Goal: Transaction & Acquisition: Book appointment/travel/reservation

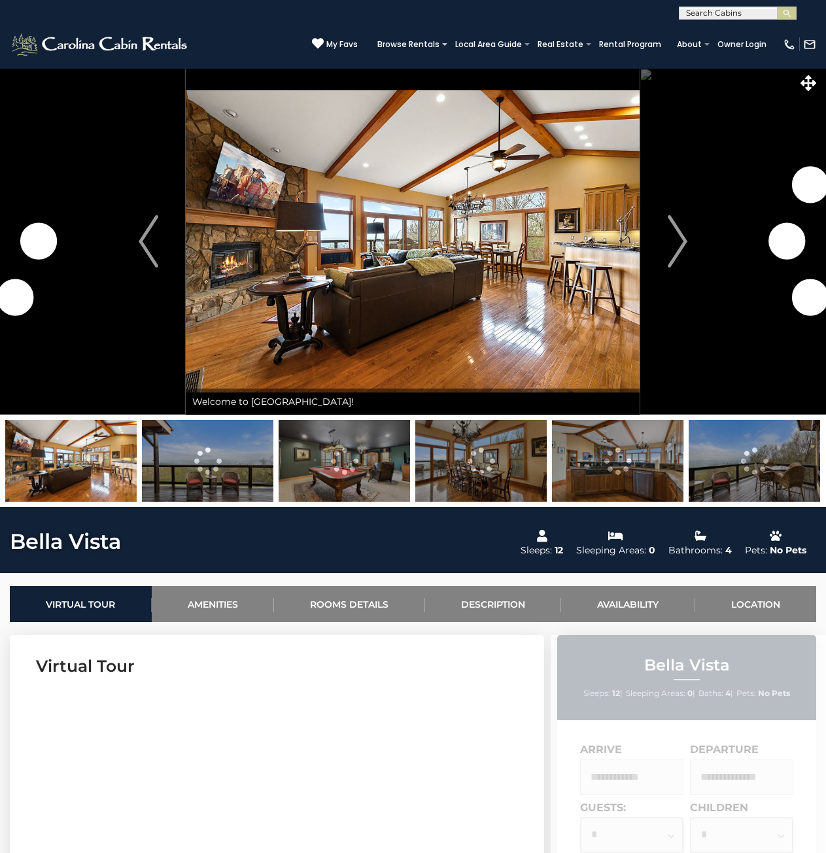
click at [689, 236] on button "Next" at bounding box center [677, 241] width 75 height 347
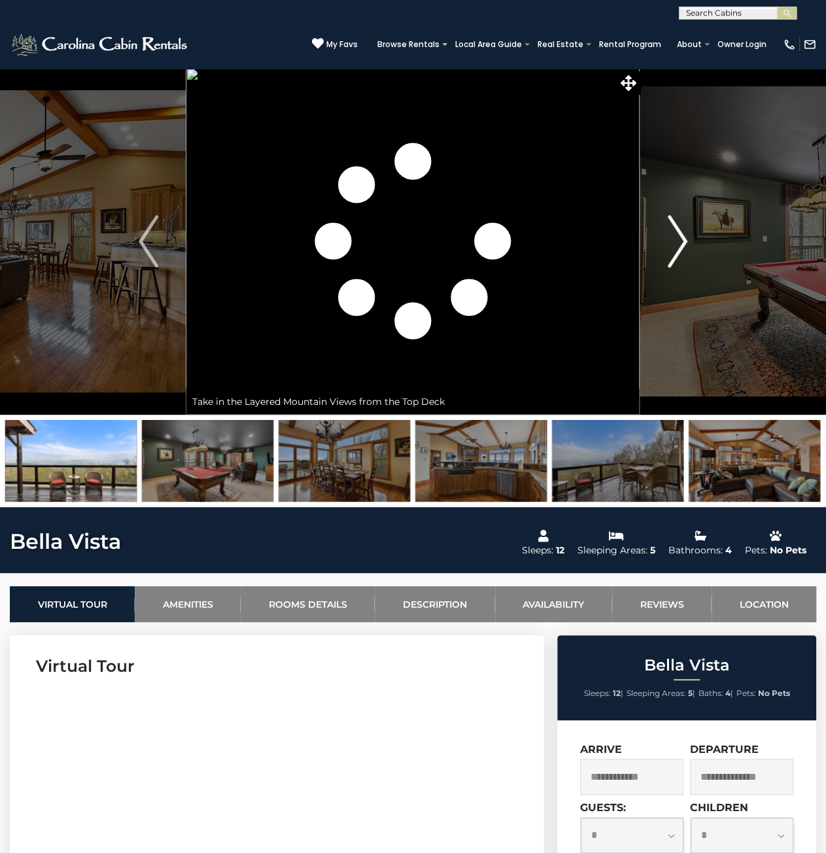
click at [686, 237] on img "Next" at bounding box center [678, 241] width 20 height 52
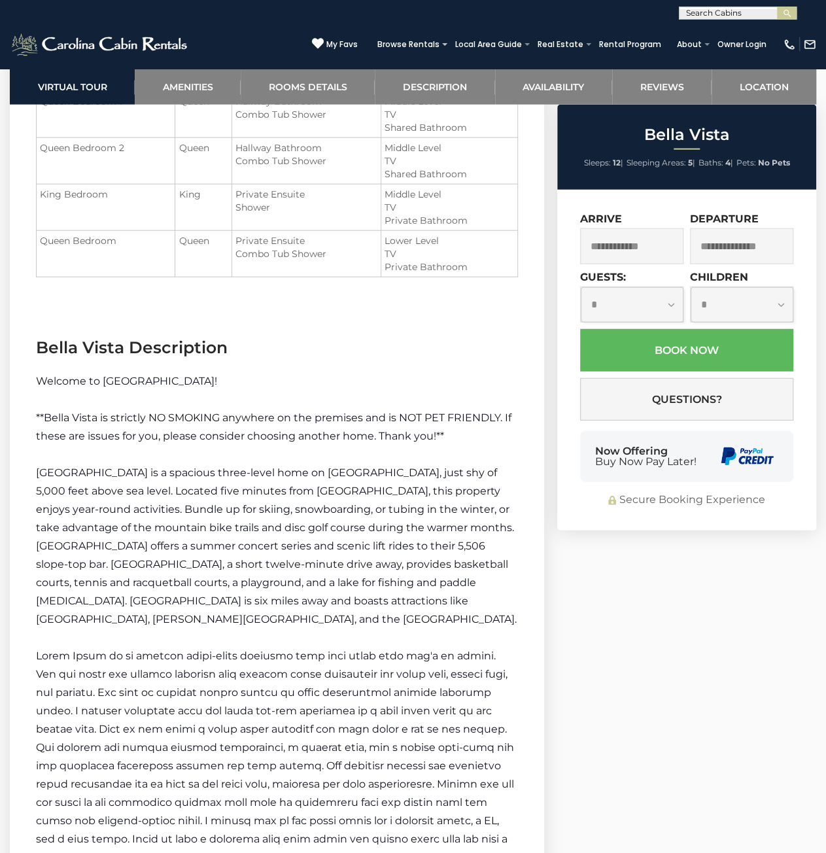
scroll to position [1636, 0]
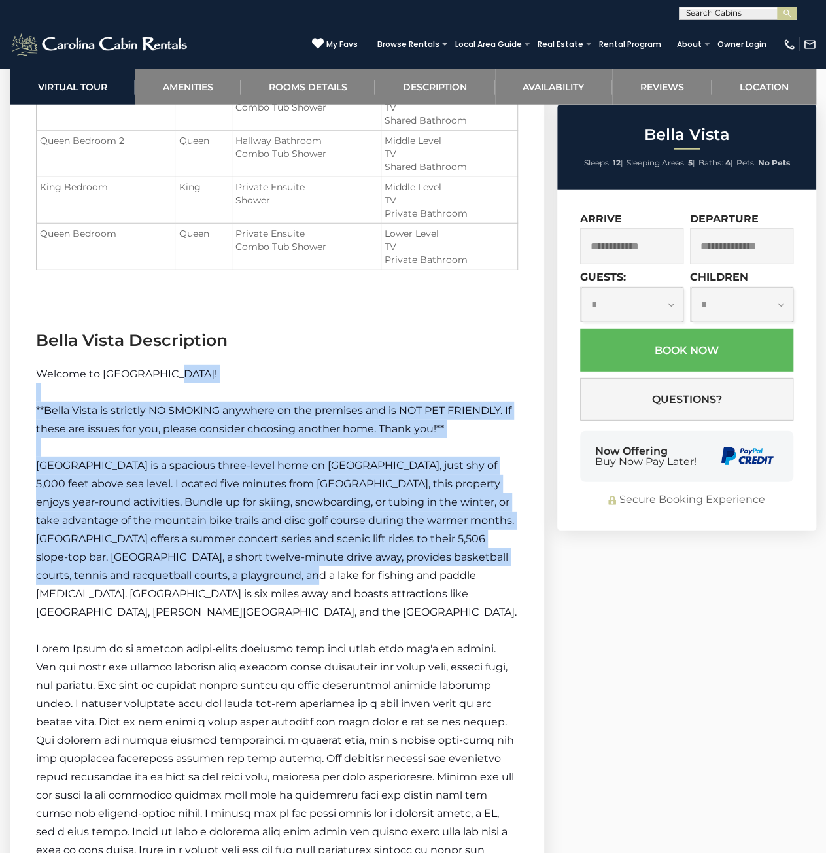
drag, startPoint x: 234, startPoint y: 440, endPoint x: 346, endPoint y: 668, distance: 253.7
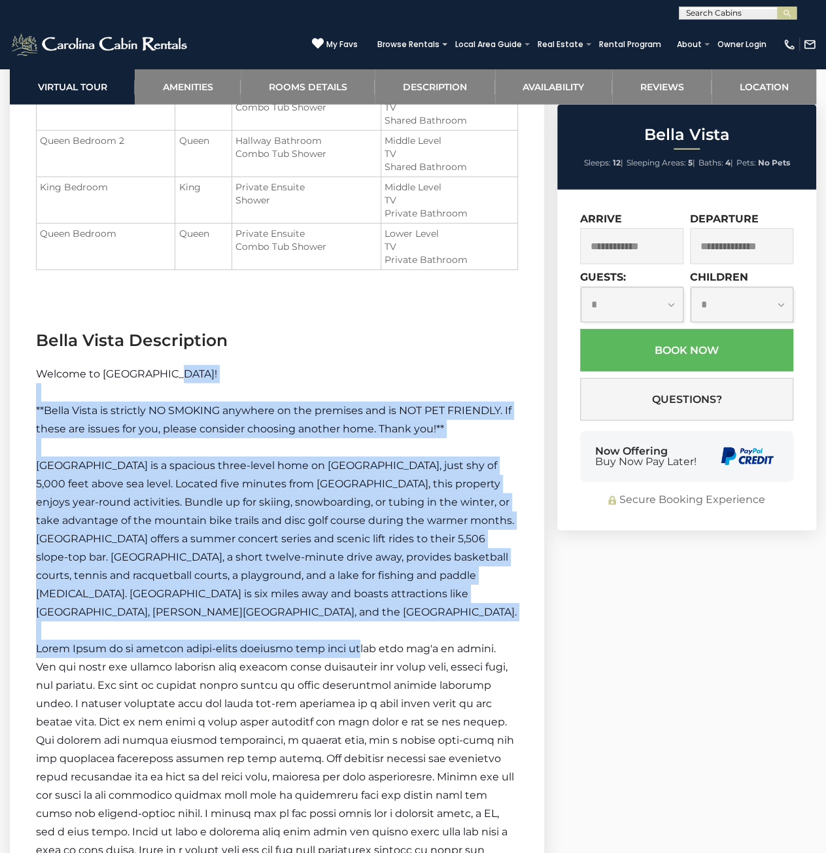
click at [346, 668] on span at bounding box center [275, 758] width 478 height 232
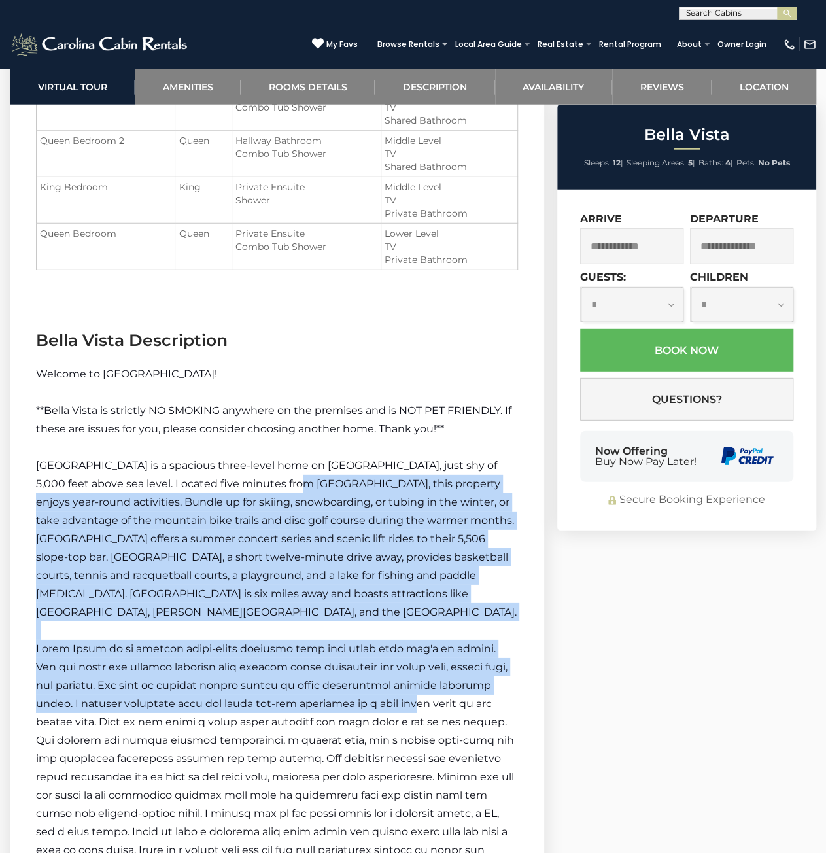
drag, startPoint x: 357, startPoint y: 698, endPoint x: 222, endPoint y: 340, distance: 383.2
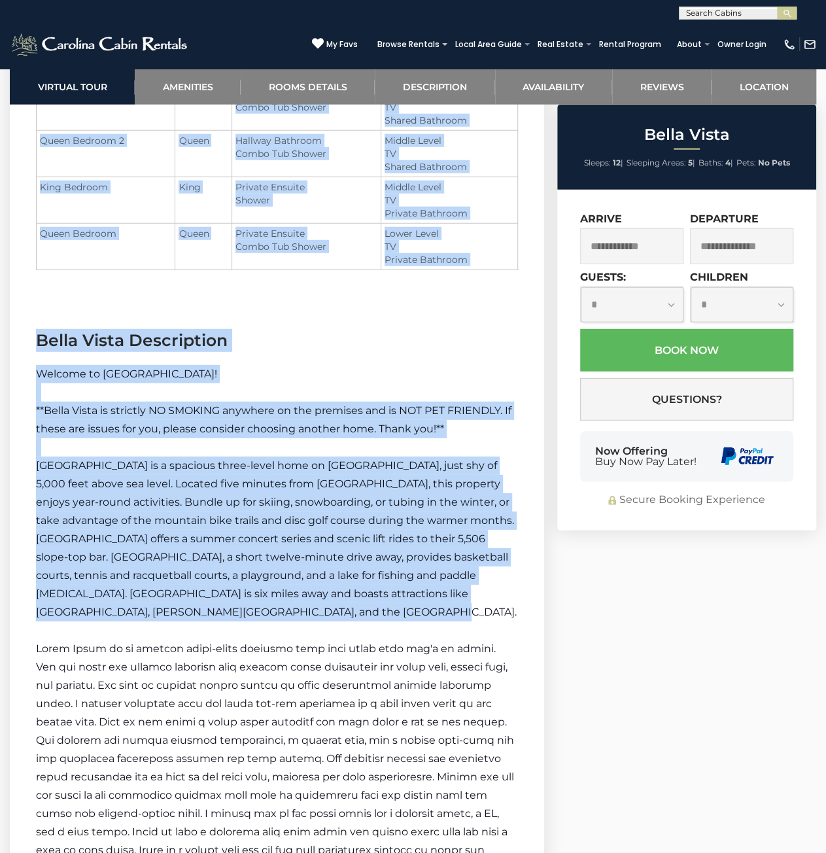
drag, startPoint x: 250, startPoint y: 390, endPoint x: 404, endPoint y: 686, distance: 333.6
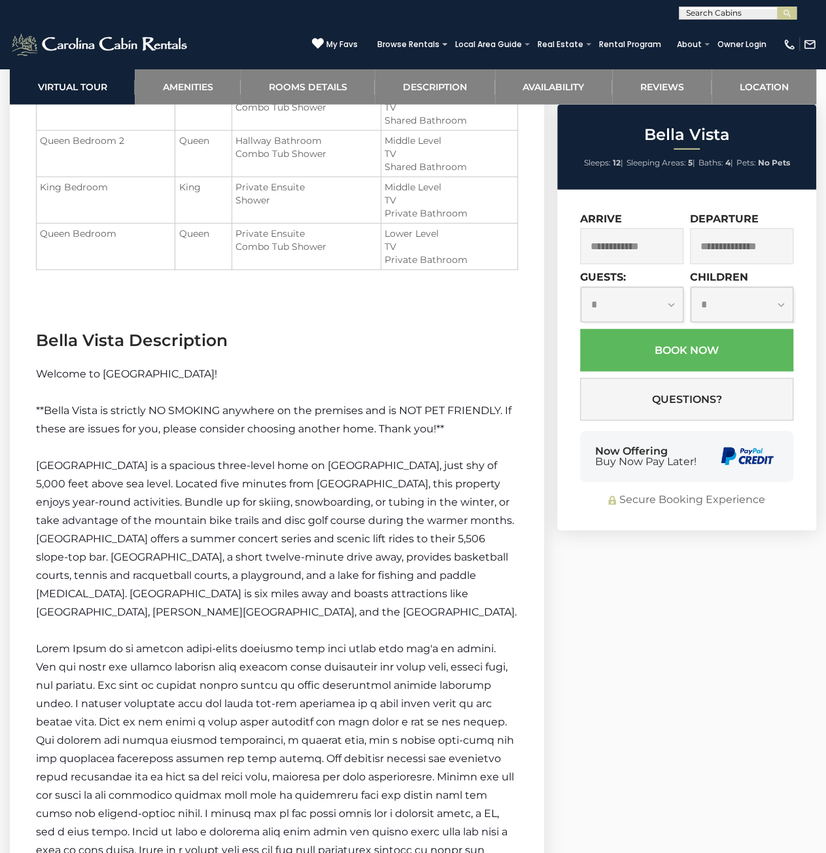
click at [404, 686] on span at bounding box center [275, 758] width 478 height 232
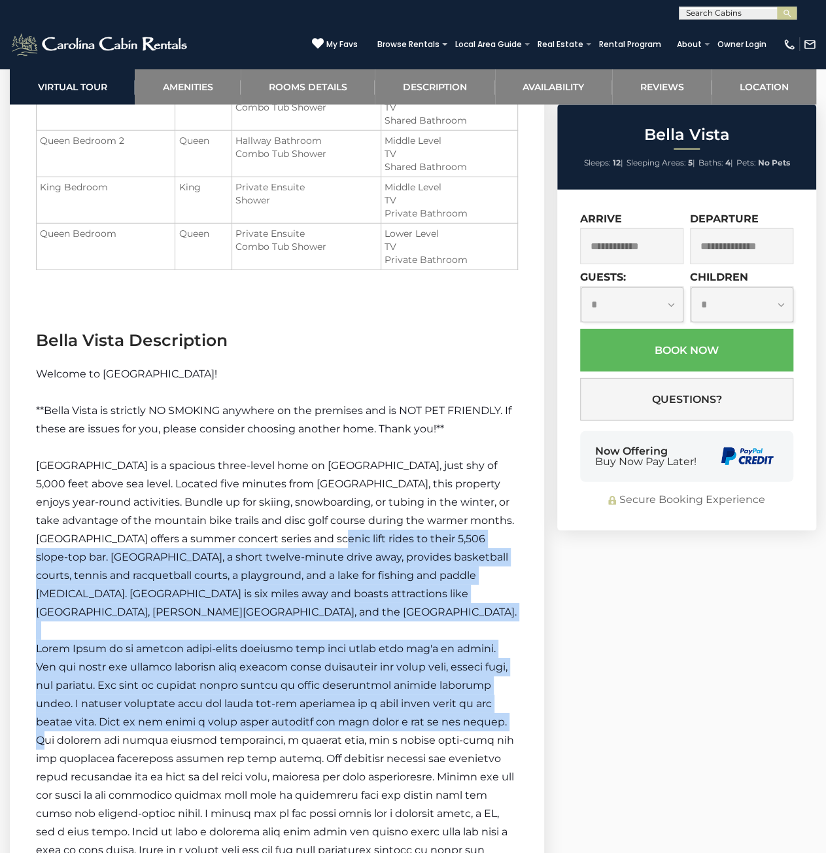
drag, startPoint x: 412, startPoint y: 709, endPoint x: 287, endPoint y: 372, distance: 359.3
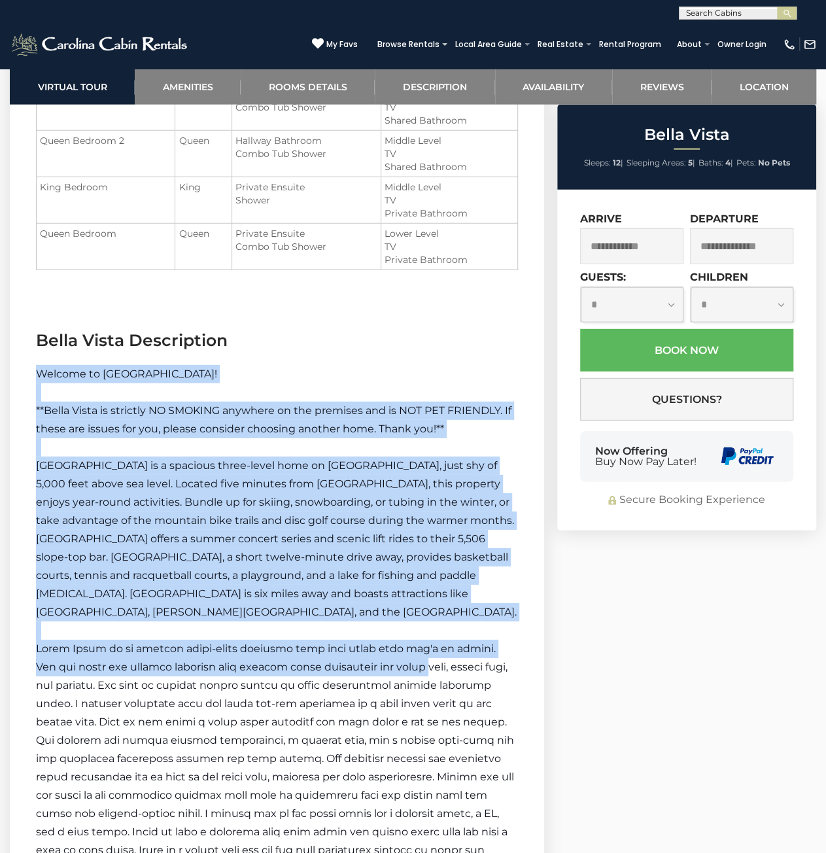
drag, startPoint x: 341, startPoint y: 495, endPoint x: 424, endPoint y: 722, distance: 241.7
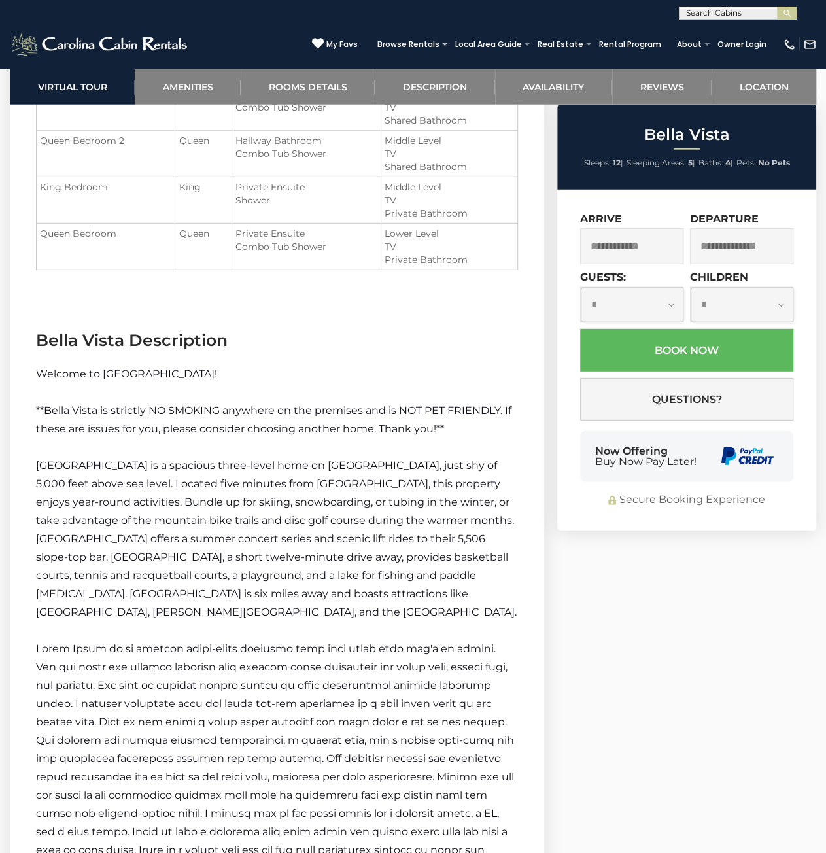
click at [424, 722] on span at bounding box center [275, 758] width 478 height 232
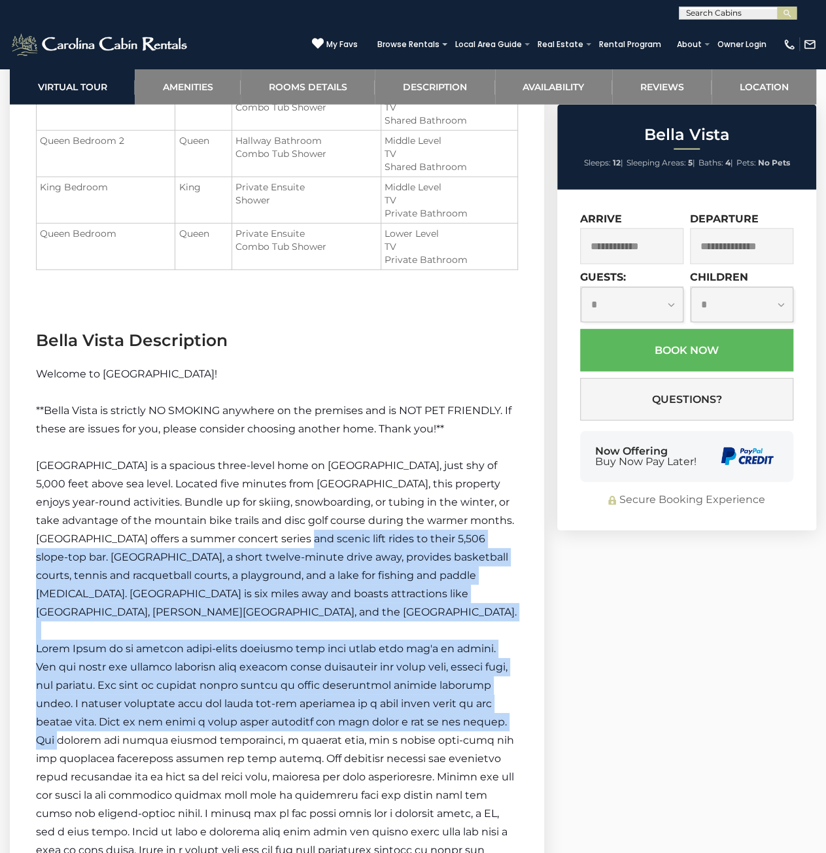
drag, startPoint x: 424, startPoint y: 722, endPoint x: 279, endPoint y: 376, distance: 375.9
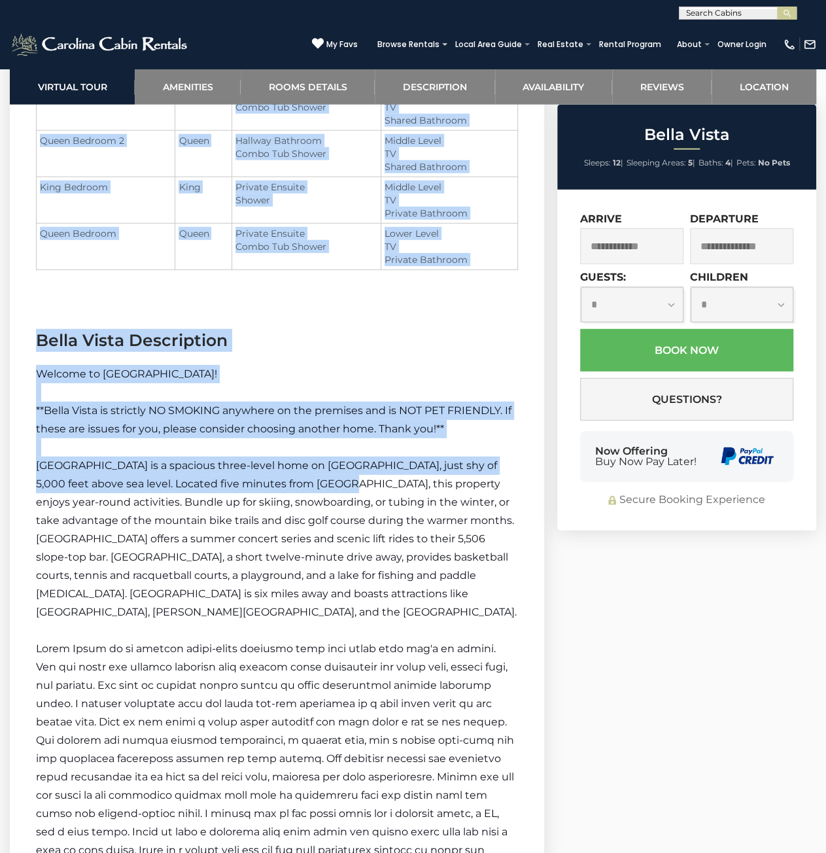
drag, startPoint x: 277, startPoint y: 371, endPoint x: 390, endPoint y: 719, distance: 366.0
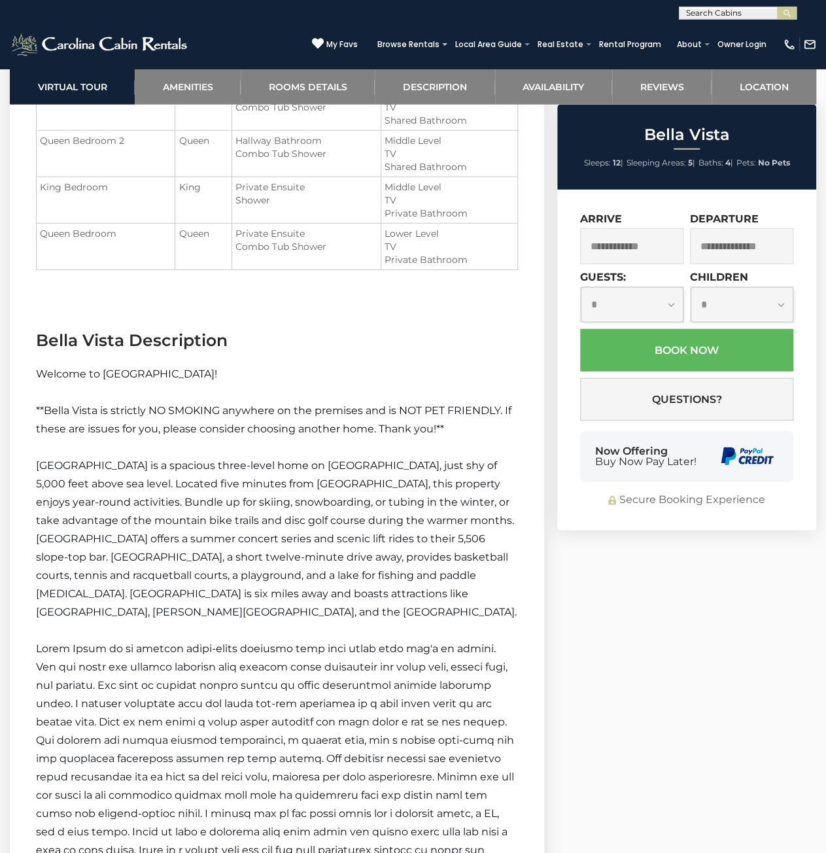
click at [390, 719] on span at bounding box center [275, 758] width 478 height 232
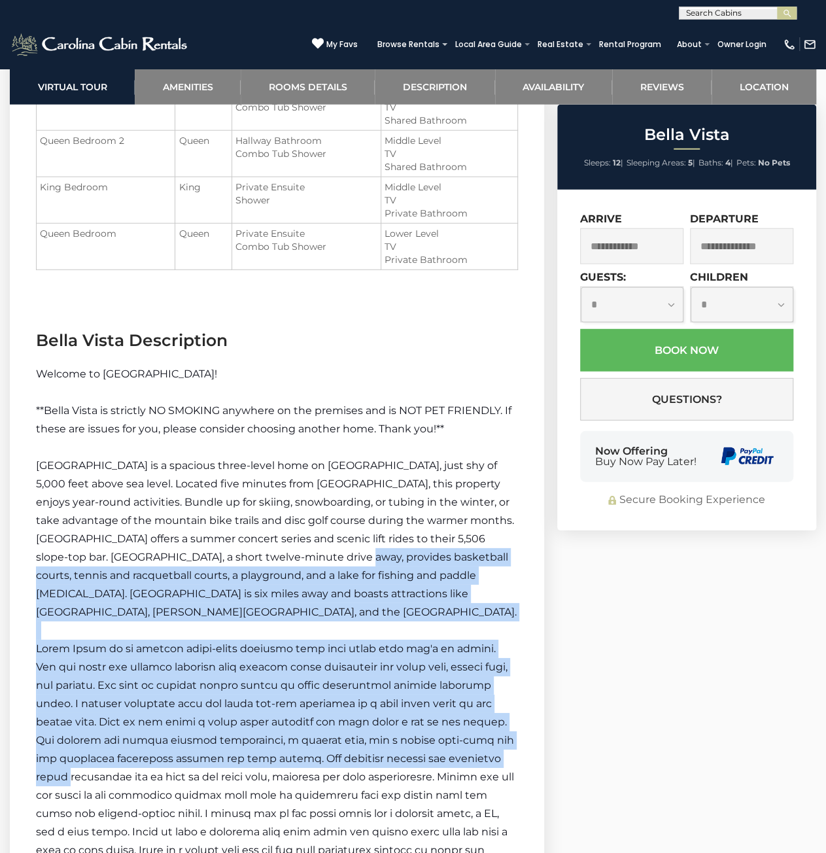
drag, startPoint x: 421, startPoint y: 753, endPoint x: 262, endPoint y: 377, distance: 407.8
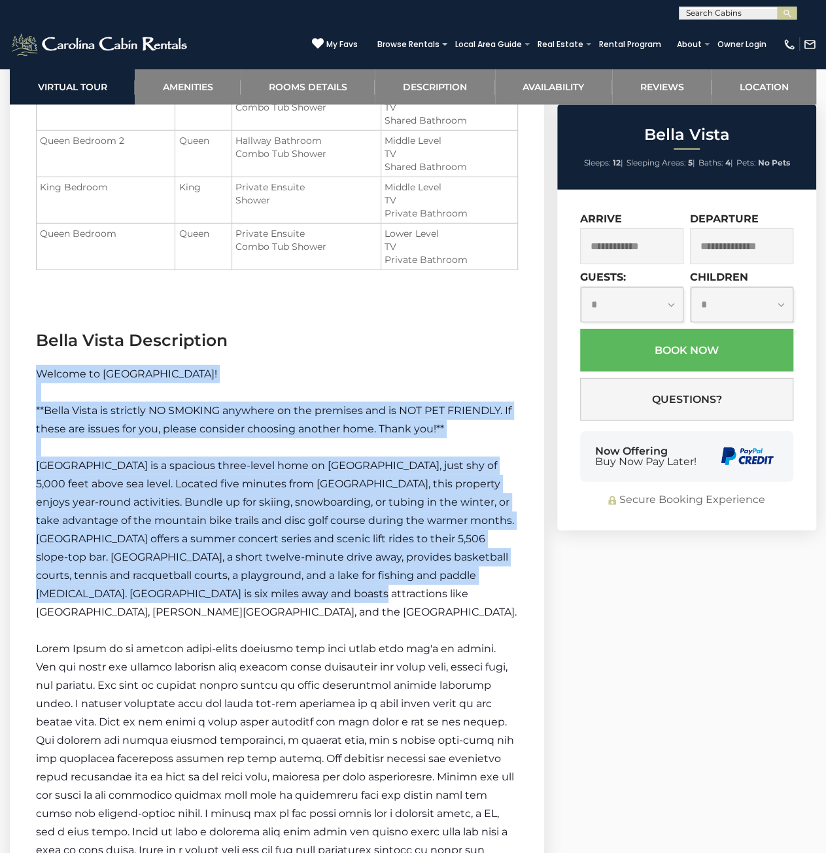
drag, startPoint x: 245, startPoint y: 319, endPoint x: 368, endPoint y: 676, distance: 377.2
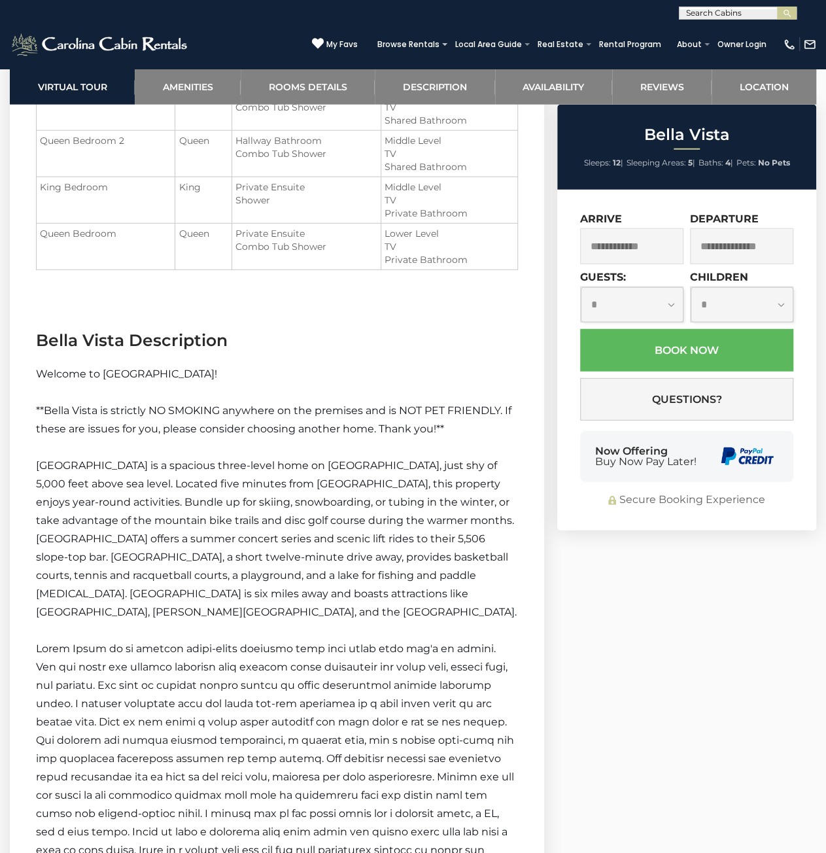
click at [368, 676] on p at bounding box center [277, 759] width 482 height 238
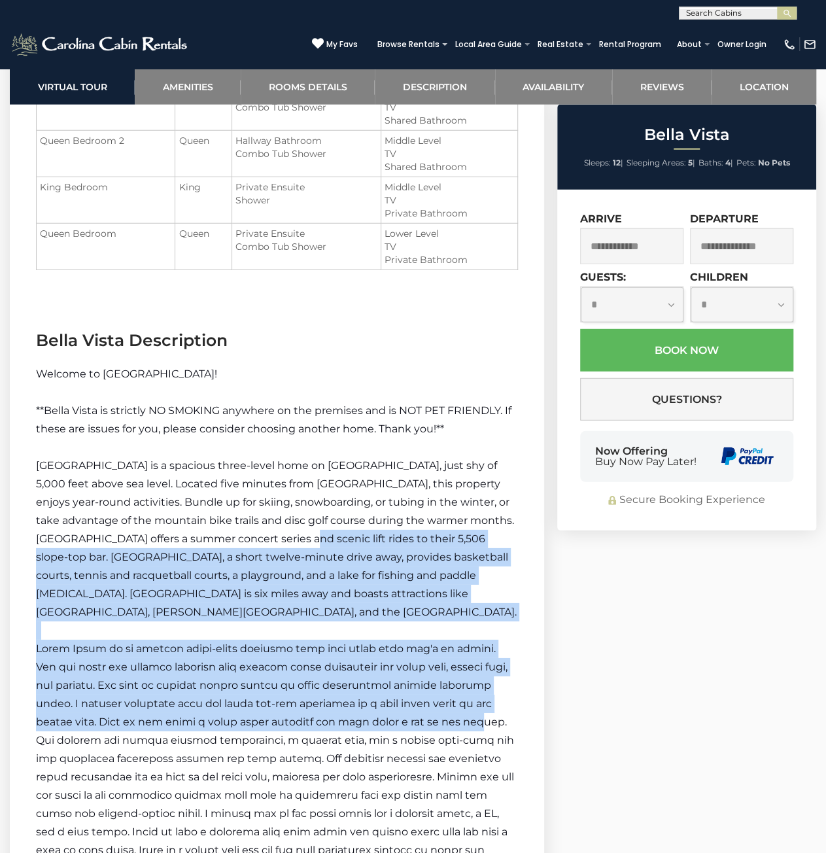
drag, startPoint x: 379, startPoint y: 727, endPoint x: 243, endPoint y: 321, distance: 427.8
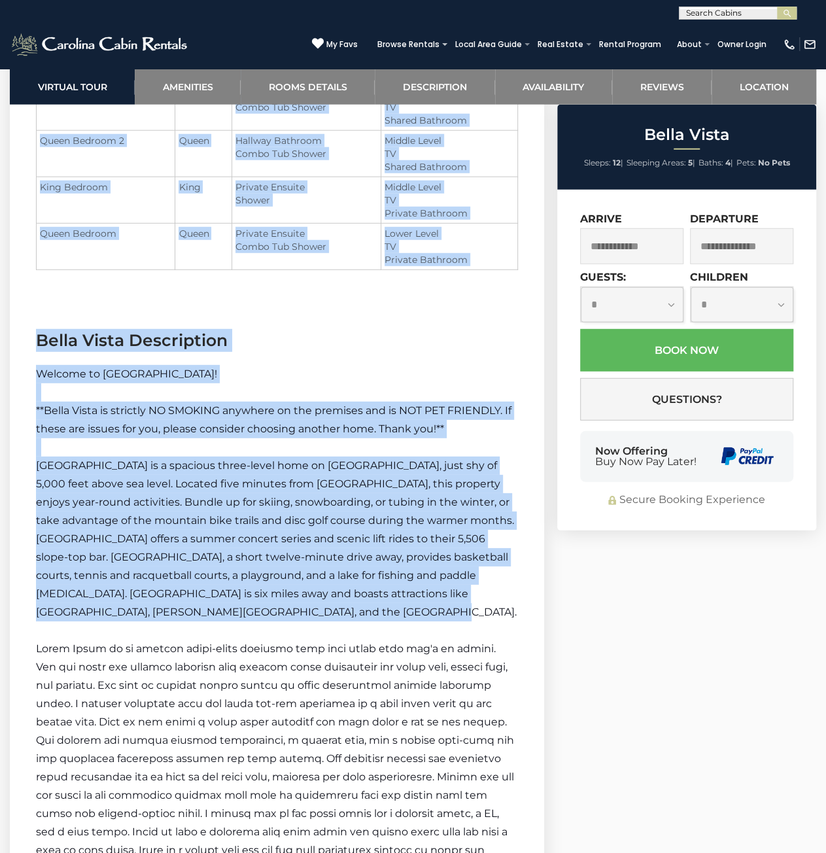
drag, startPoint x: 271, startPoint y: 396, endPoint x: 398, endPoint y: 743, distance: 368.6
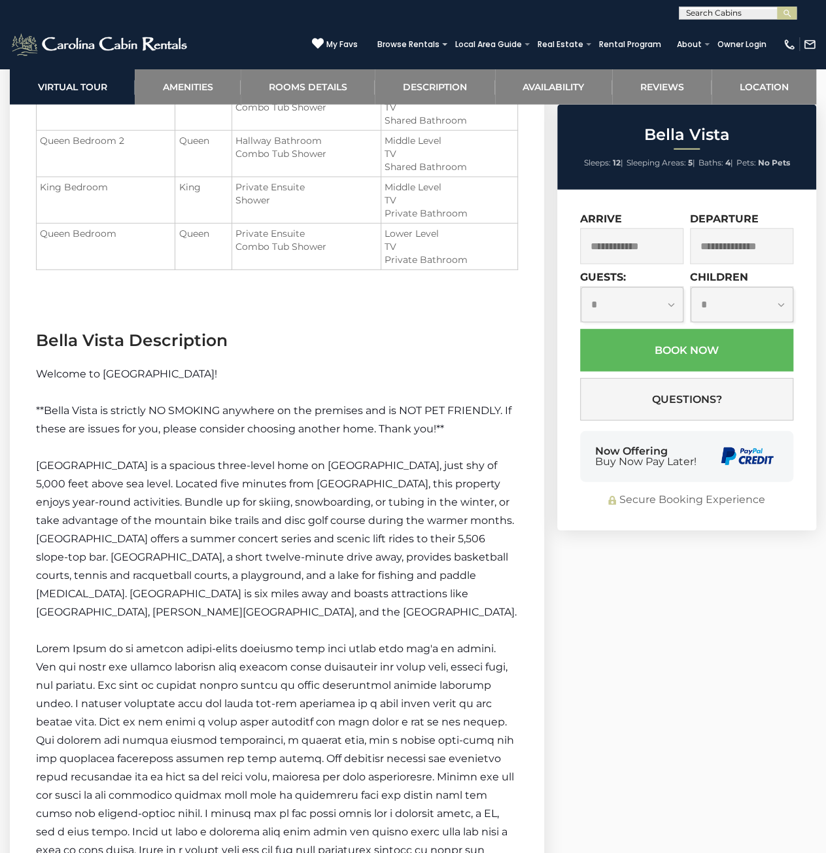
click at [398, 743] on span at bounding box center [275, 758] width 478 height 232
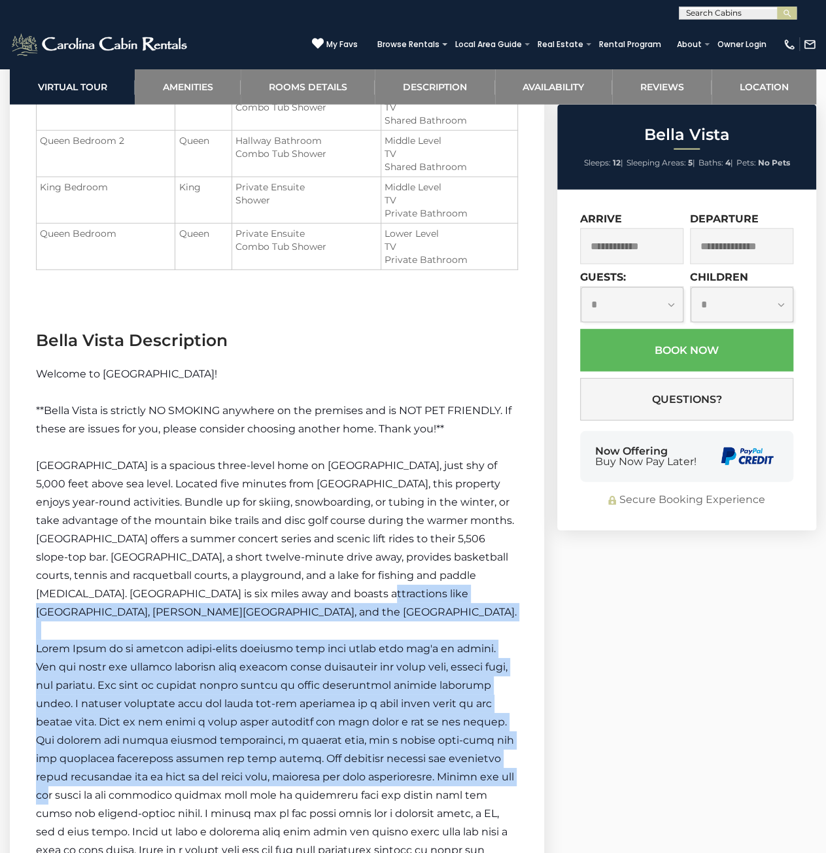
drag, startPoint x: 410, startPoint y: 780, endPoint x: 257, endPoint y: 395, distance: 414.4
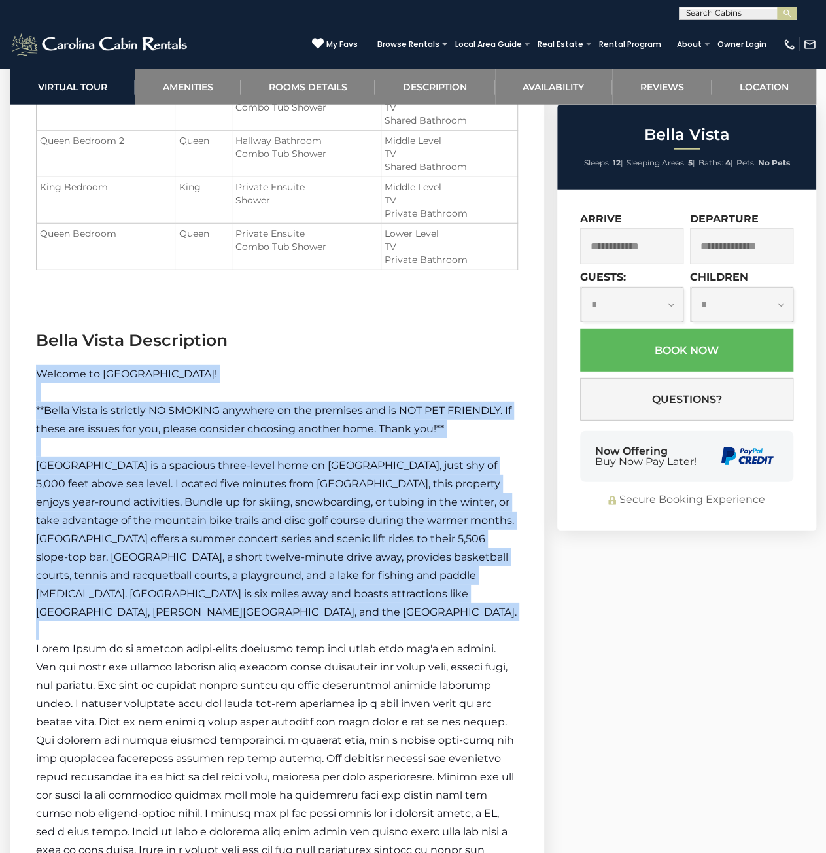
drag, startPoint x: 290, startPoint y: 444, endPoint x: 387, endPoint y: 678, distance: 253.7
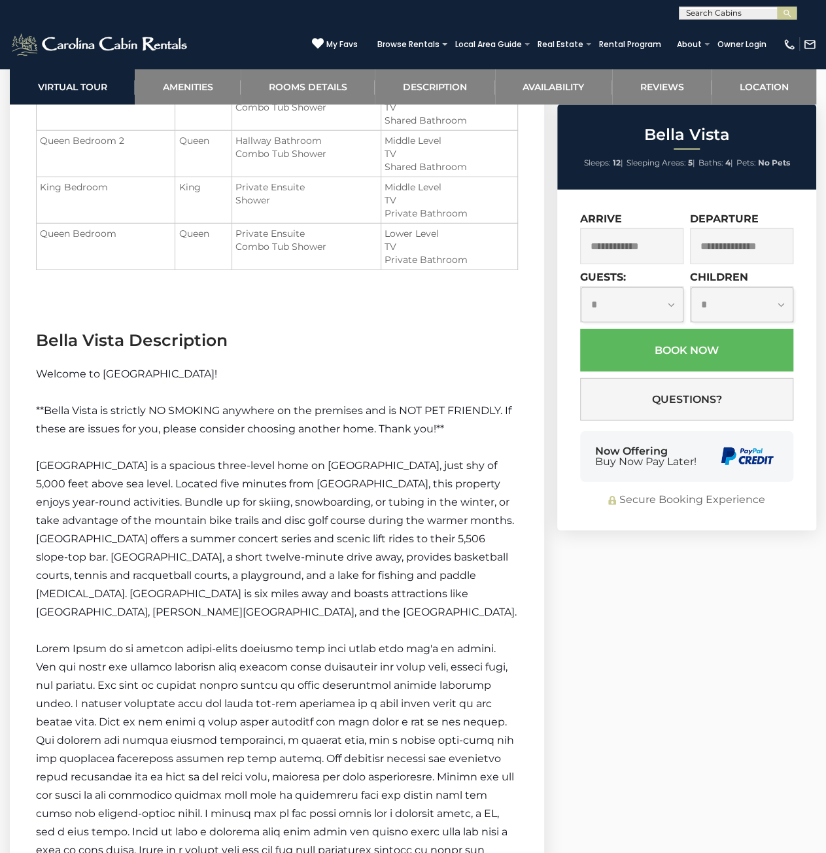
click at [395, 695] on span at bounding box center [275, 758] width 478 height 232
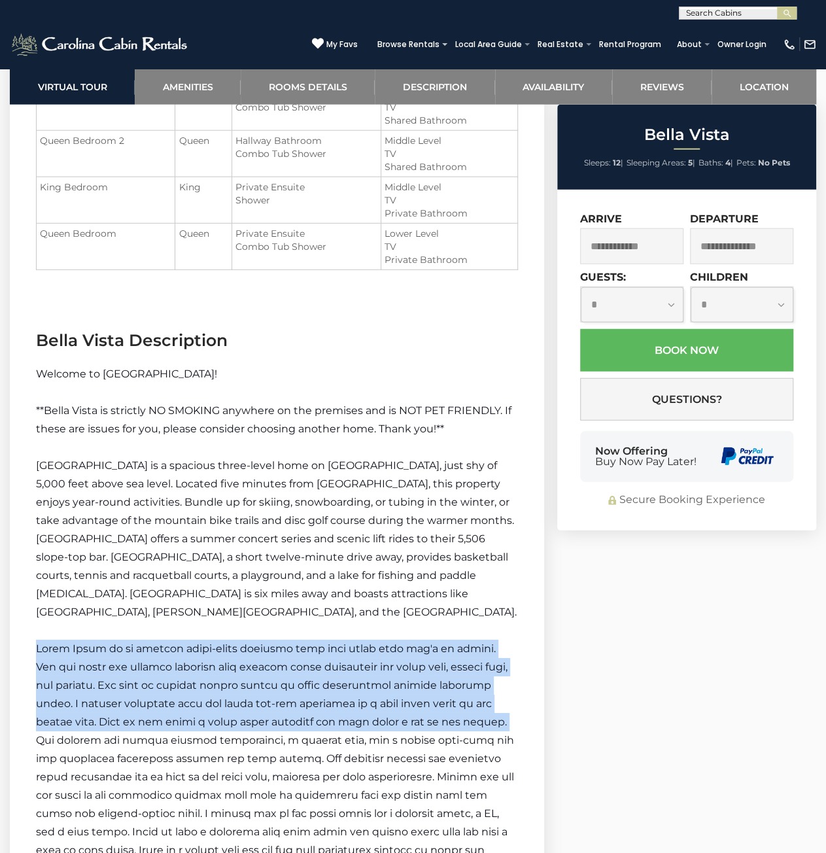
drag, startPoint x: 406, startPoint y: 722, endPoint x: 298, endPoint y: 417, distance: 323.2
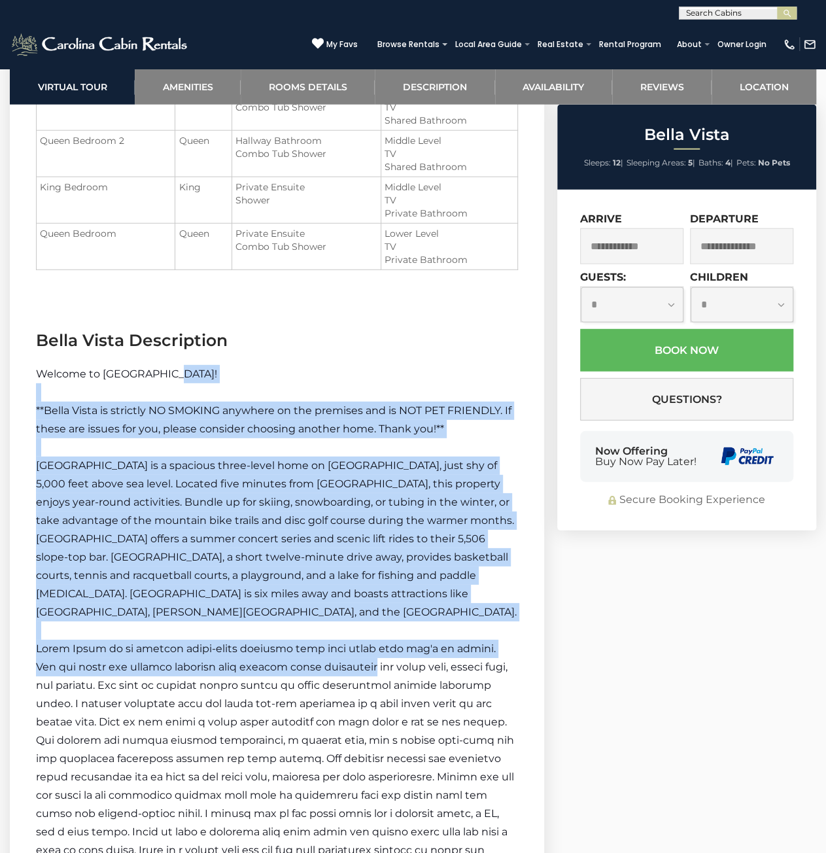
drag, startPoint x: 307, startPoint y: 525, endPoint x: 359, endPoint y: 723, distance: 204.4
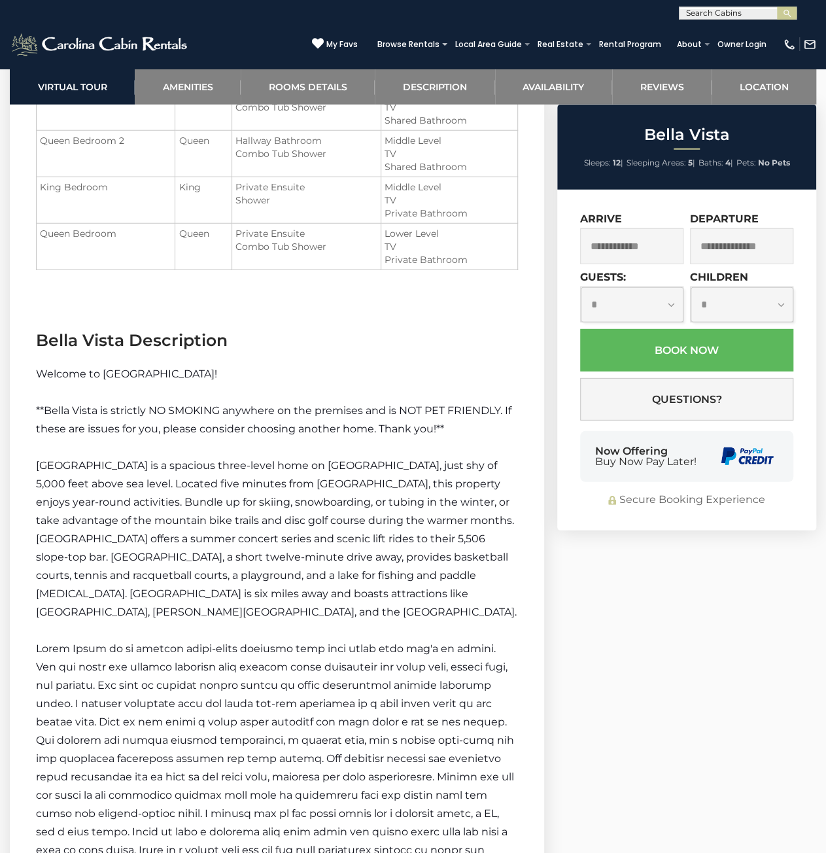
click at [381, 770] on span at bounding box center [275, 758] width 478 height 232
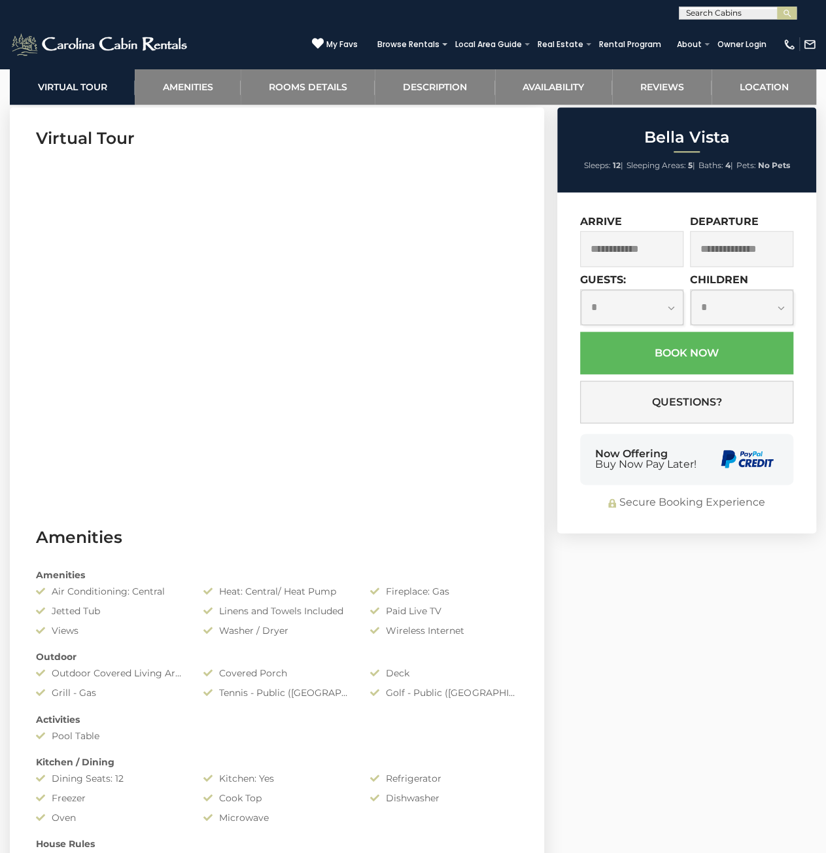
scroll to position [0, 0]
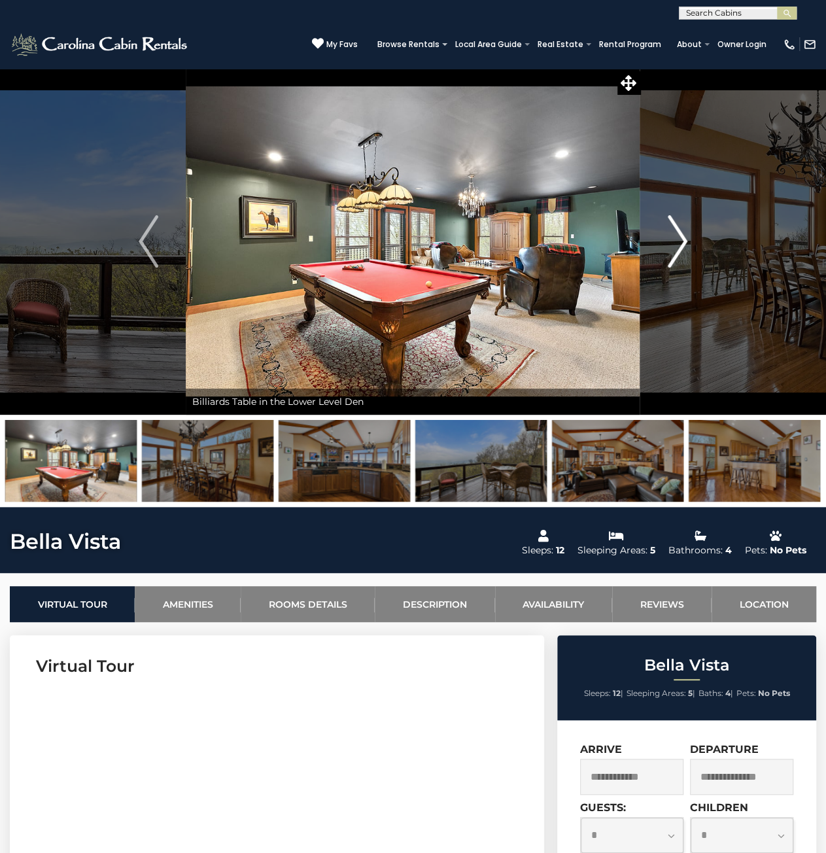
click at [682, 241] on img "Next" at bounding box center [678, 241] width 20 height 52
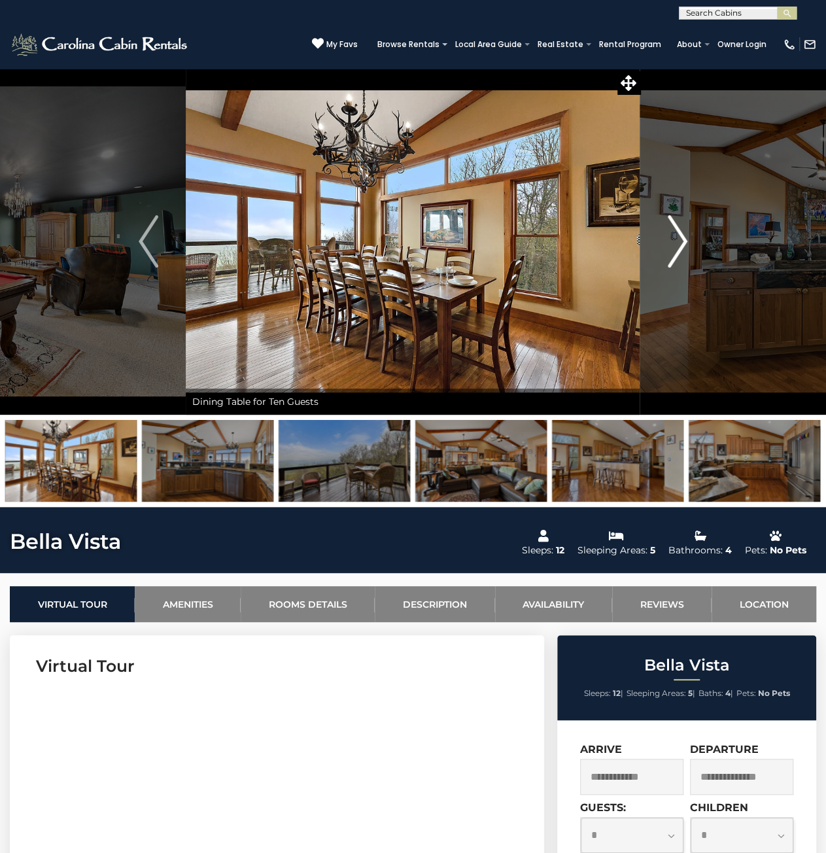
click at [682, 241] on img "Next" at bounding box center [678, 241] width 20 height 52
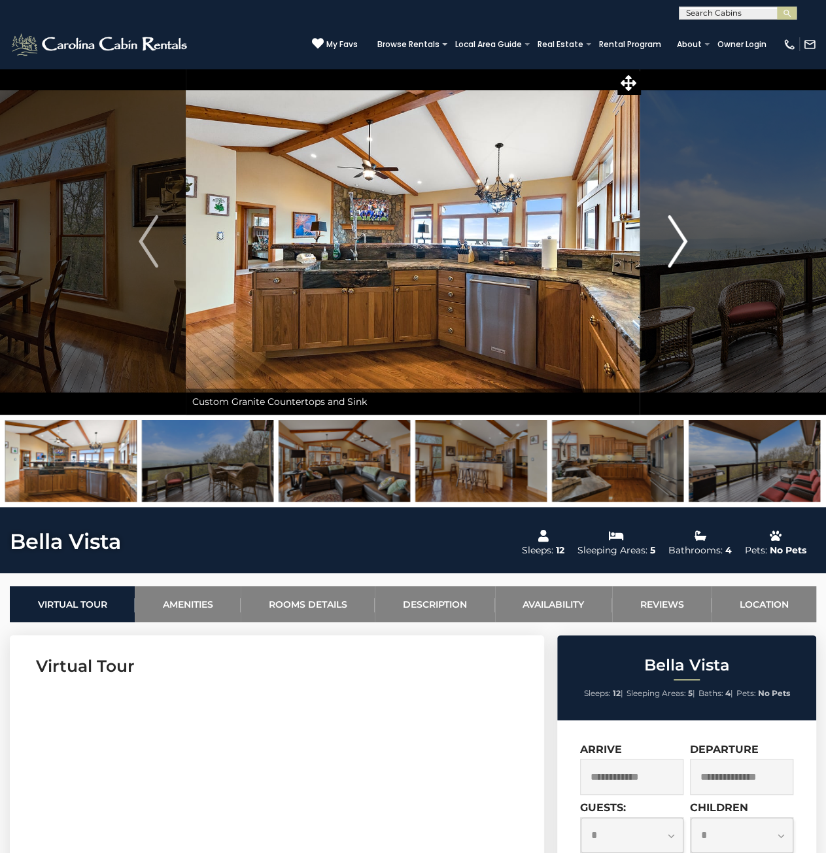
click at [682, 241] on img "Next" at bounding box center [678, 241] width 20 height 52
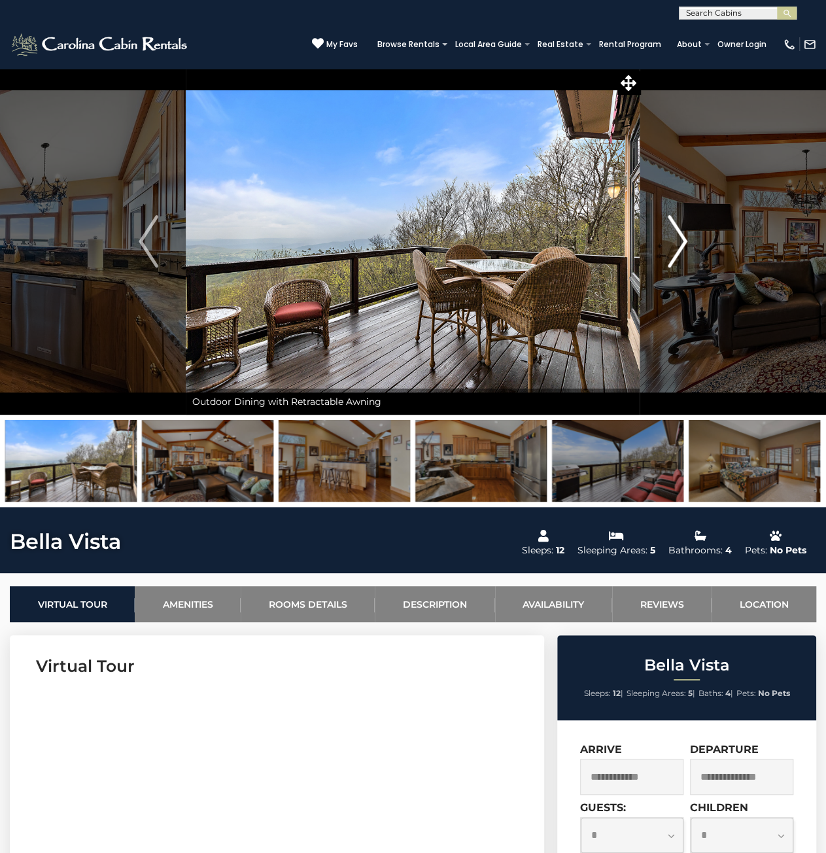
click at [682, 241] on img "Next" at bounding box center [678, 241] width 20 height 52
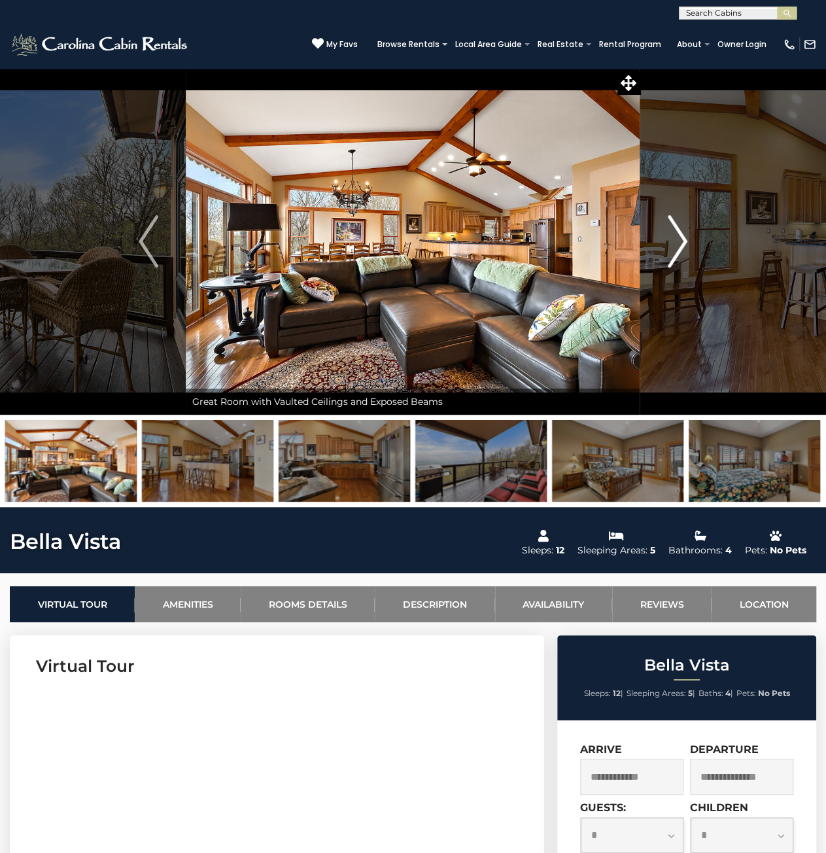
click at [682, 241] on img "Next" at bounding box center [678, 241] width 20 height 52
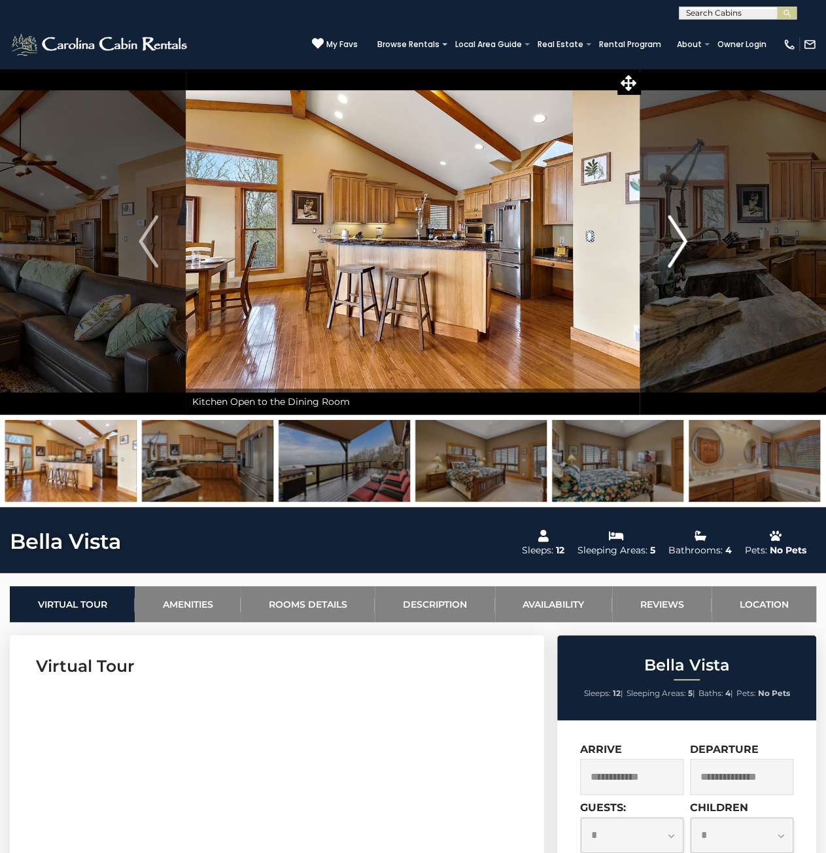
click at [682, 241] on img "Next" at bounding box center [678, 241] width 20 height 52
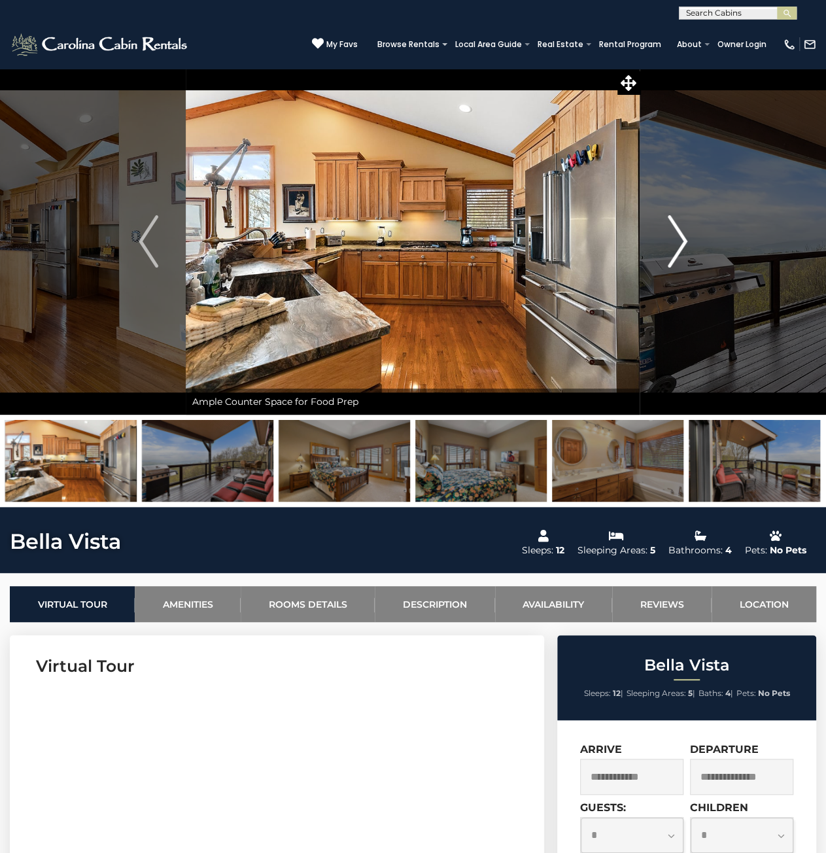
click at [682, 241] on img "Next" at bounding box center [678, 241] width 20 height 52
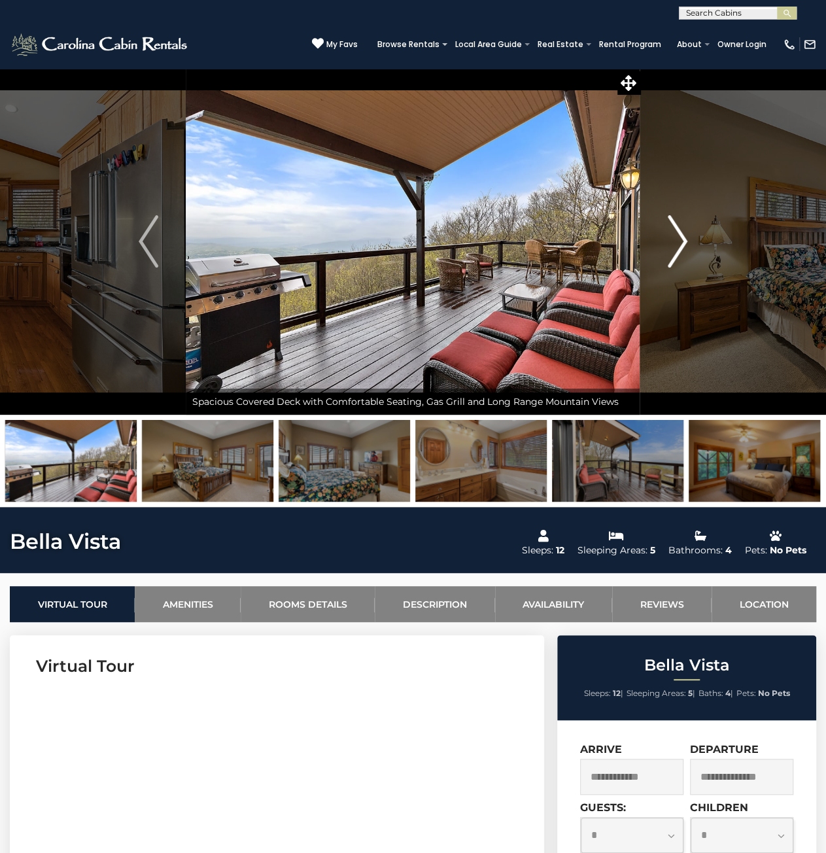
click at [682, 241] on img "Next" at bounding box center [678, 241] width 20 height 52
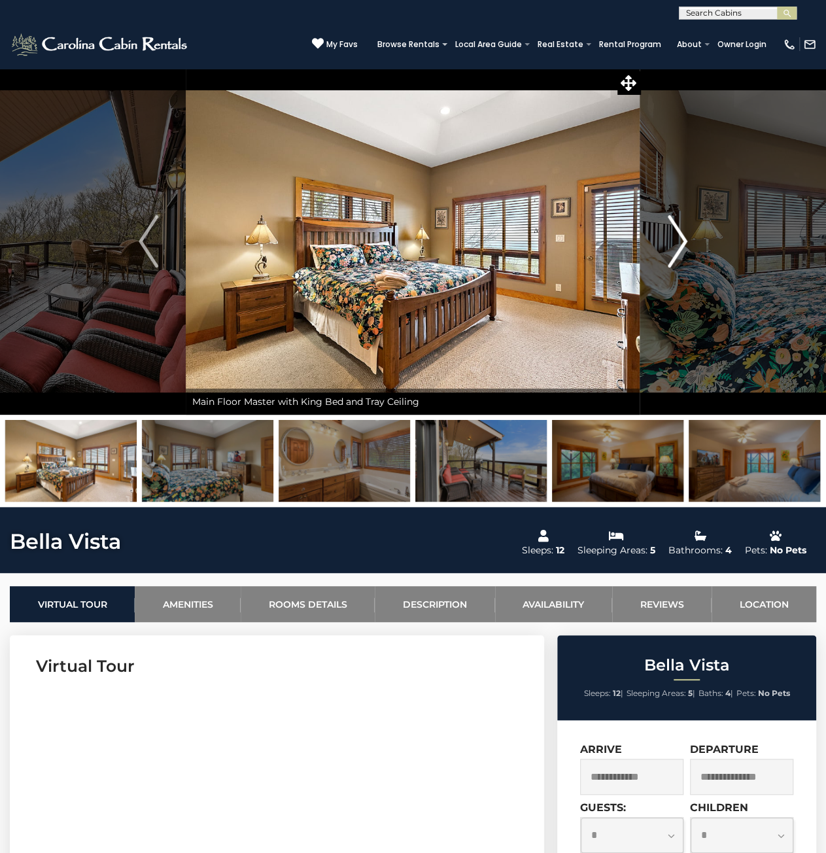
click at [682, 241] on img "Next" at bounding box center [678, 241] width 20 height 52
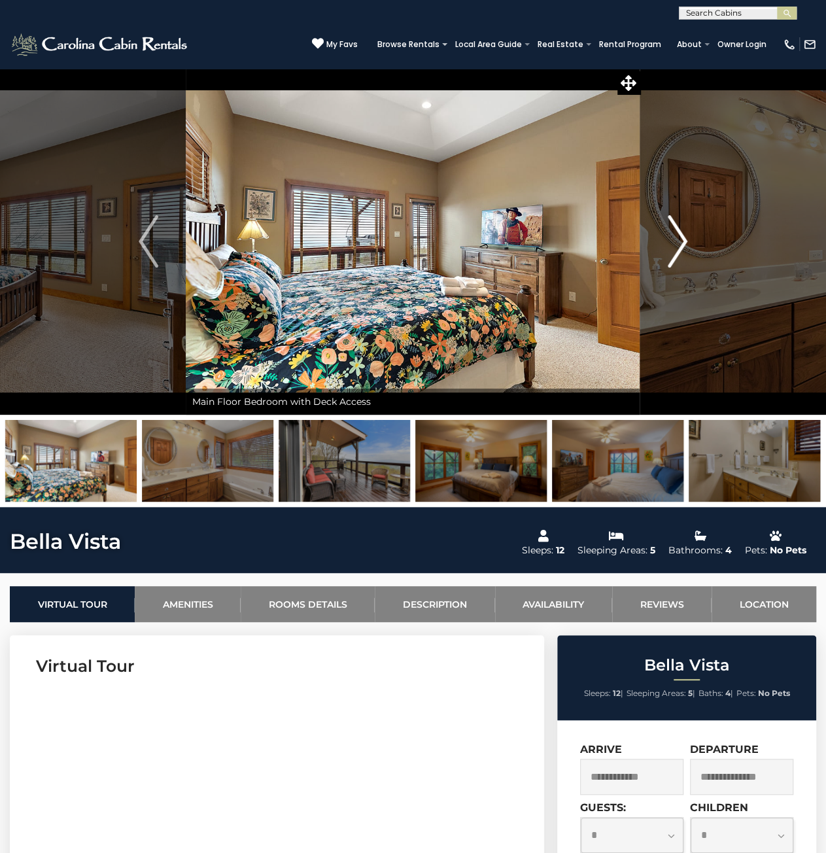
click at [682, 241] on img "Next" at bounding box center [678, 241] width 20 height 52
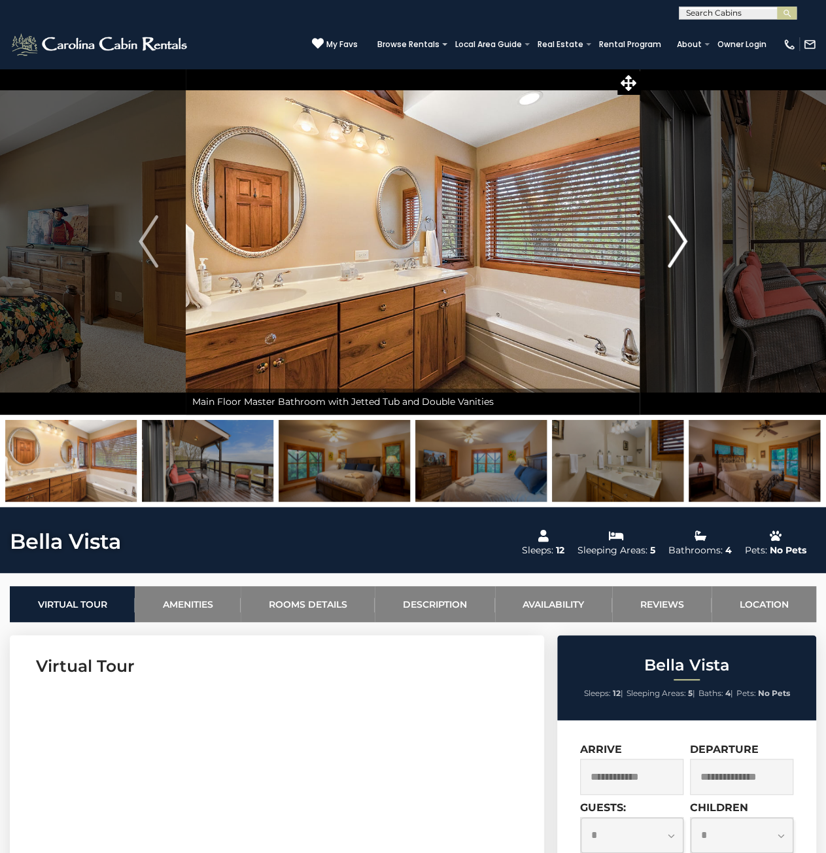
click at [682, 241] on img "Next" at bounding box center [678, 241] width 20 height 52
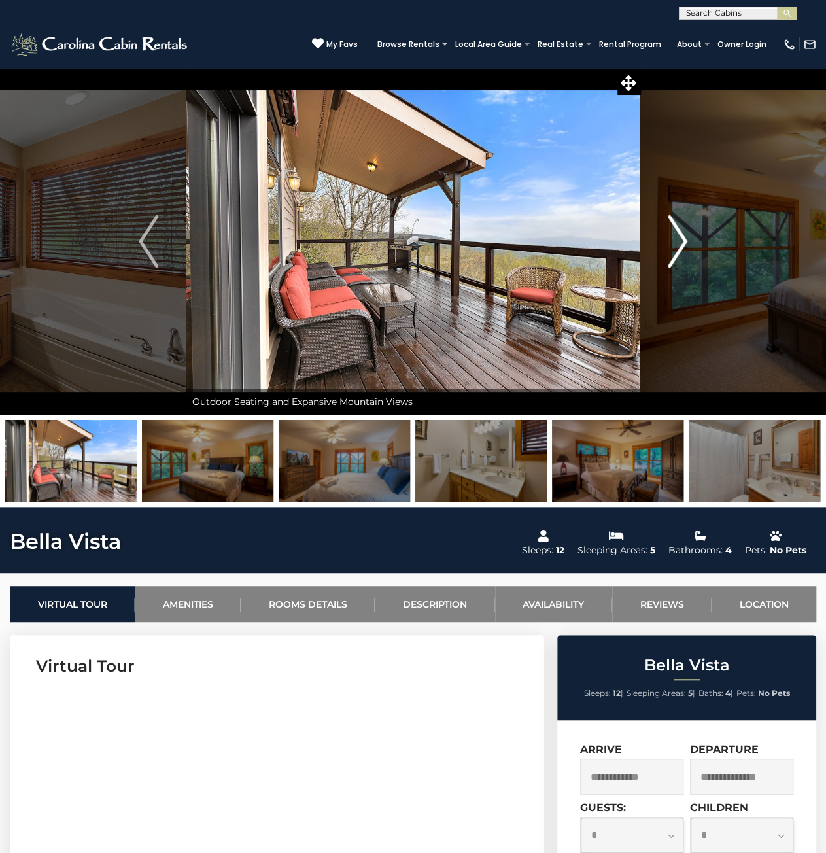
click at [682, 241] on img "Next" at bounding box center [678, 241] width 20 height 52
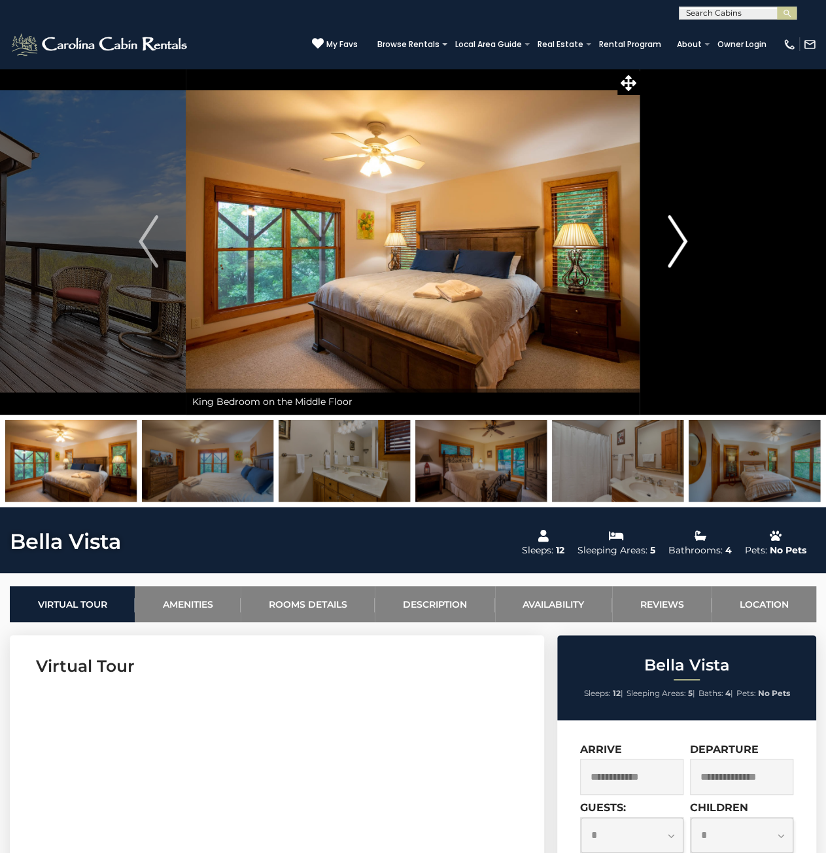
click at [682, 241] on img "Next" at bounding box center [678, 241] width 20 height 52
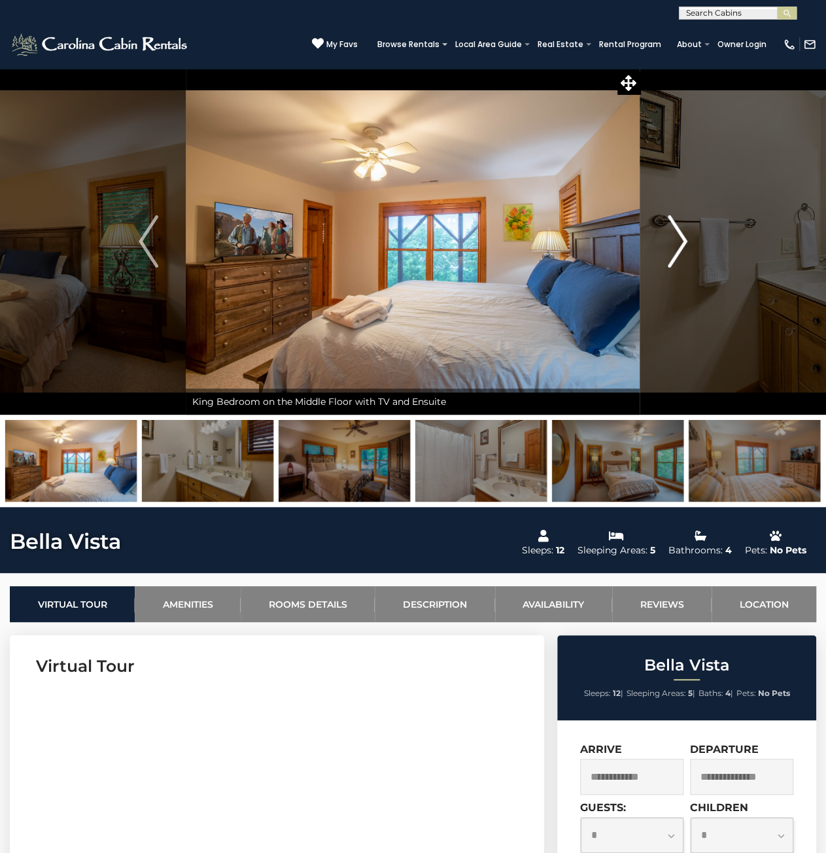
click at [682, 241] on img "Next" at bounding box center [678, 241] width 20 height 52
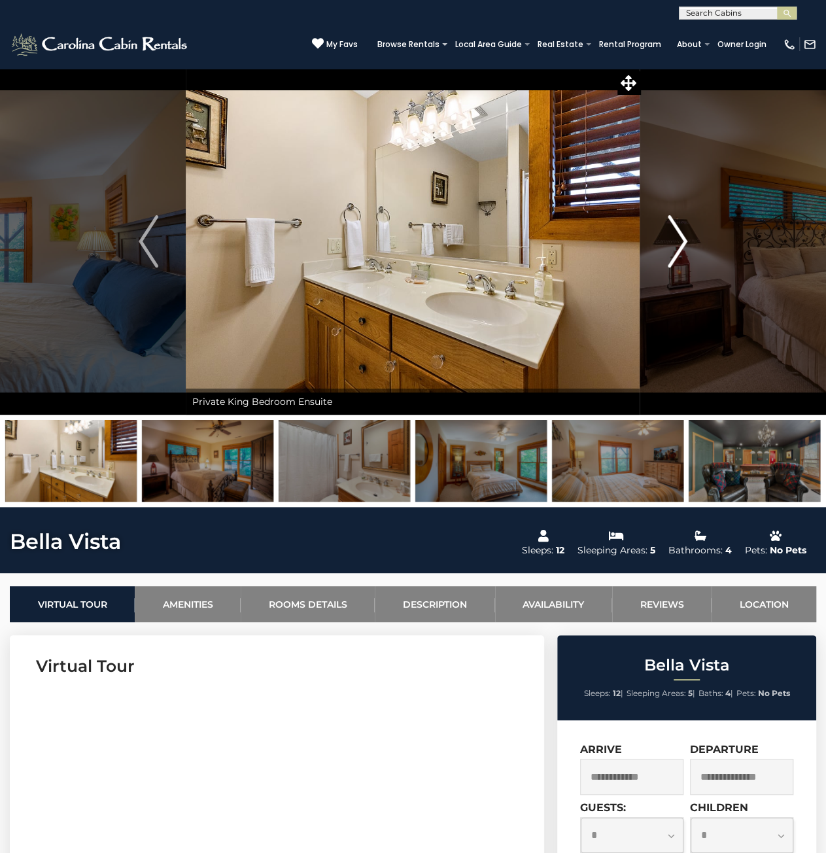
click at [682, 241] on img "Next" at bounding box center [678, 241] width 20 height 52
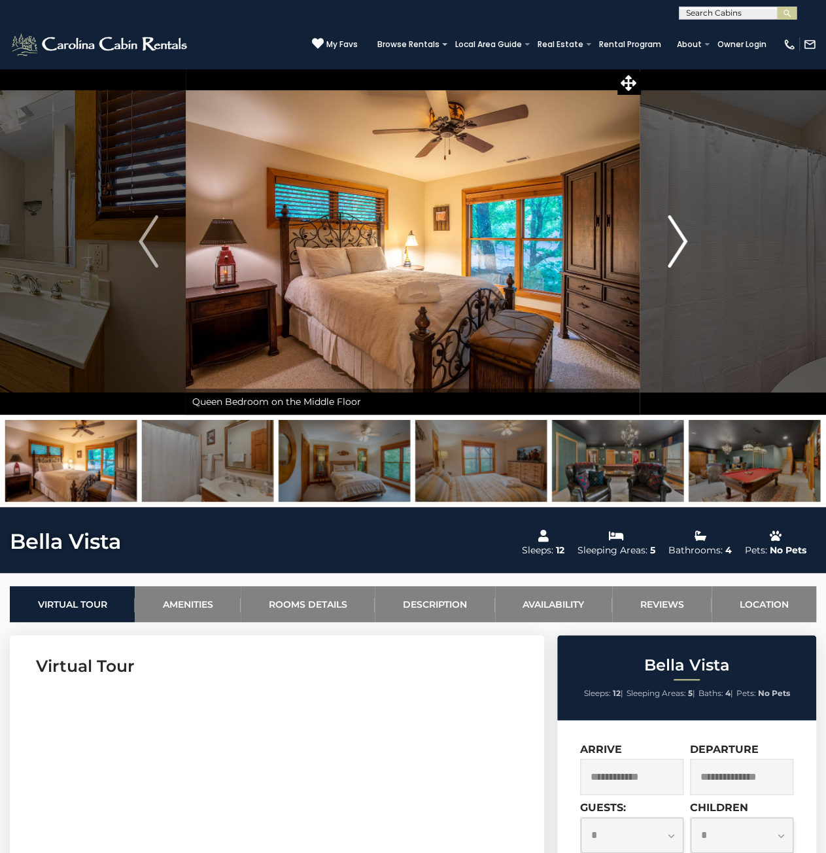
click at [682, 241] on img "Next" at bounding box center [678, 241] width 20 height 52
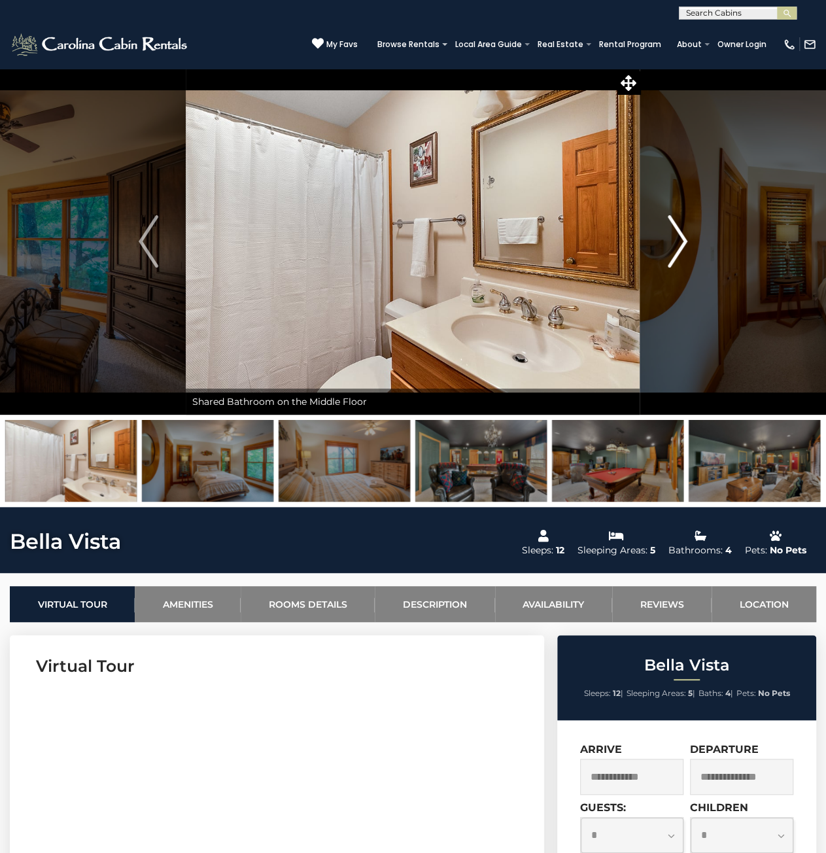
click at [682, 241] on img "Next" at bounding box center [678, 241] width 20 height 52
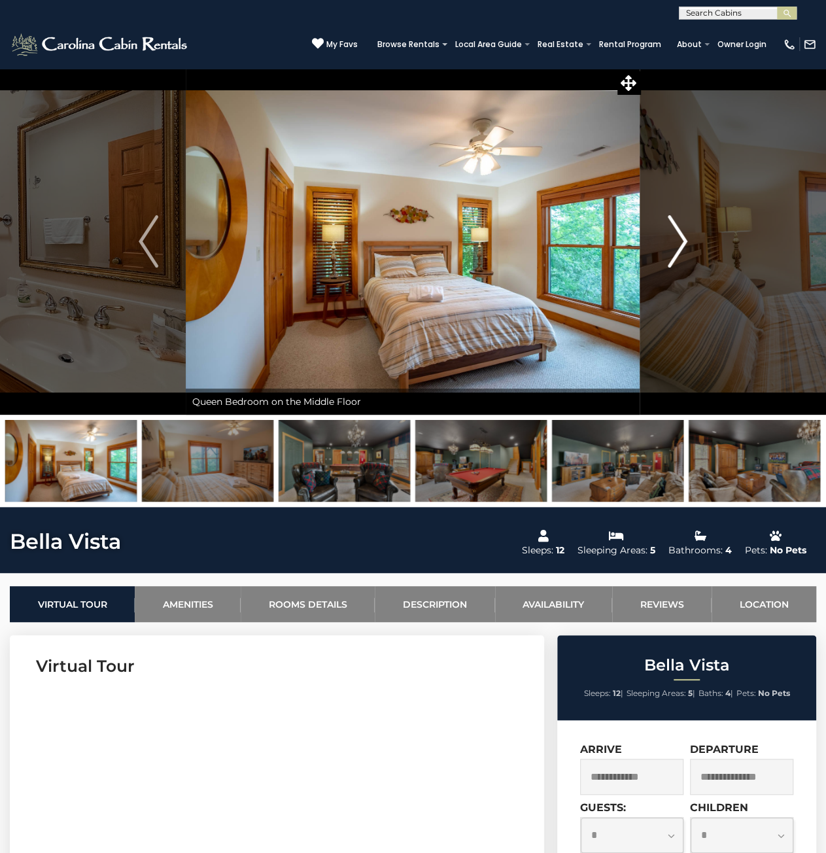
click at [682, 241] on img "Next" at bounding box center [678, 241] width 20 height 52
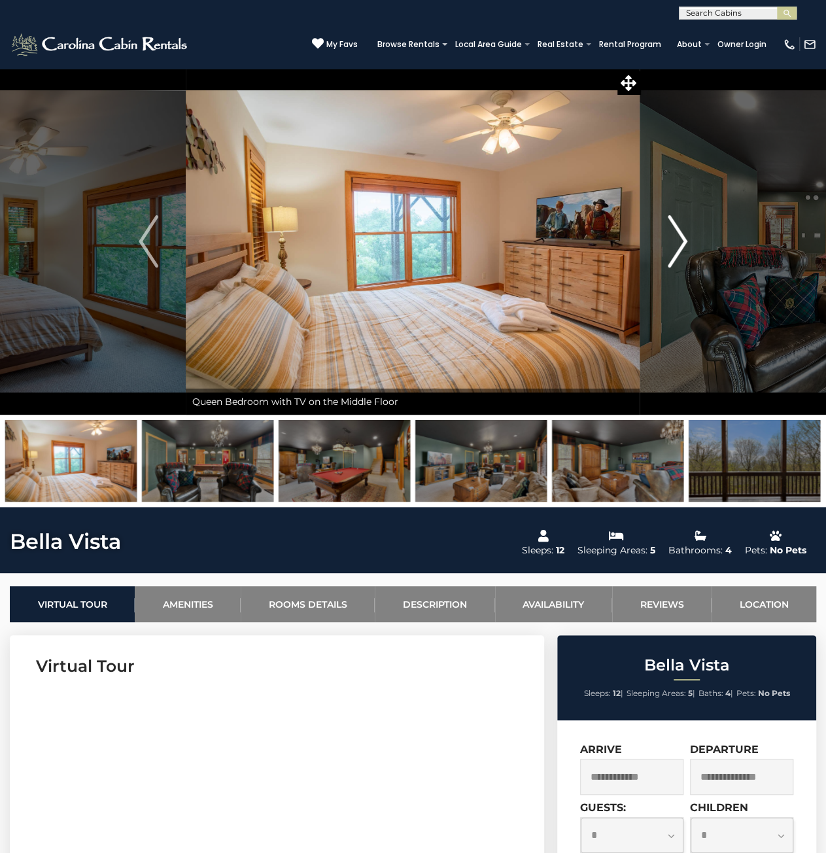
click at [682, 241] on img "Next" at bounding box center [678, 241] width 20 height 52
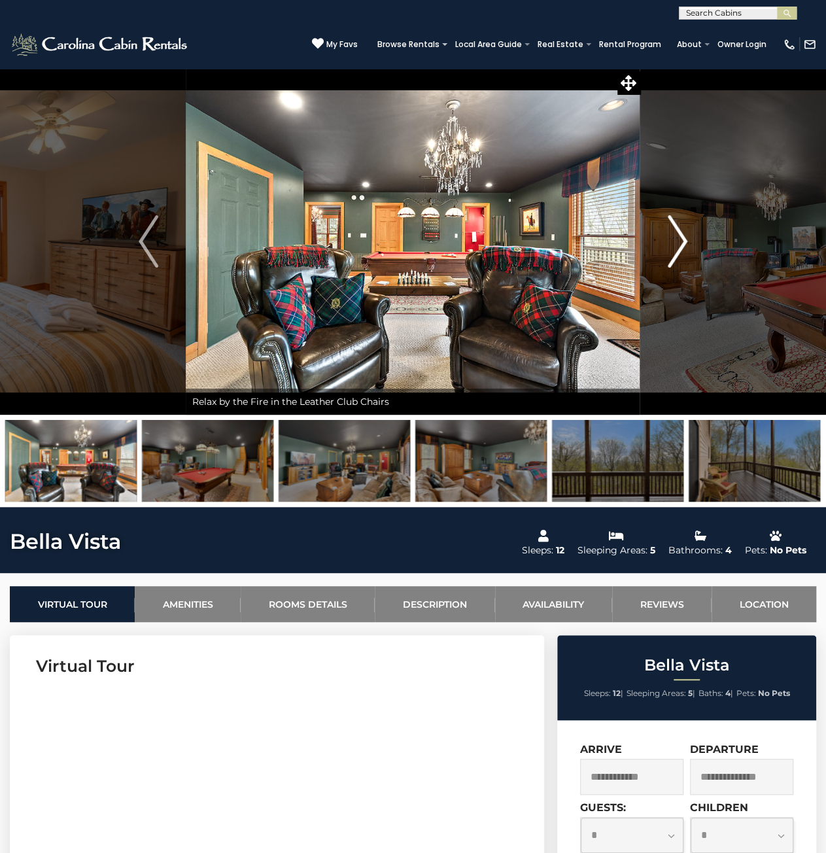
click at [682, 241] on img "Next" at bounding box center [678, 241] width 20 height 52
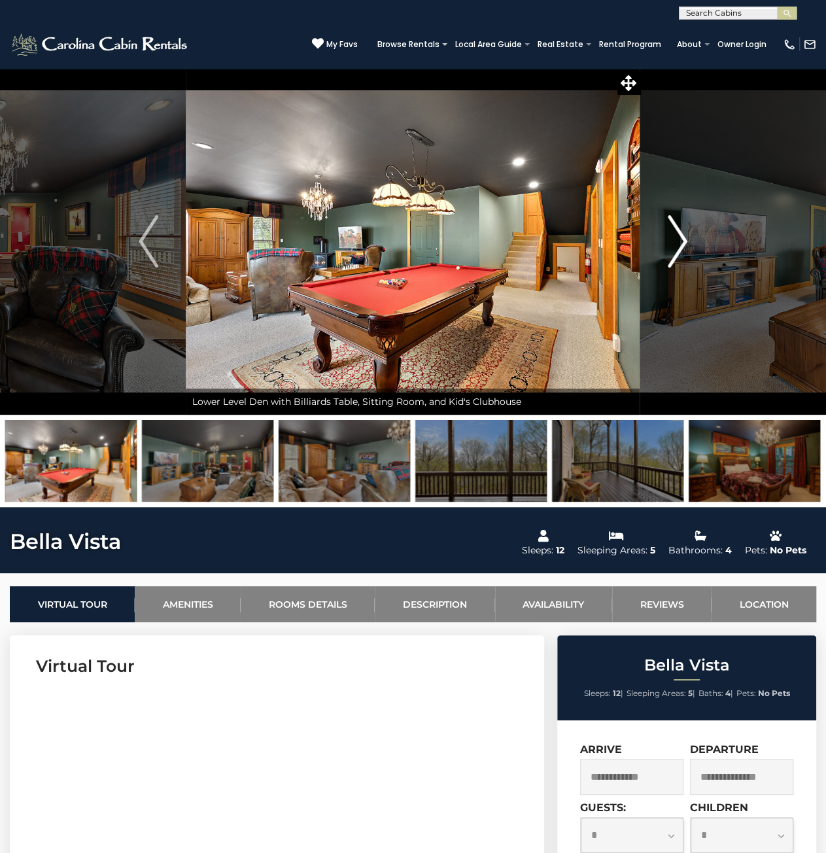
click at [682, 241] on img "Next" at bounding box center [678, 241] width 20 height 52
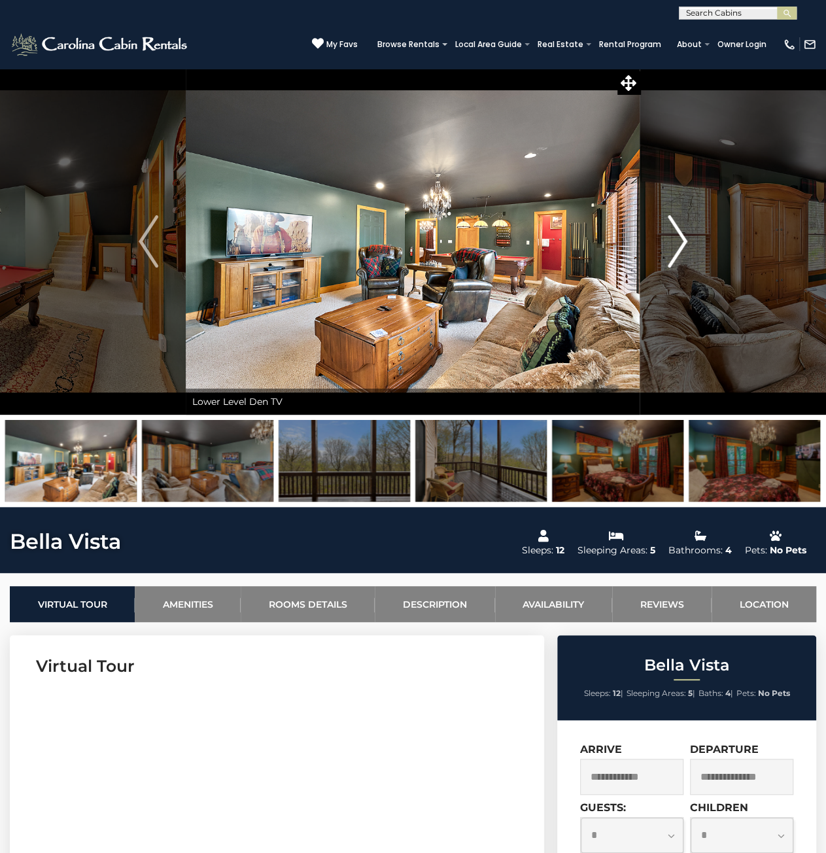
click at [682, 241] on img "Next" at bounding box center [678, 241] width 20 height 52
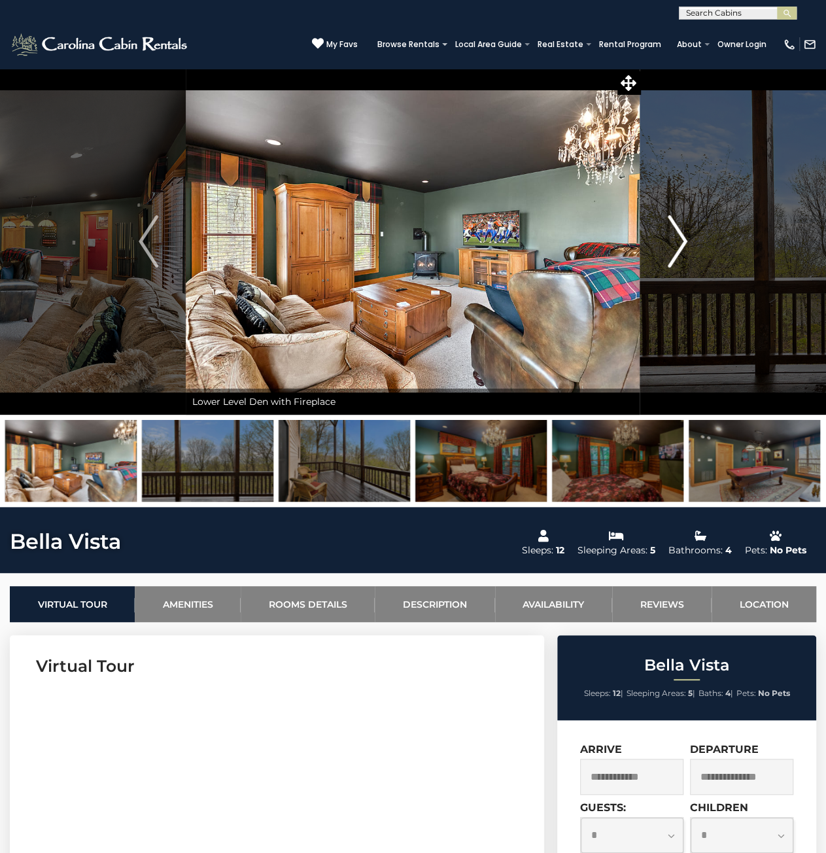
click at [682, 241] on img "Next" at bounding box center [678, 241] width 20 height 52
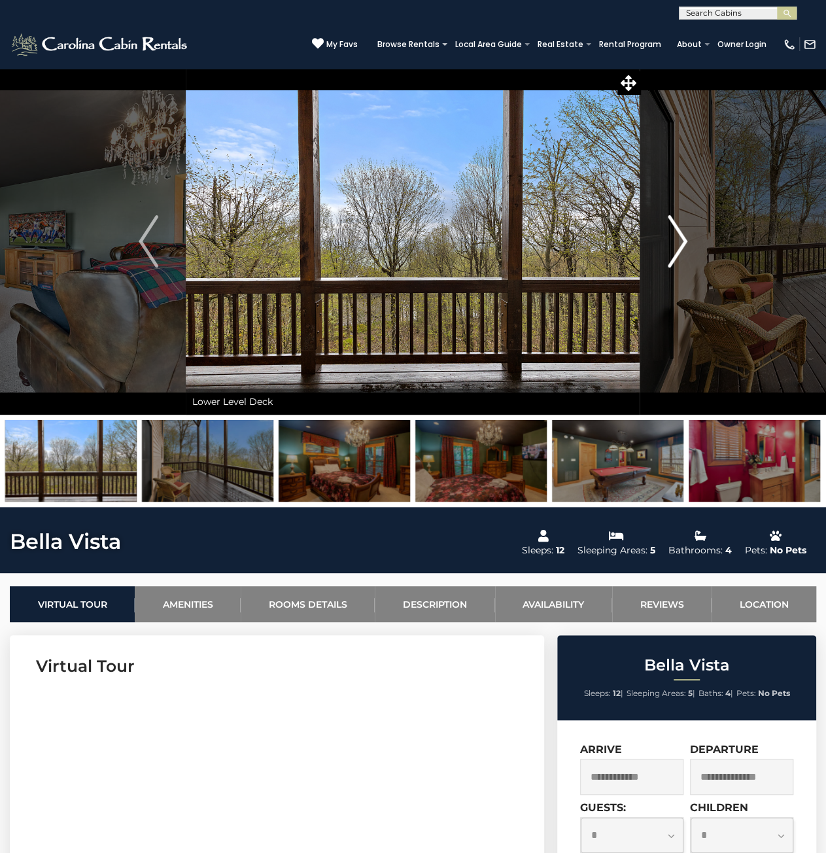
click at [682, 241] on img "Next" at bounding box center [678, 241] width 20 height 52
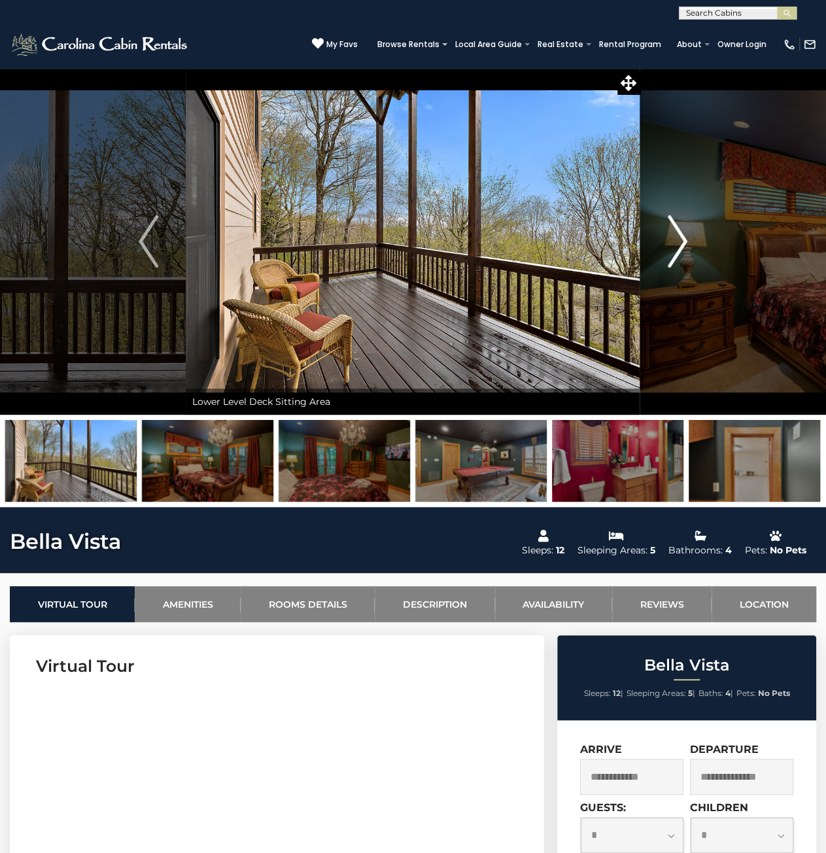
click at [682, 241] on img "Next" at bounding box center [678, 241] width 20 height 52
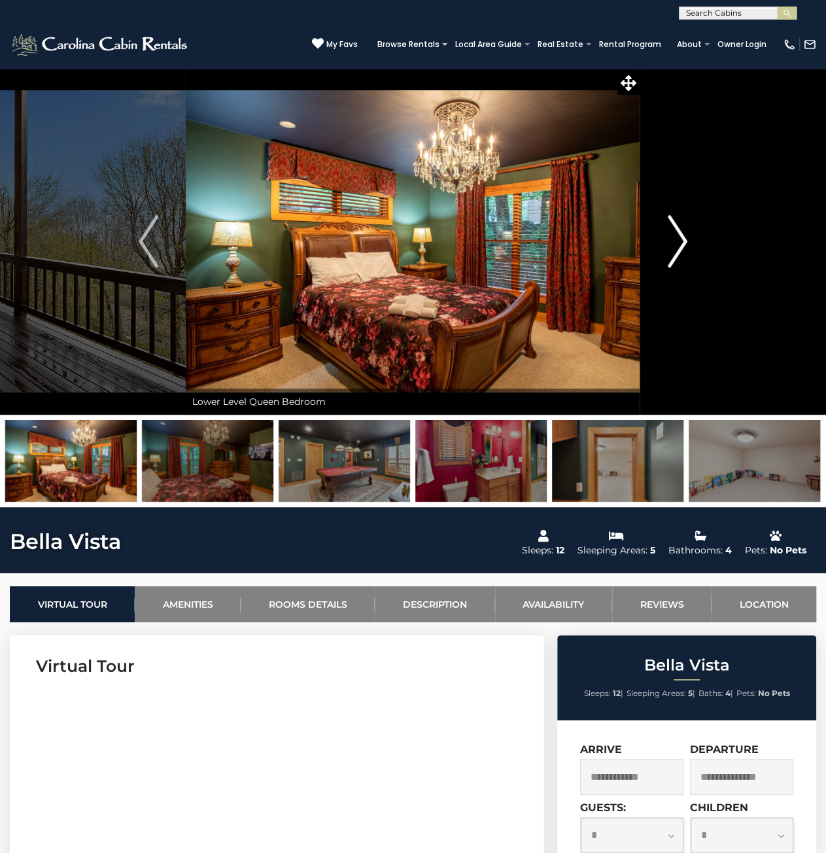
click at [682, 241] on img "Next" at bounding box center [678, 241] width 20 height 52
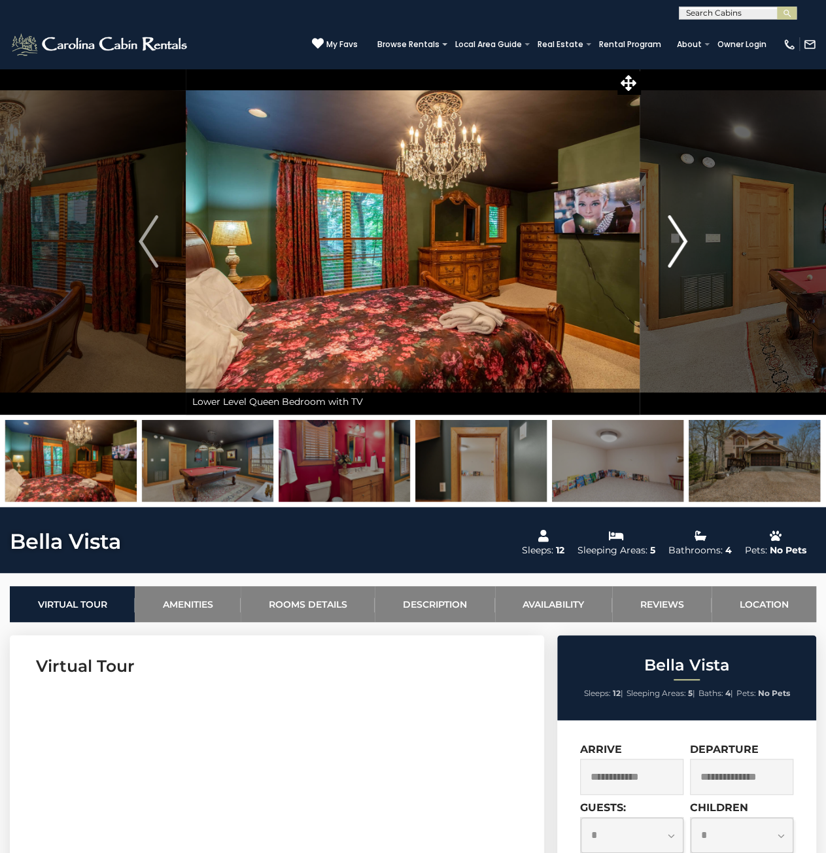
click at [682, 241] on img "Next" at bounding box center [678, 241] width 20 height 52
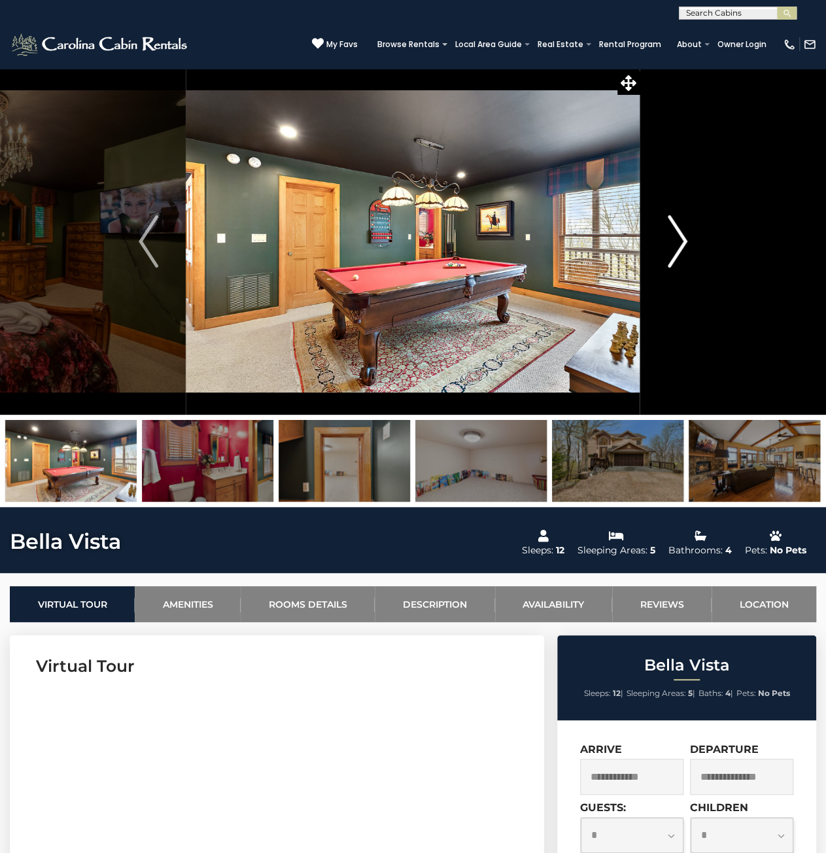
click at [682, 241] on img "Next" at bounding box center [678, 241] width 20 height 52
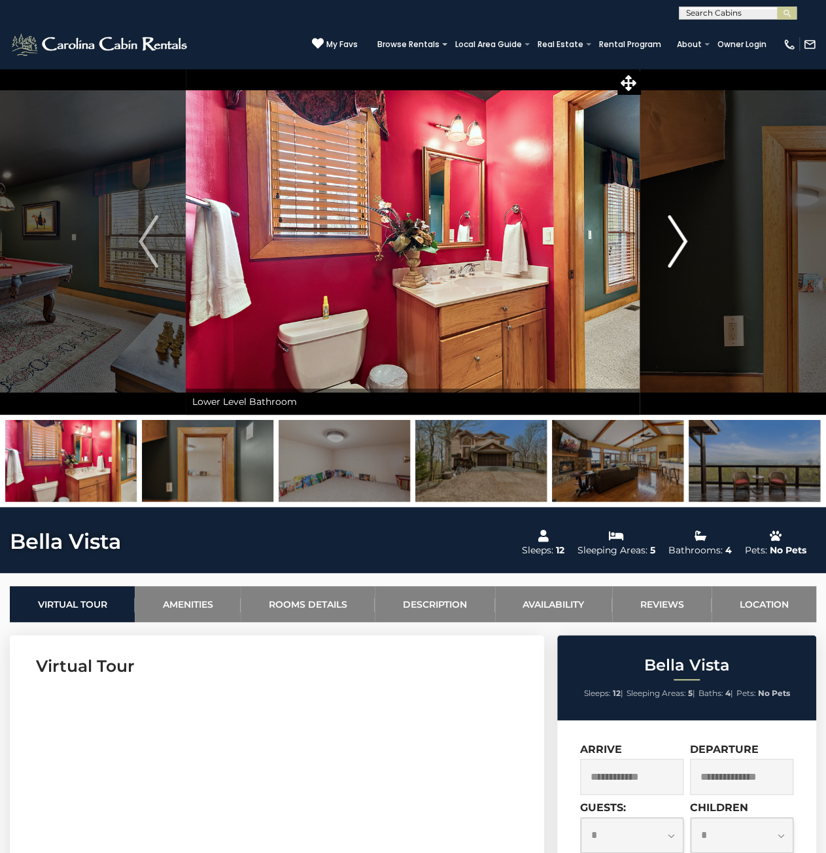
click at [682, 241] on img "Next" at bounding box center [678, 241] width 20 height 52
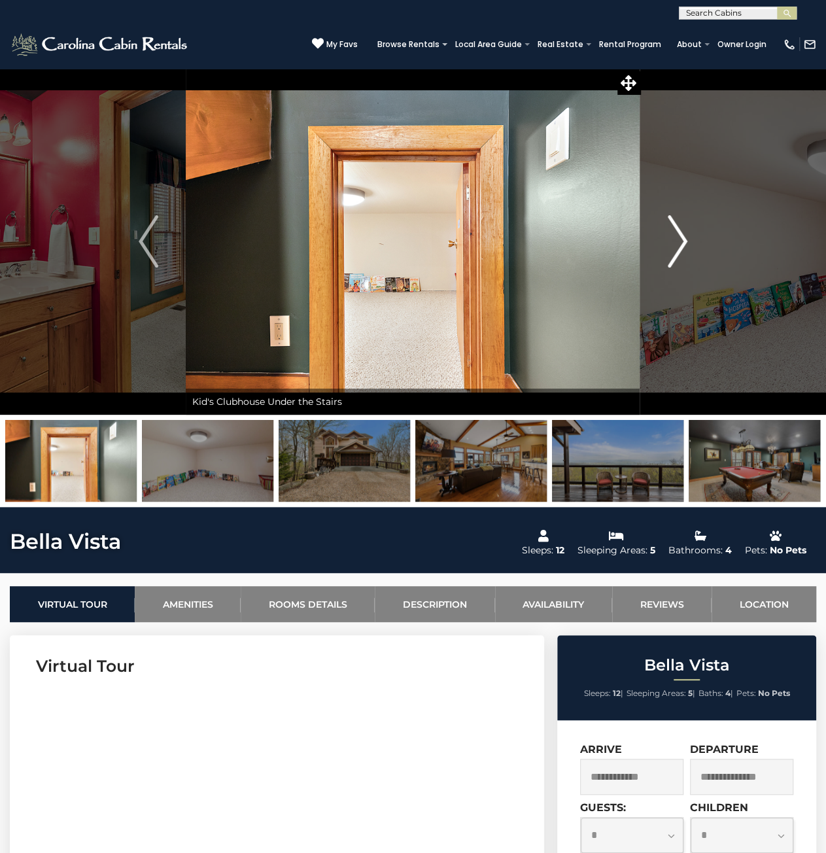
click at [682, 241] on img "Next" at bounding box center [678, 241] width 20 height 52
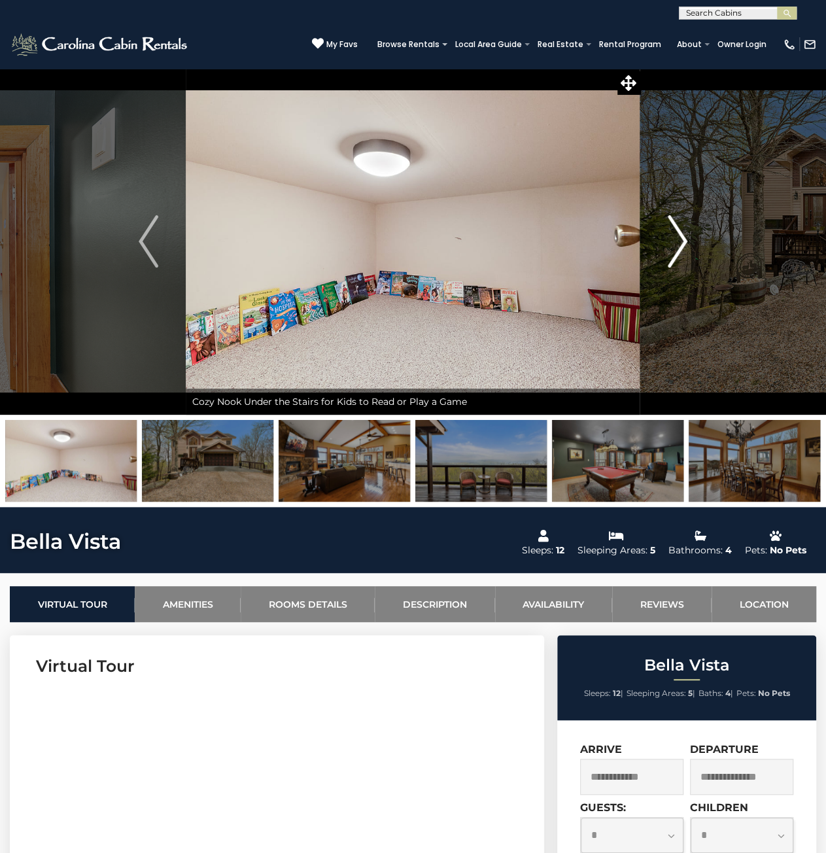
click at [682, 241] on img "Next" at bounding box center [678, 241] width 20 height 52
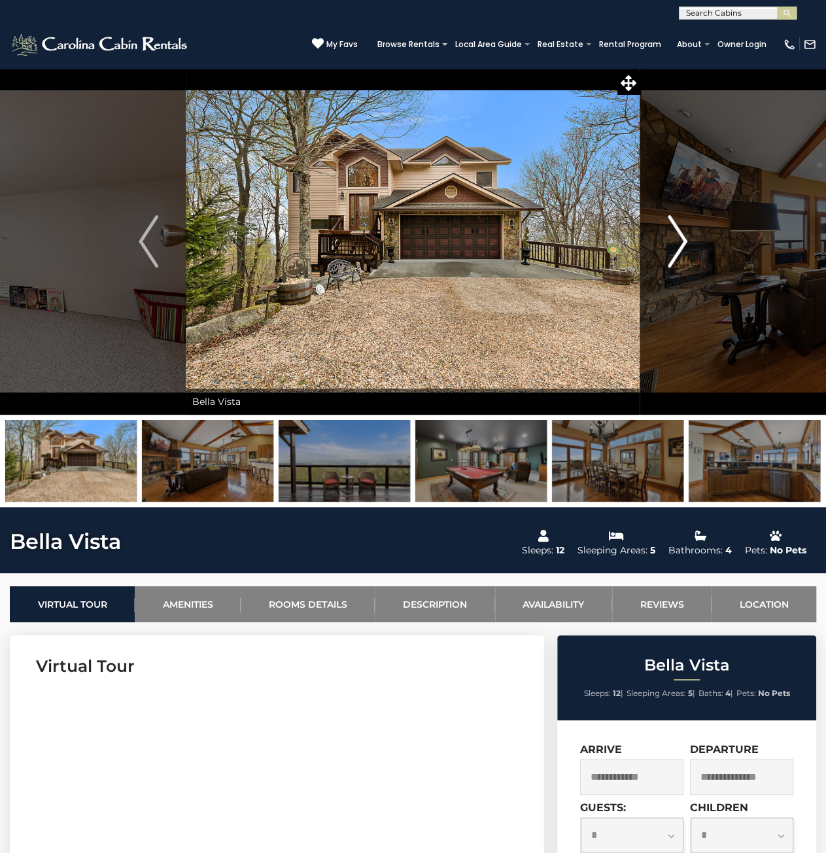
click at [682, 241] on img "Next" at bounding box center [678, 241] width 20 height 52
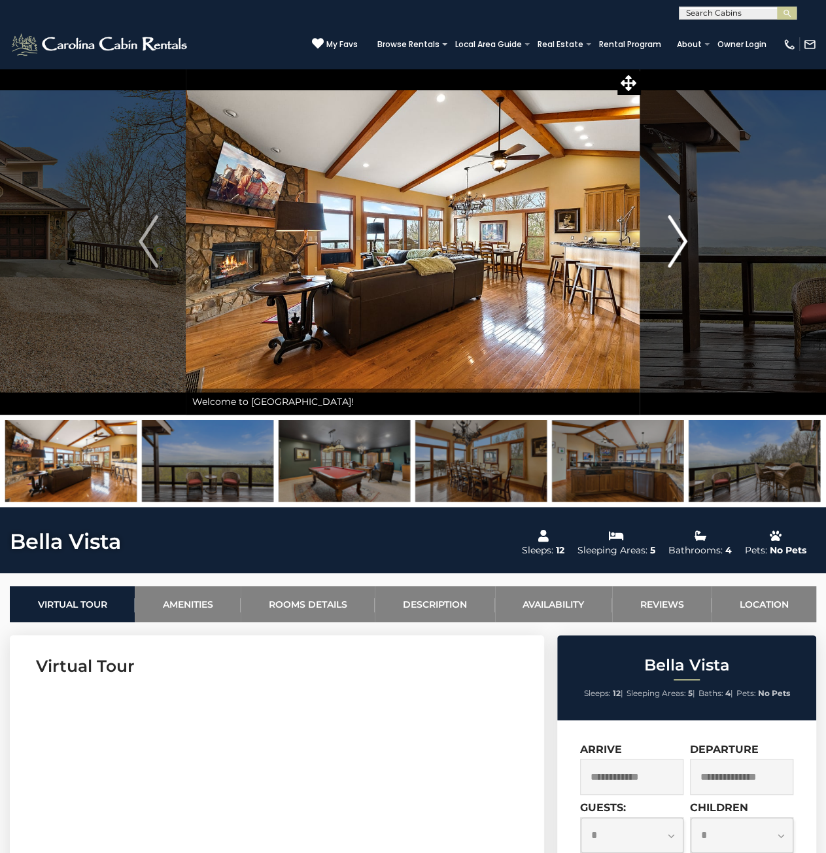
click at [682, 241] on img "Next" at bounding box center [678, 241] width 20 height 52
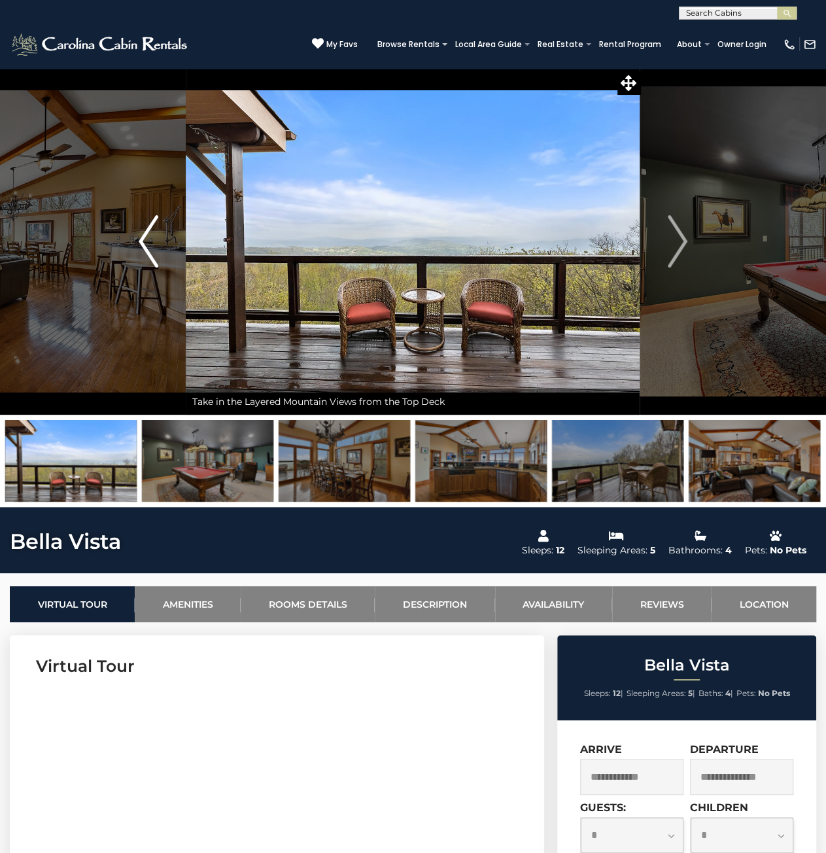
click at [143, 251] on img "Previous" at bounding box center [149, 241] width 20 height 52
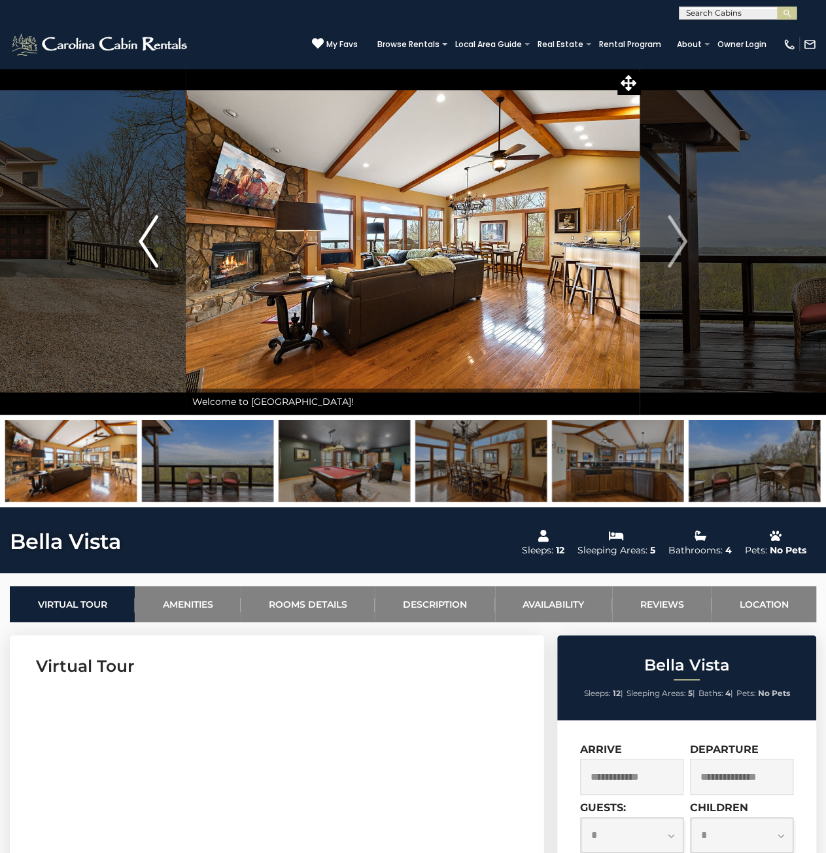
click at [144, 249] on img "Previous" at bounding box center [149, 241] width 20 height 52
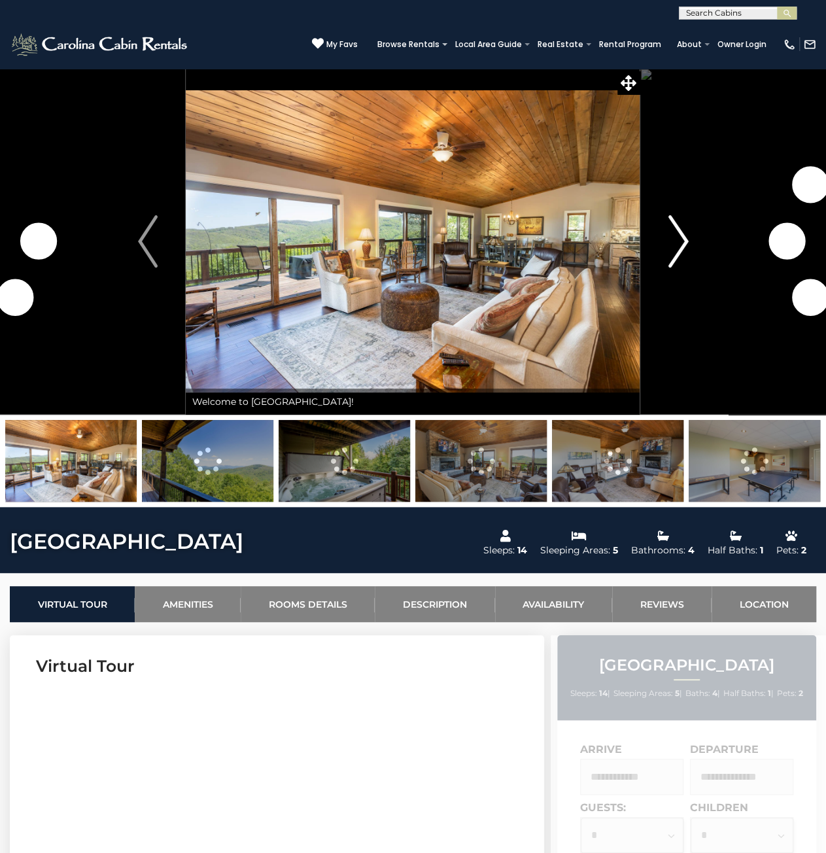
click at [676, 245] on img "Next" at bounding box center [679, 241] width 20 height 52
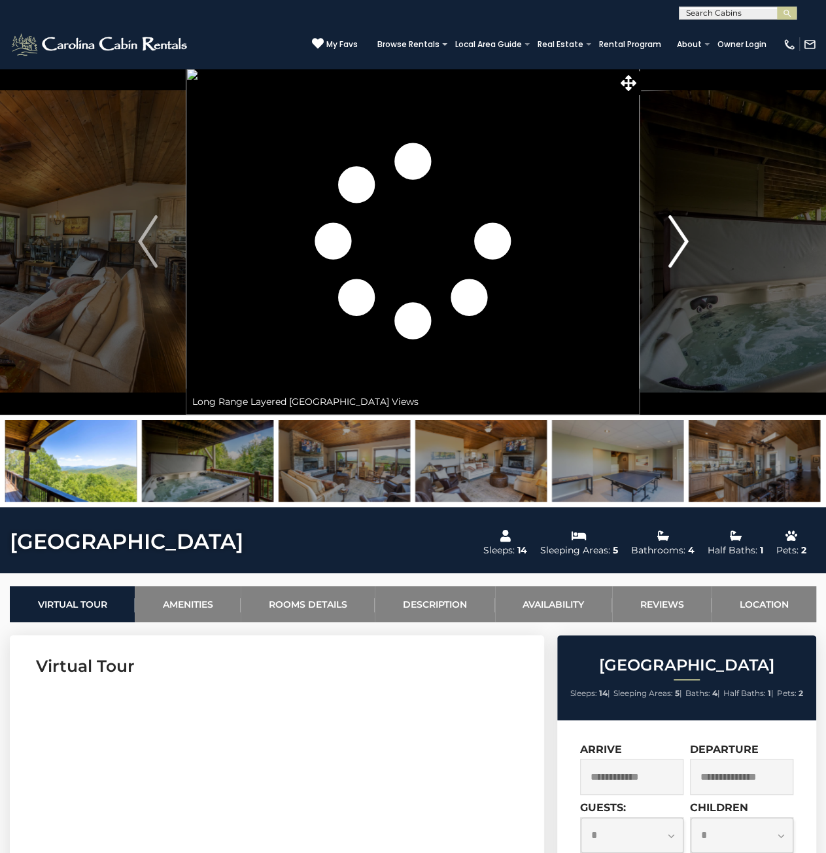
click at [676, 245] on img "Next" at bounding box center [679, 241] width 20 height 52
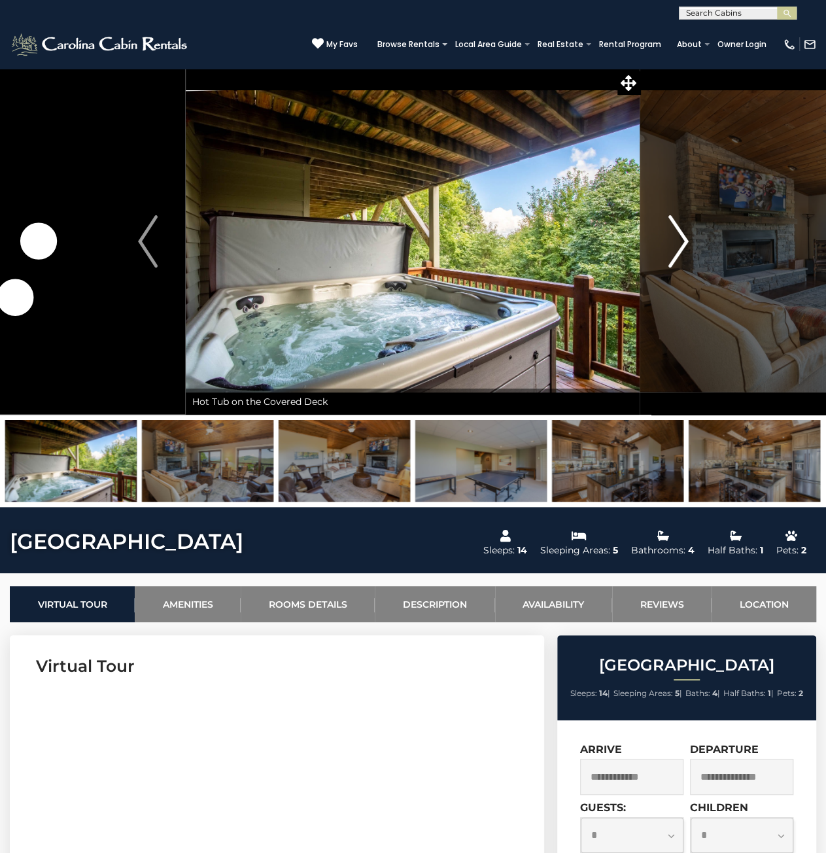
click at [676, 245] on img "Next" at bounding box center [679, 241] width 20 height 52
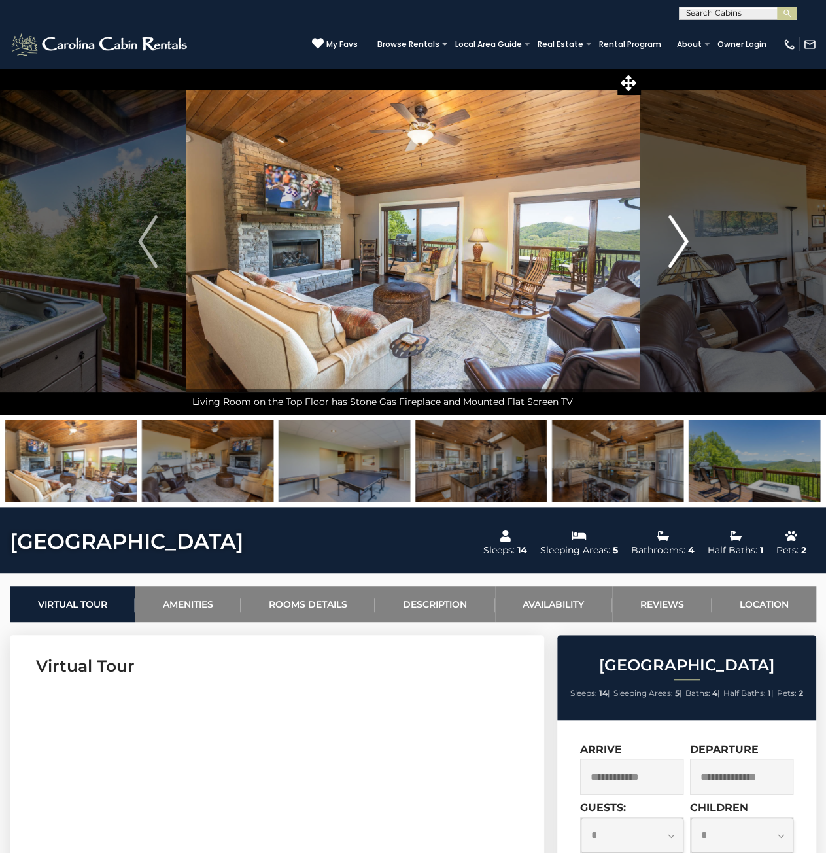
click at [676, 245] on img "Next" at bounding box center [679, 241] width 20 height 52
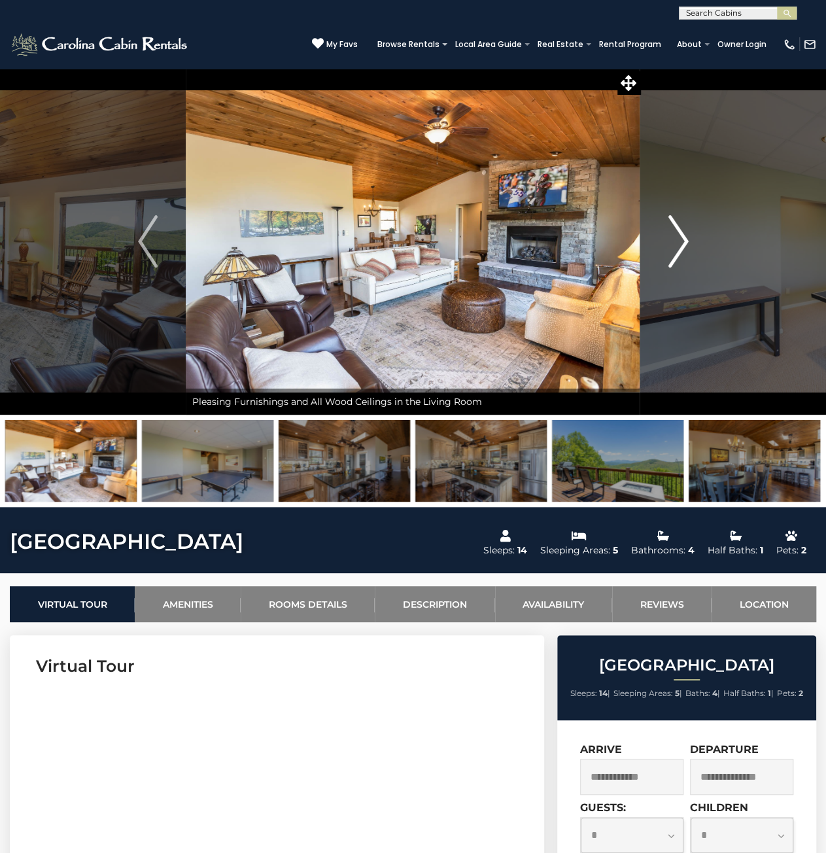
click at [676, 245] on img "Next" at bounding box center [679, 241] width 20 height 52
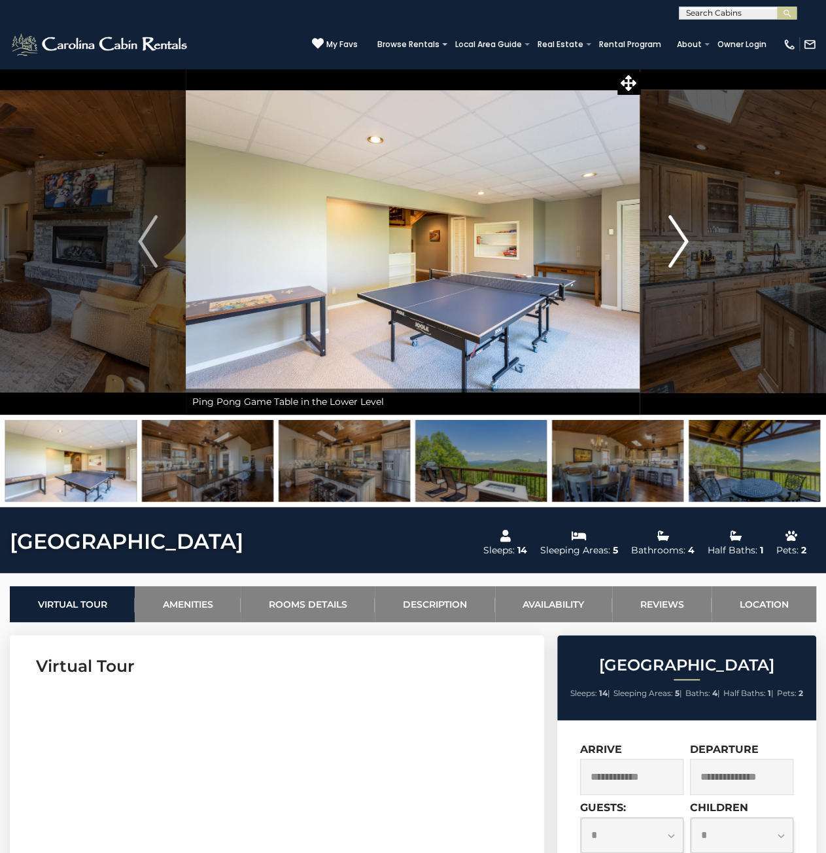
click at [676, 245] on img "Next" at bounding box center [679, 241] width 20 height 52
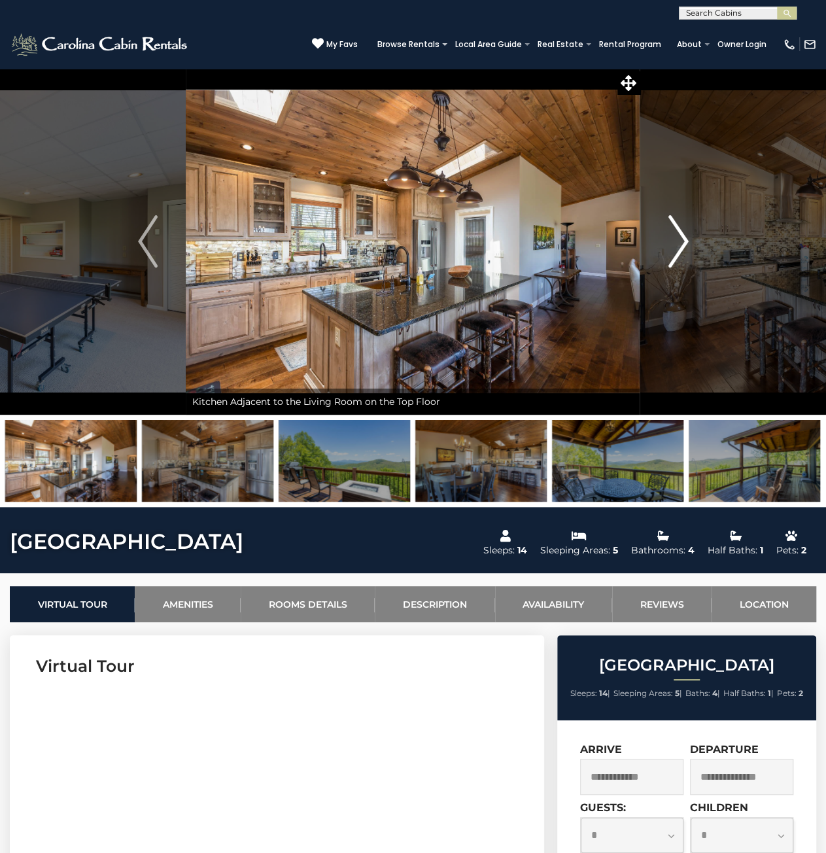
click at [676, 245] on img "Next" at bounding box center [679, 241] width 20 height 52
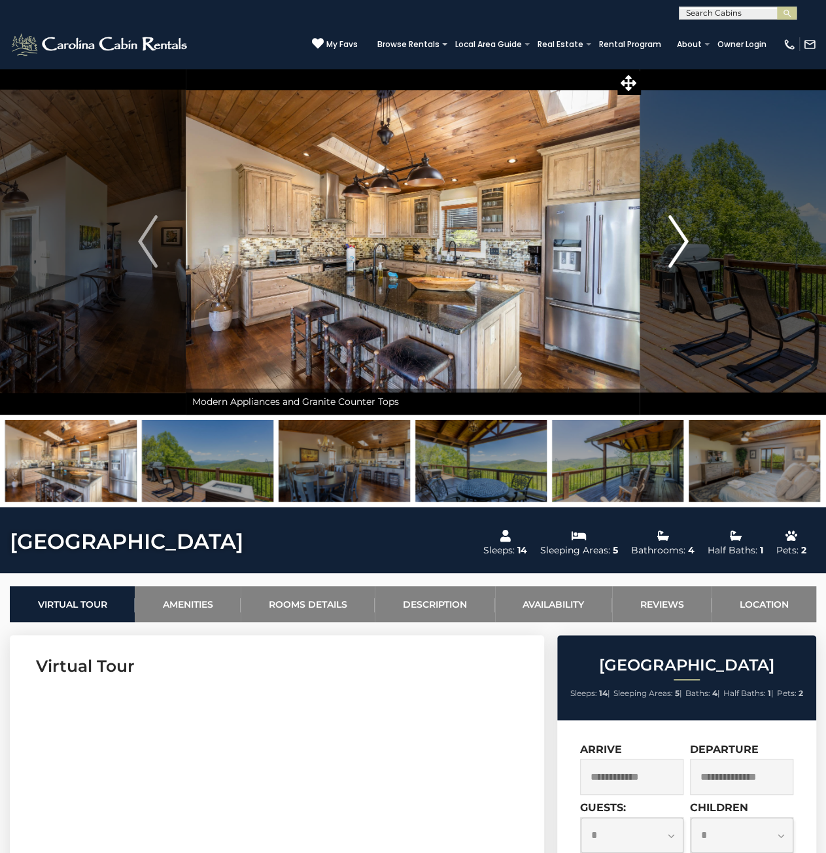
click at [676, 245] on img "Next" at bounding box center [679, 241] width 20 height 52
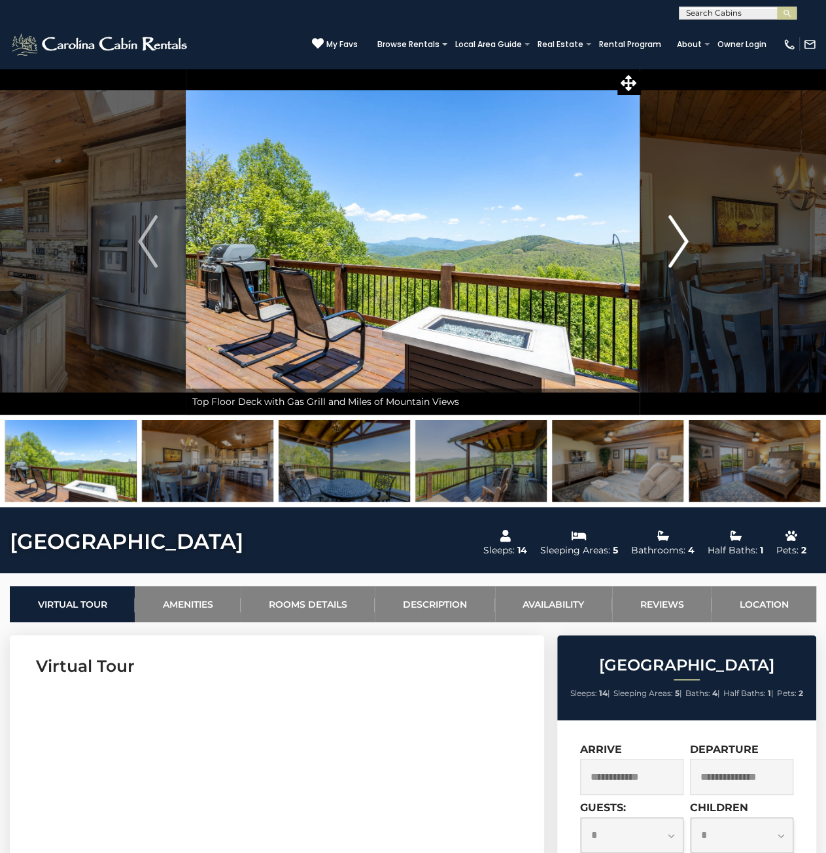
click at [676, 245] on img "Next" at bounding box center [679, 241] width 20 height 52
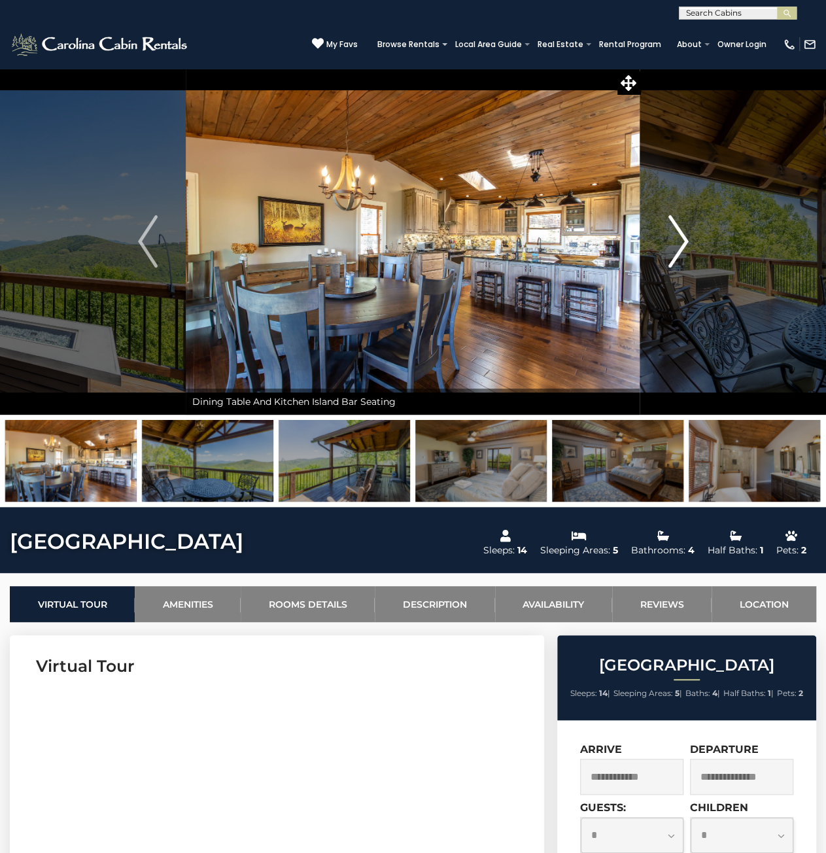
click at [676, 245] on img "Next" at bounding box center [679, 241] width 20 height 52
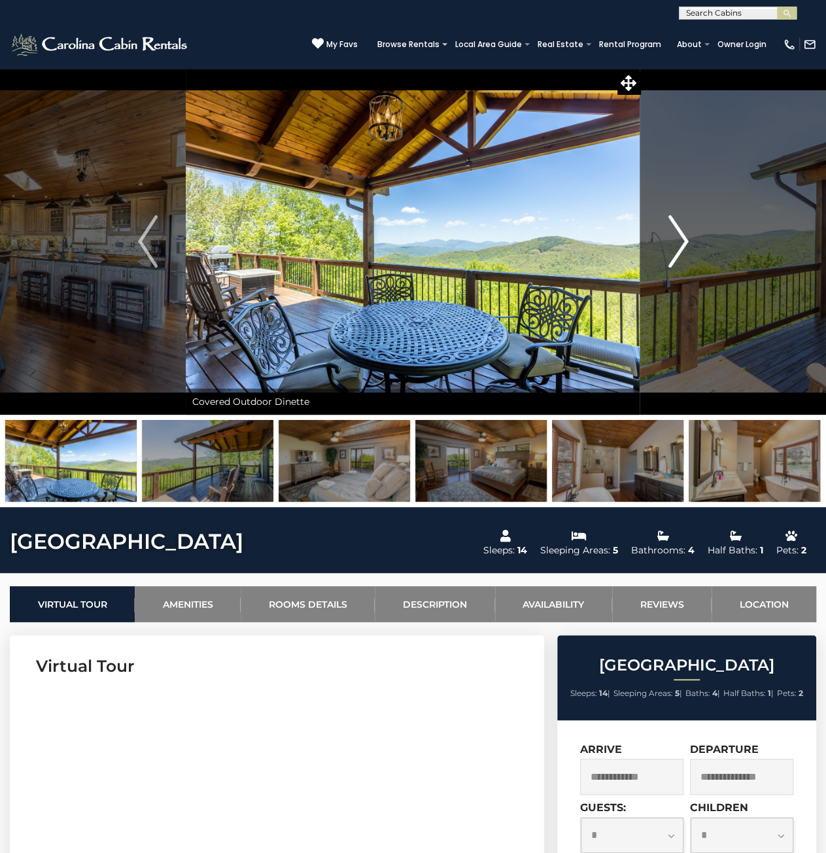
click at [676, 245] on img "Next" at bounding box center [679, 241] width 20 height 52
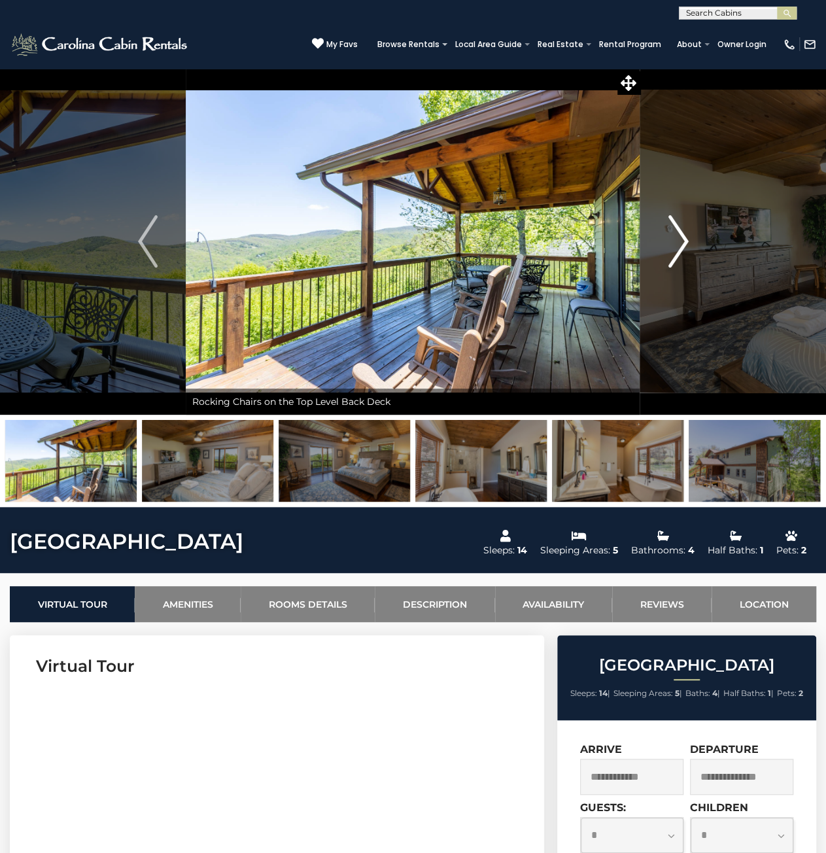
click at [676, 245] on img "Next" at bounding box center [679, 241] width 20 height 52
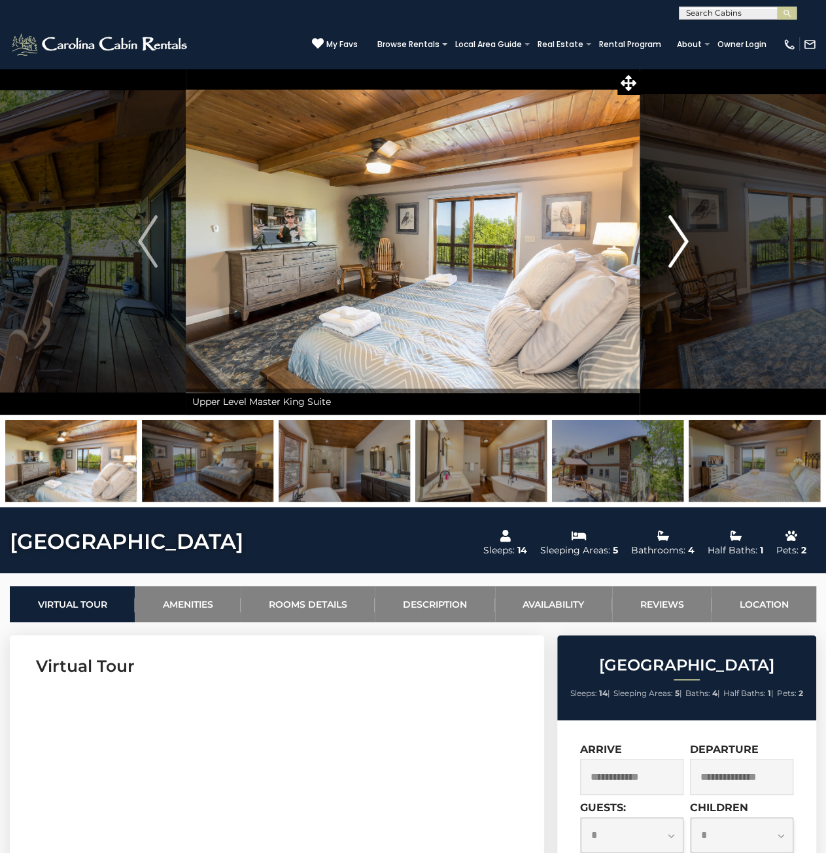
click at [676, 245] on img "Next" at bounding box center [679, 241] width 20 height 52
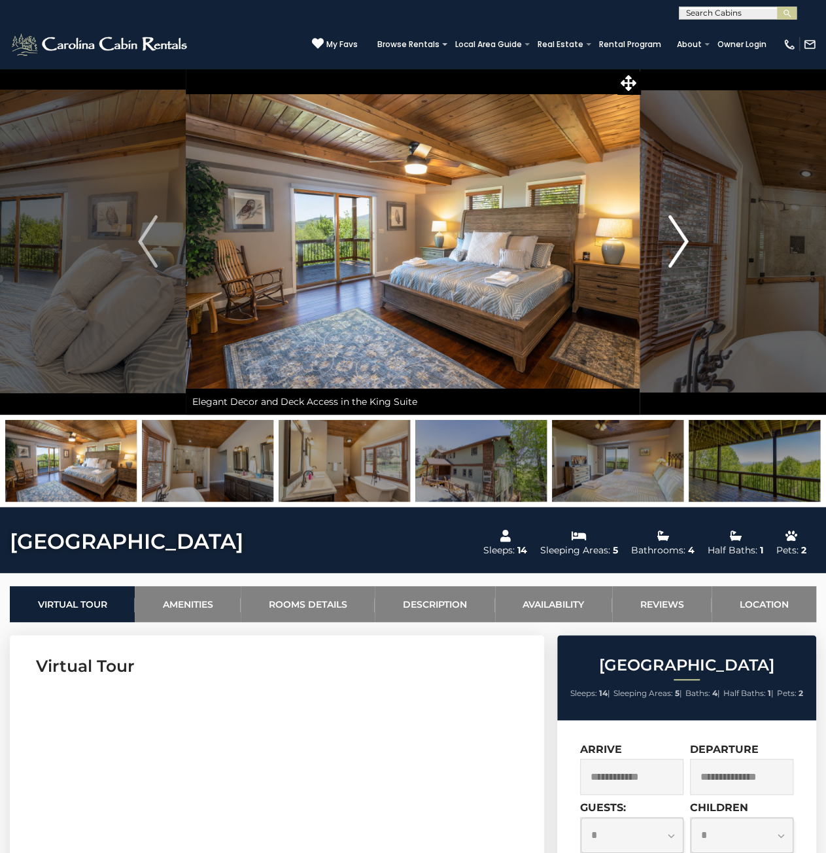
click at [676, 245] on img "Next" at bounding box center [679, 241] width 20 height 52
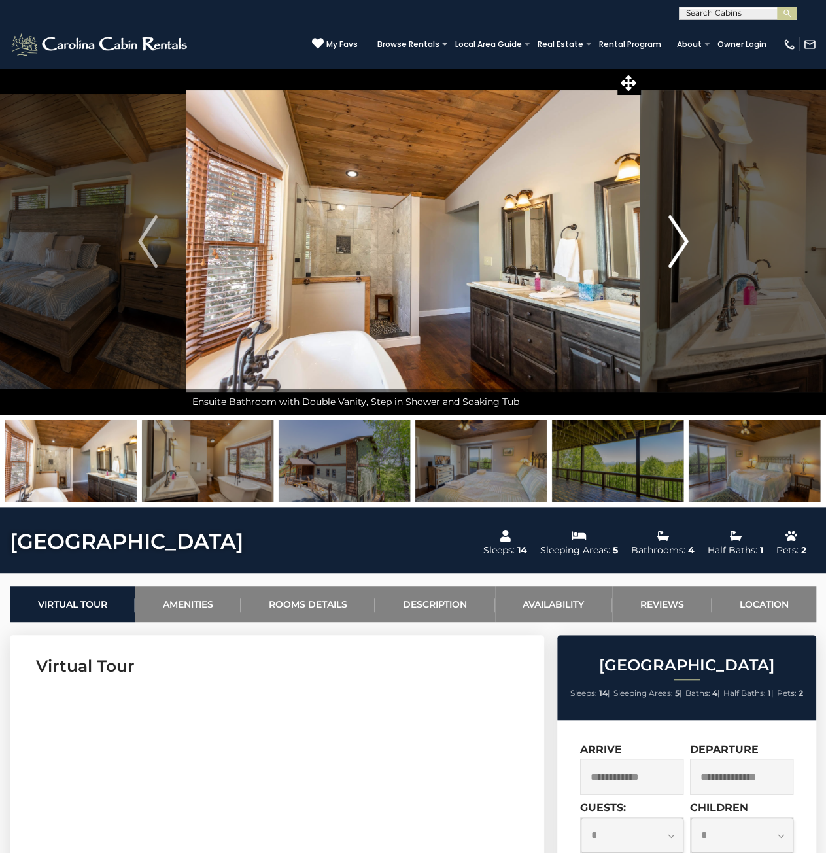
click at [675, 244] on img "Next" at bounding box center [679, 241] width 20 height 52
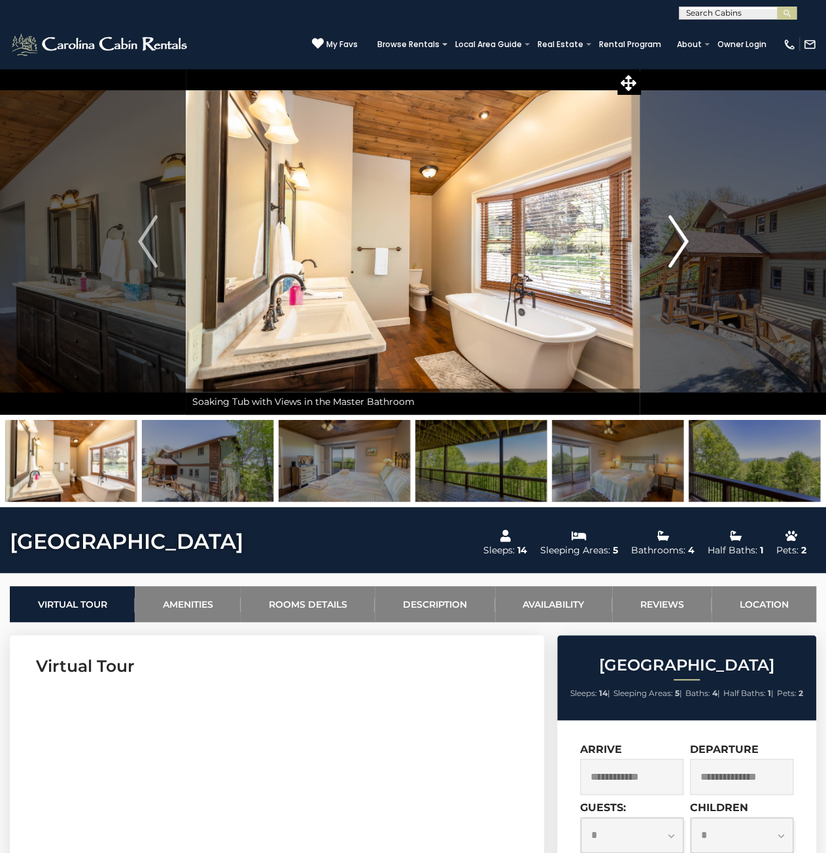
click at [675, 244] on img "Next" at bounding box center [679, 241] width 20 height 52
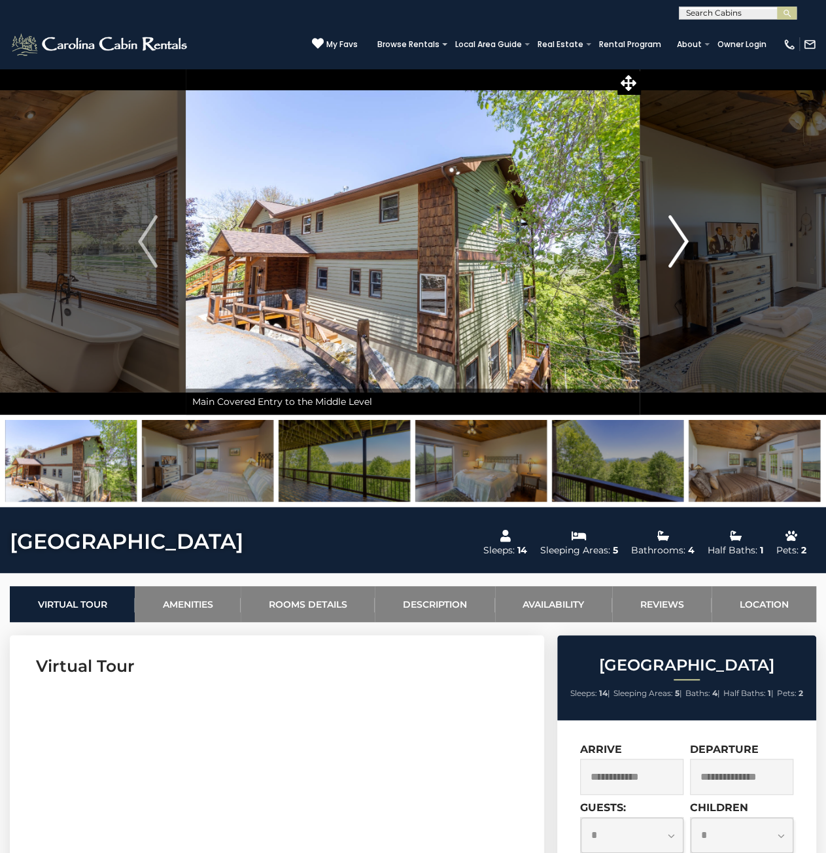
click at [675, 244] on img "Next" at bounding box center [679, 241] width 20 height 52
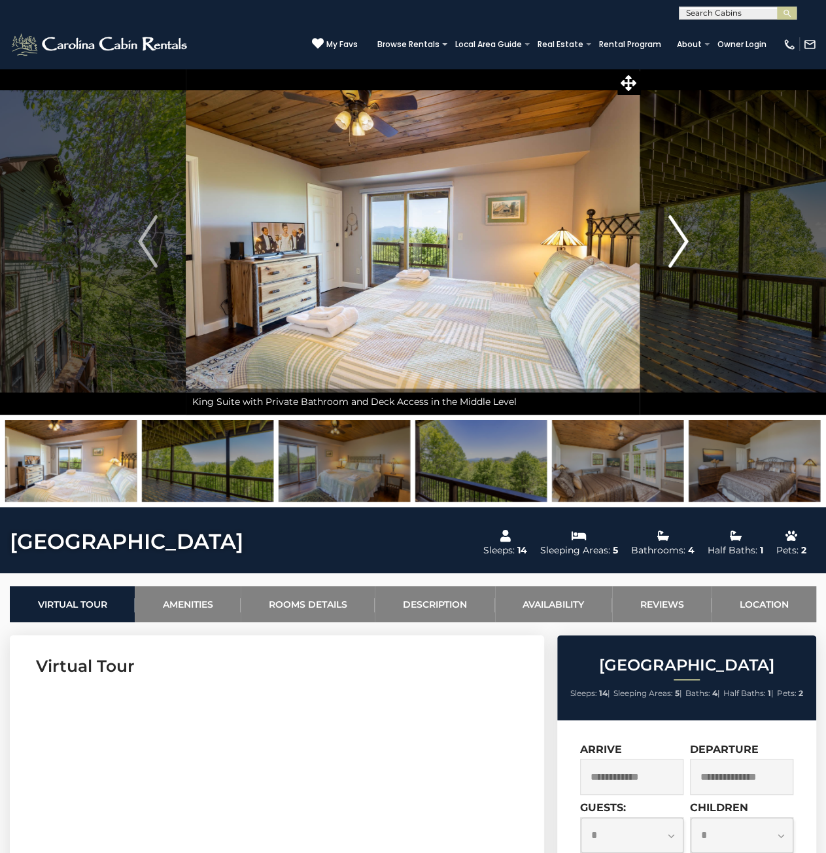
click at [675, 244] on img "Next" at bounding box center [679, 241] width 20 height 52
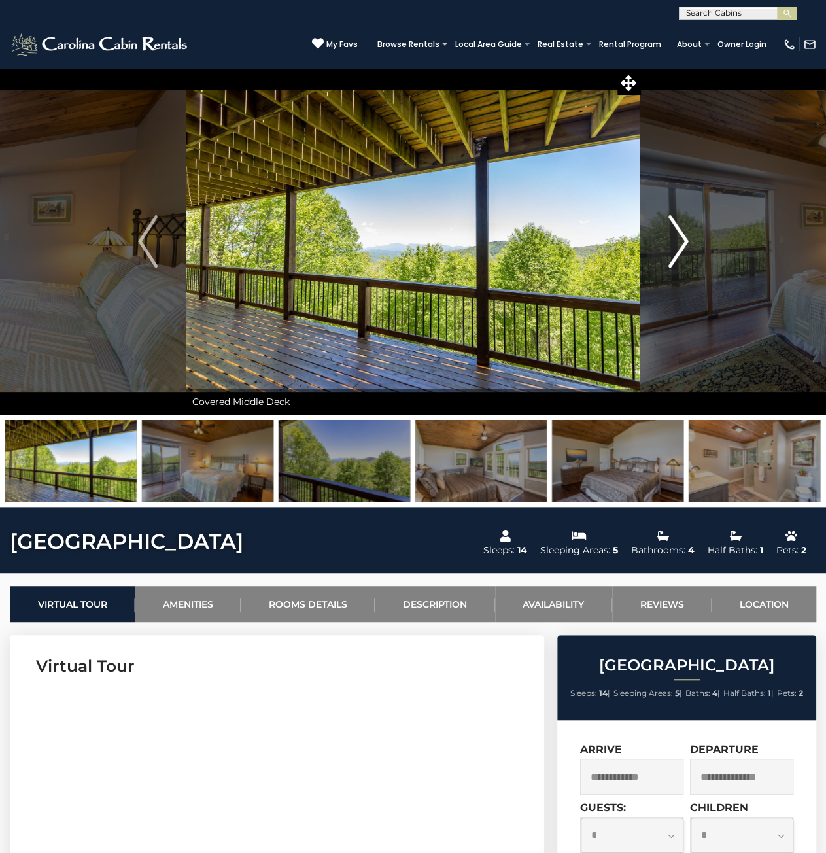
click at [675, 244] on img "Next" at bounding box center [679, 241] width 20 height 52
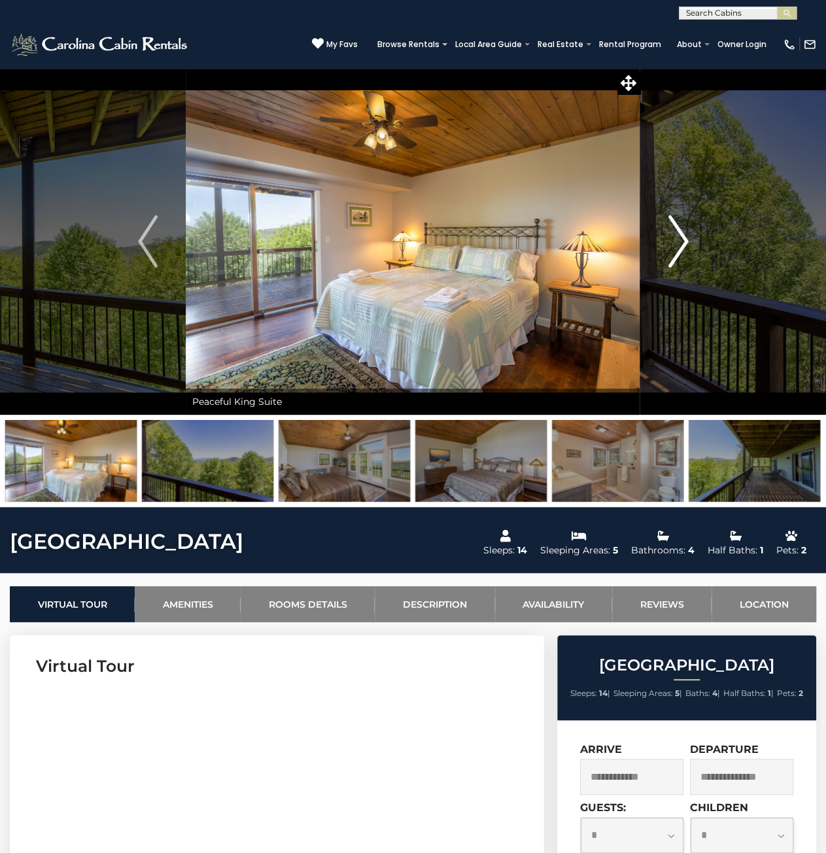
click at [675, 244] on img "Next" at bounding box center [679, 241] width 20 height 52
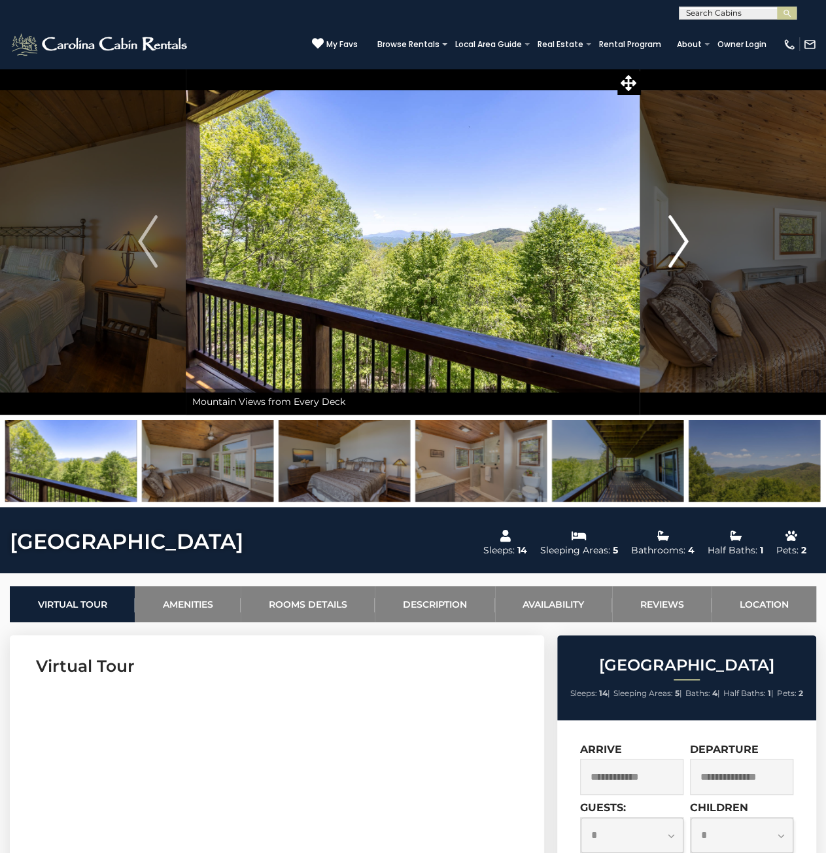
click at [675, 244] on img "Next" at bounding box center [679, 241] width 20 height 52
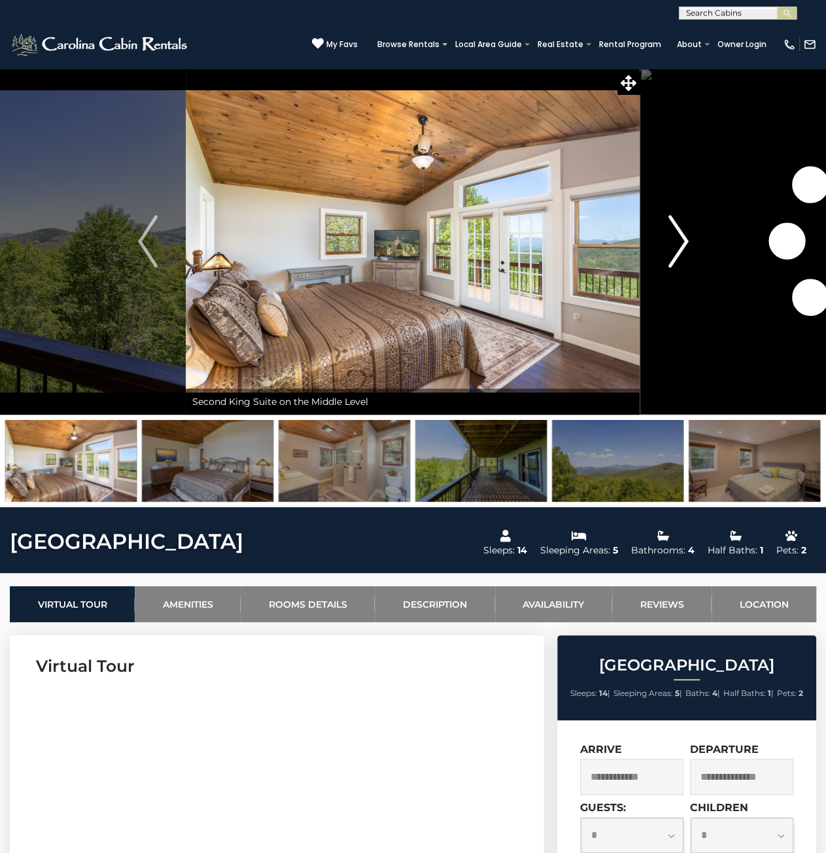
click at [675, 244] on img "Next" at bounding box center [679, 241] width 20 height 52
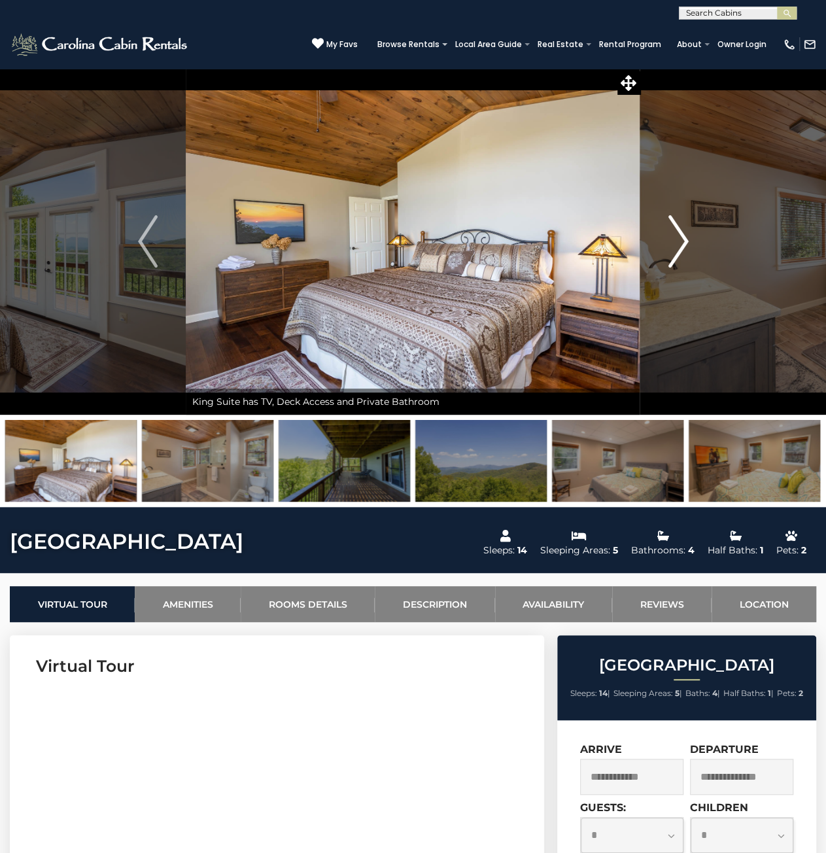
click at [675, 244] on img "Next" at bounding box center [679, 241] width 20 height 52
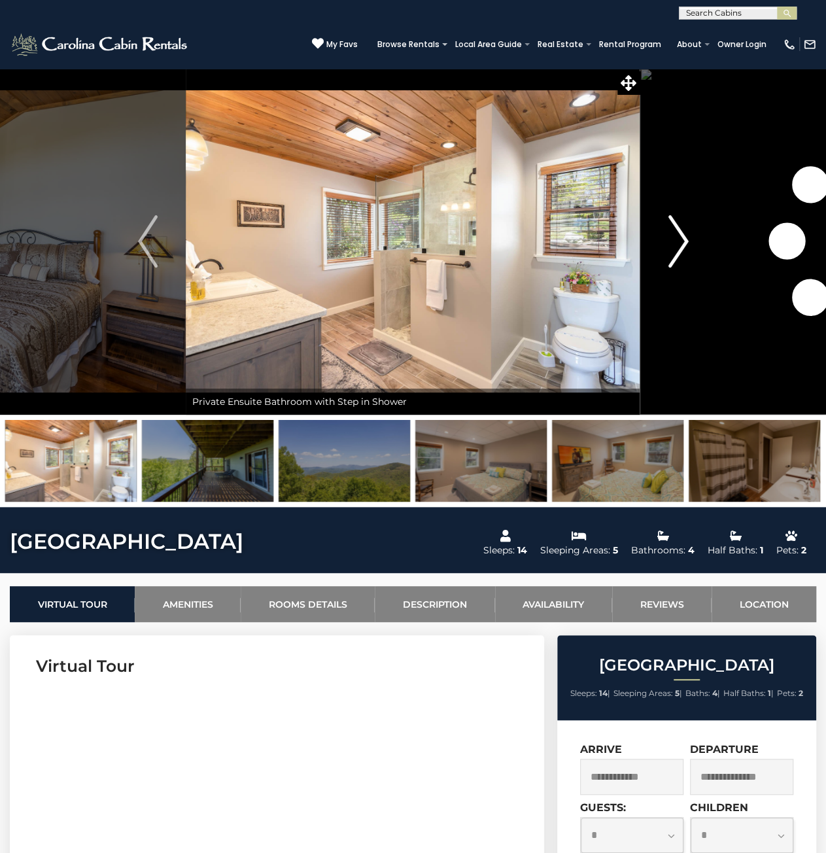
click at [675, 244] on img "Next" at bounding box center [679, 241] width 20 height 52
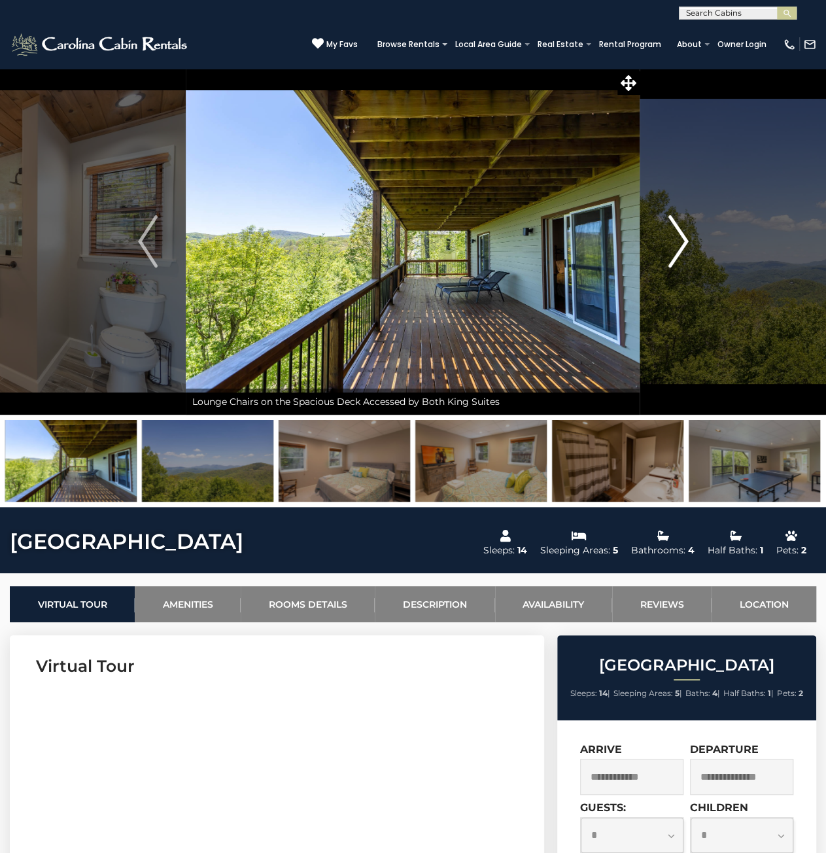
click at [686, 250] on img "Next" at bounding box center [679, 241] width 20 height 52
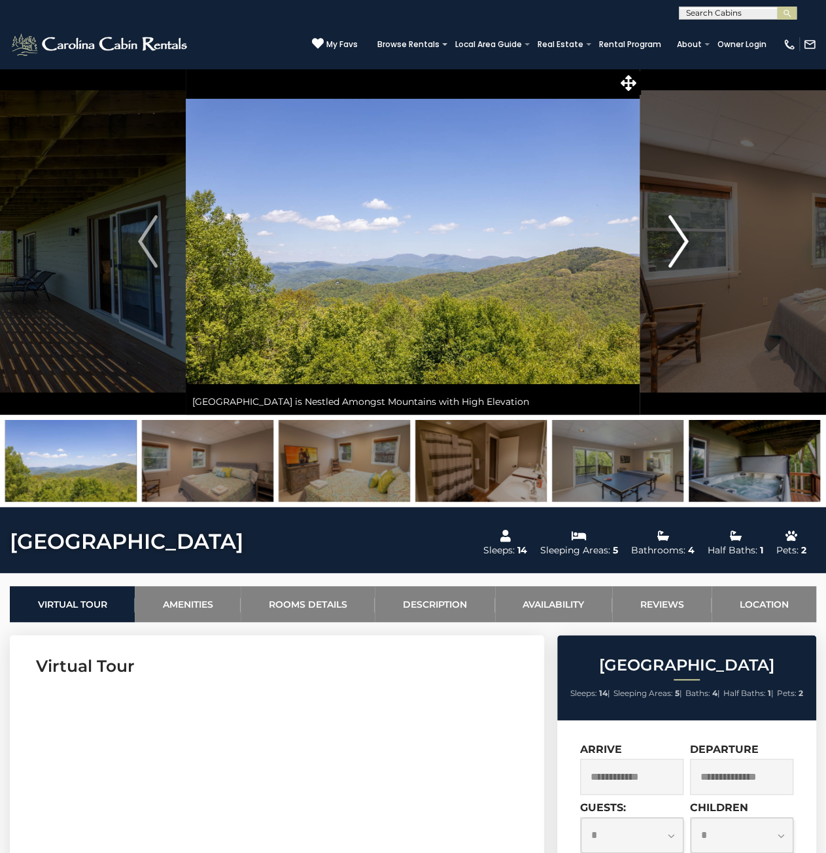
click at [686, 250] on img "Next" at bounding box center [679, 241] width 20 height 52
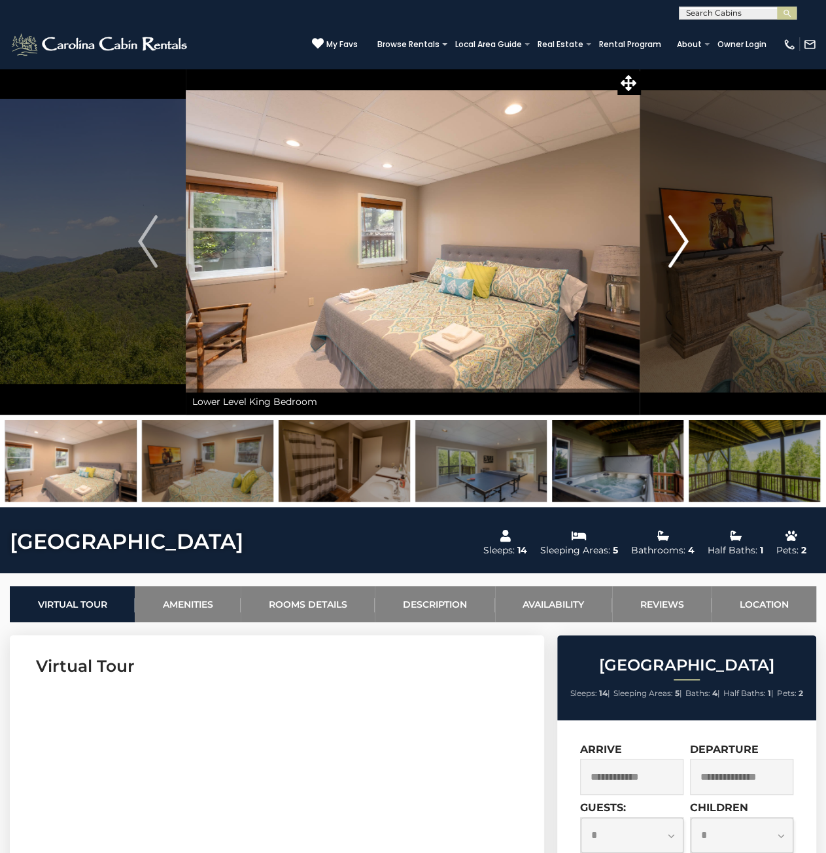
click at [686, 250] on img "Next" at bounding box center [679, 241] width 20 height 52
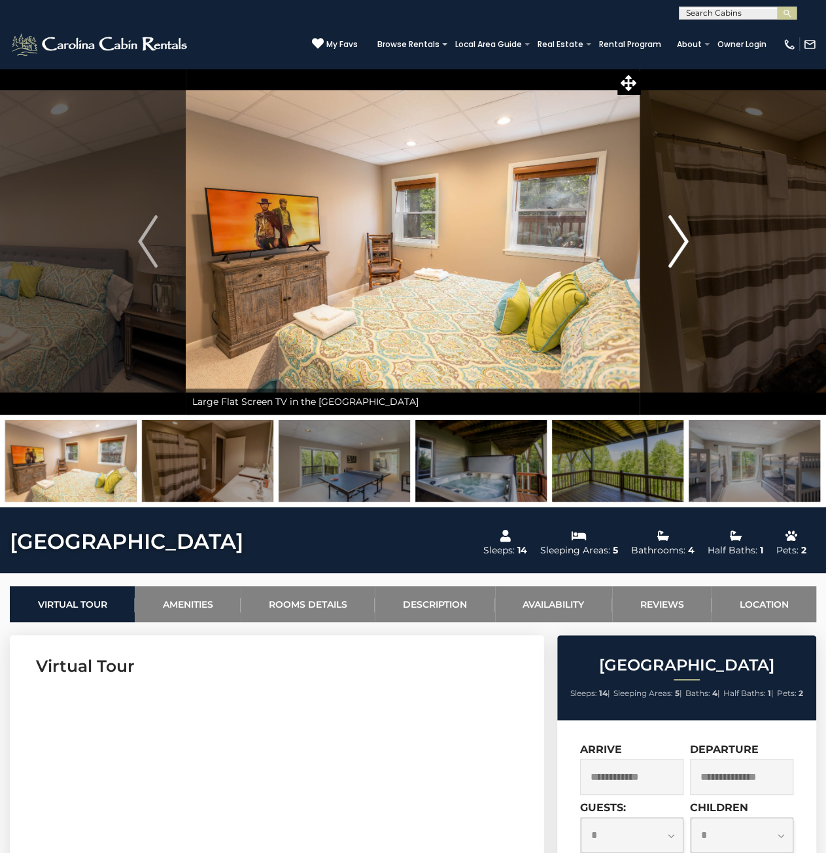
click at [686, 250] on img "Next" at bounding box center [679, 241] width 20 height 52
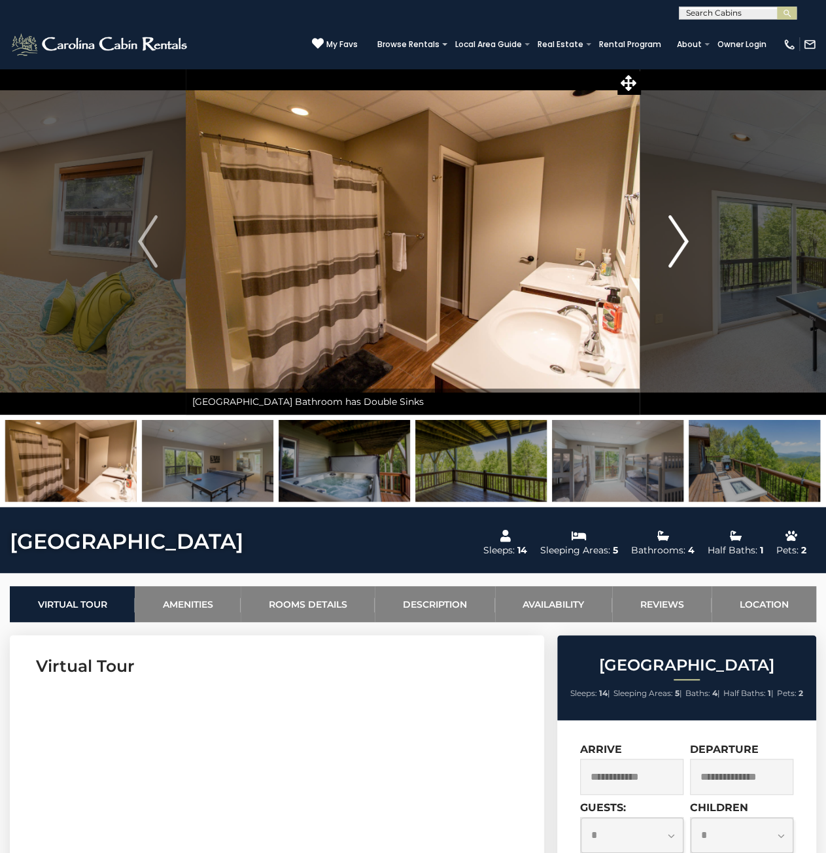
click at [686, 250] on img "Next" at bounding box center [679, 241] width 20 height 52
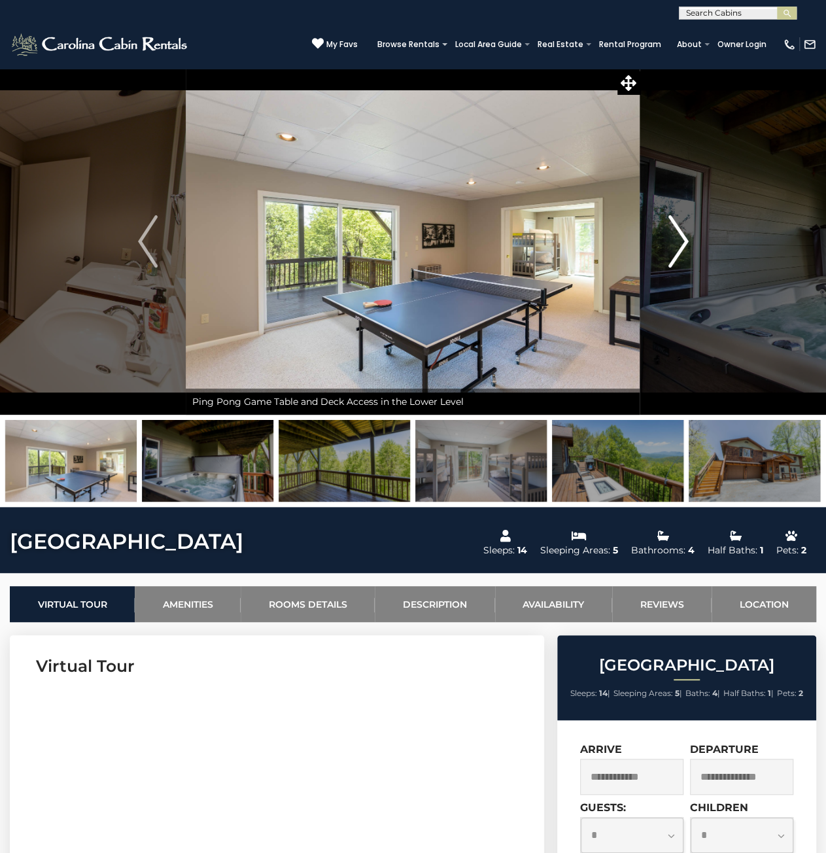
click at [686, 250] on img "Next" at bounding box center [679, 241] width 20 height 52
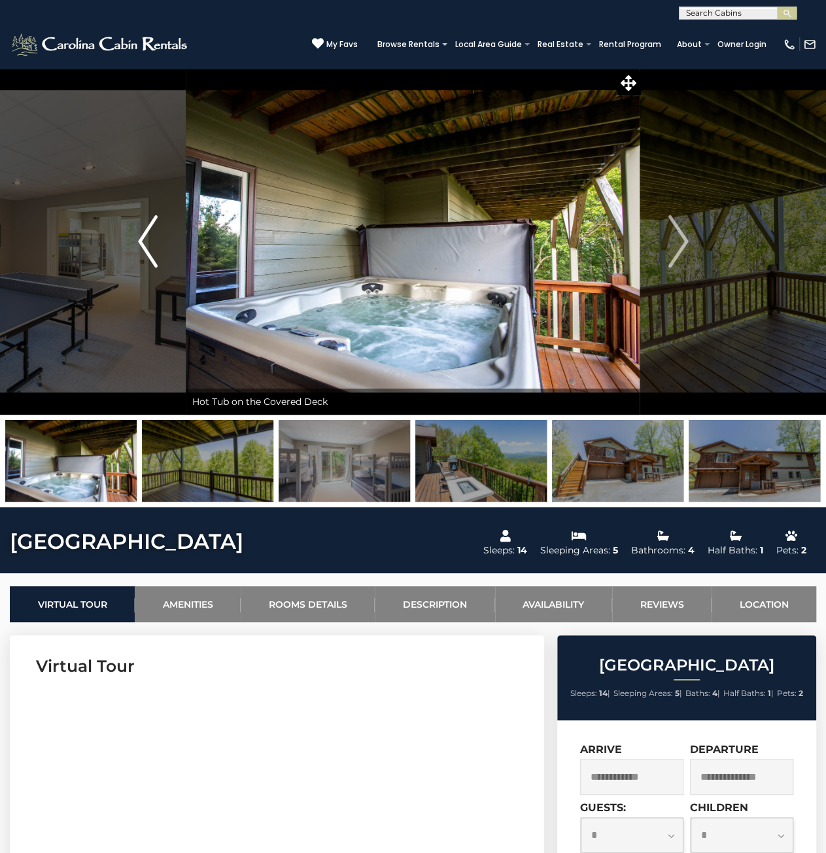
click at [144, 242] on img "Previous" at bounding box center [148, 241] width 20 height 52
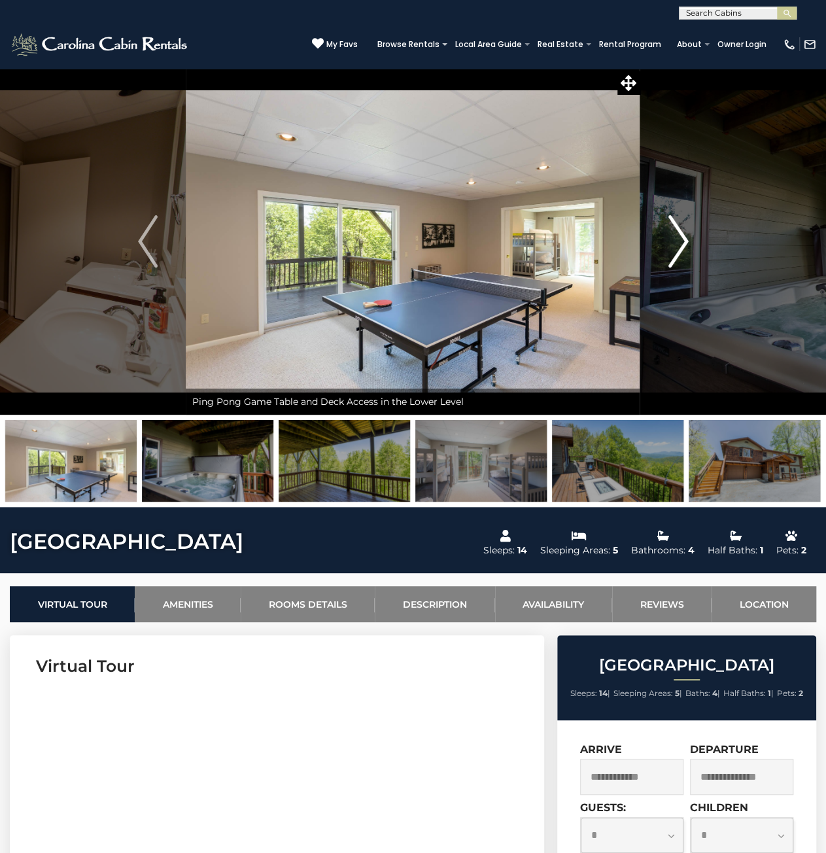
click at [680, 239] on img "Next" at bounding box center [679, 241] width 20 height 52
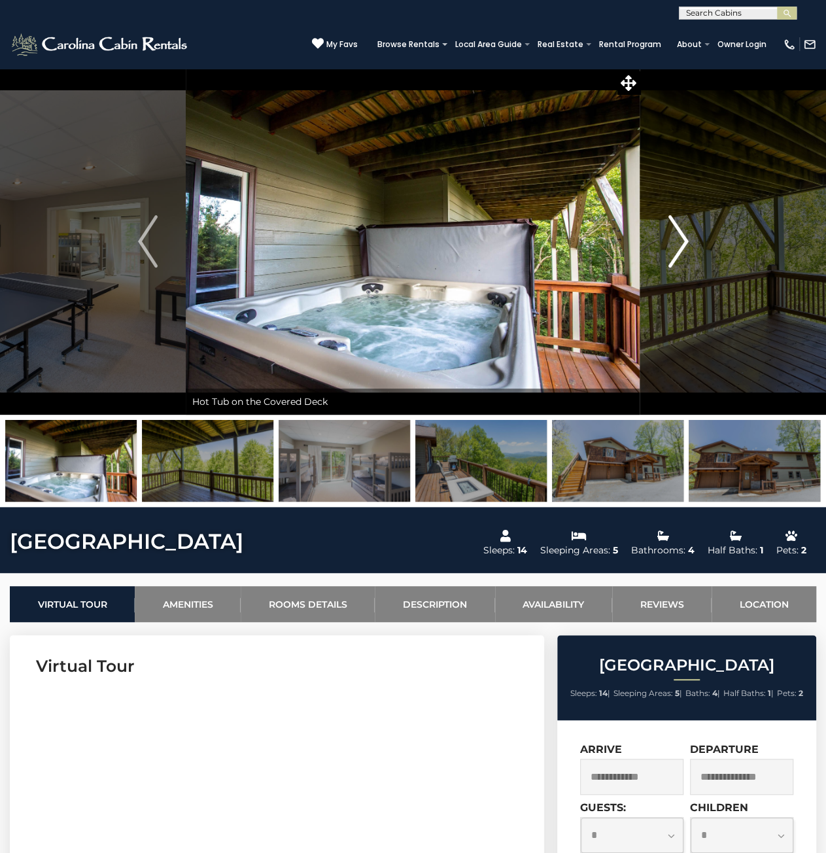
click at [680, 239] on img "Next" at bounding box center [679, 241] width 20 height 52
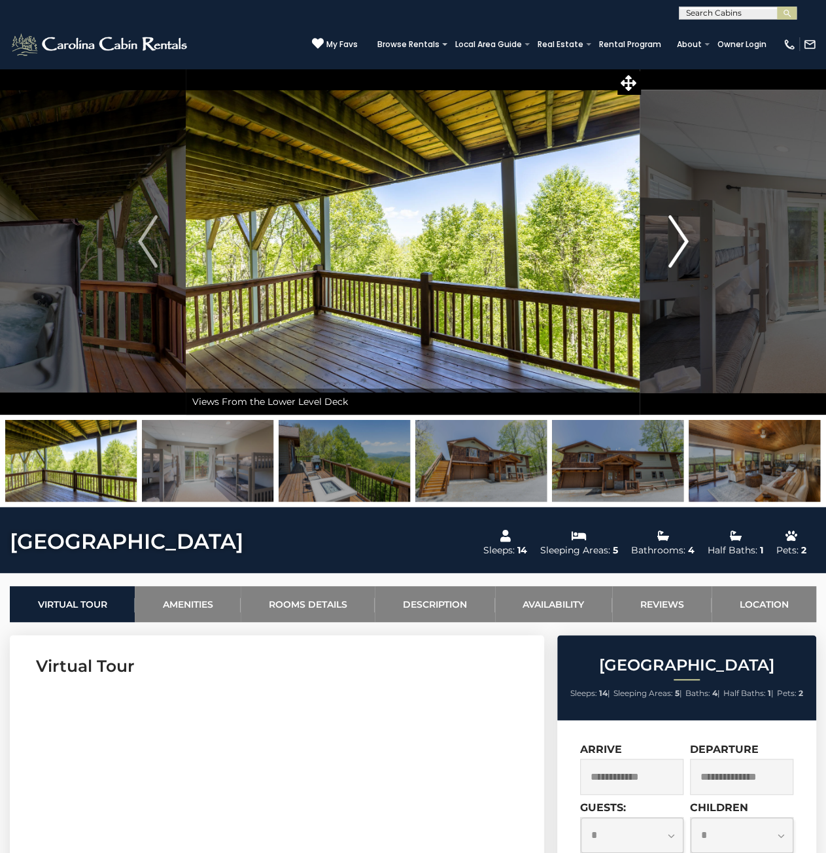
click at [680, 239] on img "Next" at bounding box center [679, 241] width 20 height 52
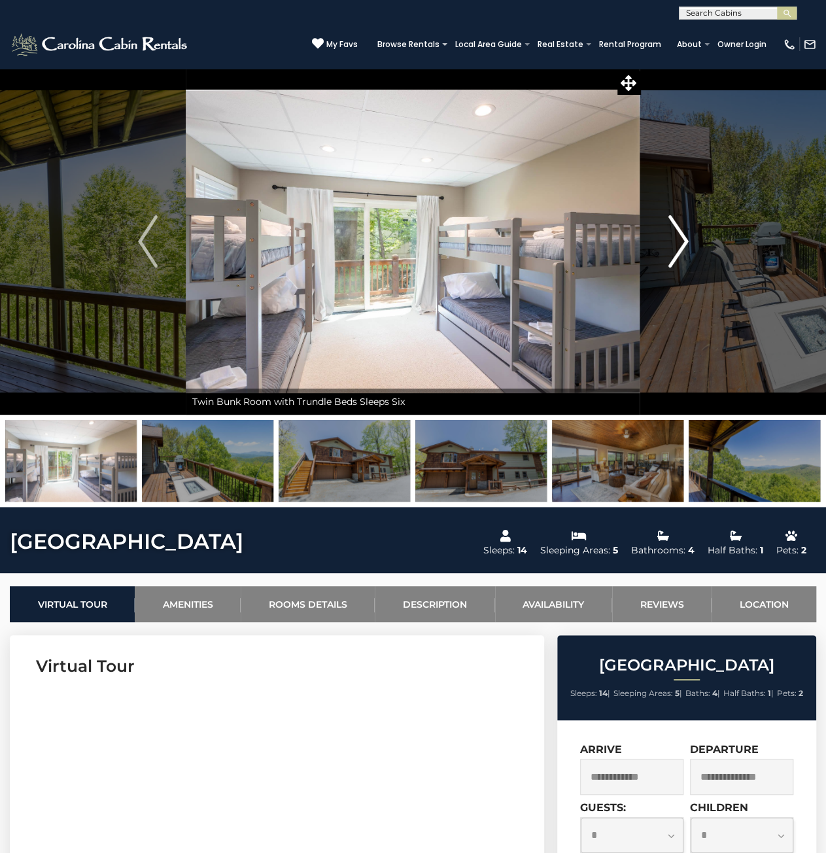
click at [680, 239] on img "Next" at bounding box center [679, 241] width 20 height 52
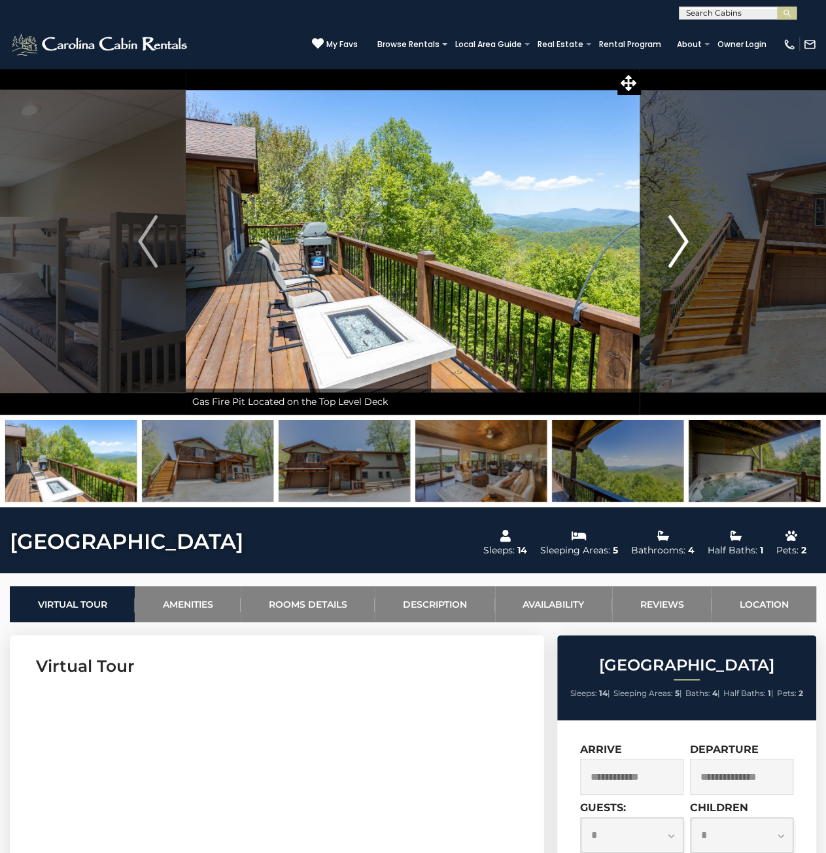
click at [680, 239] on img "Next" at bounding box center [679, 241] width 20 height 52
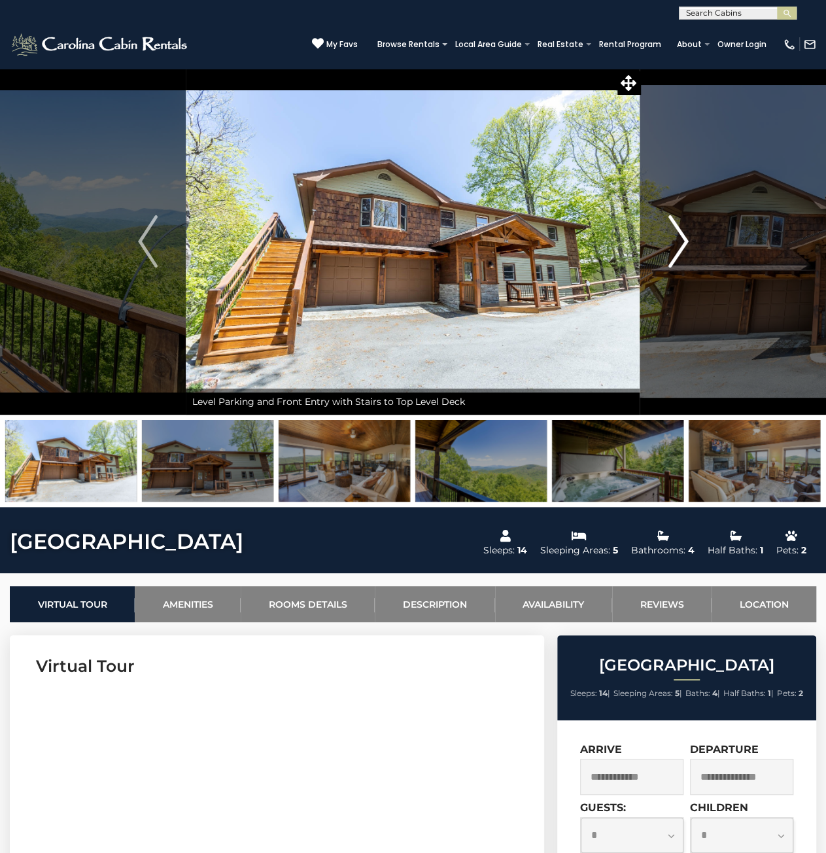
click at [680, 239] on img "Next" at bounding box center [679, 241] width 20 height 52
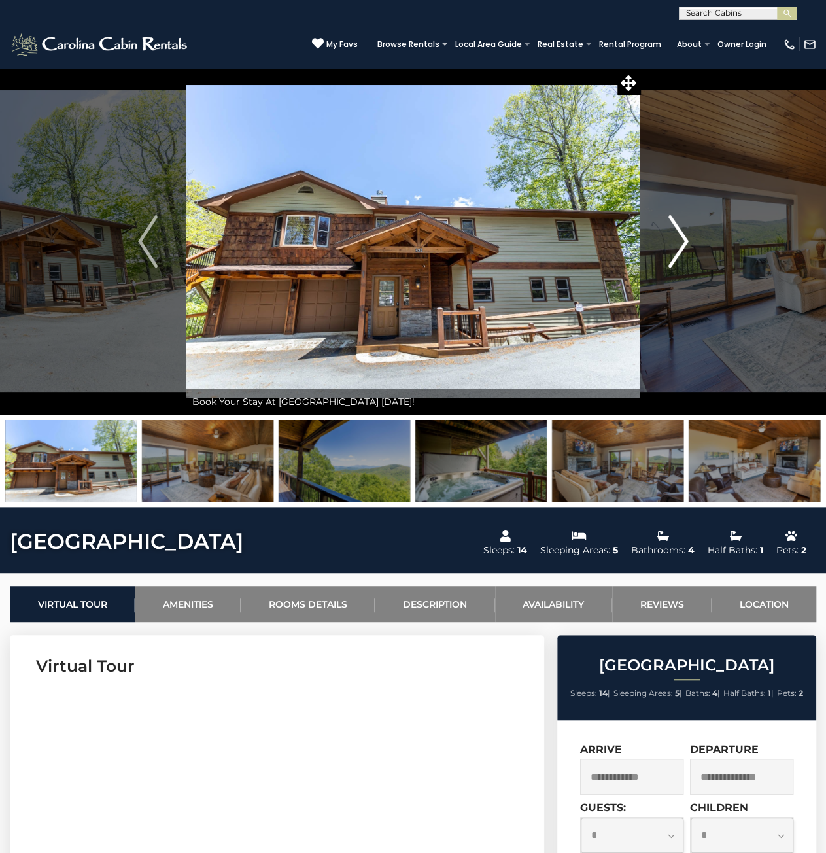
click at [680, 239] on img "Next" at bounding box center [679, 241] width 20 height 52
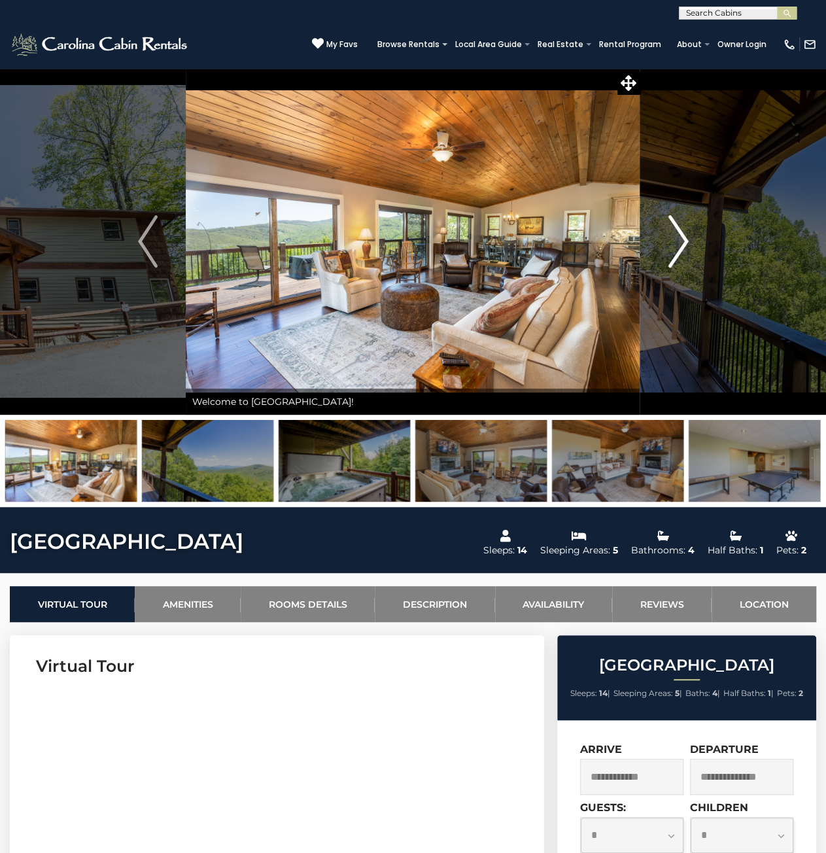
click at [680, 239] on img "Next" at bounding box center [679, 241] width 20 height 52
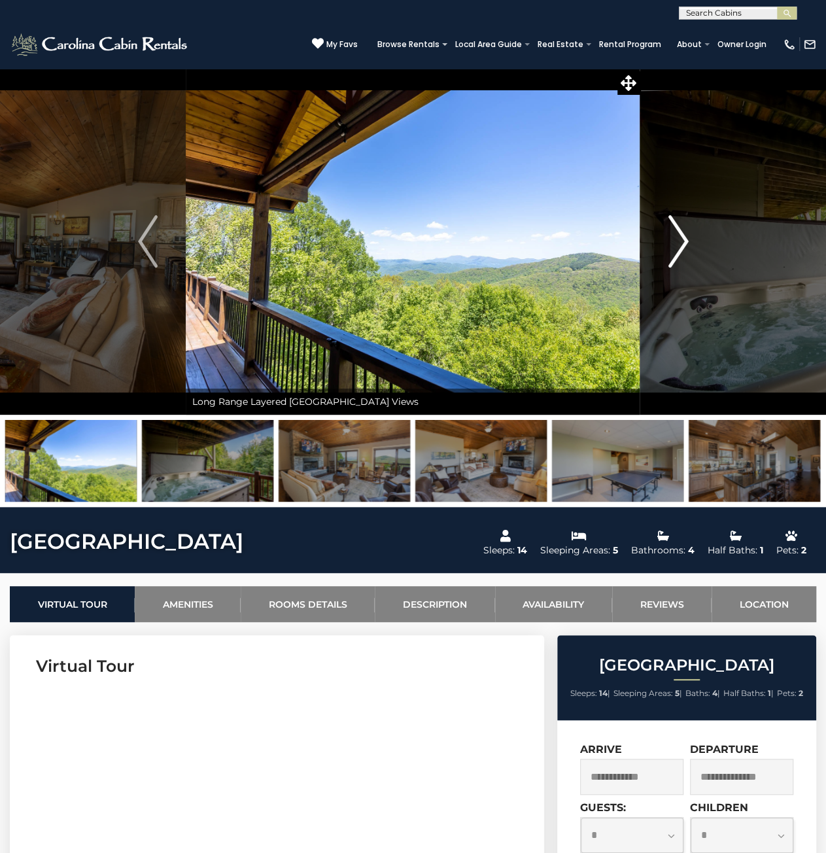
click at [680, 239] on img "Next" at bounding box center [679, 241] width 20 height 52
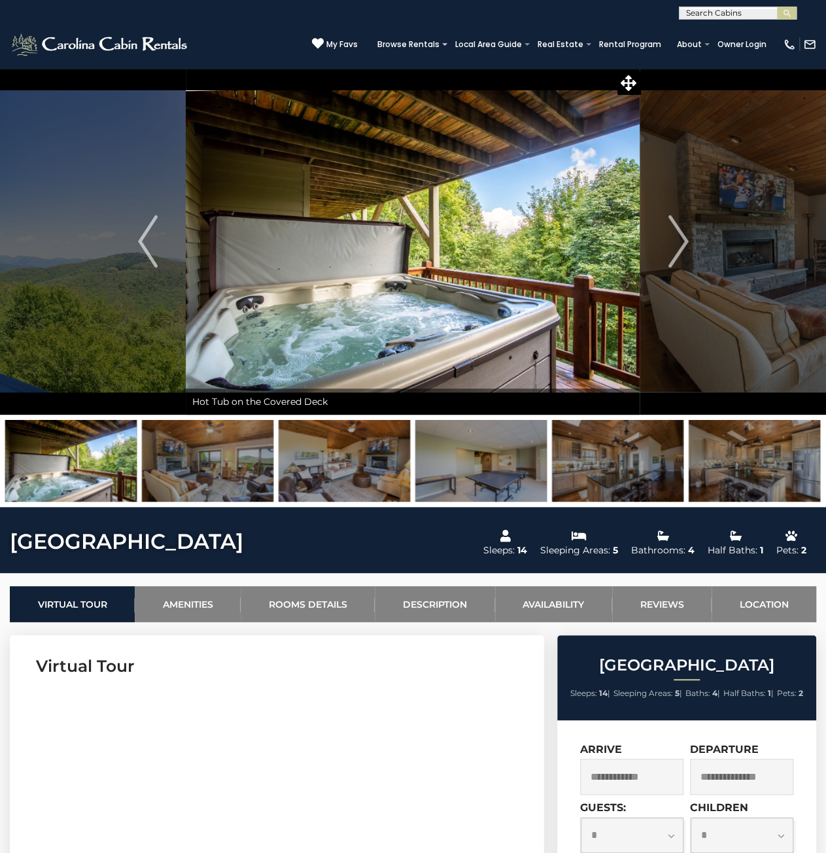
drag, startPoint x: 249, startPoint y: 540, endPoint x: -12, endPoint y: 538, distance: 260.4
copy h1 "[GEOGRAPHIC_DATA]"
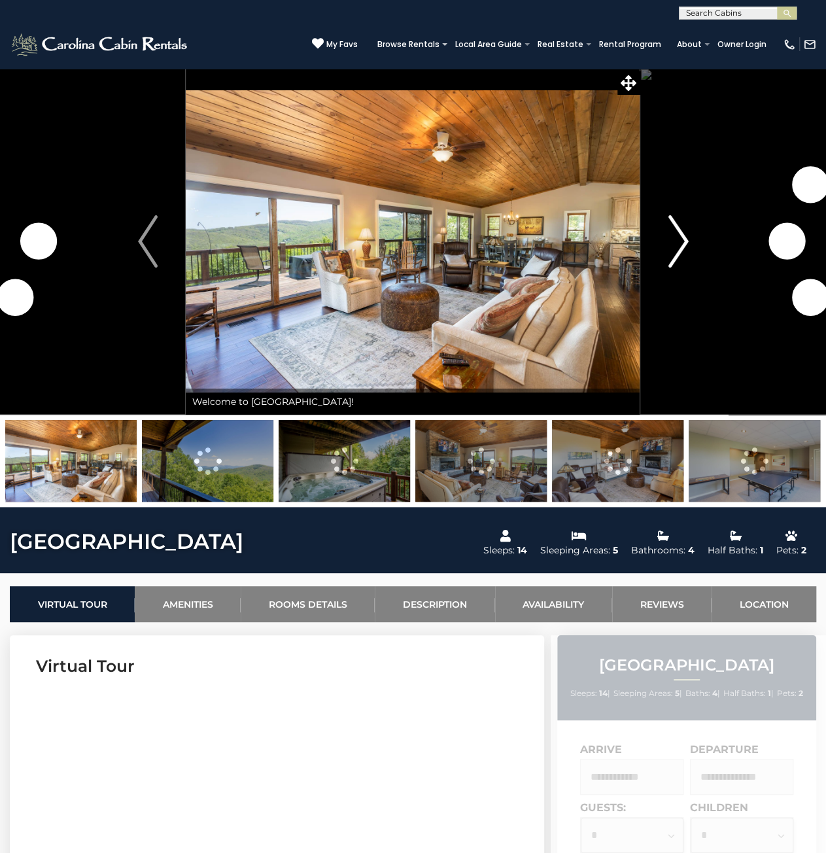
click at [686, 245] on img "Next" at bounding box center [679, 241] width 20 height 52
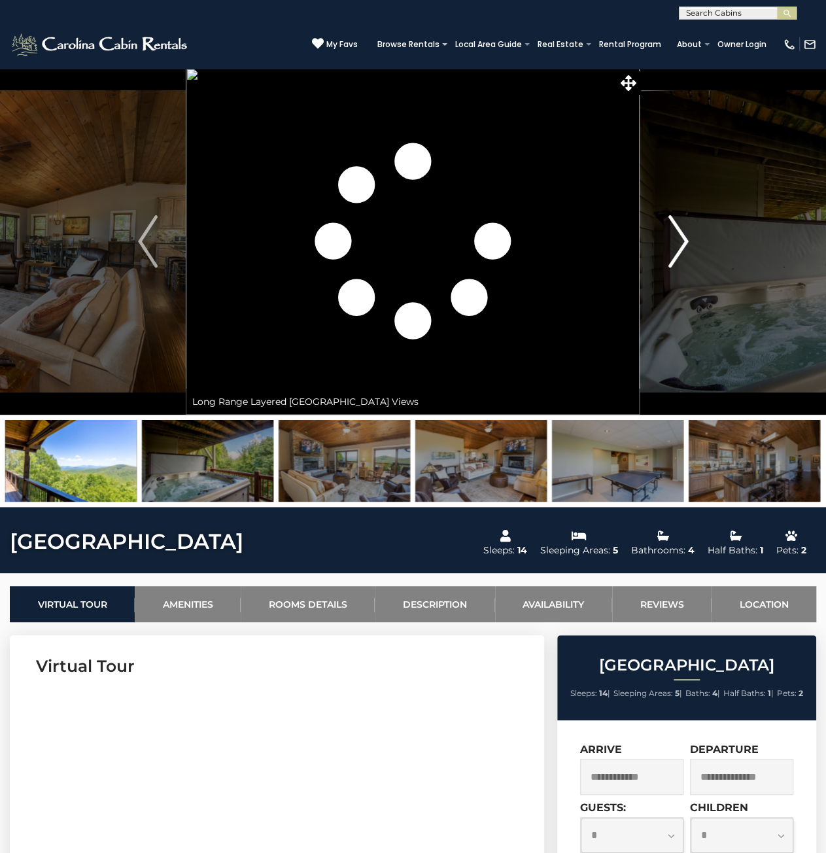
click at [689, 242] on button "Next" at bounding box center [678, 241] width 77 height 347
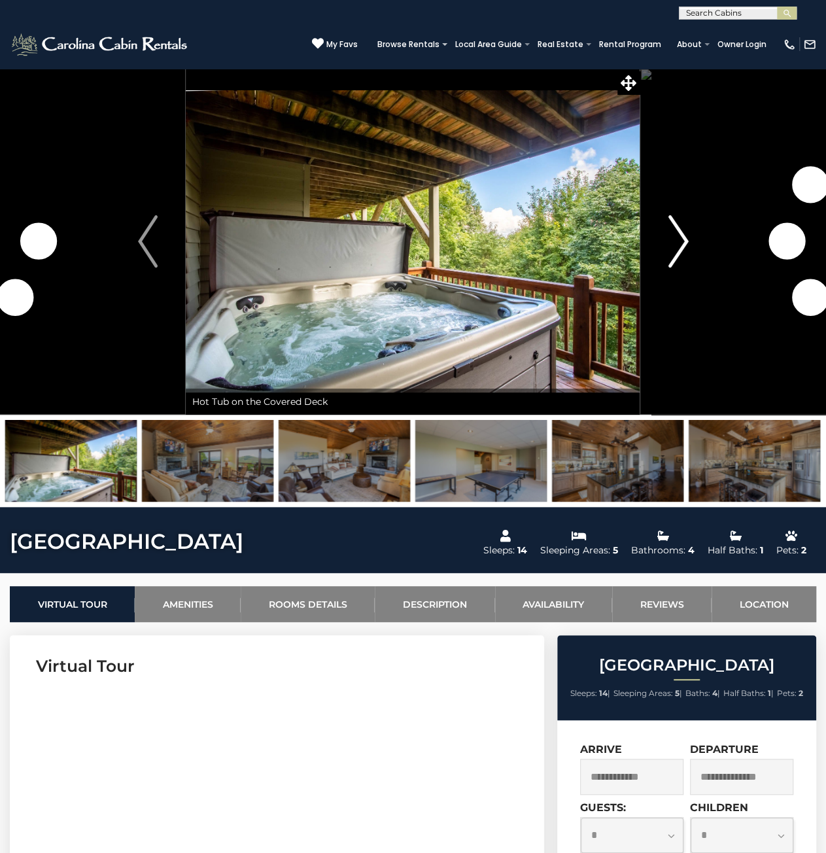
click at [689, 242] on button "Next" at bounding box center [678, 241] width 77 height 347
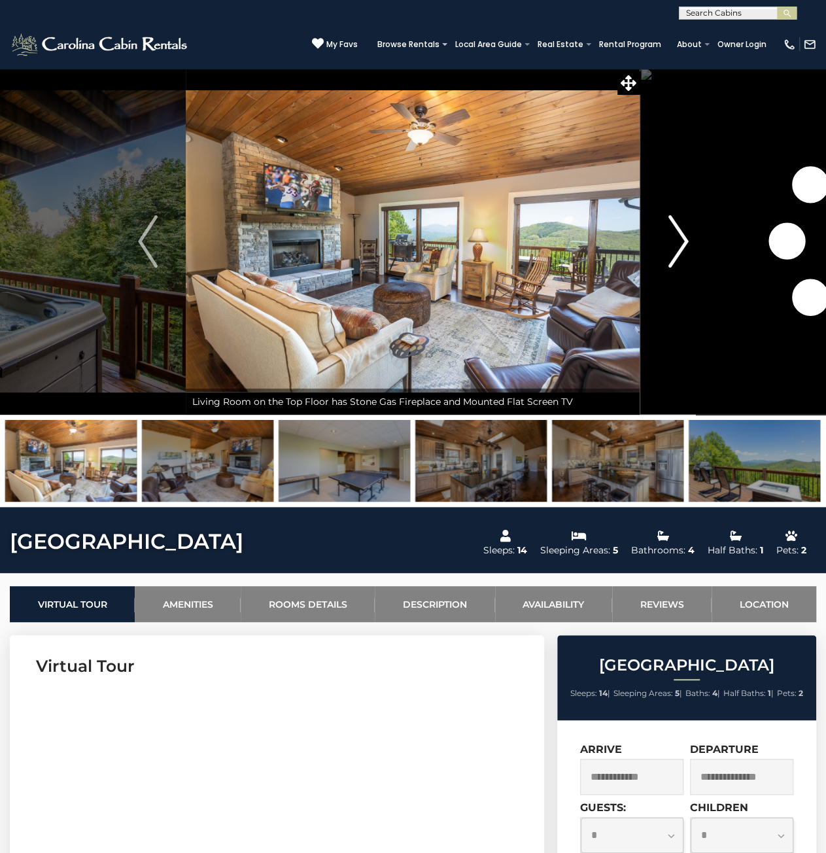
click at [689, 242] on button "Next" at bounding box center [678, 241] width 77 height 347
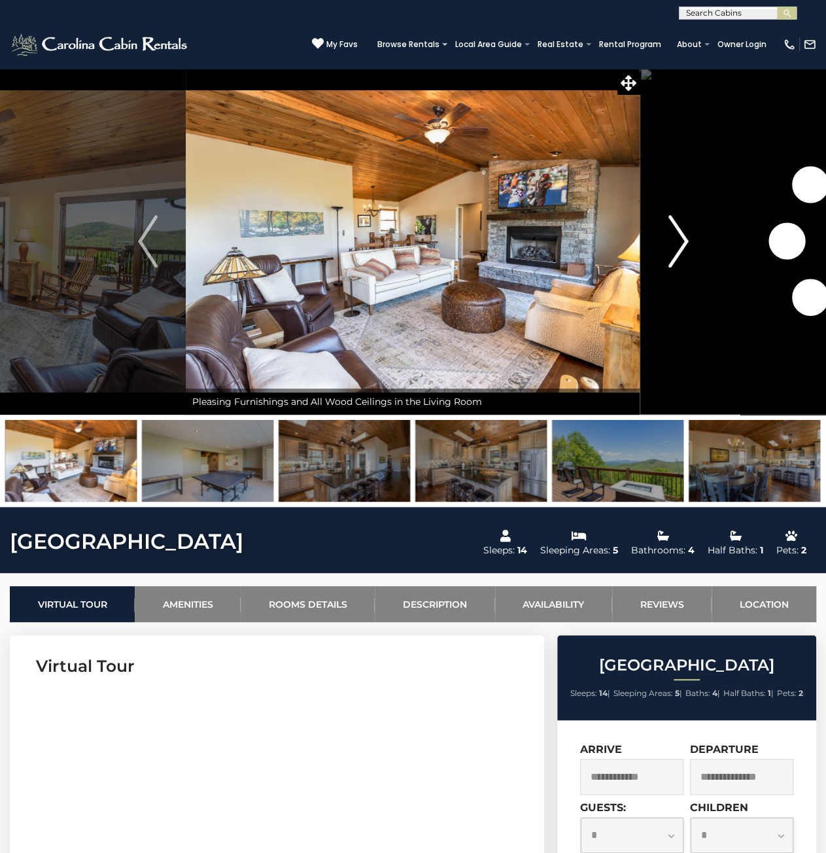
click at [689, 242] on button "Next" at bounding box center [678, 241] width 77 height 347
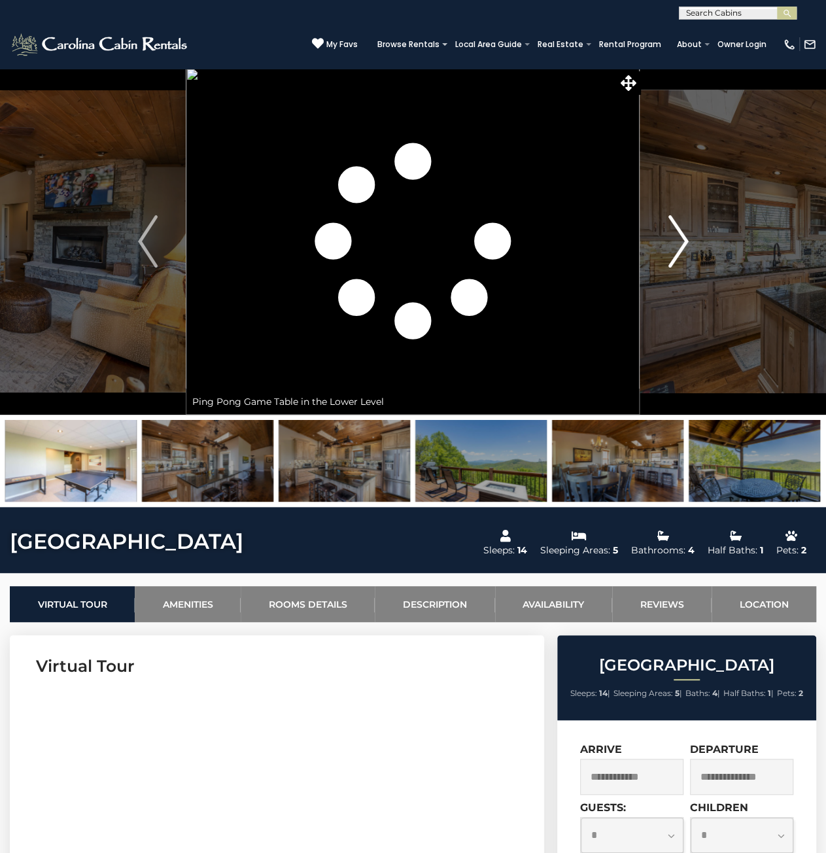
click at [689, 242] on button "Next" at bounding box center [678, 241] width 77 height 347
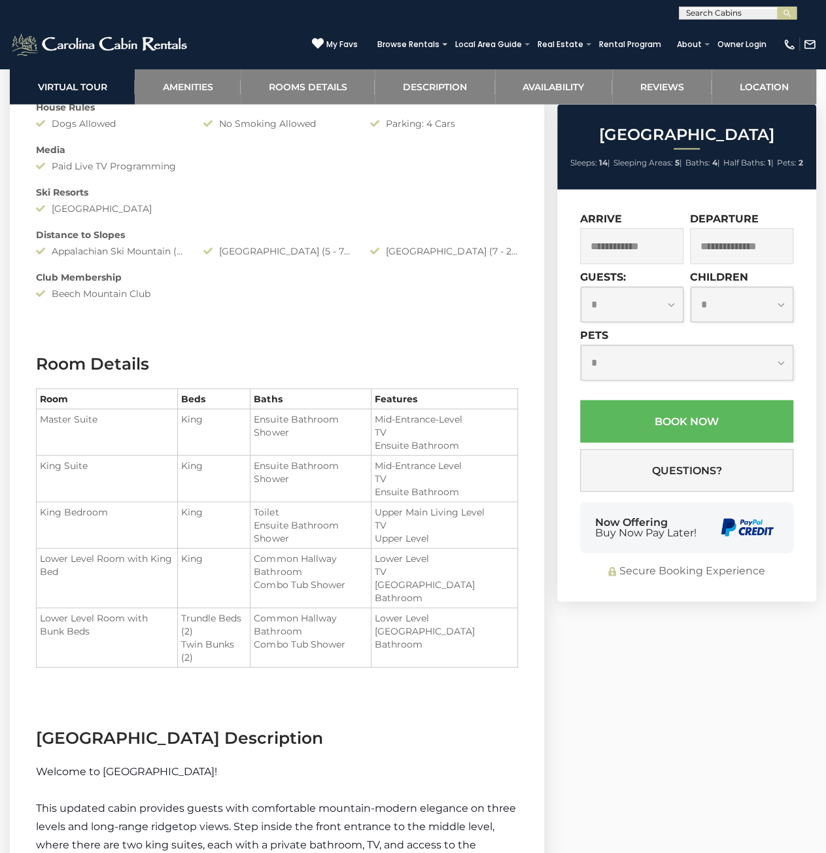
scroll to position [1374, 0]
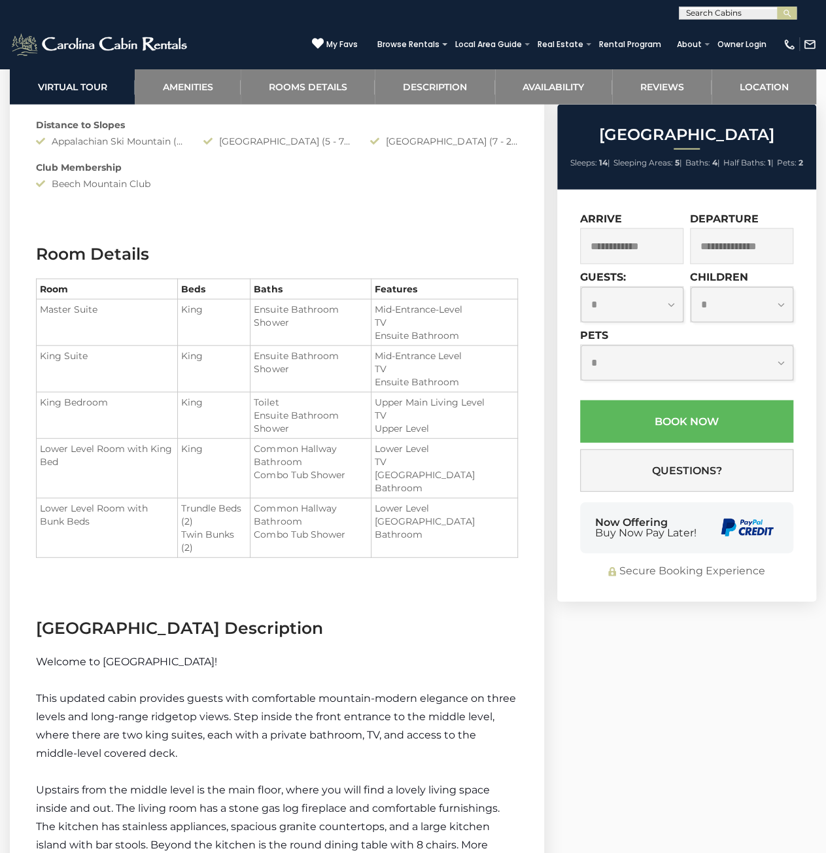
click at [623, 247] on input "text" at bounding box center [631, 246] width 103 height 36
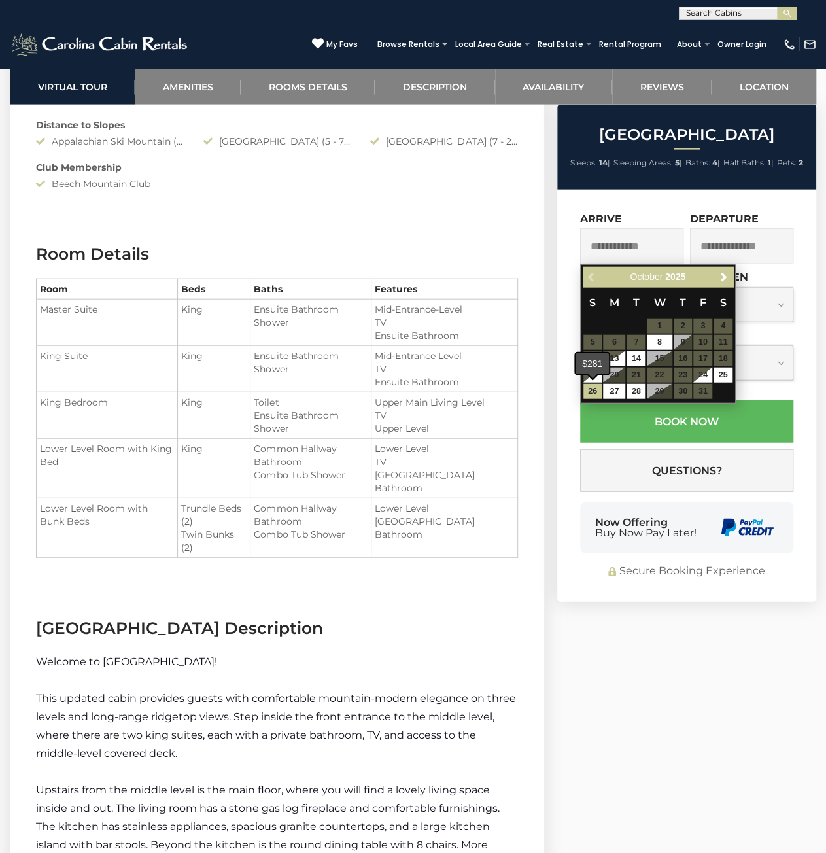
click at [593, 400] on div "Previous Next October 2025 S M T W T F S 1 2 3 4 5 6 7 8 9 10 11 12 13 14 15 16…" at bounding box center [658, 333] width 156 height 139
click at [586, 389] on link "26" at bounding box center [593, 391] width 19 height 15
type input "**********"
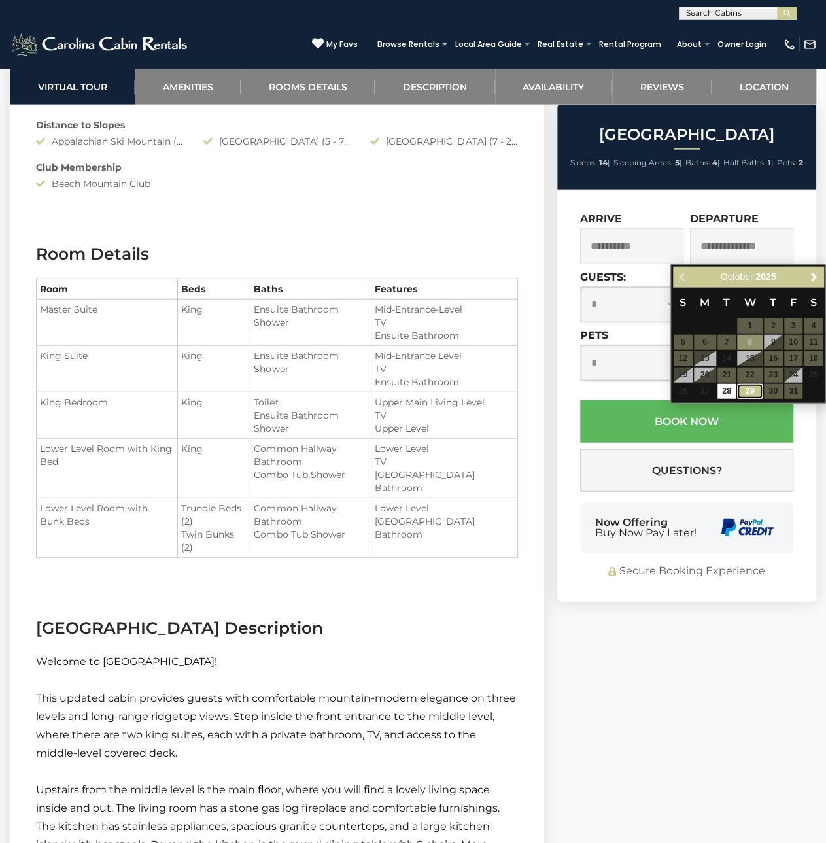
click at [751, 391] on link "29" at bounding box center [749, 391] width 25 height 15
type input "**********"
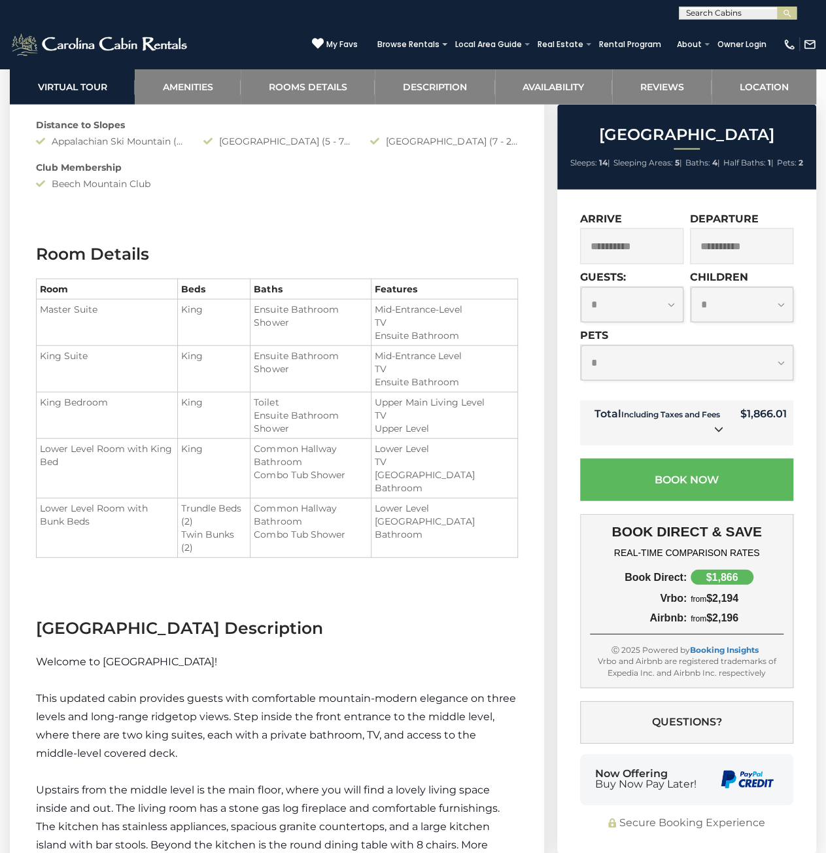
click at [670, 606] on div "Book Direct: $1,866 Vrbo: from $2,194 Airbnb: from $2,196 : from 0" at bounding box center [687, 597] width 194 height 54
click at [671, 619] on div "Airbnb:" at bounding box center [638, 618] width 97 height 12
drag, startPoint x: 692, startPoint y: 618, endPoint x: 724, endPoint y: 616, distance: 31.4
click at [721, 617] on div "from $2,196" at bounding box center [735, 618] width 97 height 12
click at [724, 616] on div "from $2,196" at bounding box center [735, 618] width 97 height 12
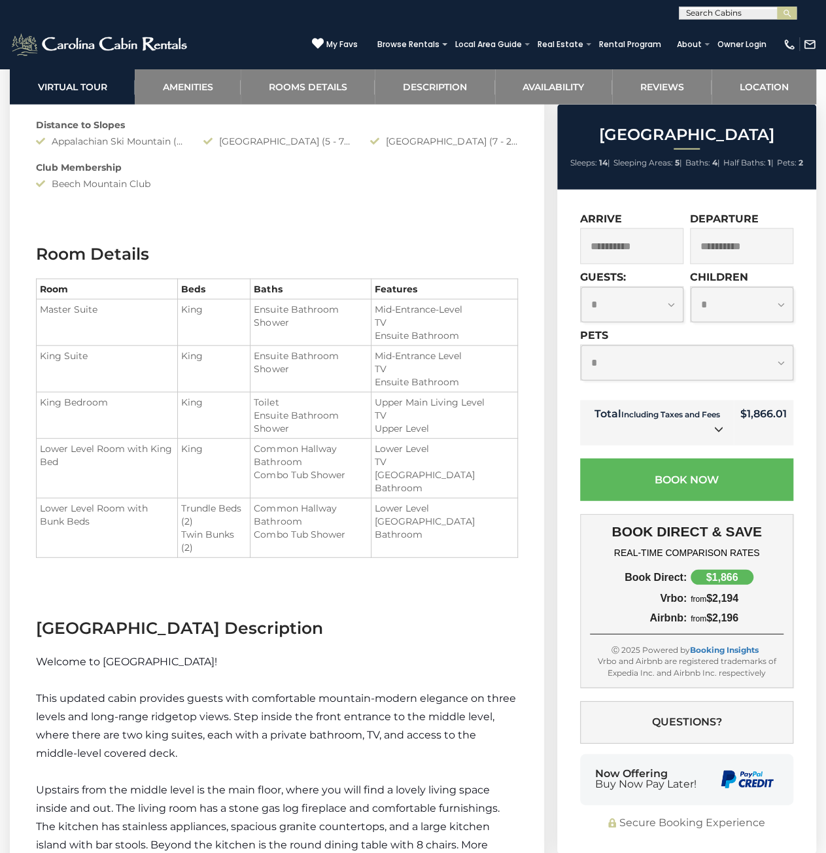
drag, startPoint x: 739, startPoint y: 617, endPoint x: 721, endPoint y: 618, distance: 18.4
click at [721, 618] on div "from $2,196" at bounding box center [735, 618] width 97 height 12
drag, startPoint x: 731, startPoint y: 616, endPoint x: 738, endPoint y: 621, distance: 8.9
click at [736, 620] on div "Book Direct: $1,866 Vrbo: from $2,194 Airbnb: from $2,196 : from 0" at bounding box center [687, 597] width 194 height 54
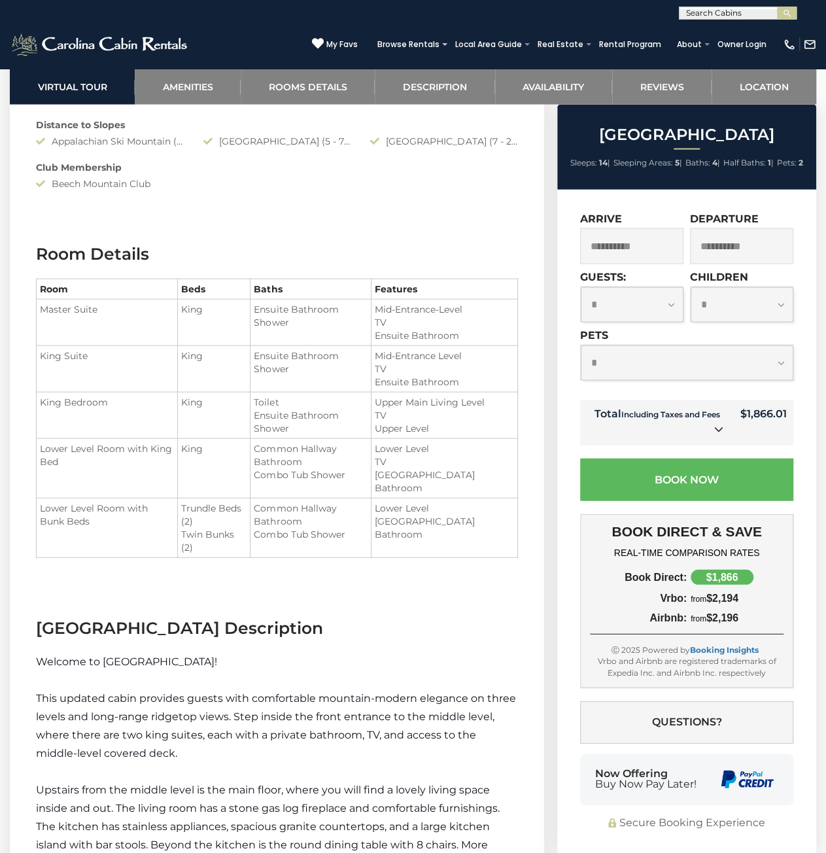
click at [738, 621] on div "from $2,196" at bounding box center [735, 618] width 97 height 12
drag, startPoint x: 747, startPoint y: 626, endPoint x: 639, endPoint y: 544, distance: 135.9
click at [649, 553] on div "BOOK DIRECT & SAVE REAL-TIME COMPARISON RATES Book Direct: $1,866 Vrbo: from $2…" at bounding box center [686, 600] width 213 height 173
drag, startPoint x: 631, startPoint y: 533, endPoint x: 725, endPoint y: 606, distance: 118.8
click at [725, 606] on div "BOOK DIRECT & SAVE REAL-TIME COMPARISON RATES Book Direct: $1,866 Vrbo: from $2…" at bounding box center [686, 600] width 213 height 173
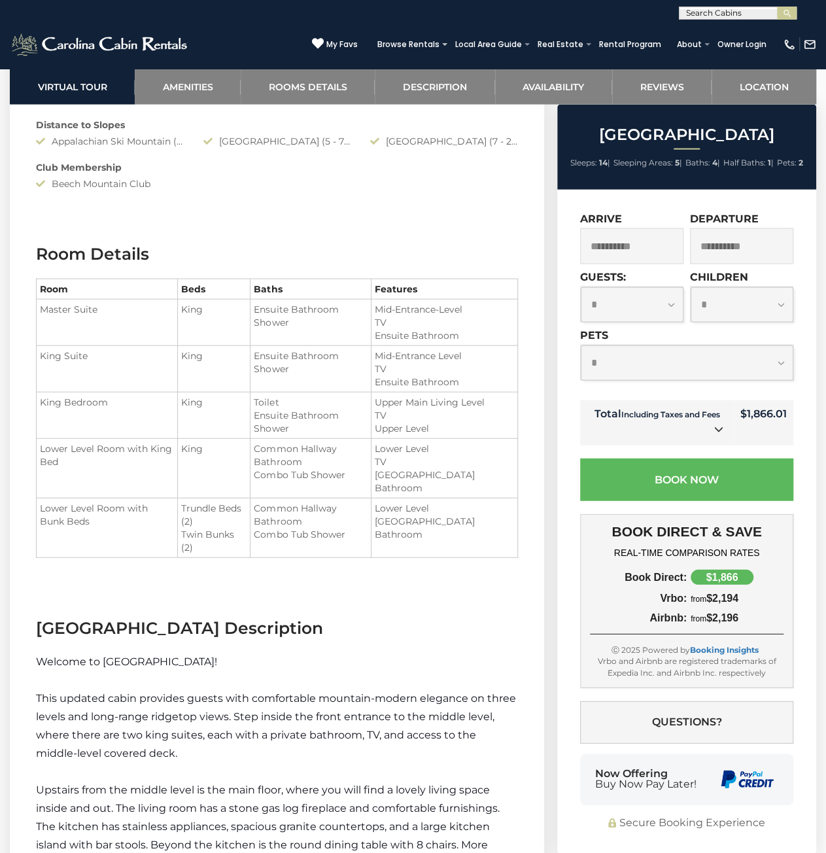
click at [727, 606] on div "Book Direct: $1,866 Vrbo: from $2,194 Airbnb: from $2,196 : from 0" at bounding box center [687, 597] width 194 height 54
drag, startPoint x: 639, startPoint y: 614, endPoint x: 659, endPoint y: 663, distance: 53.3
click at [659, 662] on div "BOOK DIRECT & SAVE REAL-TIME COMPARISON RATES Book Direct: $1,866 Vrbo: from $2…" at bounding box center [686, 600] width 213 height 173
drag, startPoint x: 667, startPoint y: 676, endPoint x: 630, endPoint y: 617, distance: 69.3
click at [632, 620] on div "BOOK DIRECT & SAVE REAL-TIME COMPARISON RATES Book Direct: $1,866 Vrbo: from $2…" at bounding box center [686, 600] width 213 height 173
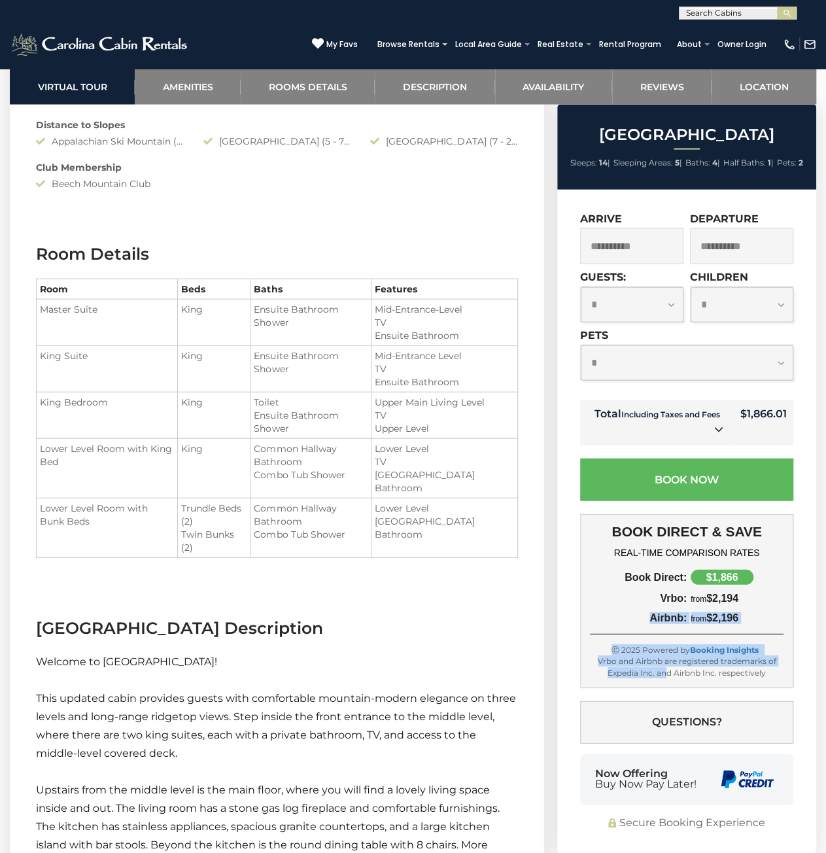
click at [664, 668] on div "Vrbo and Airbnb are registered trademarks of Expedia Inc. and Airbnb Inc. respe…" at bounding box center [687, 667] width 194 height 22
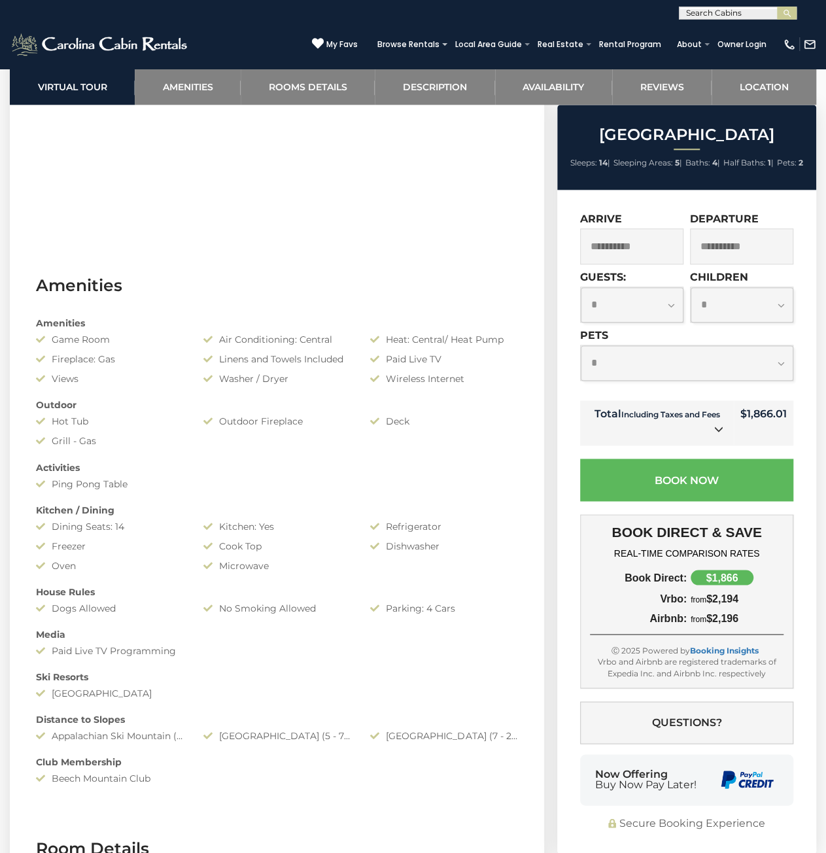
scroll to position [720, 0]
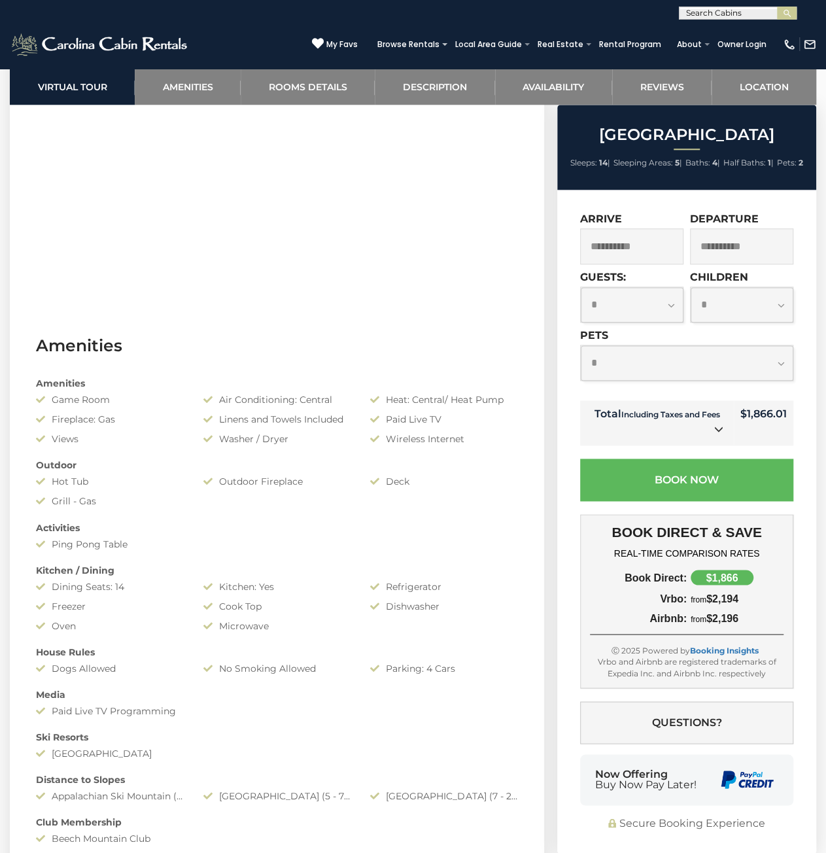
drag, startPoint x: 154, startPoint y: 379, endPoint x: 119, endPoint y: 380, distance: 35.3
click at [152, 381] on div "Amenities" at bounding box center [277, 383] width 502 height 13
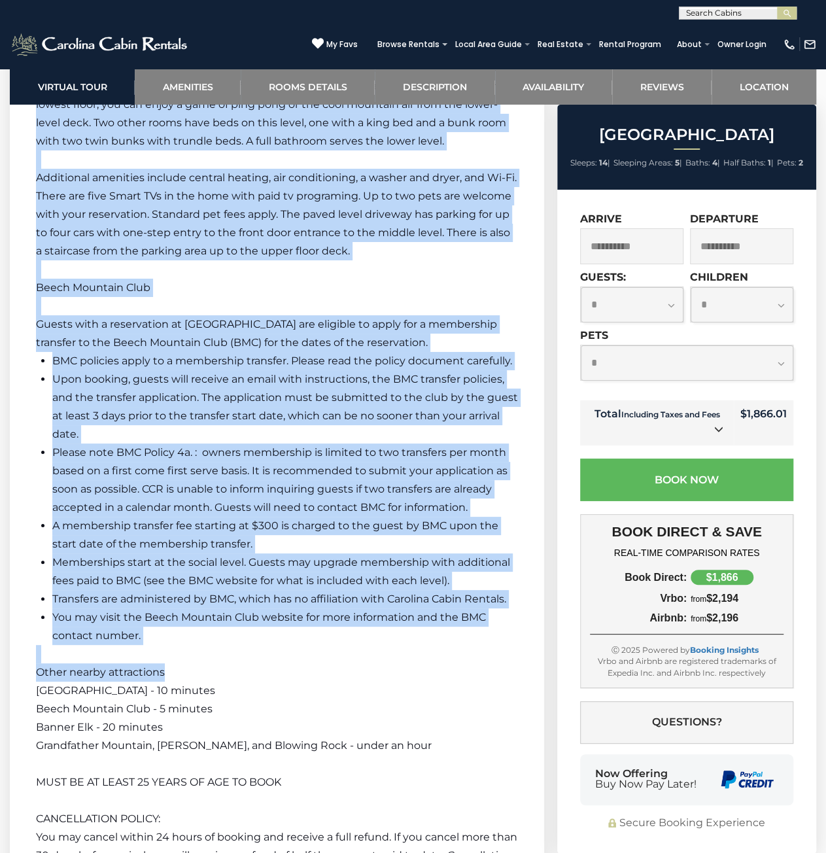
scroll to position [2617, 0]
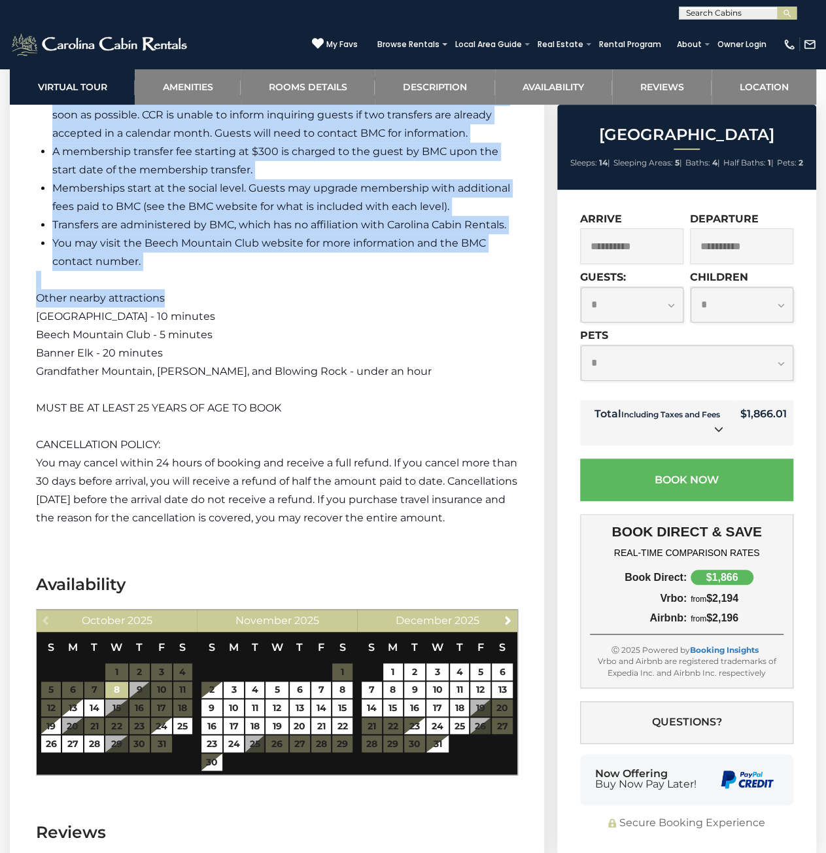
drag, startPoint x: 49, startPoint y: 387, endPoint x: 289, endPoint y: 529, distance: 279.3
copy div "Amenities Game Room Air Conditioning: Central Heat: Central/ Heat Pump Fireplac…"
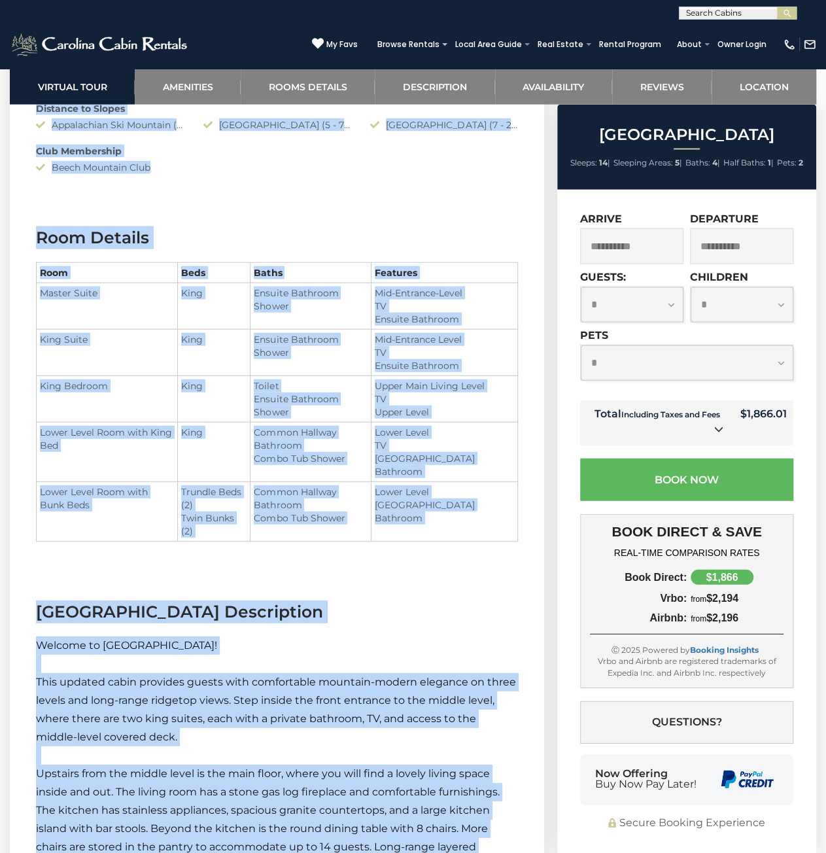
scroll to position [0, 0]
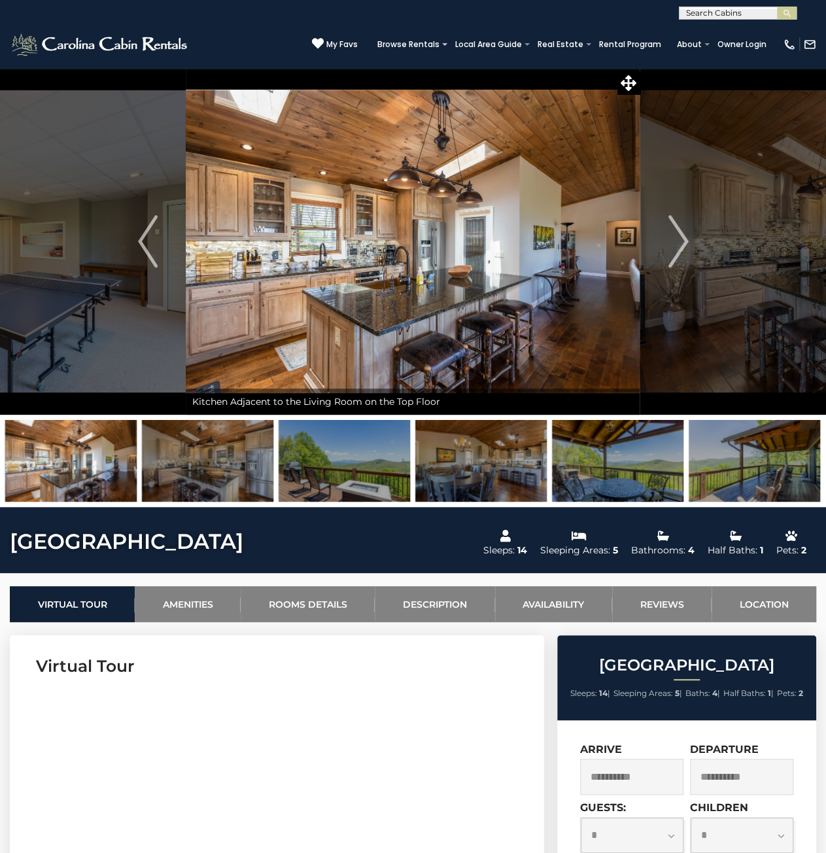
click at [75, 480] on img at bounding box center [70, 461] width 131 height 82
click at [684, 236] on img "Next" at bounding box center [679, 241] width 20 height 52
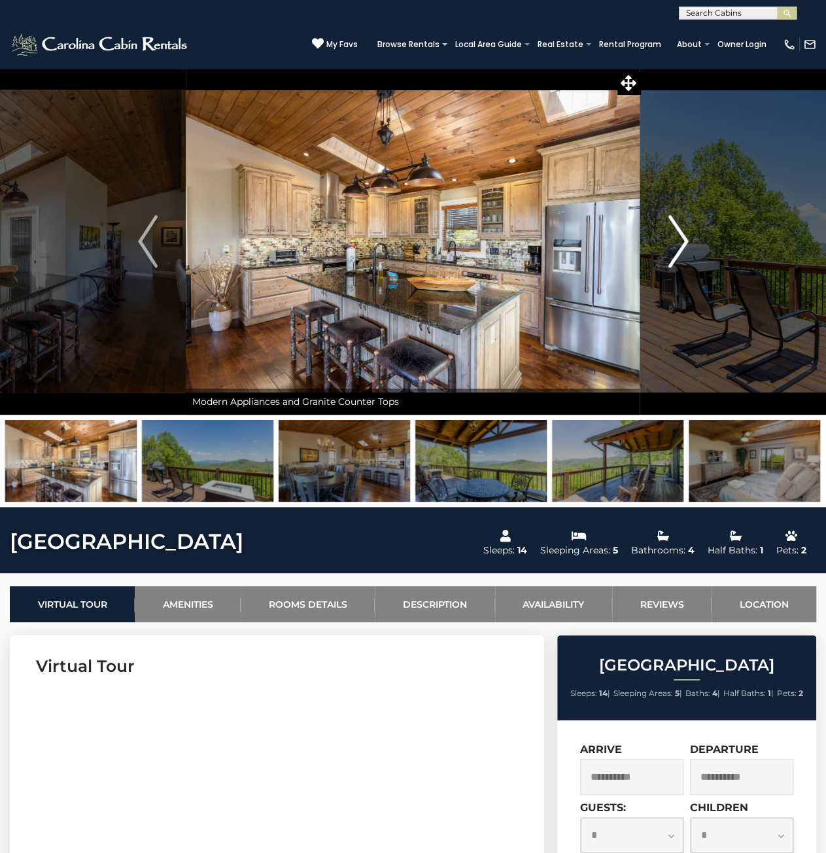
click at [684, 236] on img "Next" at bounding box center [679, 241] width 20 height 52
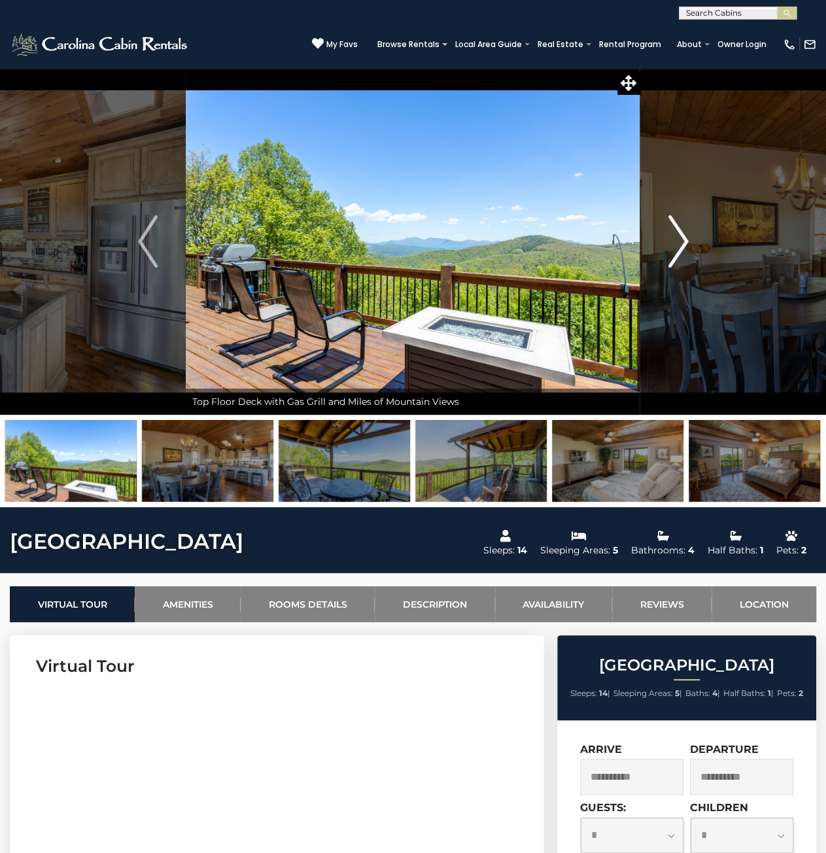
click at [684, 236] on img "Next" at bounding box center [679, 241] width 20 height 52
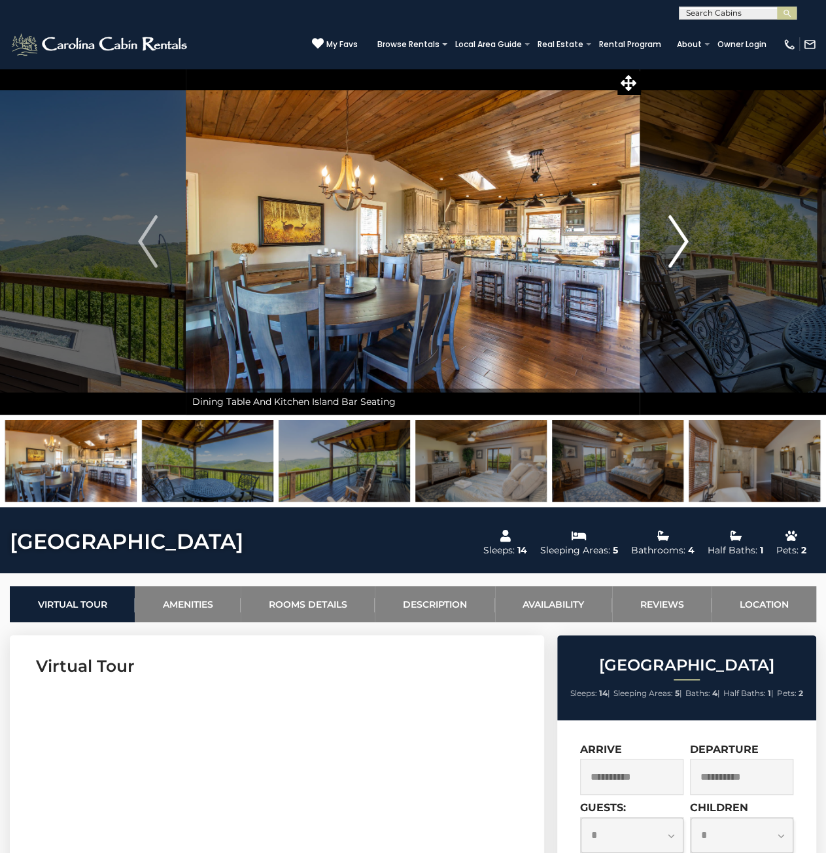
click at [684, 236] on img "Next" at bounding box center [679, 241] width 20 height 52
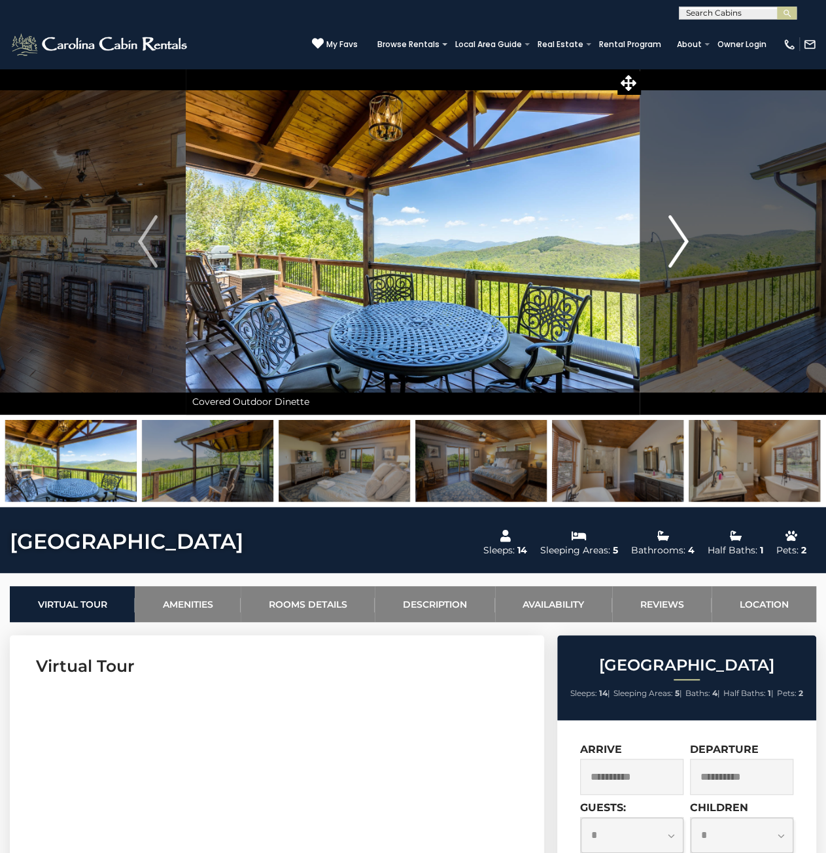
click at [684, 236] on img "Next" at bounding box center [679, 241] width 20 height 52
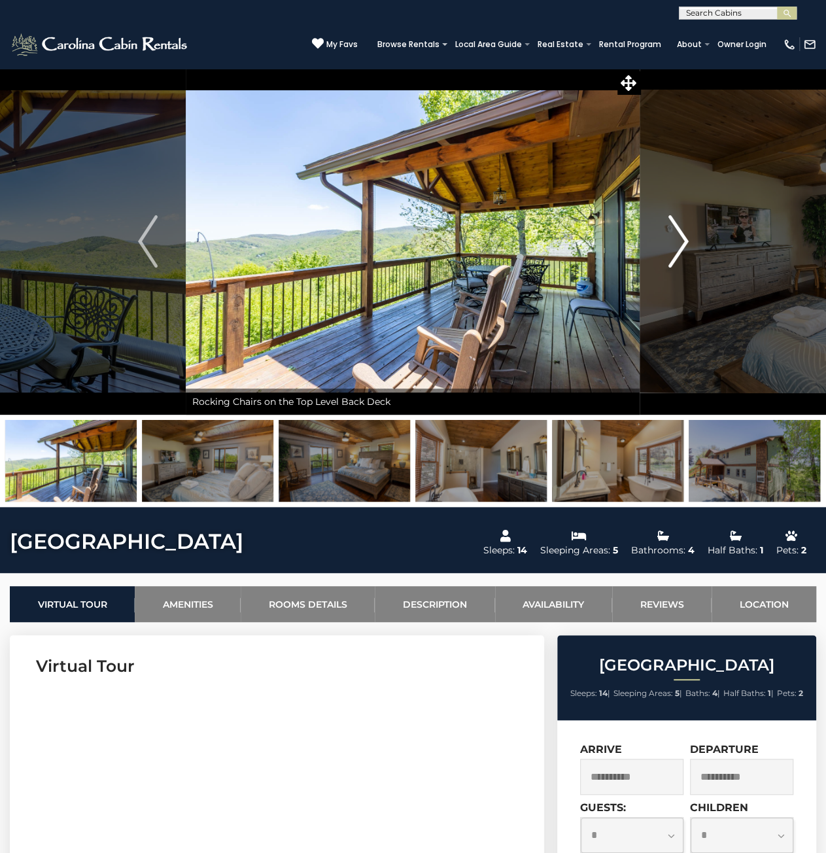
click at [680, 243] on img "Next" at bounding box center [679, 241] width 20 height 52
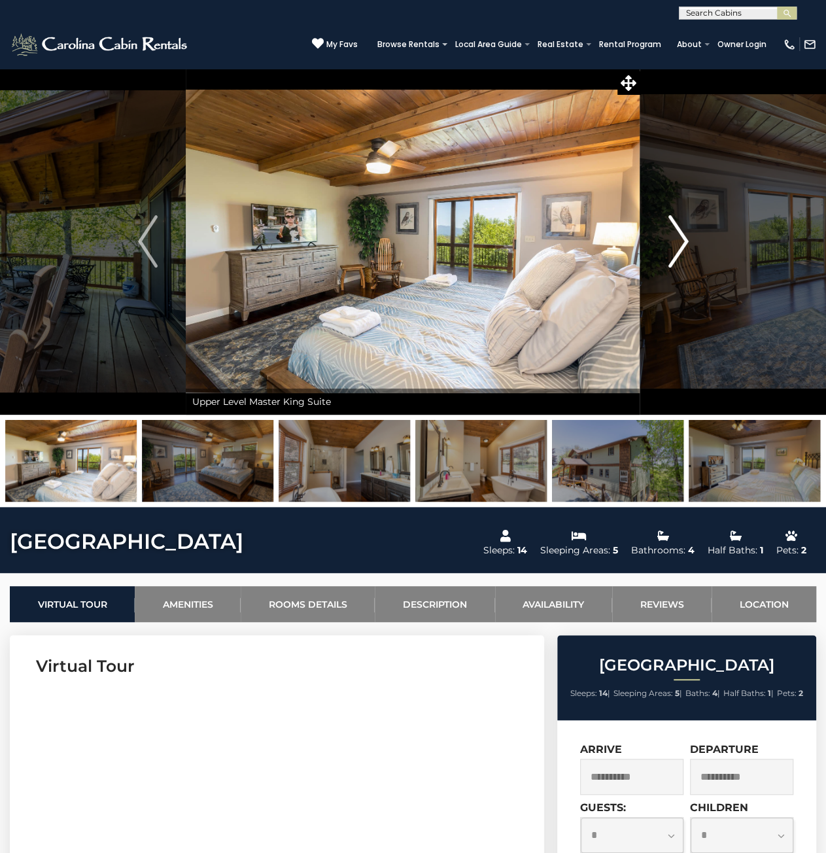
click at [680, 243] on img "Next" at bounding box center [679, 241] width 20 height 52
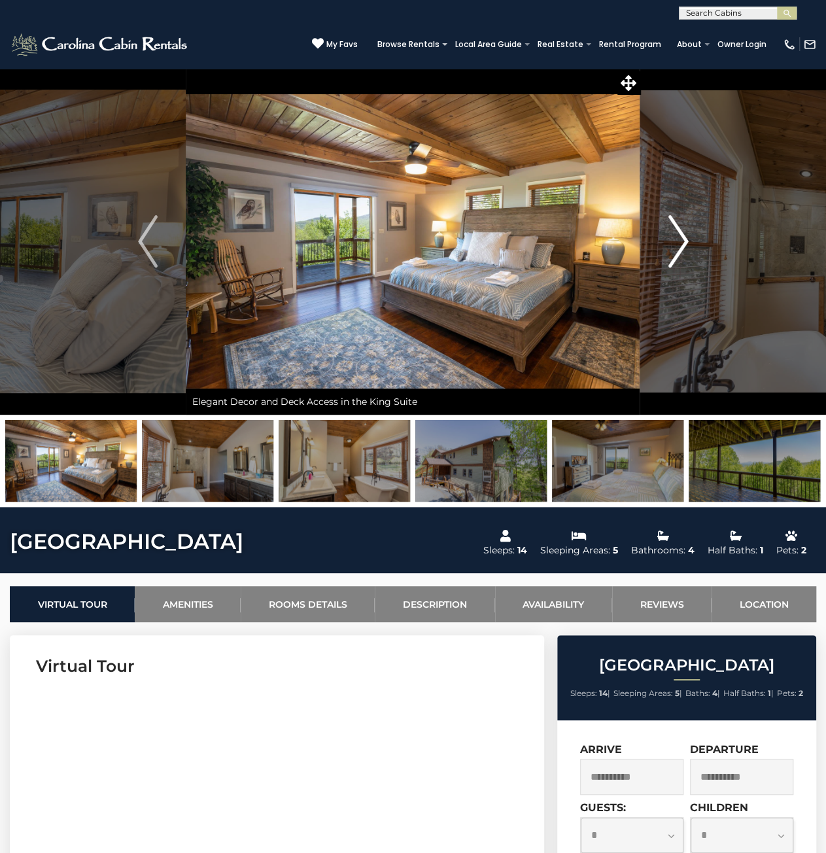
click at [680, 243] on img "Next" at bounding box center [679, 241] width 20 height 52
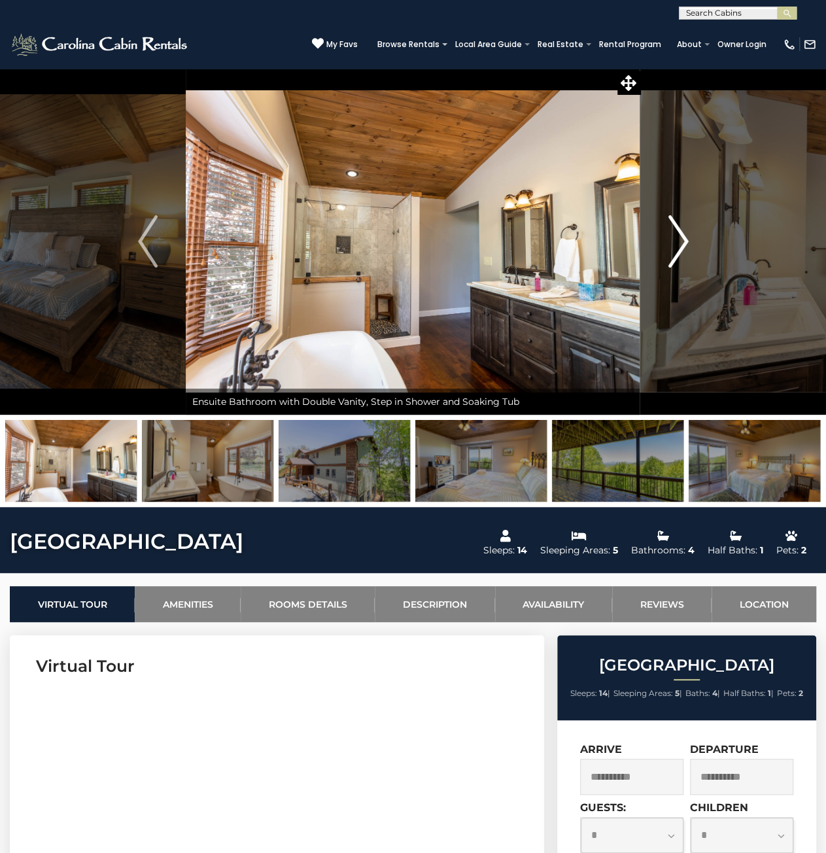
click at [680, 243] on img "Next" at bounding box center [679, 241] width 20 height 52
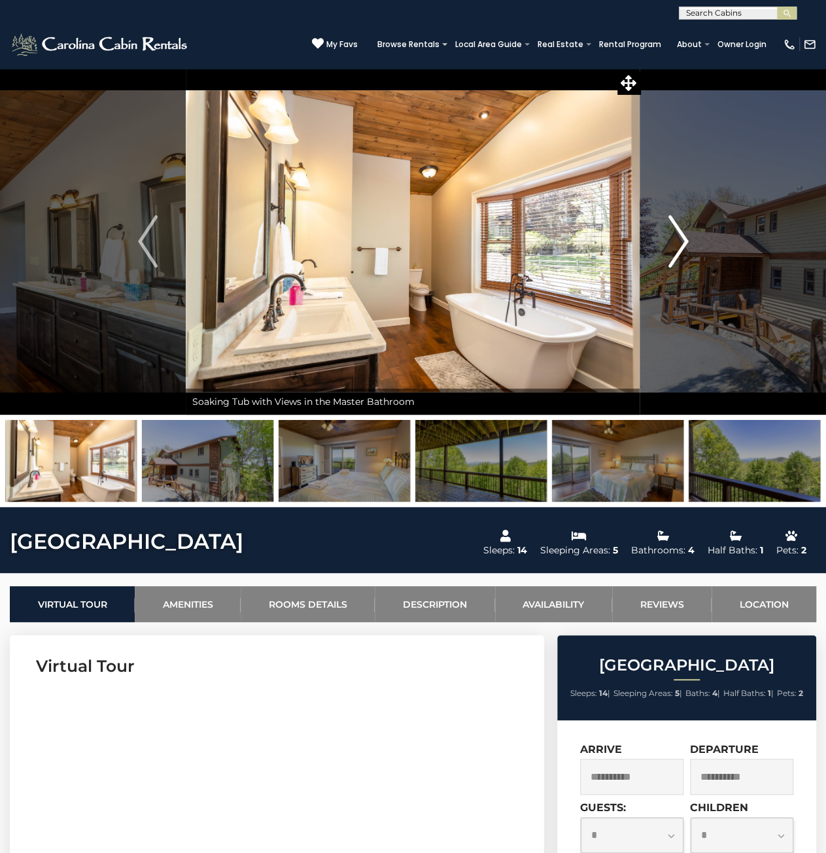
click at [680, 243] on img "Next" at bounding box center [679, 241] width 20 height 52
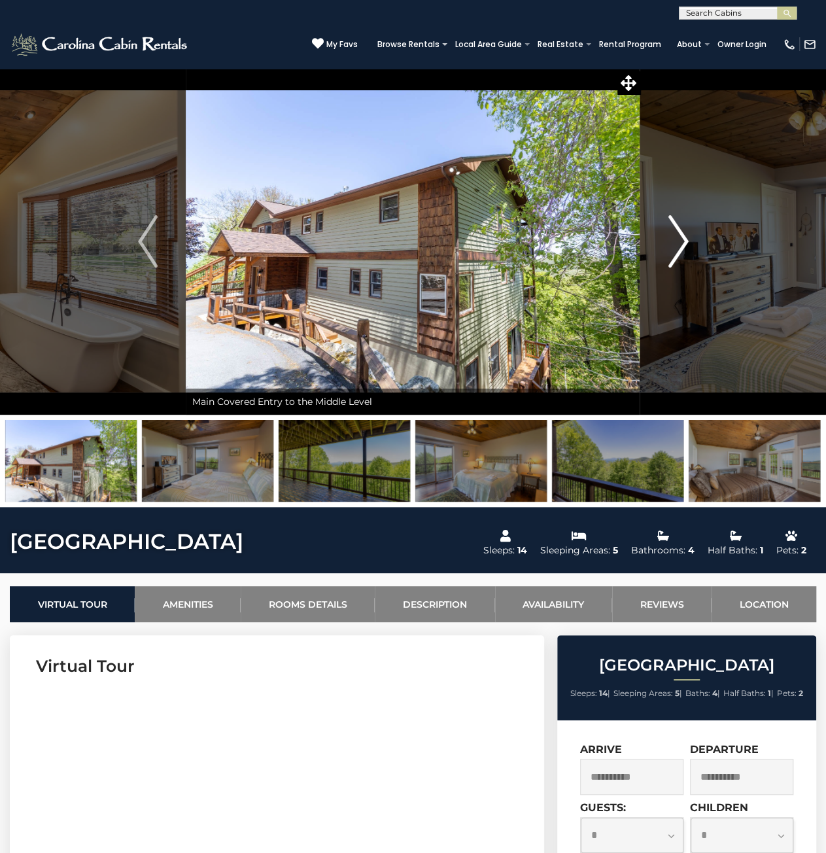
click at [680, 243] on img "Next" at bounding box center [679, 241] width 20 height 52
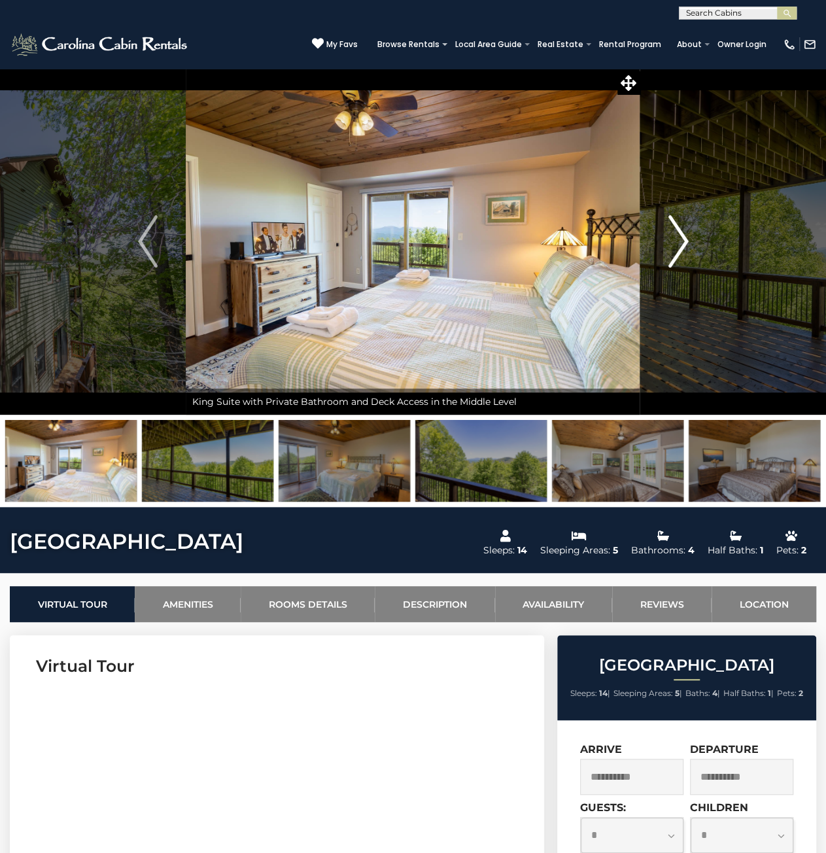
click at [680, 243] on img "Next" at bounding box center [679, 241] width 20 height 52
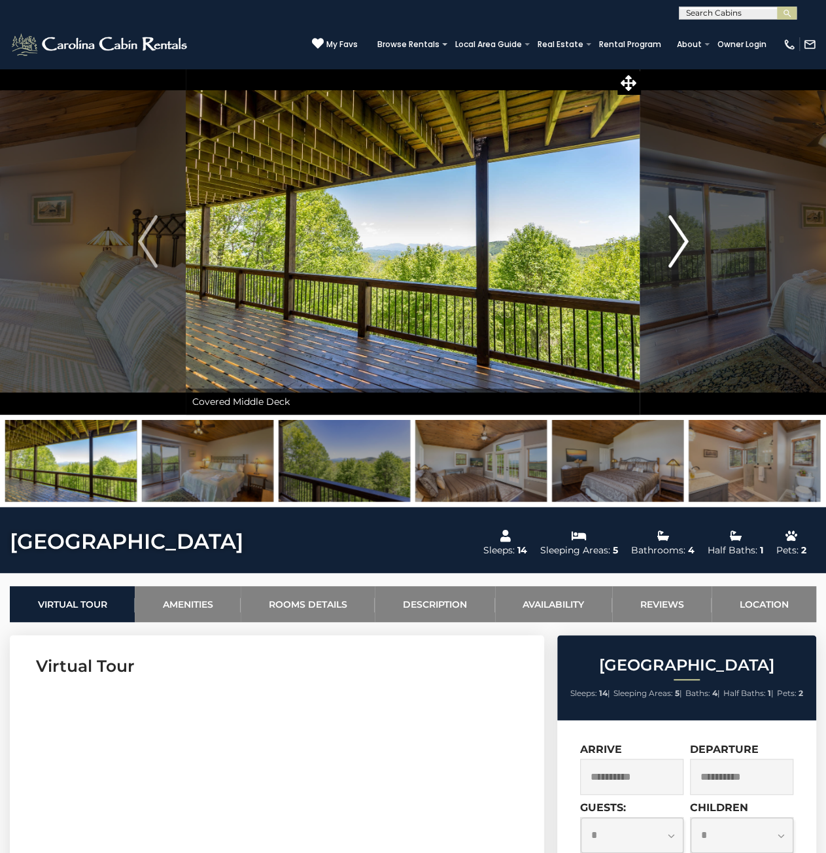
click at [680, 243] on img "Next" at bounding box center [679, 241] width 20 height 52
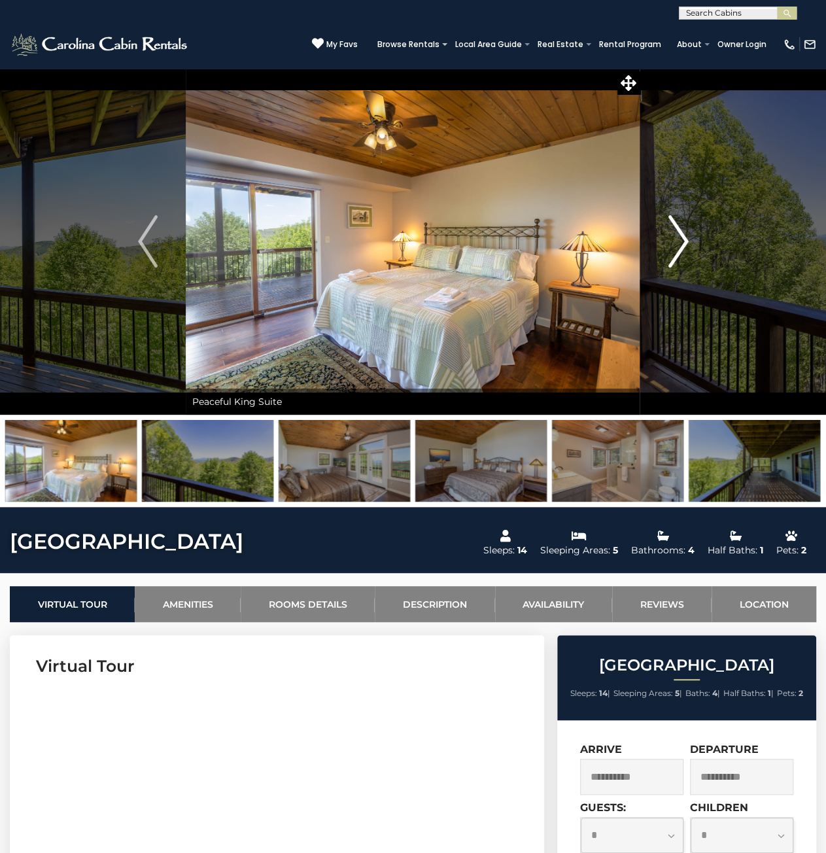
click at [680, 243] on img "Next" at bounding box center [679, 241] width 20 height 52
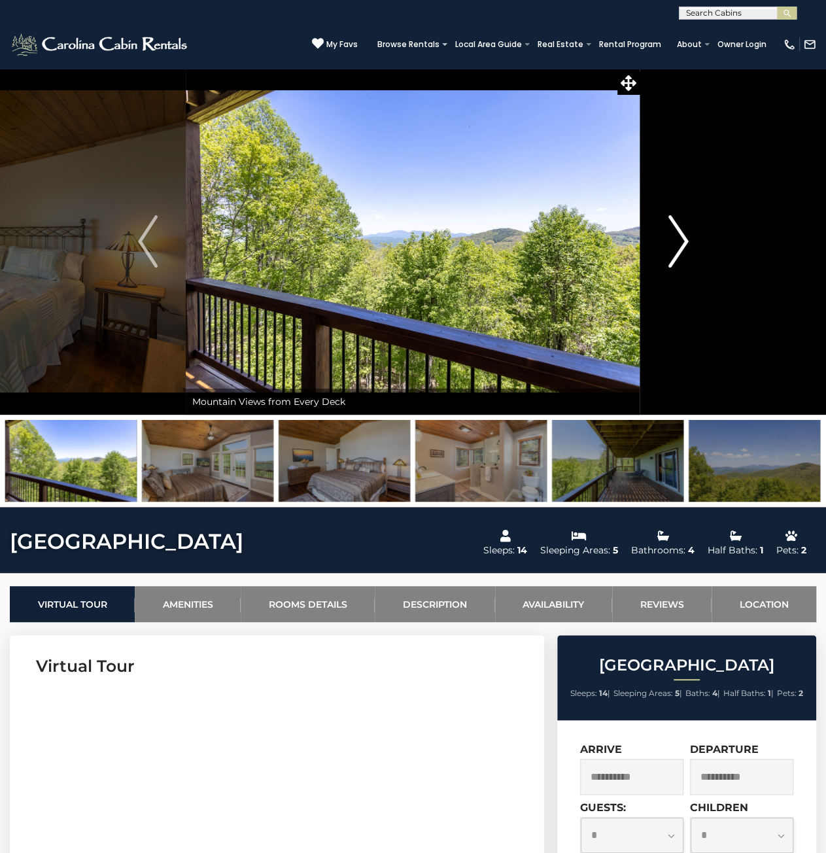
click at [680, 243] on img "Next" at bounding box center [679, 241] width 20 height 52
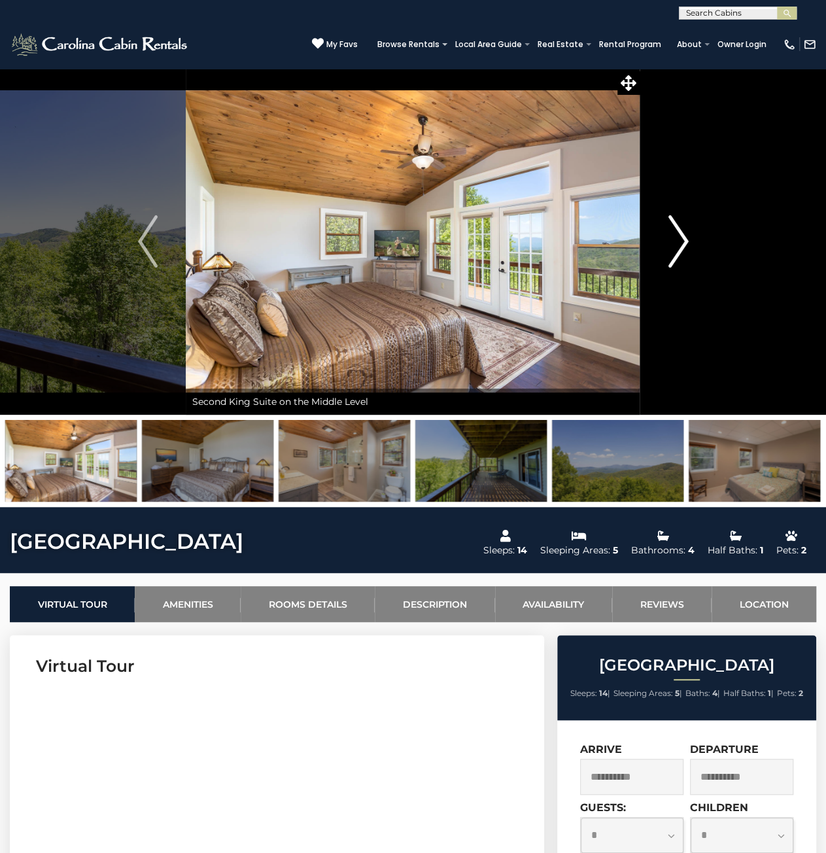
click at [680, 243] on img "Next" at bounding box center [679, 241] width 20 height 52
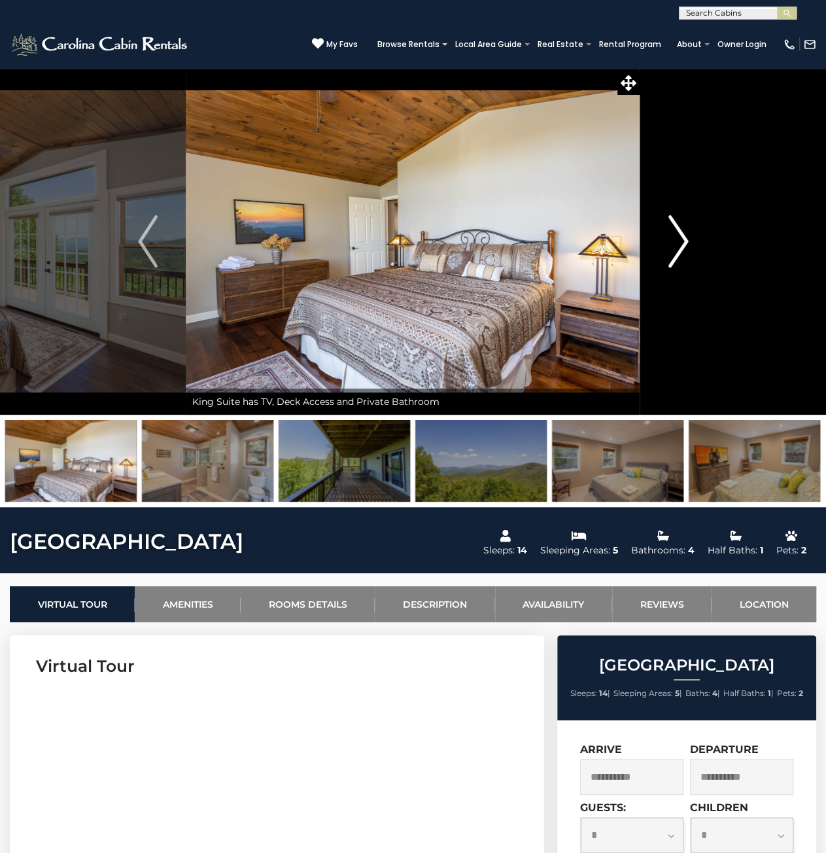
click at [680, 243] on img "Next" at bounding box center [679, 241] width 20 height 52
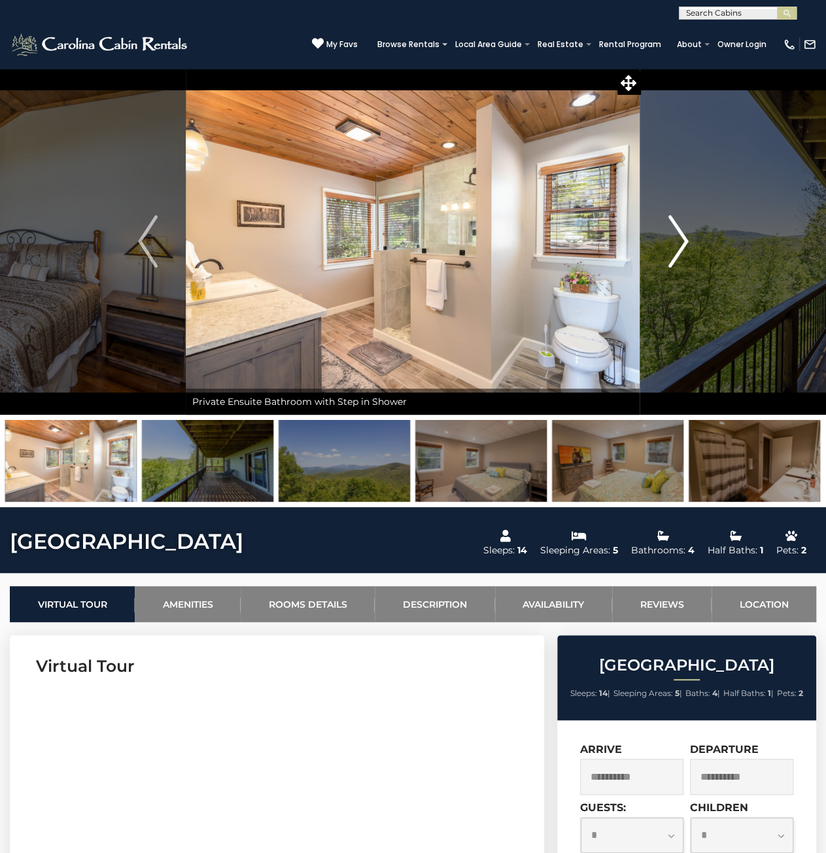
click at [680, 243] on img "Next" at bounding box center [679, 241] width 20 height 52
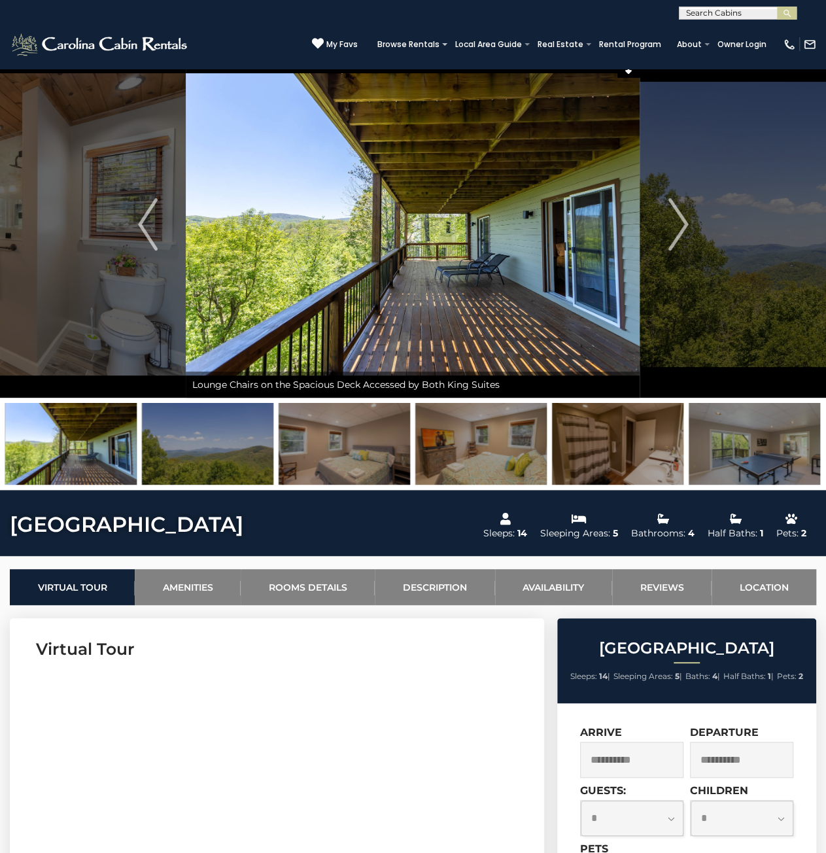
scroll to position [327, 0]
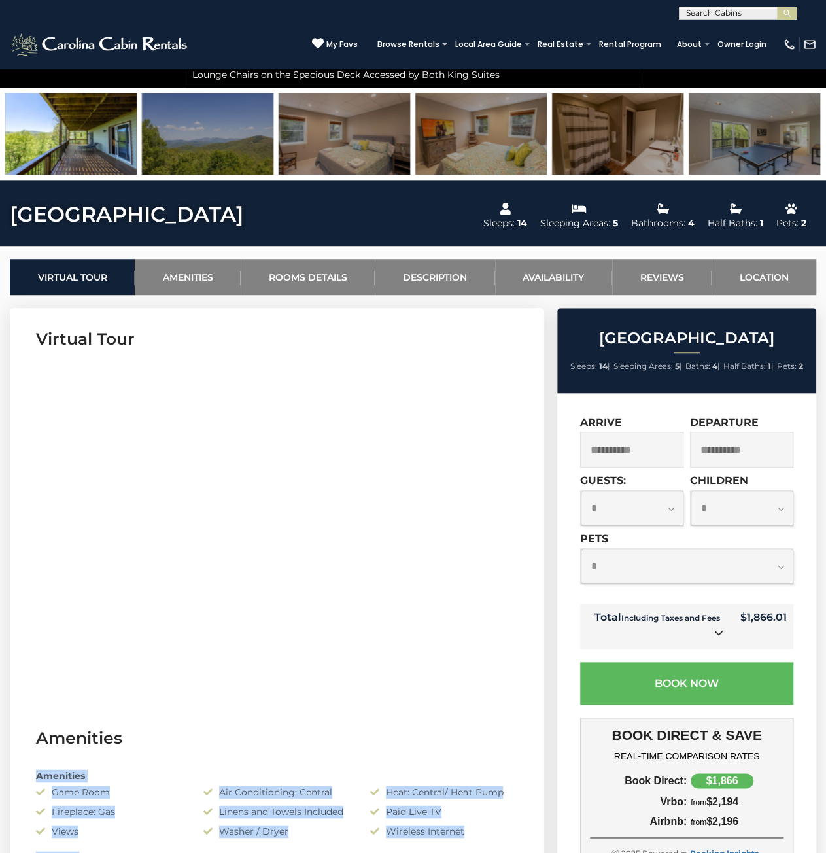
click at [623, 455] on input "**********" at bounding box center [631, 450] width 103 height 36
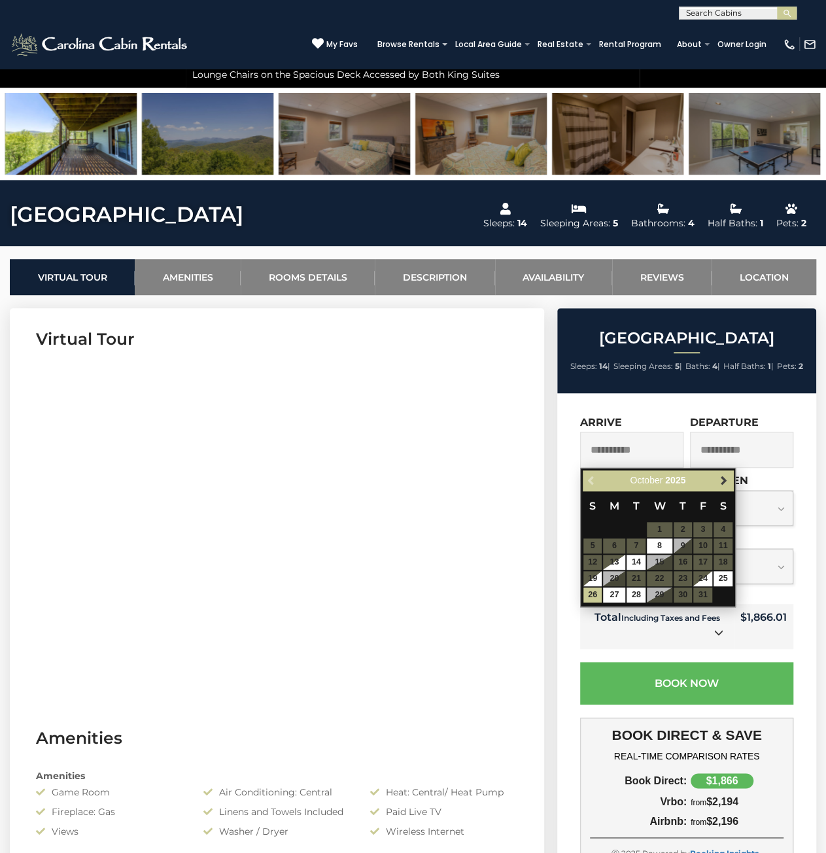
click at [718, 486] on link "Next" at bounding box center [724, 480] width 16 height 16
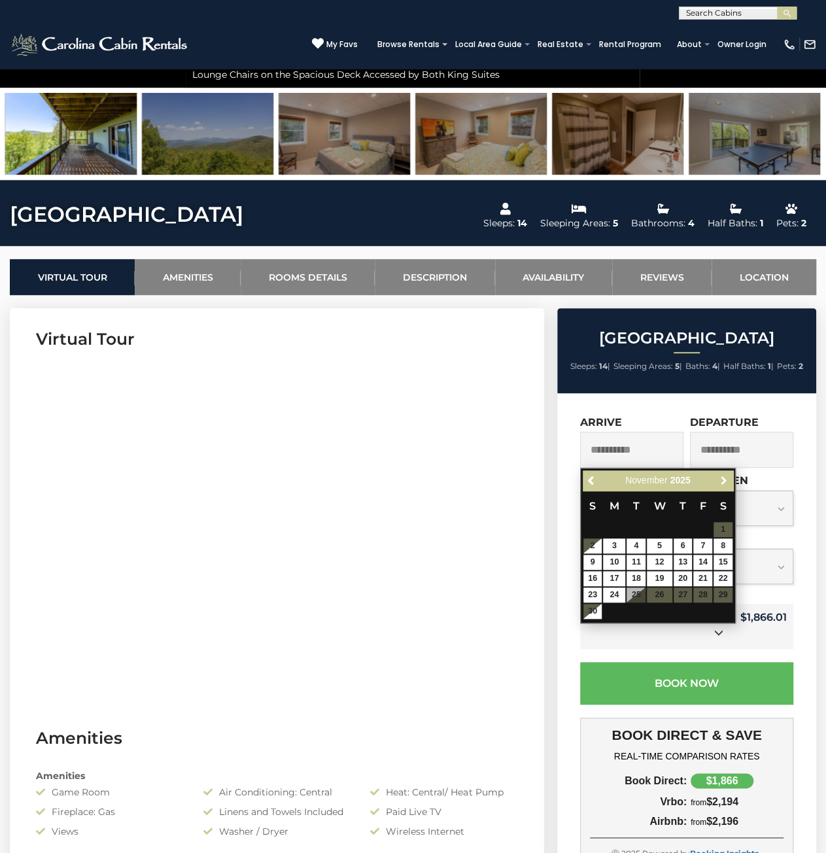
click at [718, 486] on link "Next" at bounding box center [724, 480] width 16 height 16
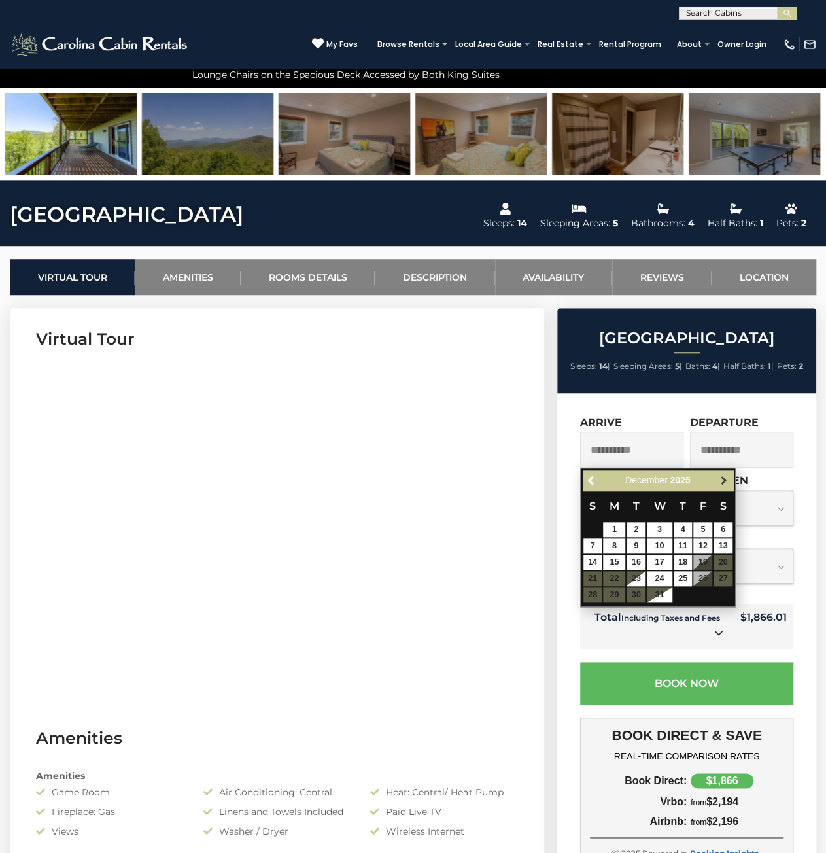
click at [720, 483] on span "Next" at bounding box center [723, 480] width 10 height 10
click at [587, 481] on span "Previous" at bounding box center [592, 480] width 10 height 10
click at [731, 478] on link "Next" at bounding box center [724, 480] width 16 height 16
click at [726, 480] on span "Next" at bounding box center [723, 480] width 10 height 10
click at [594, 483] on span "Previous" at bounding box center [592, 480] width 10 height 10
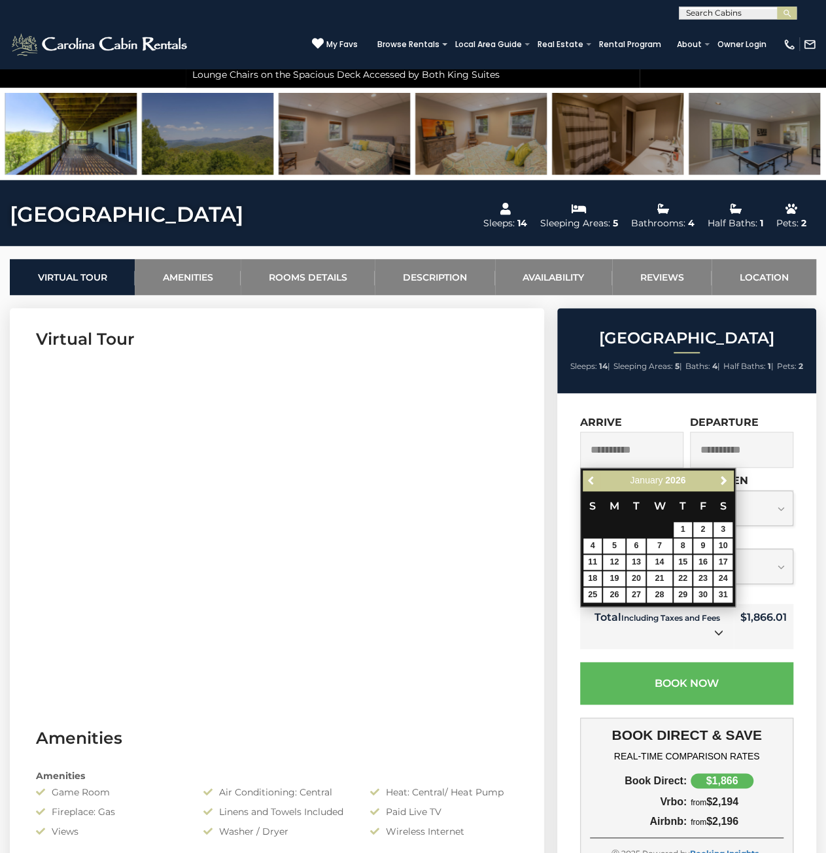
click at [594, 483] on span "Previous" at bounding box center [592, 480] width 10 height 10
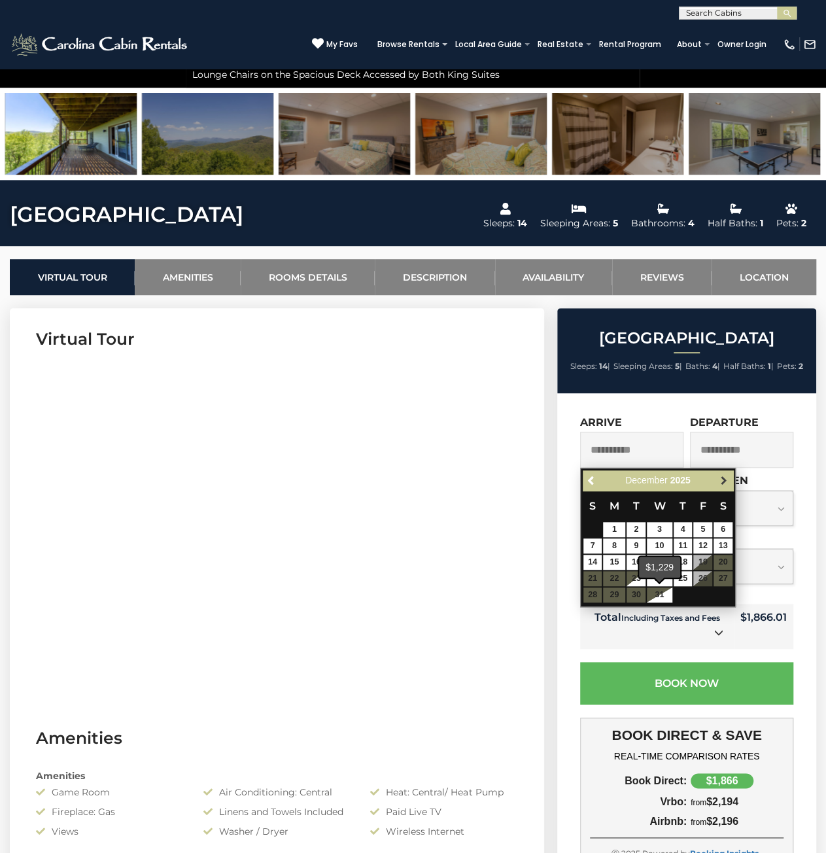
click at [722, 478] on span "Next" at bounding box center [723, 480] width 10 height 10
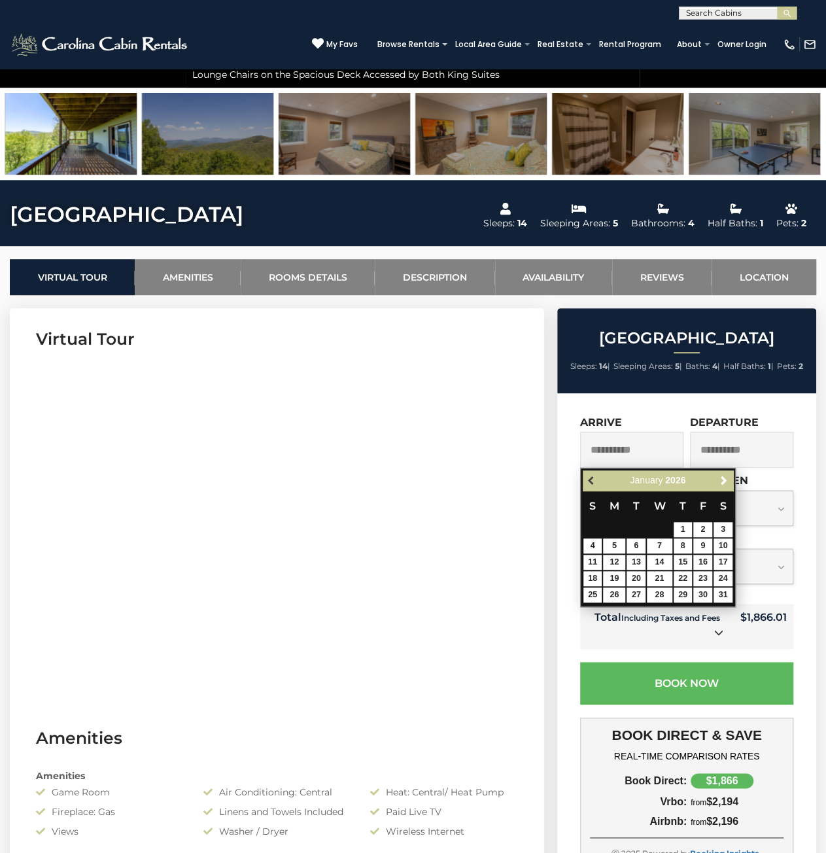
click at [590, 481] on span "Previous" at bounding box center [592, 480] width 10 height 10
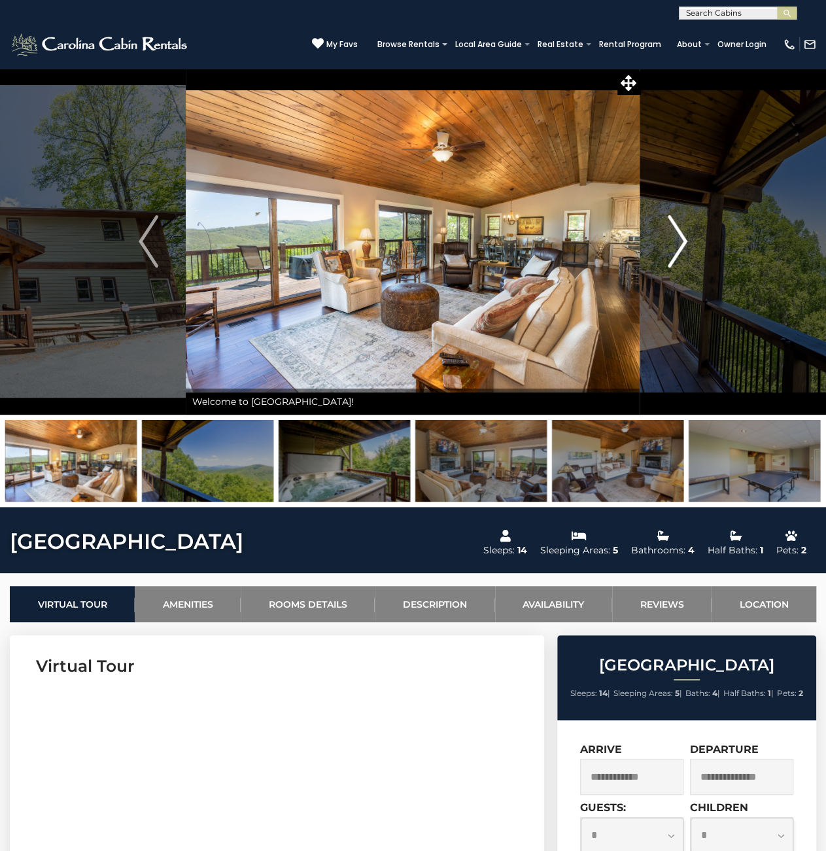
click at [663, 235] on button "Next" at bounding box center [677, 241] width 75 height 347
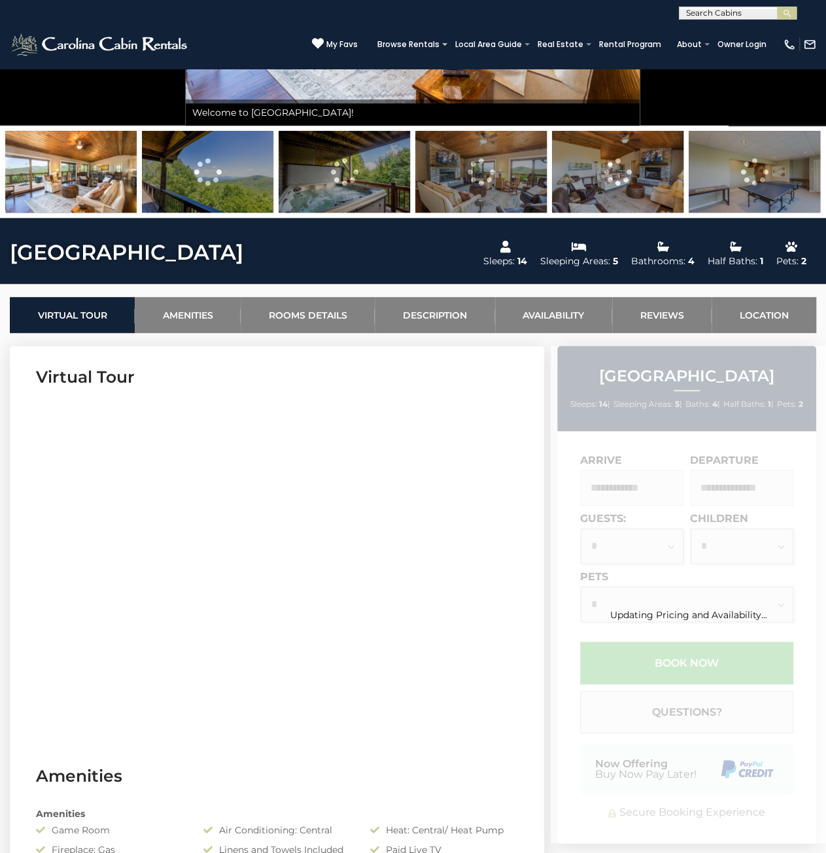
scroll to position [327, 0]
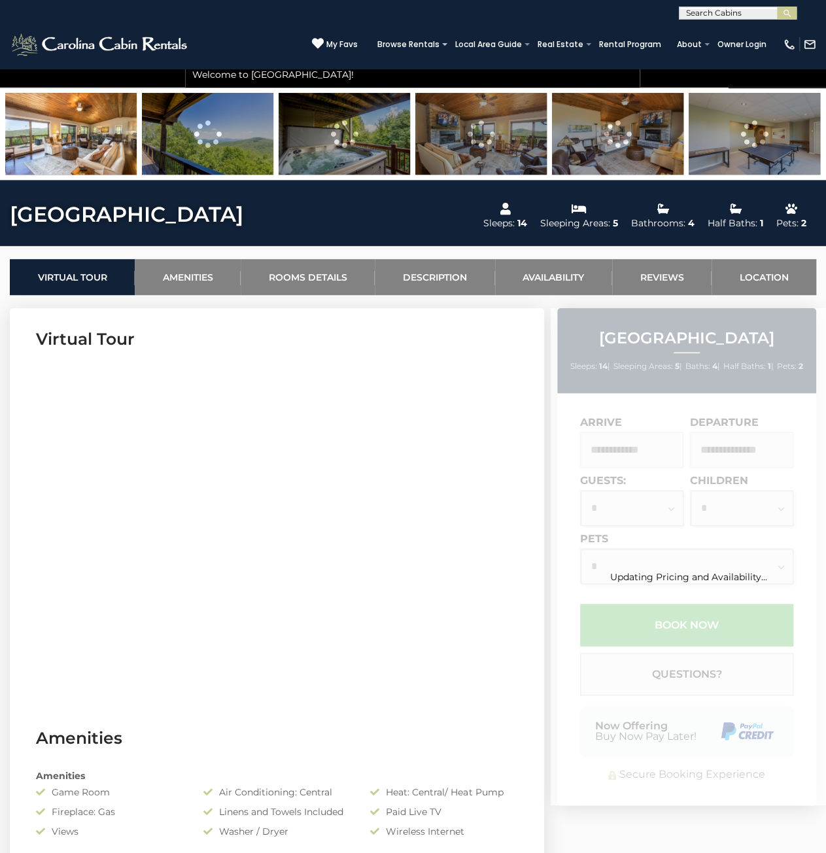
click at [608, 451] on div "Updating Pricing and Availability..." at bounding box center [688, 556] width 275 height 497
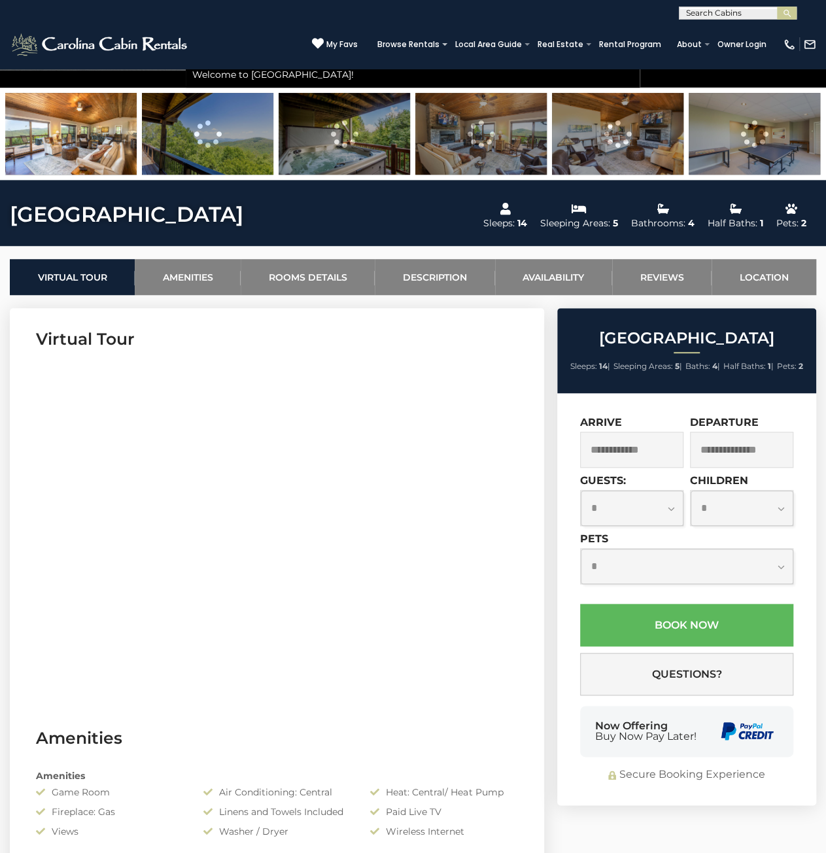
click at [608, 451] on input "text" at bounding box center [631, 450] width 103 height 36
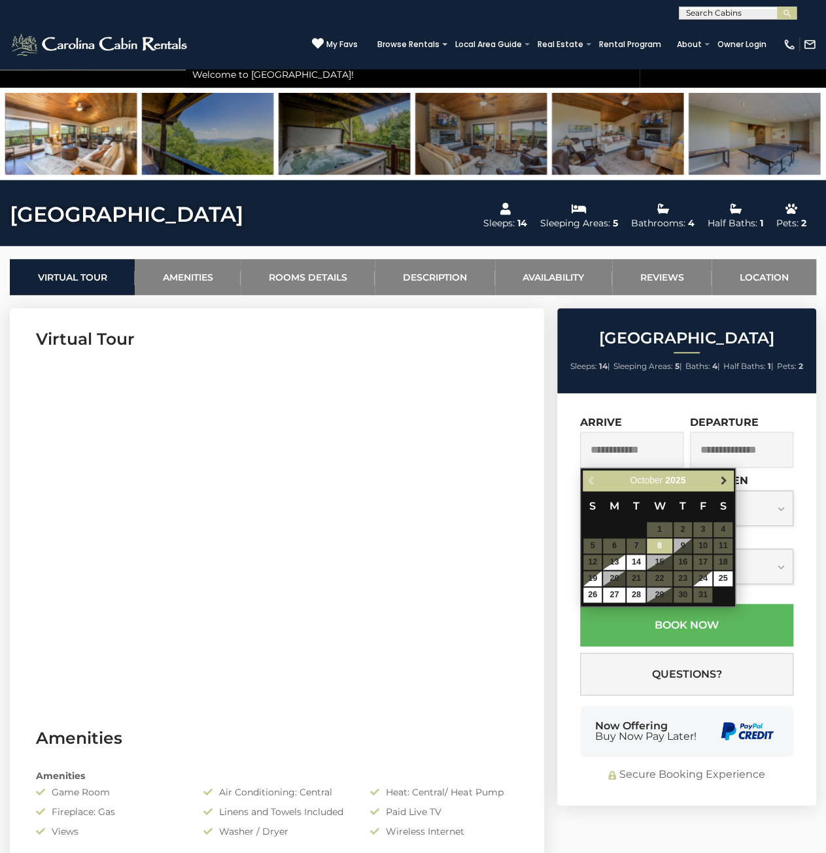
click at [724, 484] on span "Next" at bounding box center [723, 480] width 10 height 10
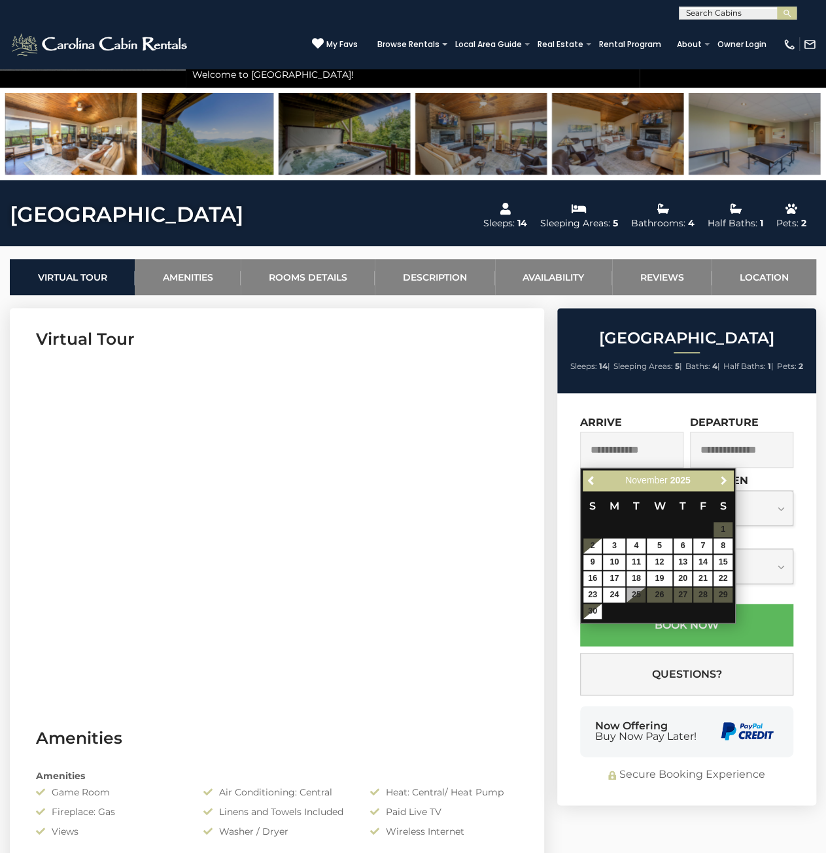
click at [724, 484] on span "Next" at bounding box center [723, 480] width 10 height 10
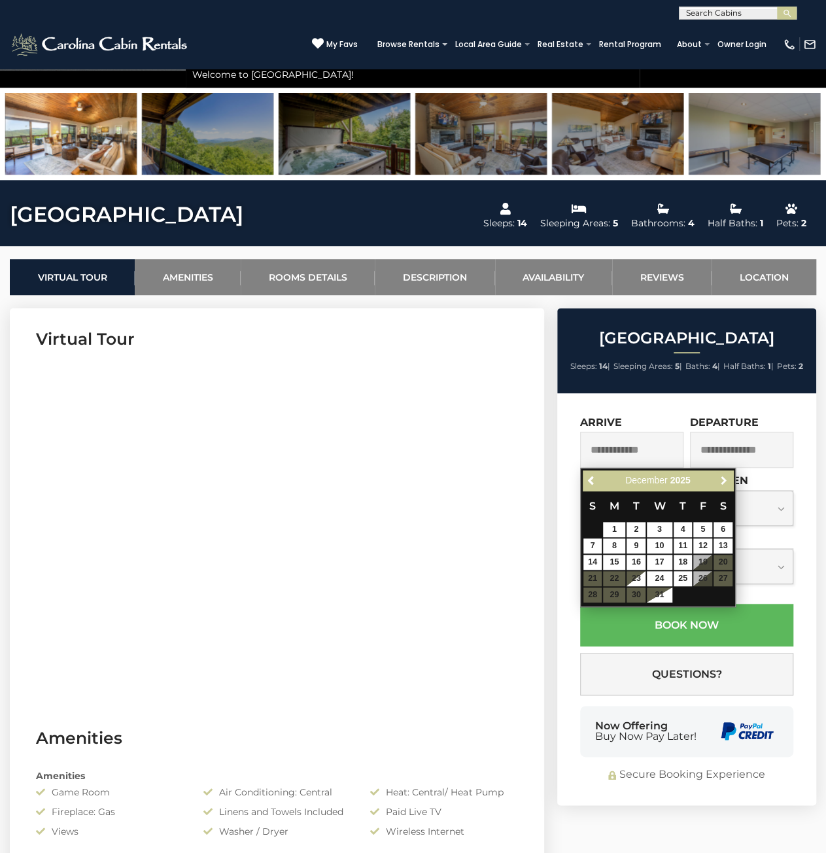
click at [724, 484] on span "Next" at bounding box center [723, 480] width 10 height 10
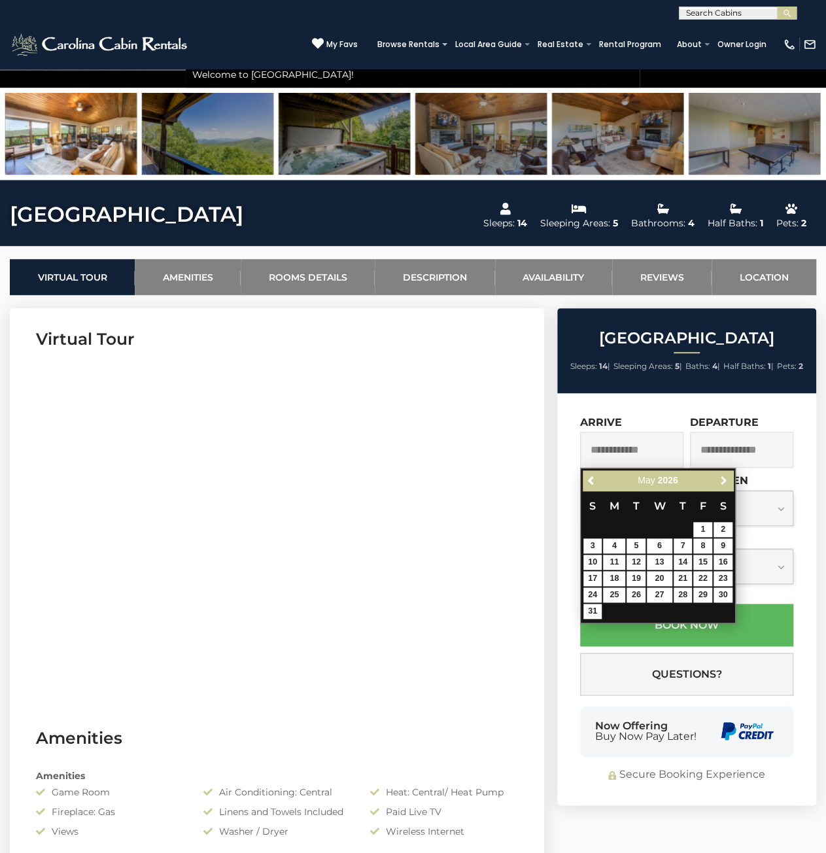
click at [724, 484] on span "Next" at bounding box center [723, 480] width 10 height 10
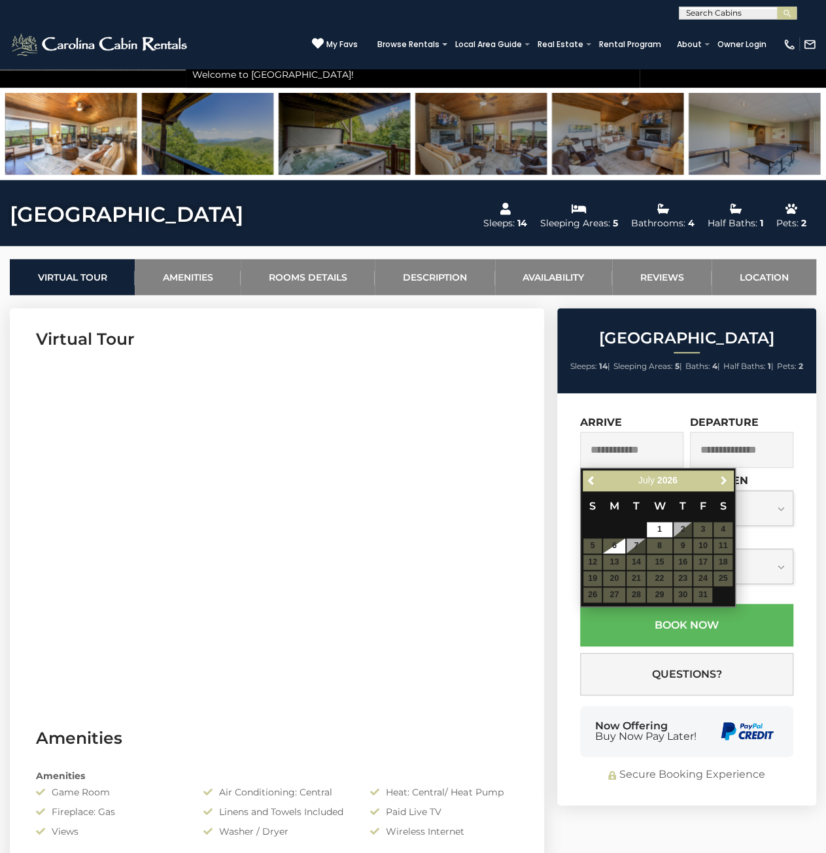
click at [724, 484] on span "Next" at bounding box center [723, 480] width 10 height 10
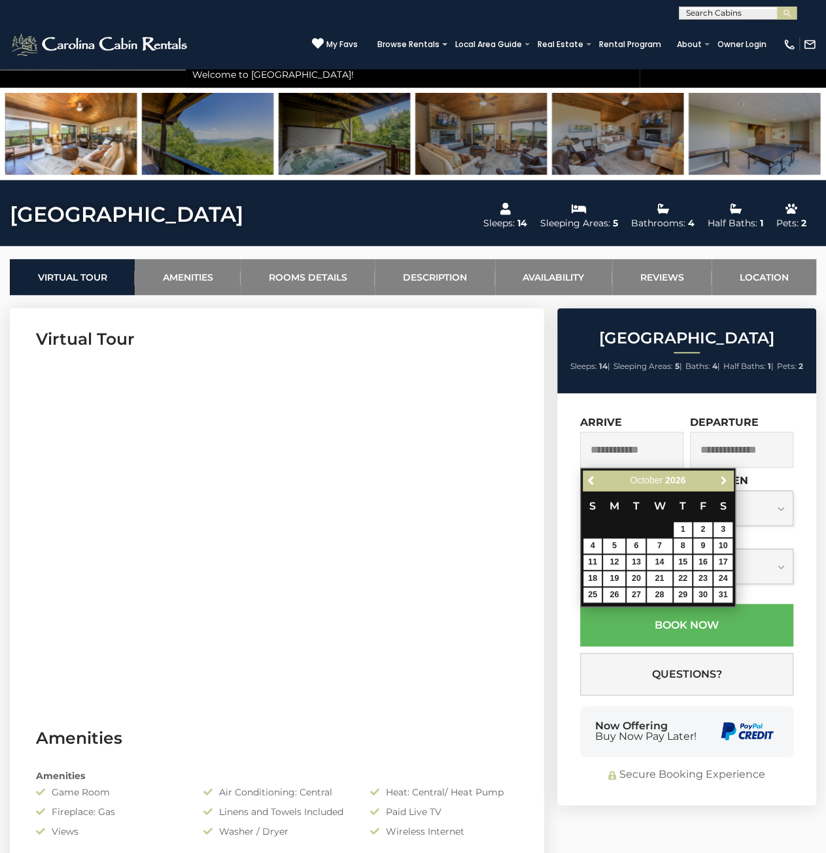
click at [724, 484] on span "Next" at bounding box center [723, 480] width 10 height 10
click at [597, 478] on span "Previous" at bounding box center [592, 480] width 10 height 10
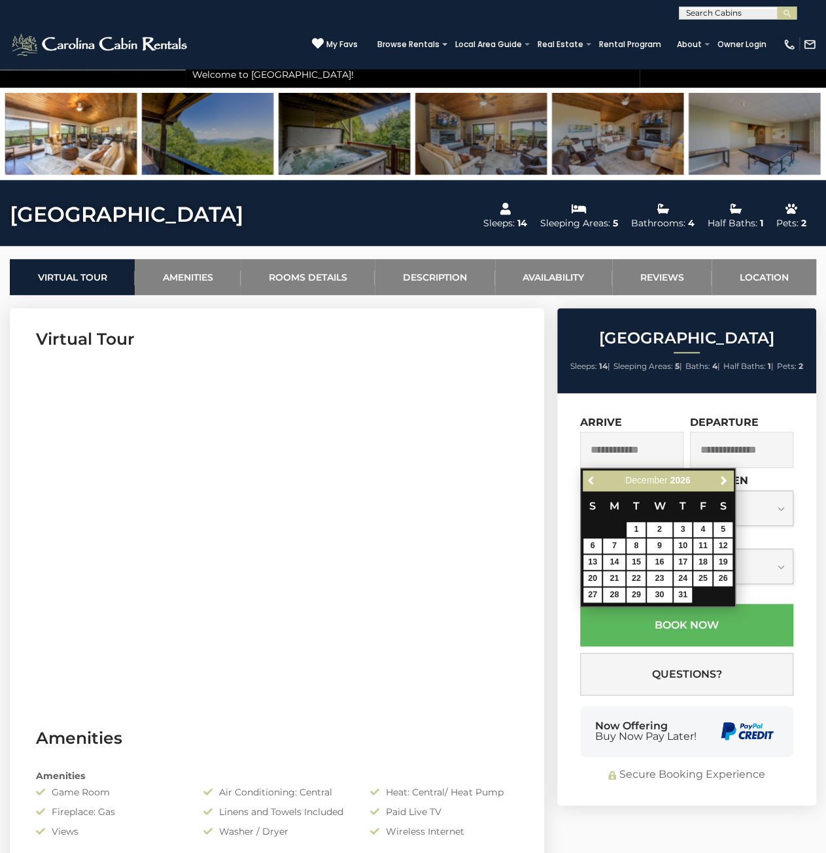
click at [597, 478] on span "Previous" at bounding box center [592, 480] width 10 height 10
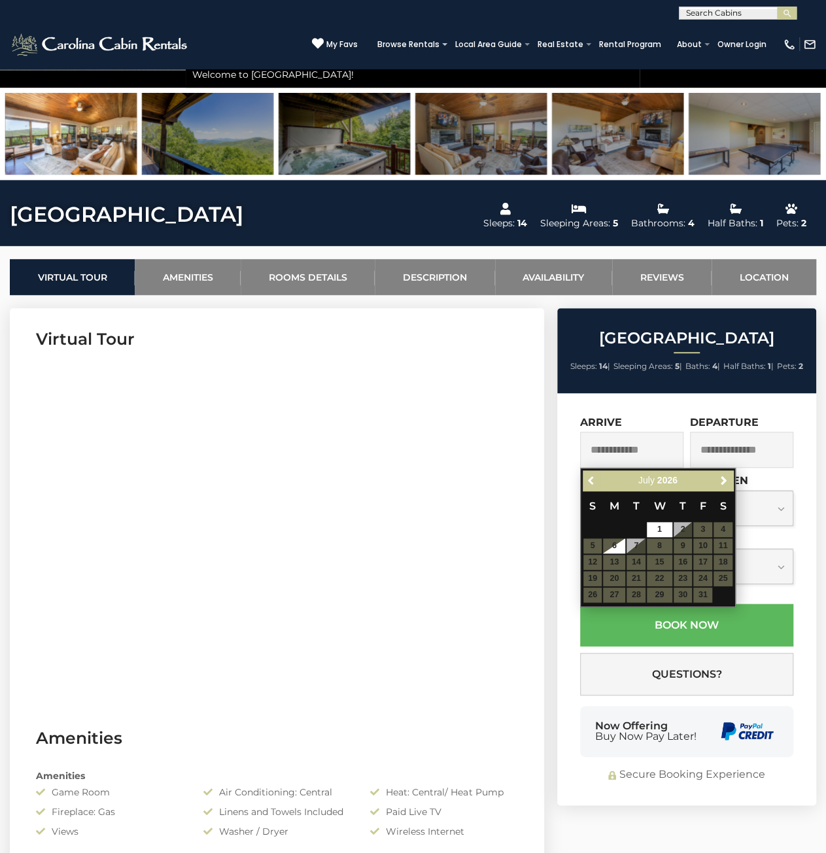
click at [597, 478] on span "Previous" at bounding box center [592, 480] width 10 height 10
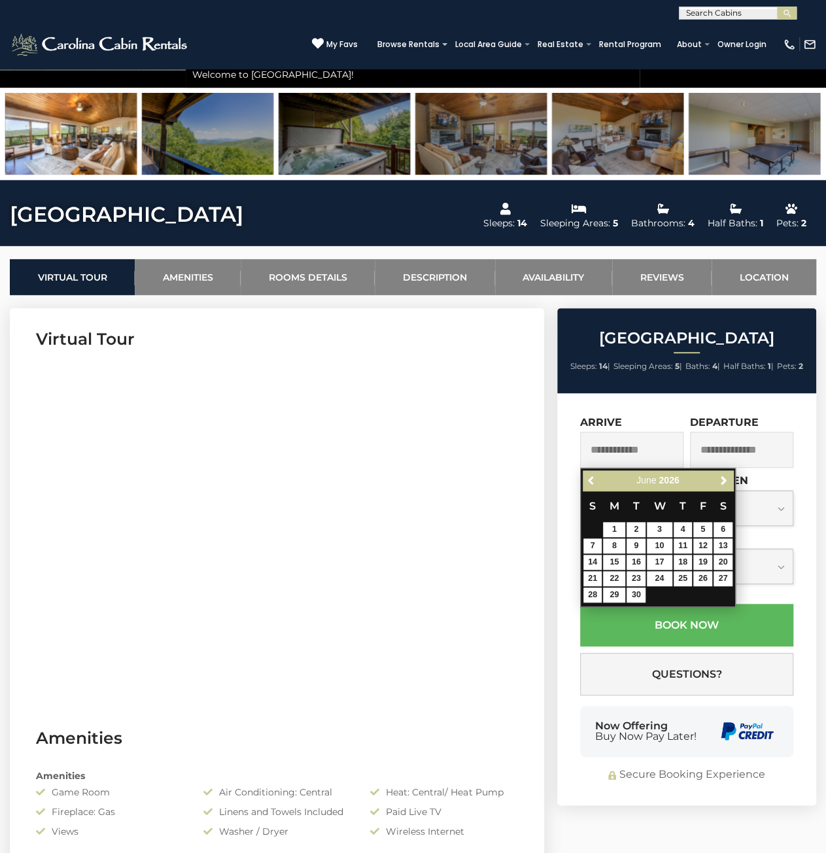
click at [597, 478] on span "Previous" at bounding box center [592, 480] width 10 height 10
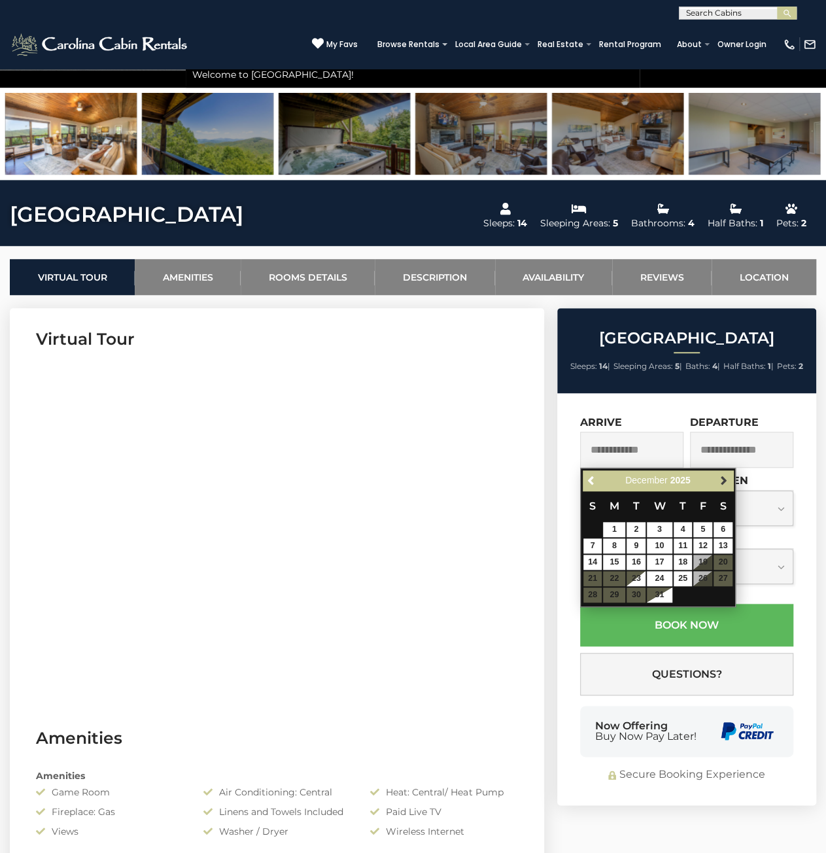
click at [720, 482] on span "Next" at bounding box center [723, 480] width 10 height 10
click at [724, 480] on span "Next" at bounding box center [723, 480] width 10 height 10
click at [729, 482] on span "Next" at bounding box center [723, 480] width 10 height 10
click at [724, 482] on span "Next" at bounding box center [723, 480] width 10 height 10
click at [721, 477] on link "Next" at bounding box center [724, 480] width 16 height 16
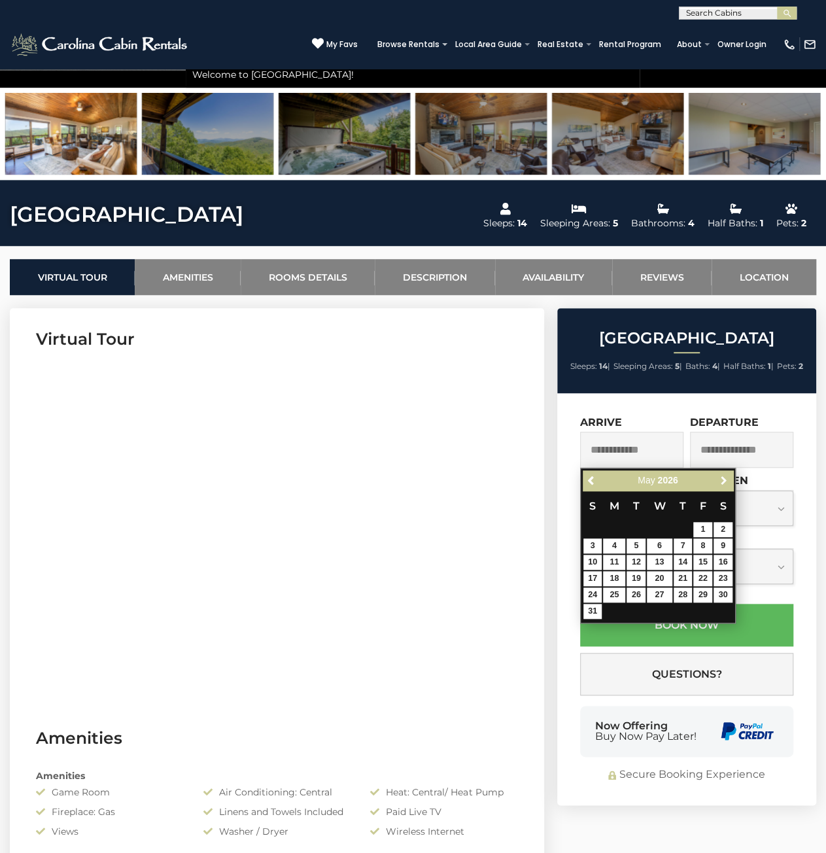
click at [721, 478] on span "Next" at bounding box center [723, 480] width 10 height 10
click at [595, 484] on span "Previous" at bounding box center [592, 480] width 10 height 10
click at [720, 480] on span "Next" at bounding box center [723, 480] width 10 height 10
click at [726, 486] on link "Next" at bounding box center [724, 480] width 16 height 16
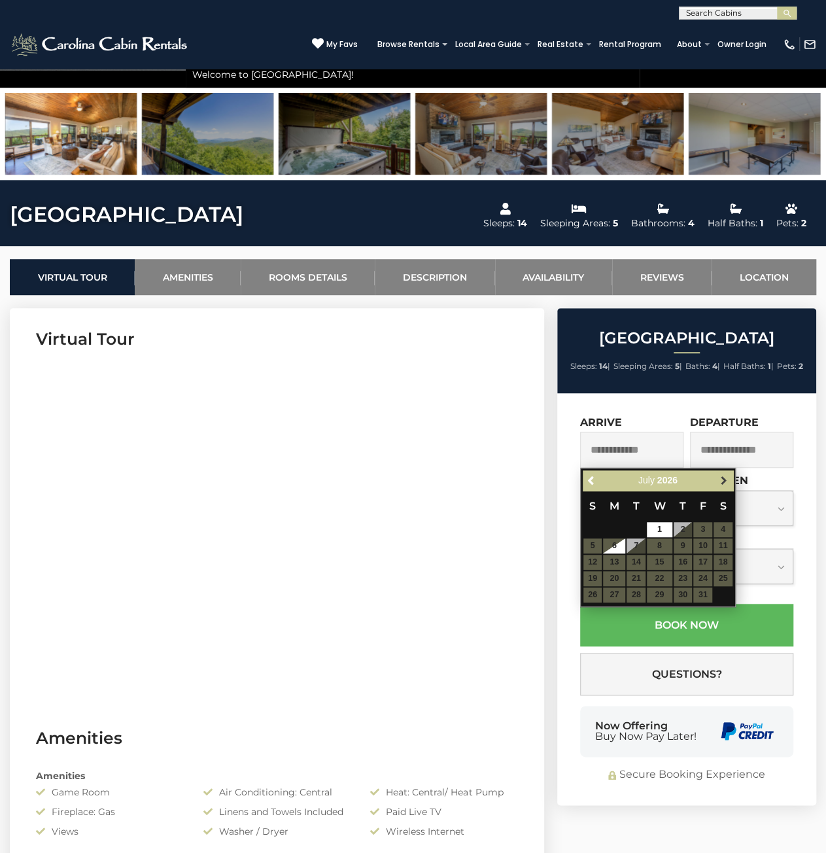
click at [724, 478] on span "Next" at bounding box center [723, 480] width 10 height 10
click at [735, 471] on div "Previous Next August 2026 S M T W T F S 1 2 3 4 5 6 7 8 9 10 11 12 13 14 15 16 …" at bounding box center [658, 546] width 156 height 156
click at [727, 477] on span "Next" at bounding box center [723, 480] width 10 height 10
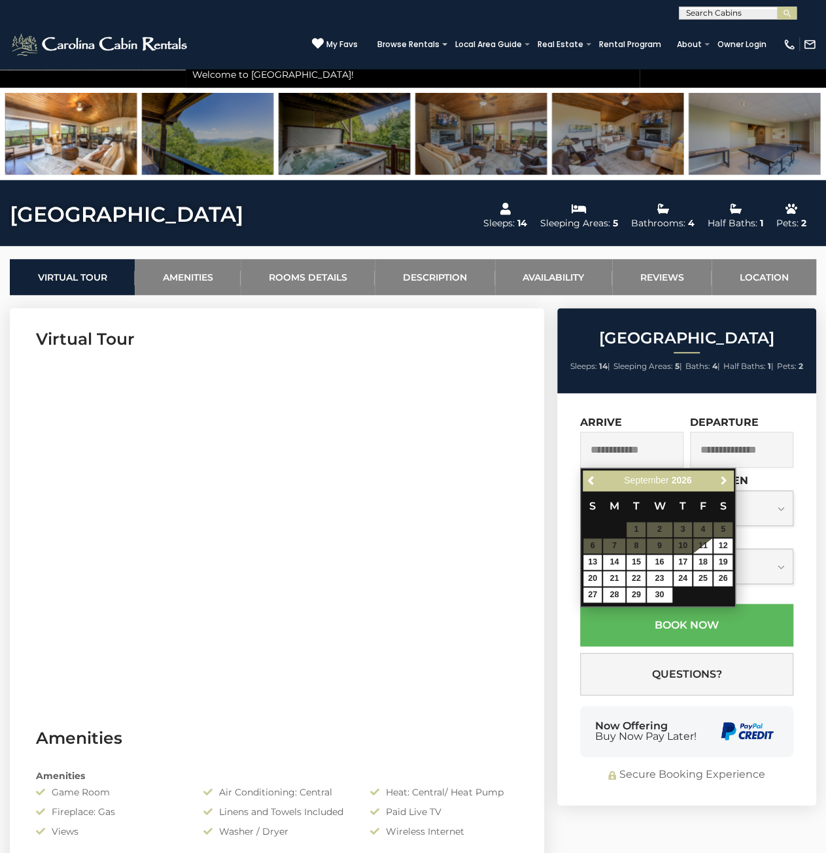
click at [727, 477] on span "Next" at bounding box center [723, 480] width 10 height 10
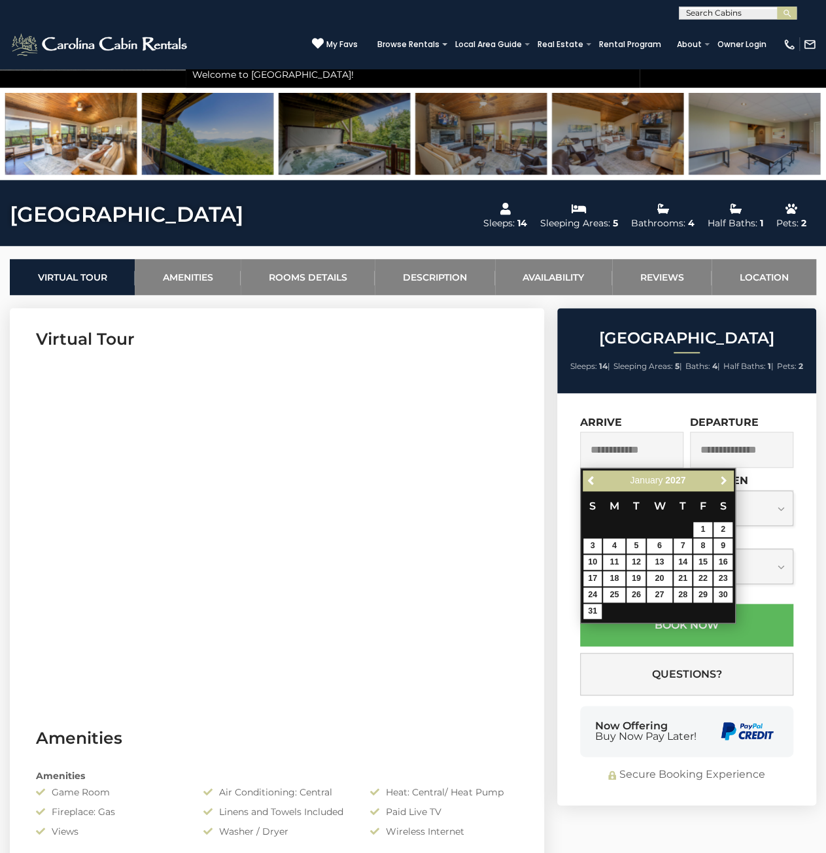
click at [727, 477] on span "Next" at bounding box center [723, 480] width 10 height 10
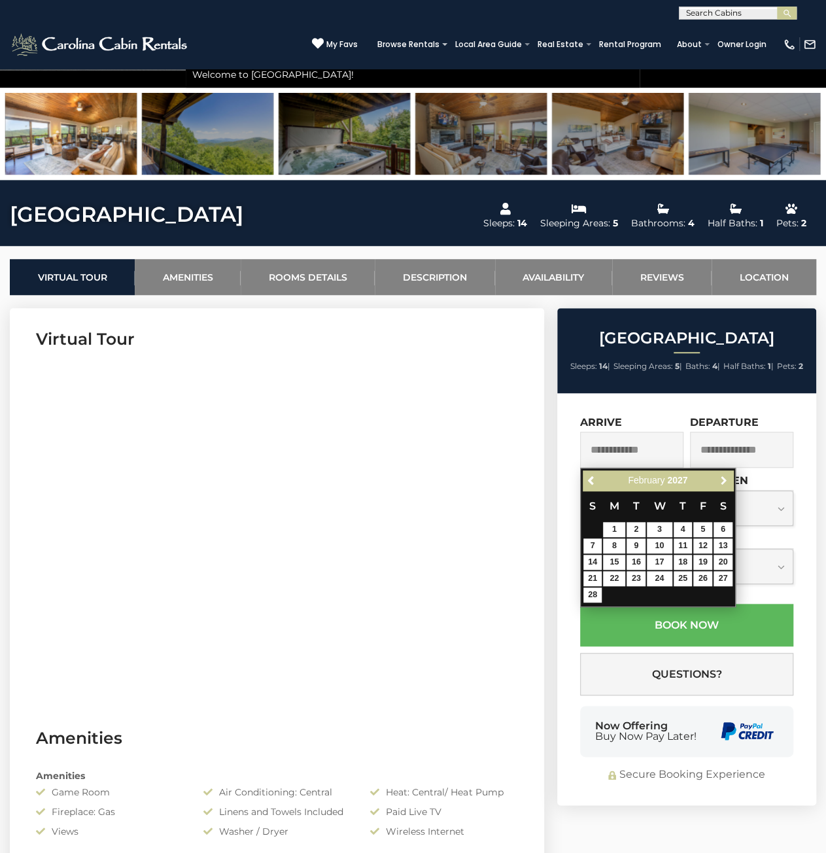
click at [727, 477] on span "Next" at bounding box center [723, 480] width 10 height 10
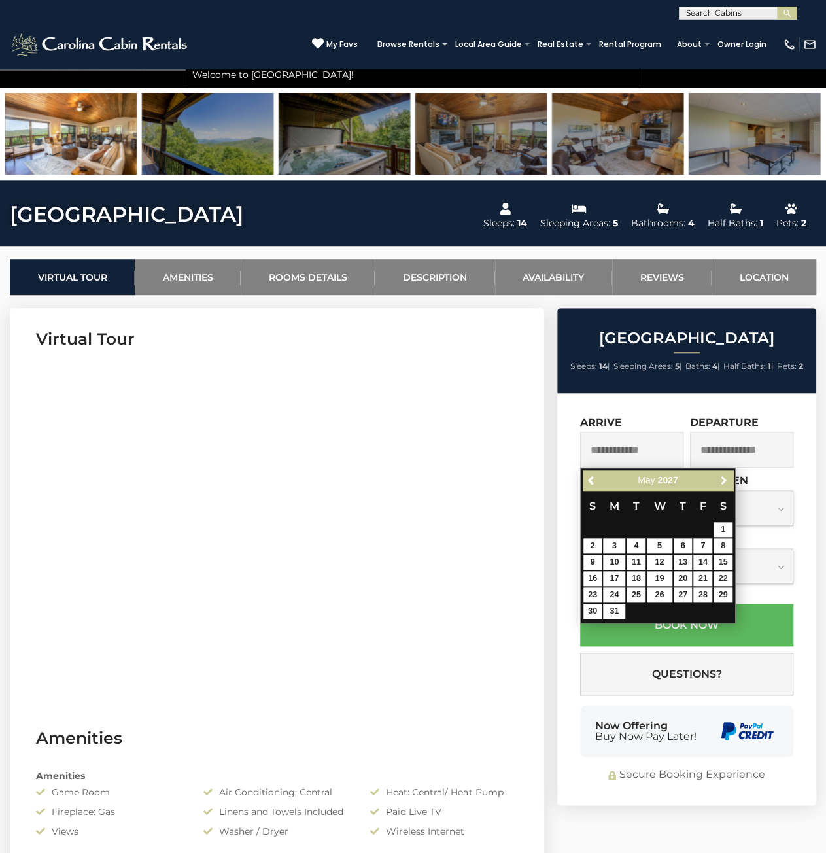
click at [727, 477] on span "Next" at bounding box center [723, 480] width 10 height 10
click at [722, 478] on span "Next" at bounding box center [723, 480] width 10 height 10
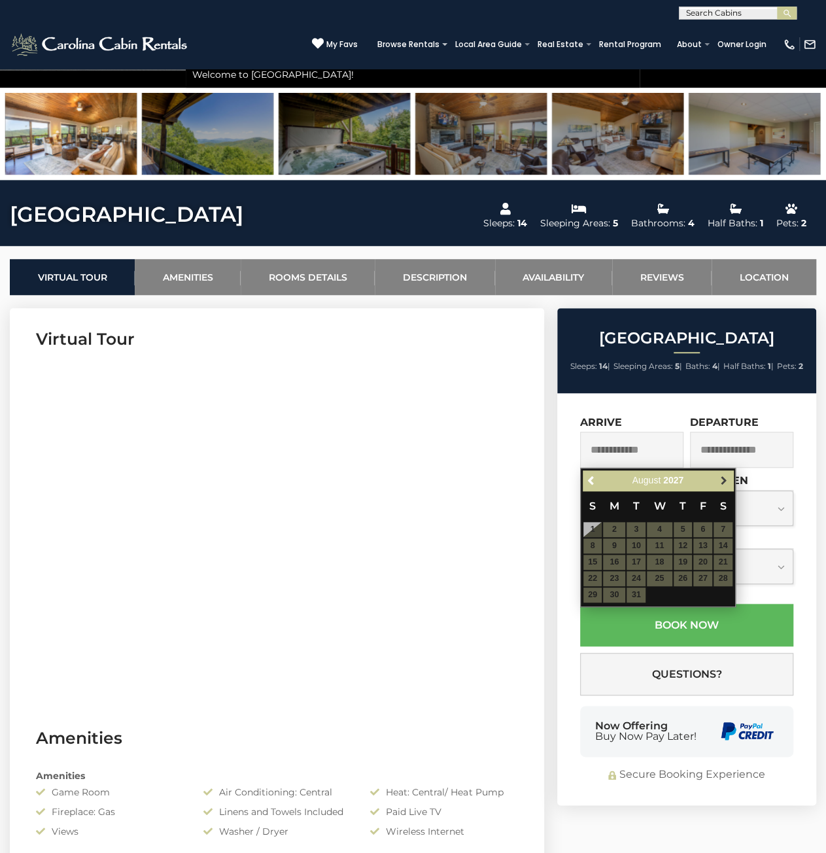
click at [727, 480] on span "Next" at bounding box center [723, 480] width 10 height 10
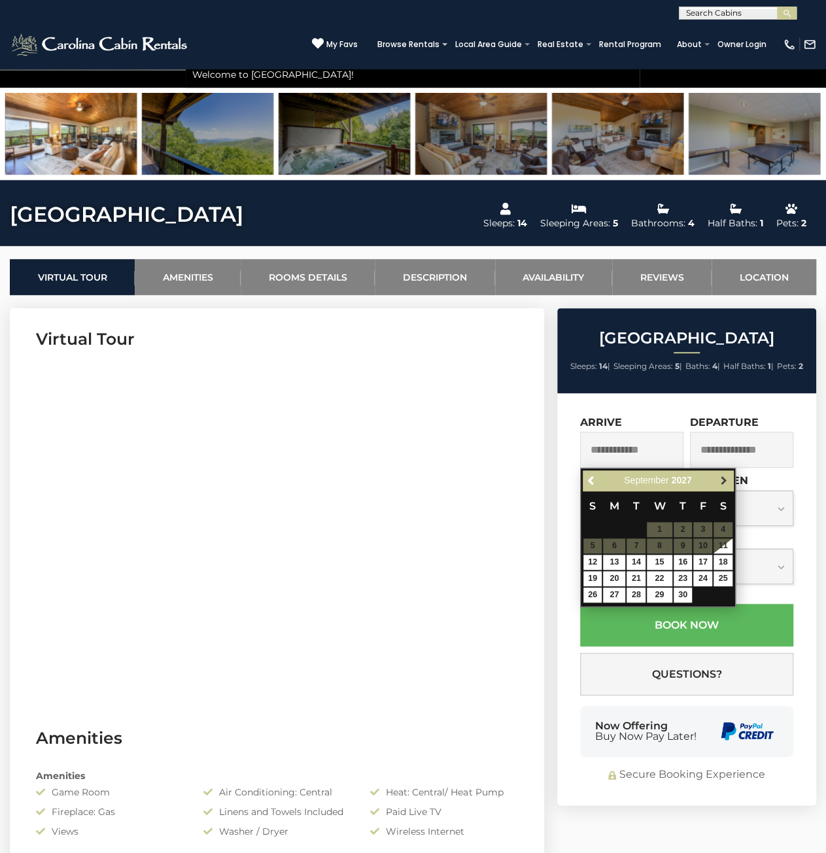
click at [729, 480] on link "Next" at bounding box center [724, 480] width 16 height 16
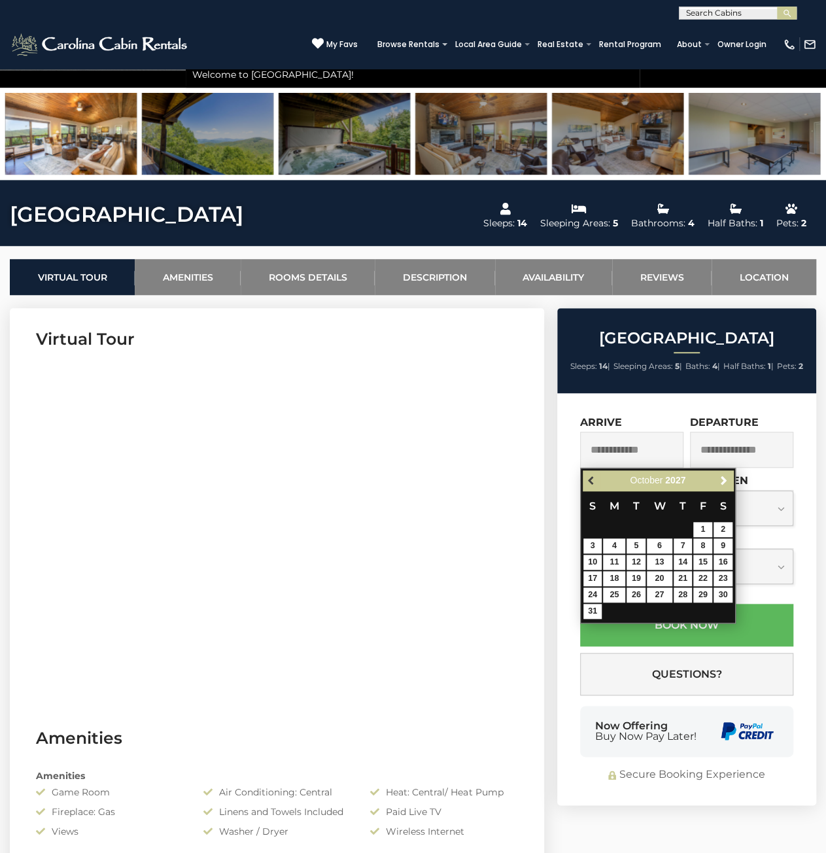
click at [594, 476] on span "Previous" at bounding box center [592, 480] width 10 height 10
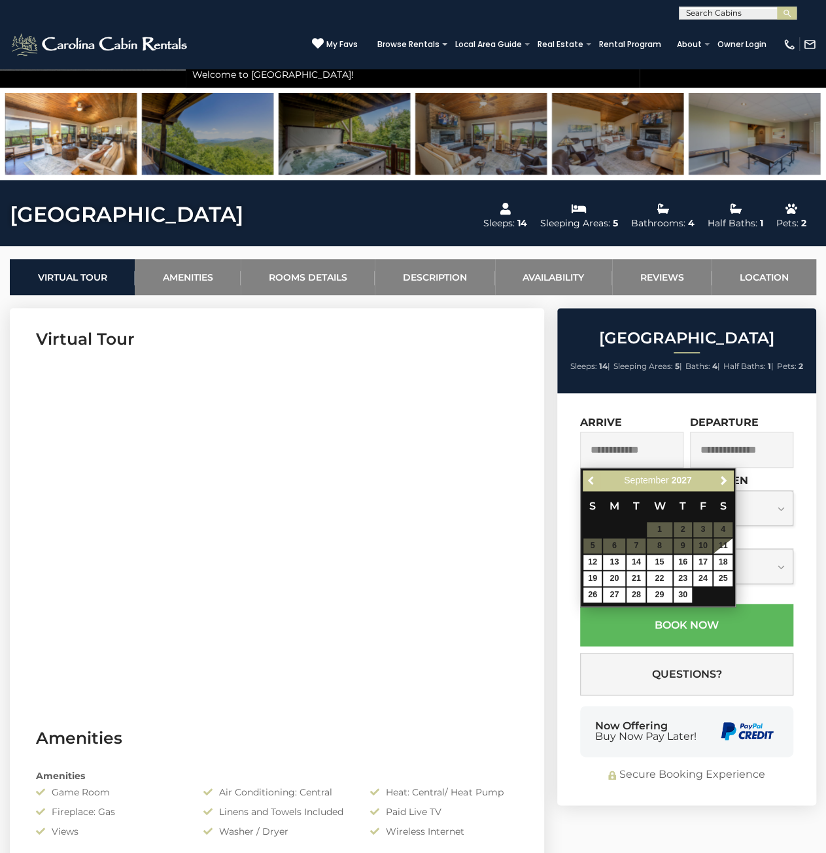
click at [594, 476] on span "Previous" at bounding box center [592, 480] width 10 height 10
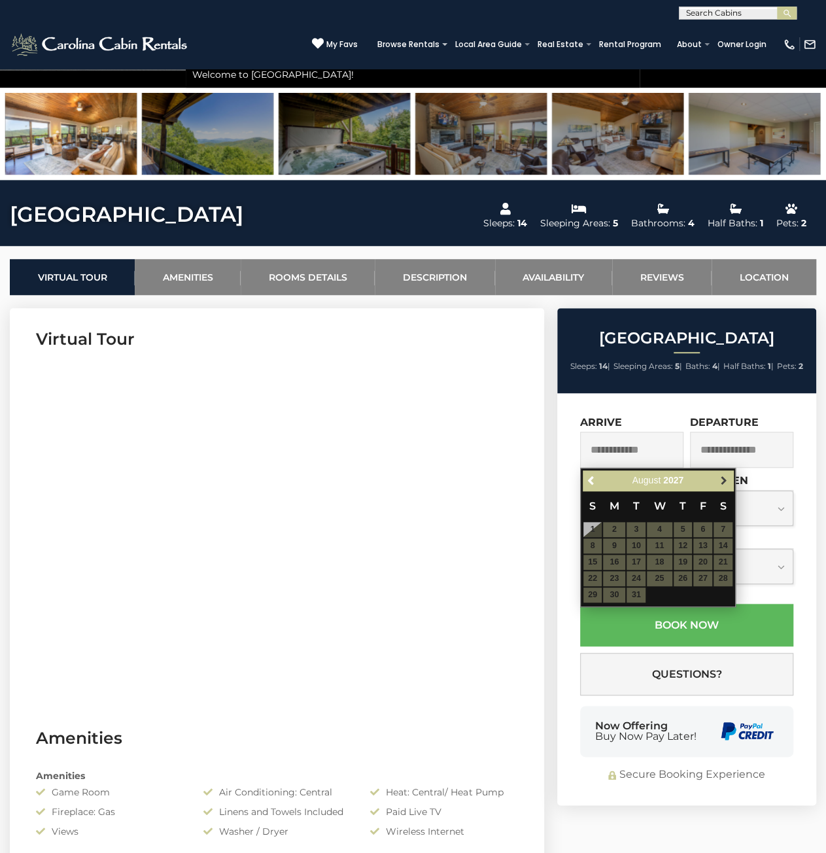
click at [722, 483] on span "Next" at bounding box center [723, 480] width 10 height 10
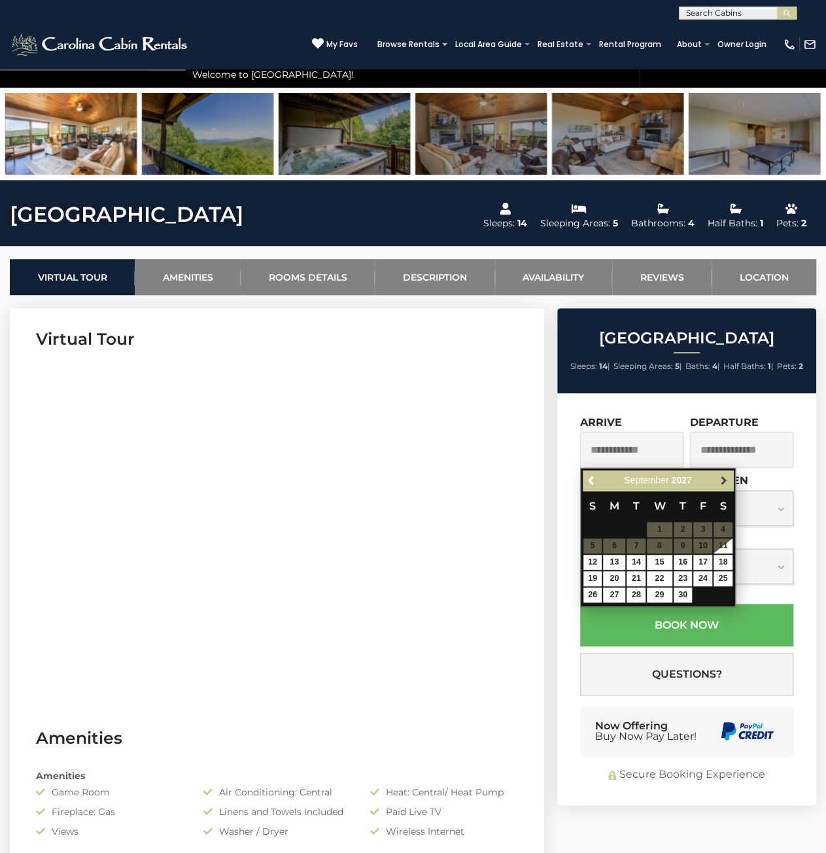
click at [721, 480] on span "Next" at bounding box center [723, 480] width 10 height 10
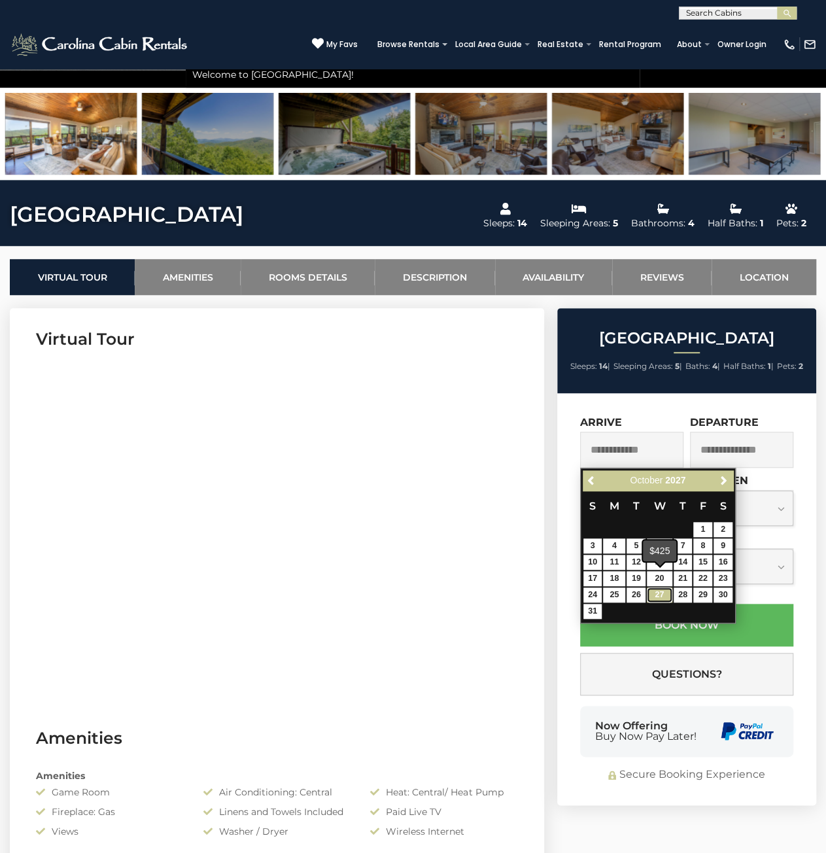
click at [659, 593] on link "27" at bounding box center [659, 594] width 25 height 15
type input "**********"
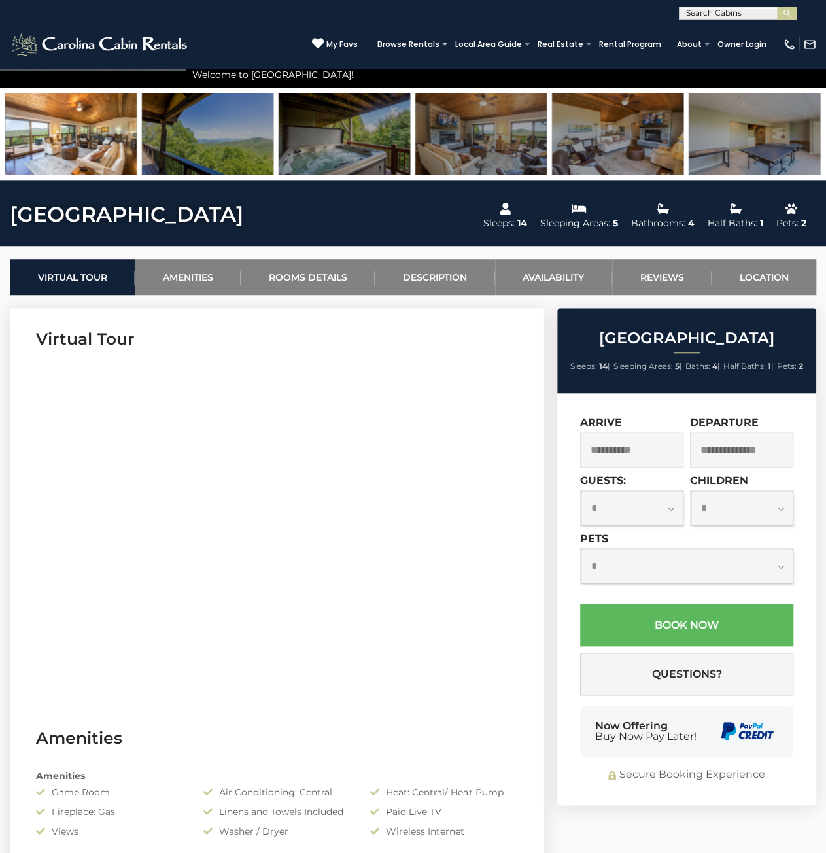
click at [629, 448] on input "**********" at bounding box center [631, 450] width 103 height 36
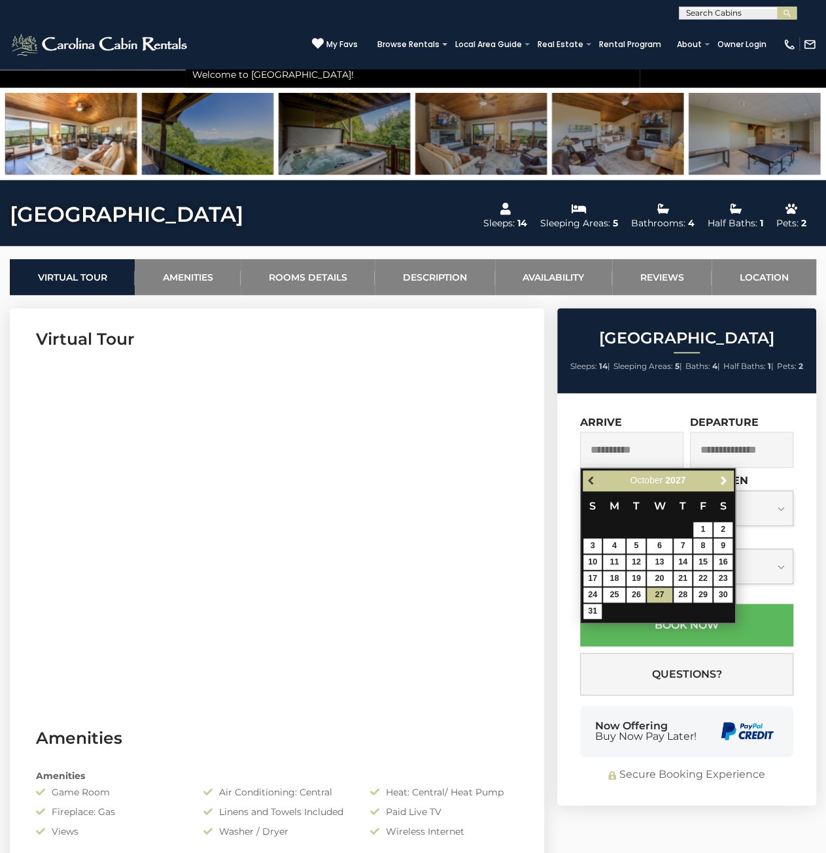
click at [591, 482] on span "Previous" at bounding box center [592, 480] width 10 height 10
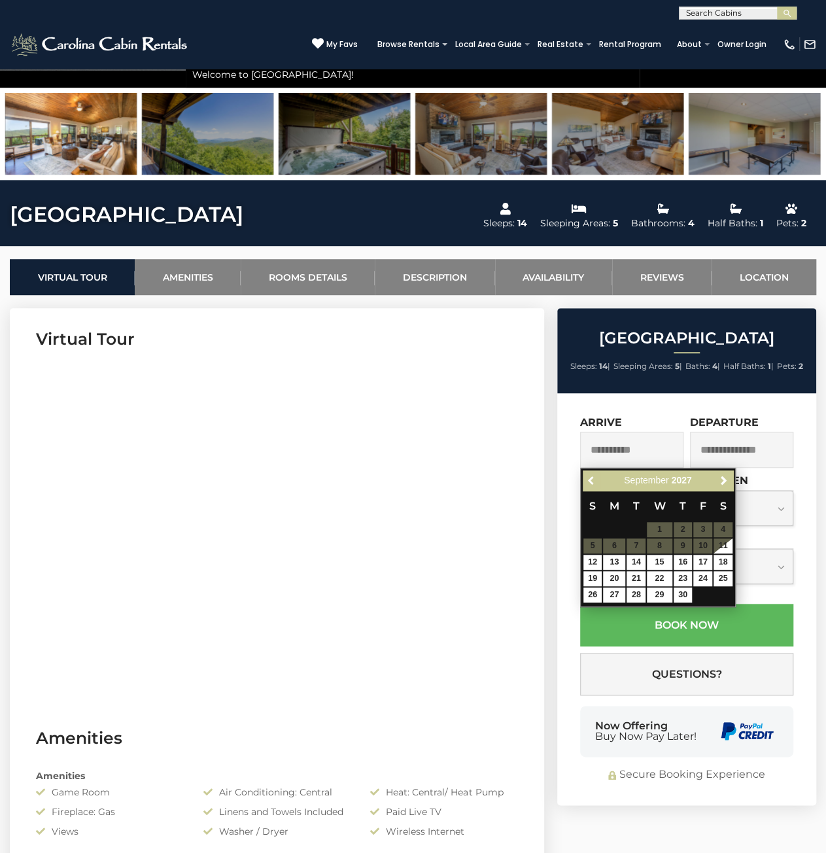
click at [591, 482] on span "Previous" at bounding box center [592, 480] width 10 height 10
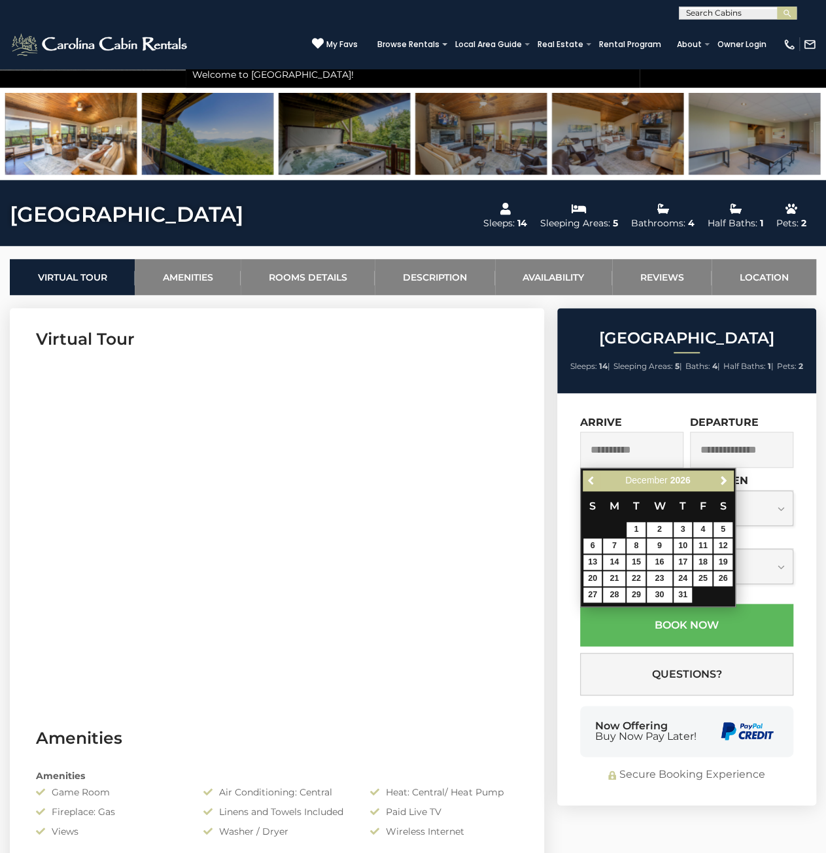
click at [591, 482] on span "Previous" at bounding box center [592, 480] width 10 height 10
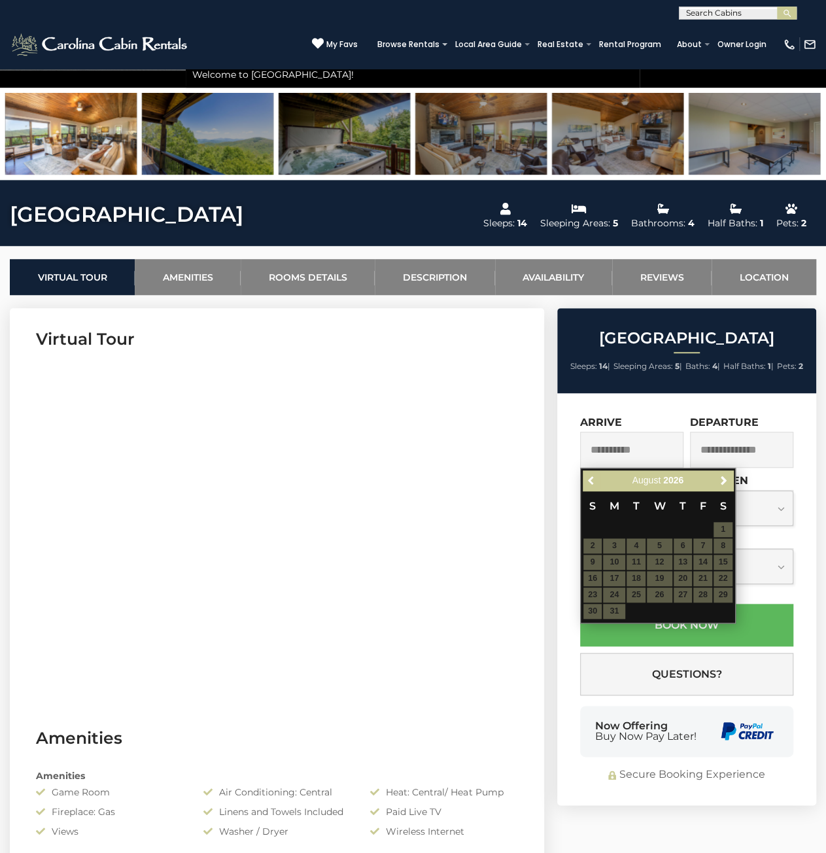
click at [591, 482] on span "Previous" at bounding box center [592, 480] width 10 height 10
click at [724, 478] on span "Next" at bounding box center [723, 480] width 10 height 10
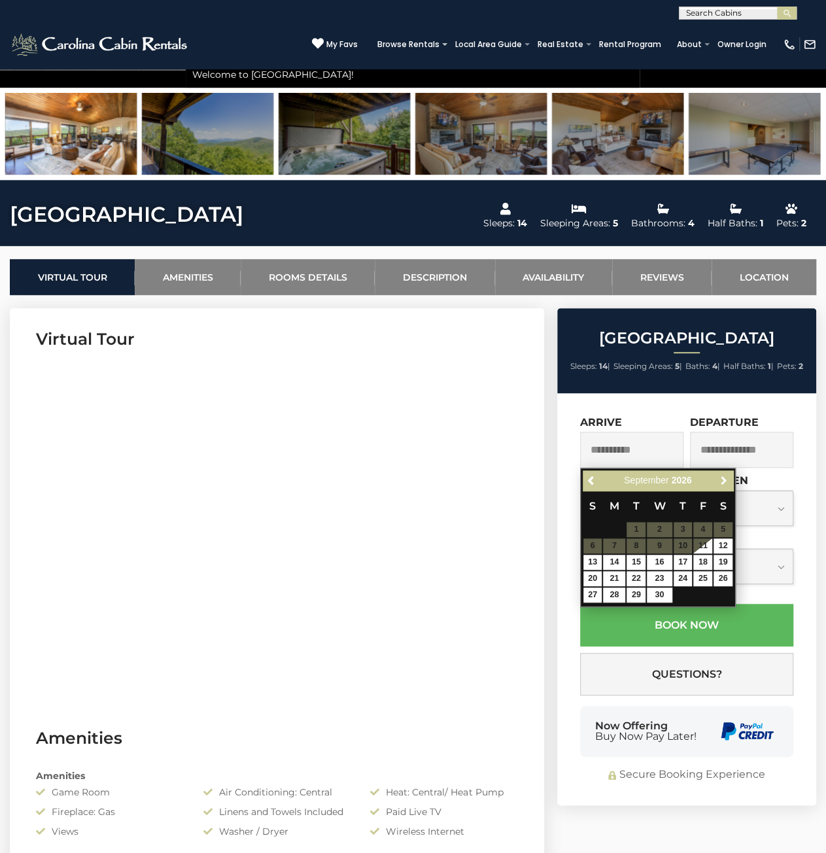
click at [724, 478] on span "Next" at bounding box center [723, 480] width 10 height 10
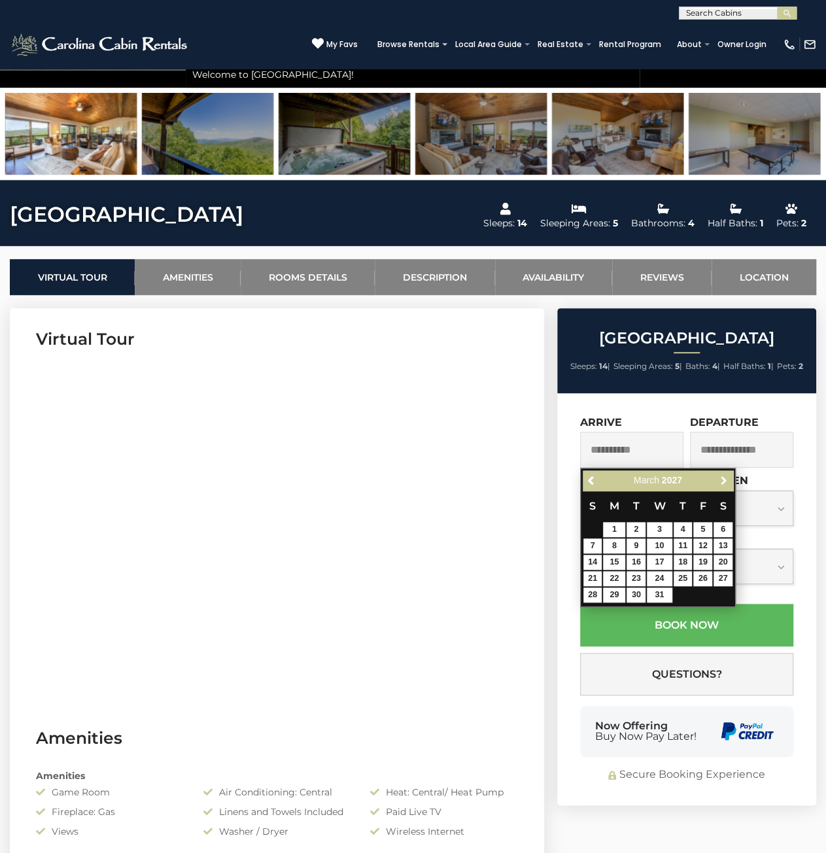
click at [724, 478] on span "Next" at bounding box center [723, 480] width 10 height 10
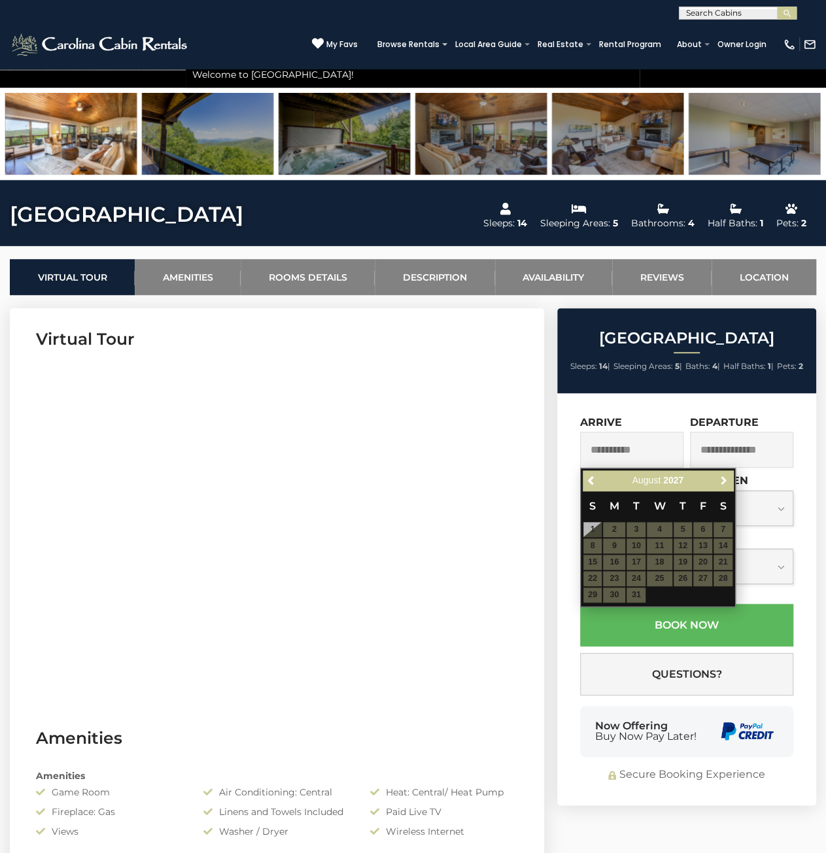
click at [724, 478] on span "Next" at bounding box center [723, 480] width 10 height 10
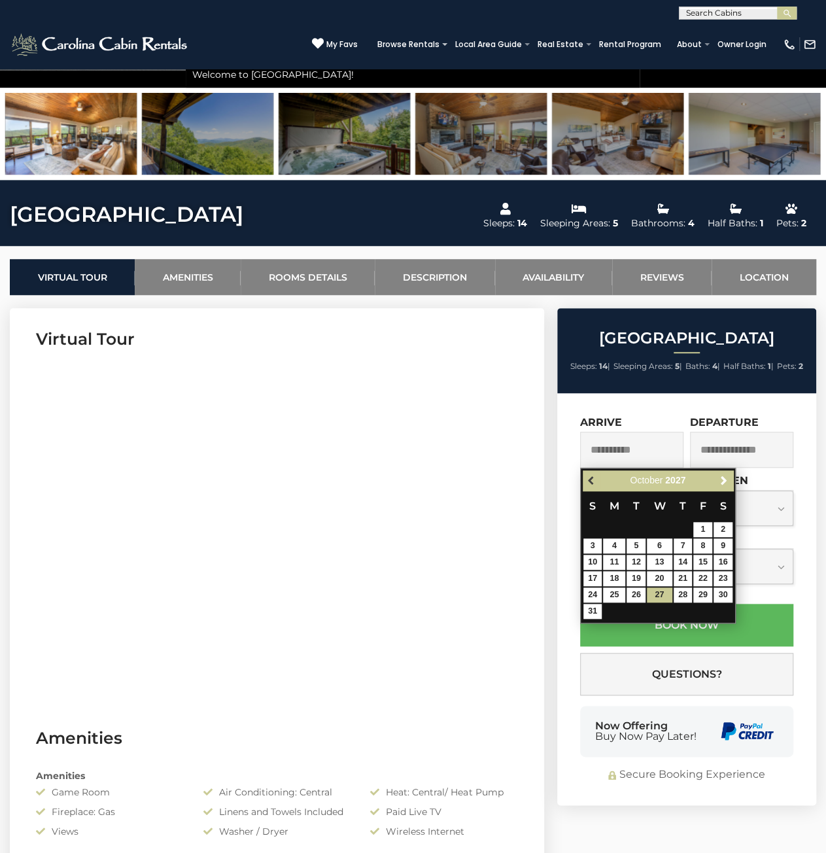
click at [595, 477] on span "Previous" at bounding box center [592, 480] width 10 height 10
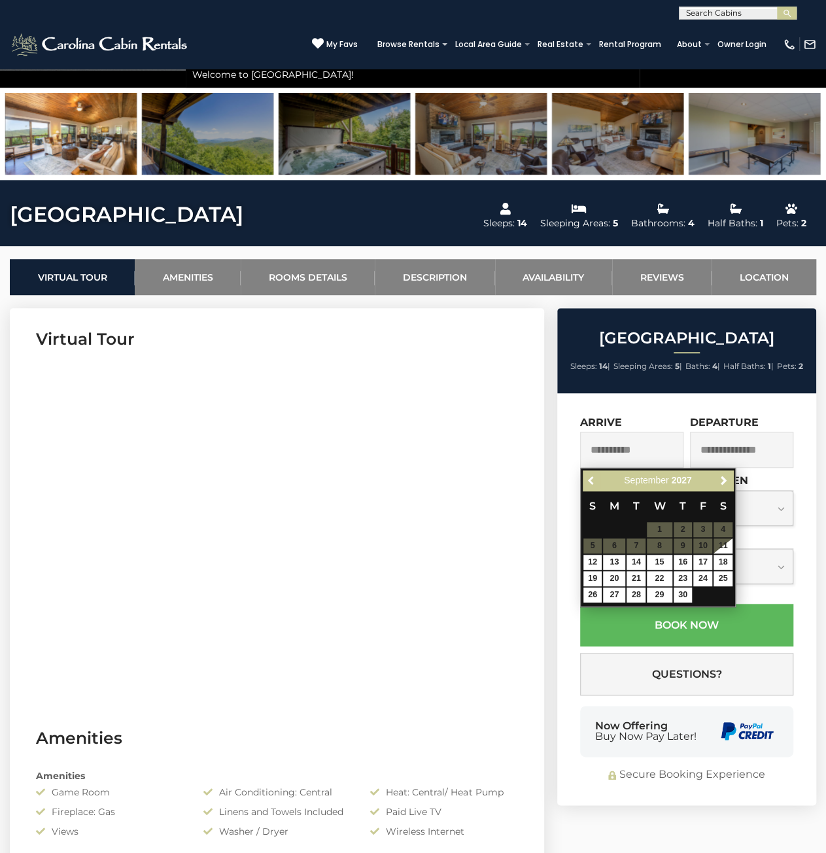
click at [595, 477] on span "Previous" at bounding box center [592, 480] width 10 height 10
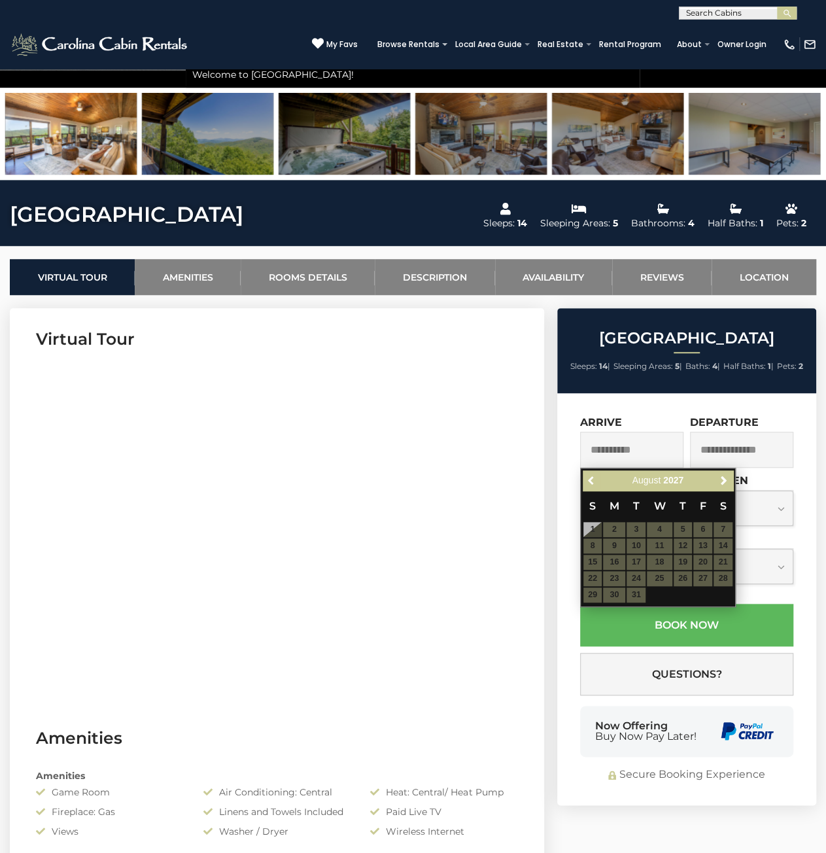
click at [595, 477] on span "Previous" at bounding box center [592, 480] width 10 height 10
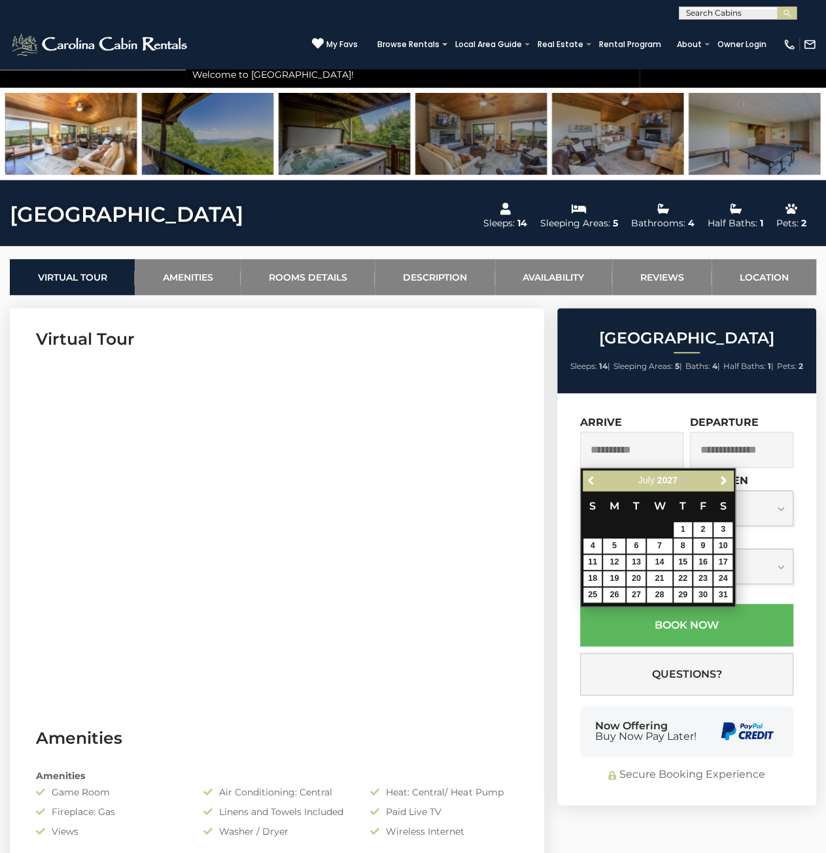
click at [595, 477] on span "Previous" at bounding box center [592, 480] width 10 height 10
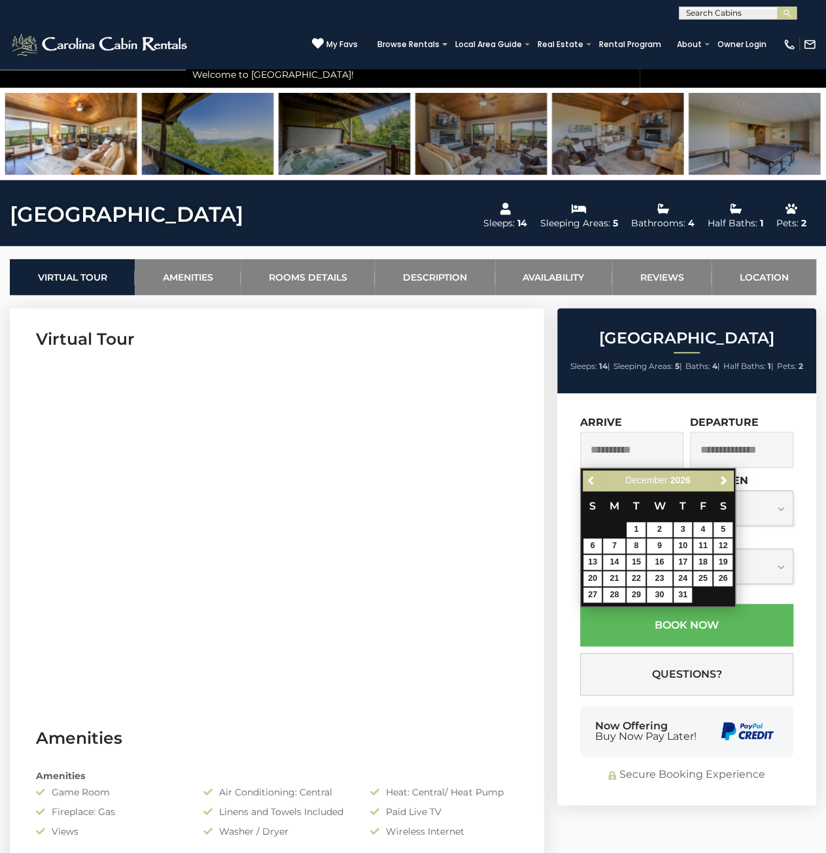
click at [595, 477] on span "Previous" at bounding box center [592, 480] width 10 height 10
click at [727, 482] on span "Next" at bounding box center [723, 480] width 10 height 10
click at [721, 480] on span "Next" at bounding box center [723, 480] width 10 height 10
click at [726, 479] on span "Next" at bounding box center [723, 480] width 10 height 10
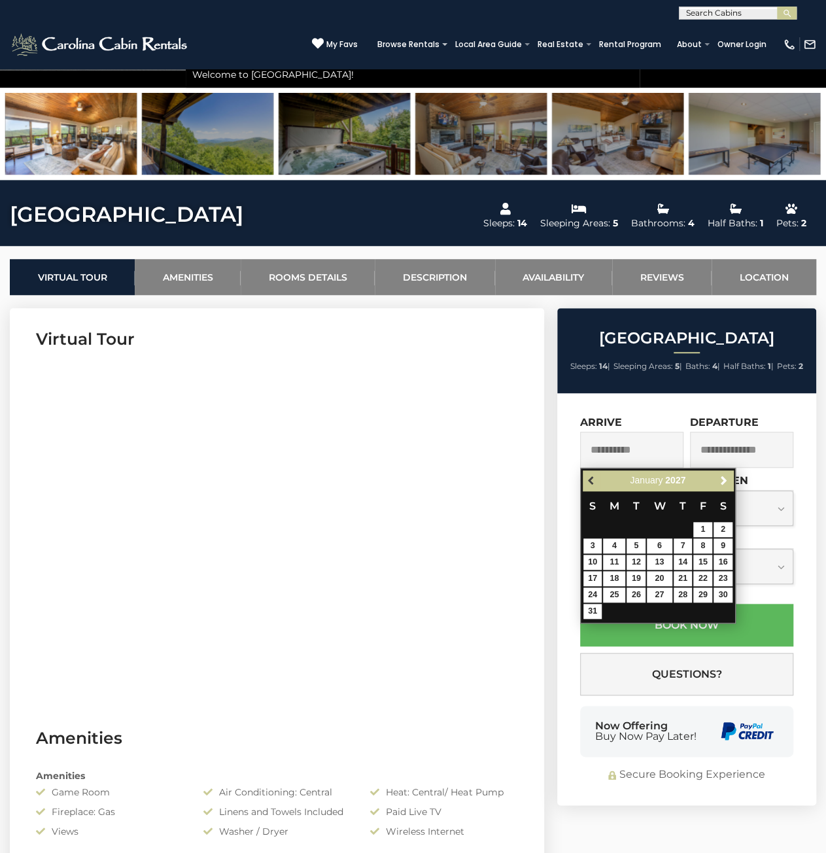
click at [587, 482] on span "Previous" at bounding box center [592, 480] width 10 height 10
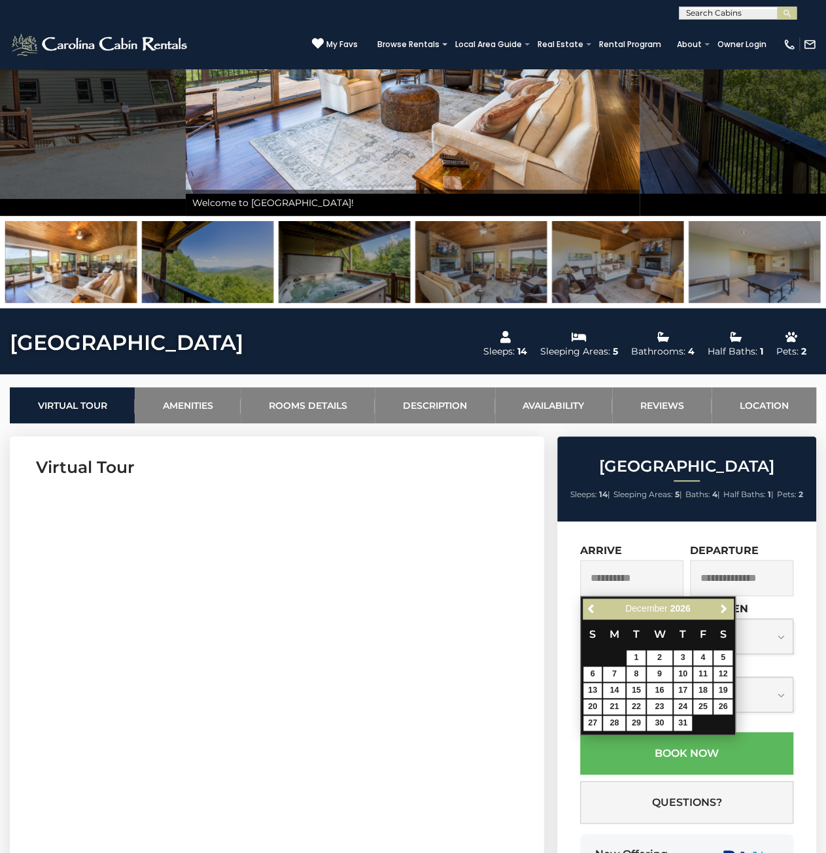
scroll to position [196, 0]
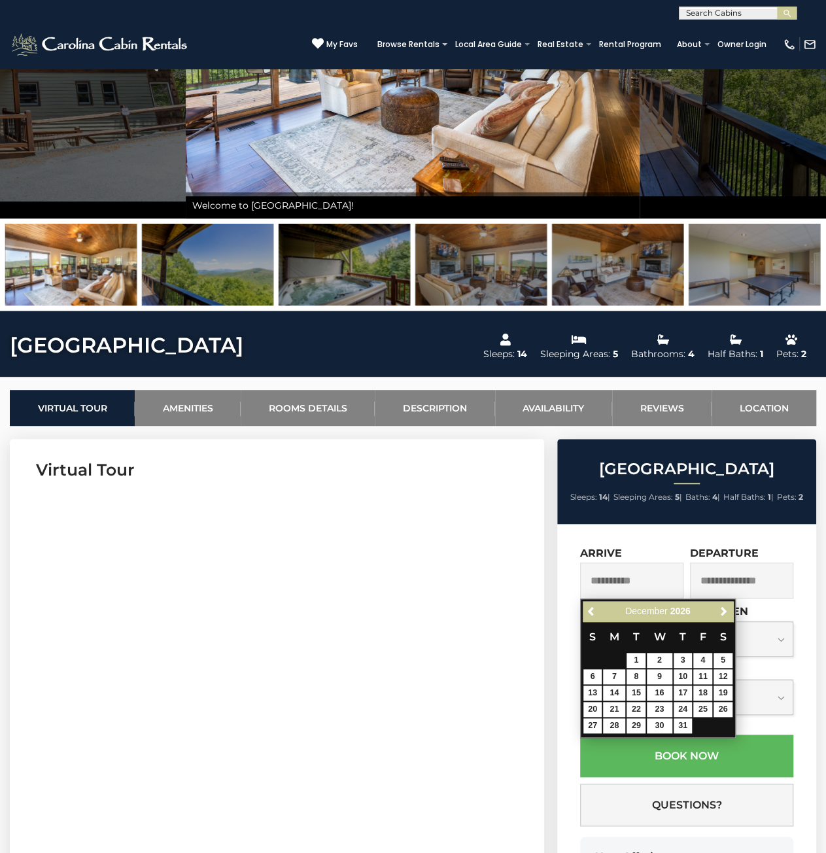
click at [657, 538] on div "**********" at bounding box center [686, 730] width 259 height 412
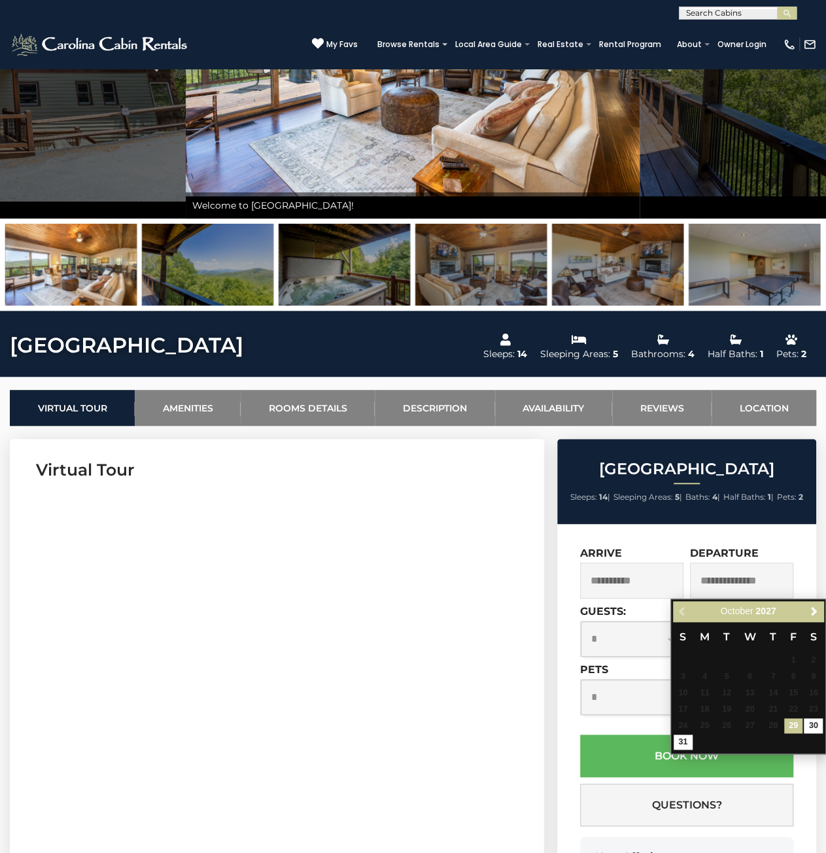
click at [676, 537] on div "**********" at bounding box center [686, 730] width 259 height 412
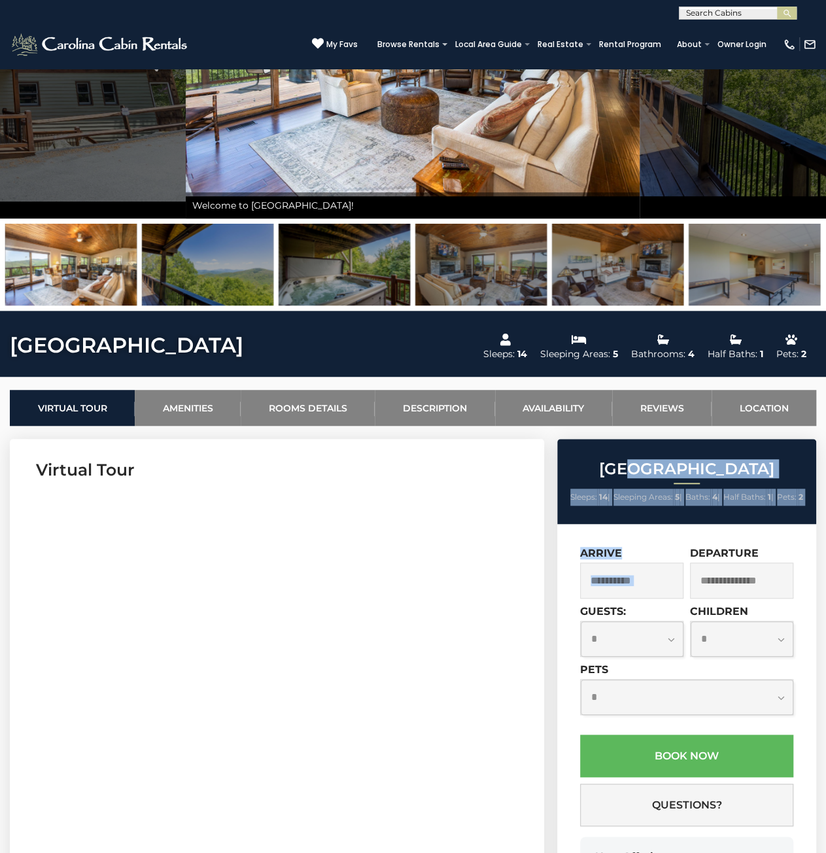
drag, startPoint x: 688, startPoint y: 492, endPoint x: 746, endPoint y: 540, distance: 75.7
click at [745, 539] on div "**********" at bounding box center [686, 687] width 259 height 497
click at [745, 529] on div "**********" at bounding box center [686, 730] width 259 height 412
drag, startPoint x: 759, startPoint y: 546, endPoint x: 612, endPoint y: 460, distance: 169.8
click at [616, 460] on div "**********" at bounding box center [686, 687] width 259 height 497
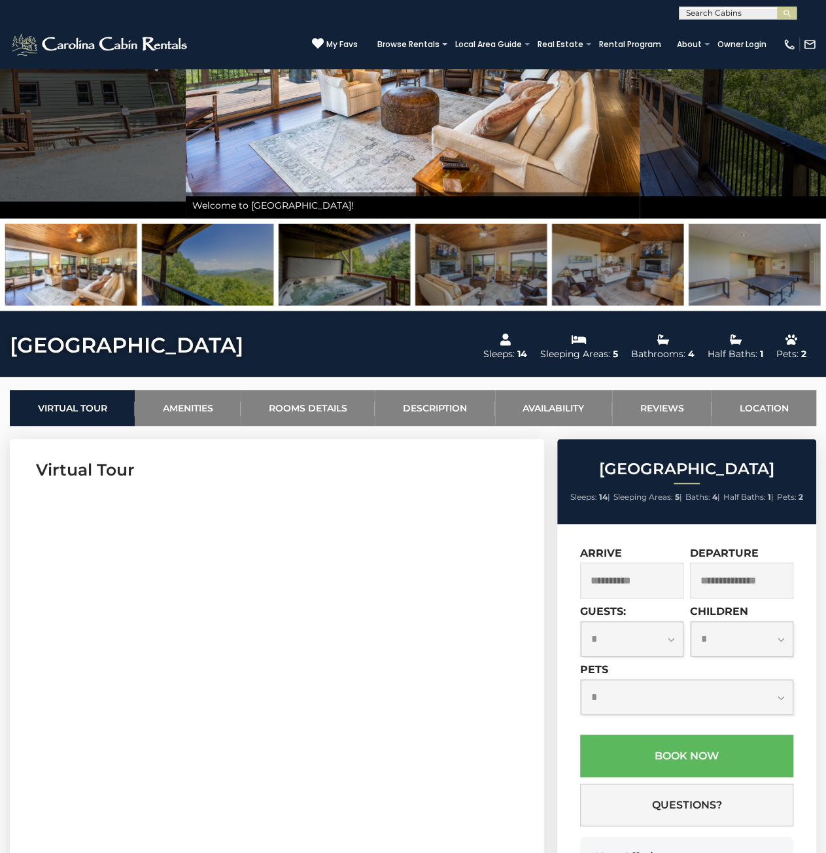
click at [606, 461] on h2 "[GEOGRAPHIC_DATA]" at bounding box center [687, 469] width 253 height 17
drag, startPoint x: 694, startPoint y: 521, endPoint x: 717, endPoint y: 531, distance: 24.7
click at [708, 527] on div "**********" at bounding box center [686, 687] width 259 height 497
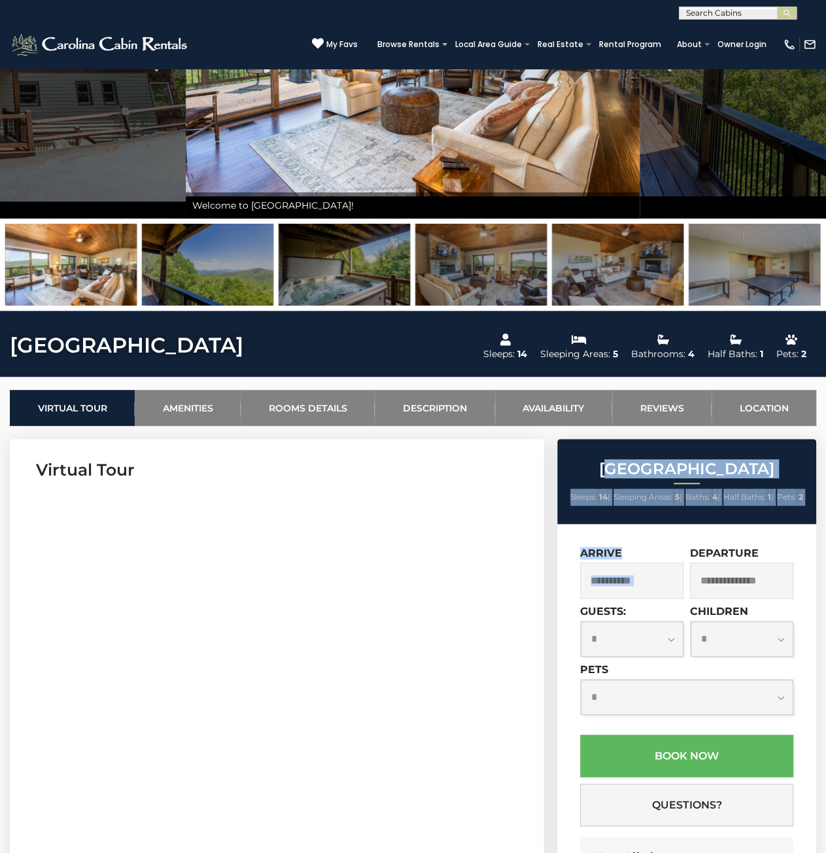
click at [745, 539] on div "**********" at bounding box center [686, 730] width 259 height 412
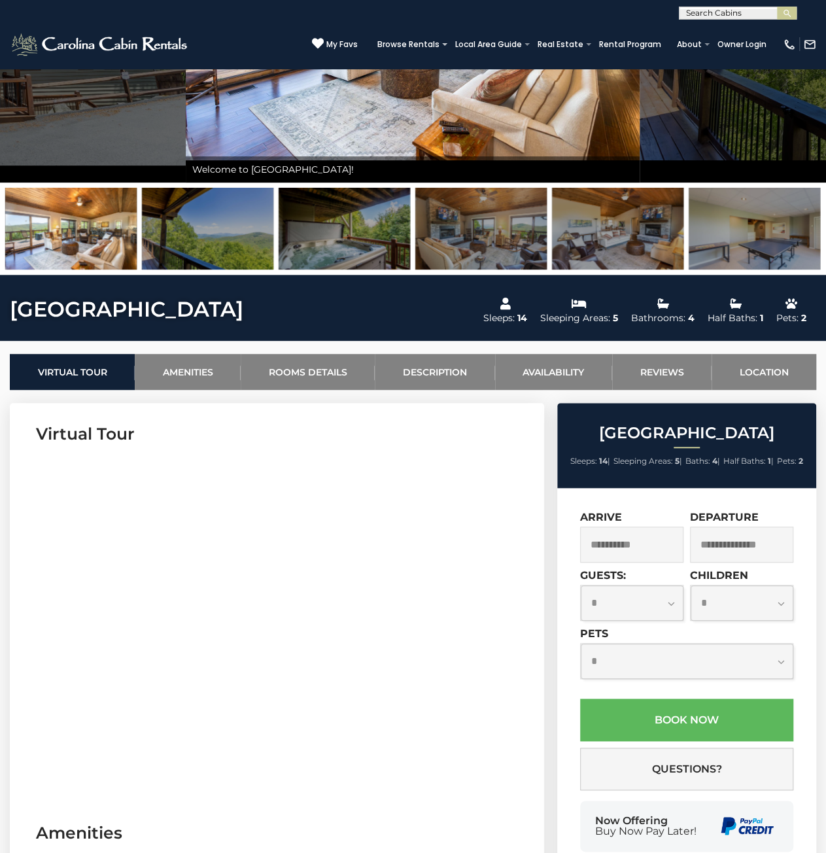
scroll to position [262, 0]
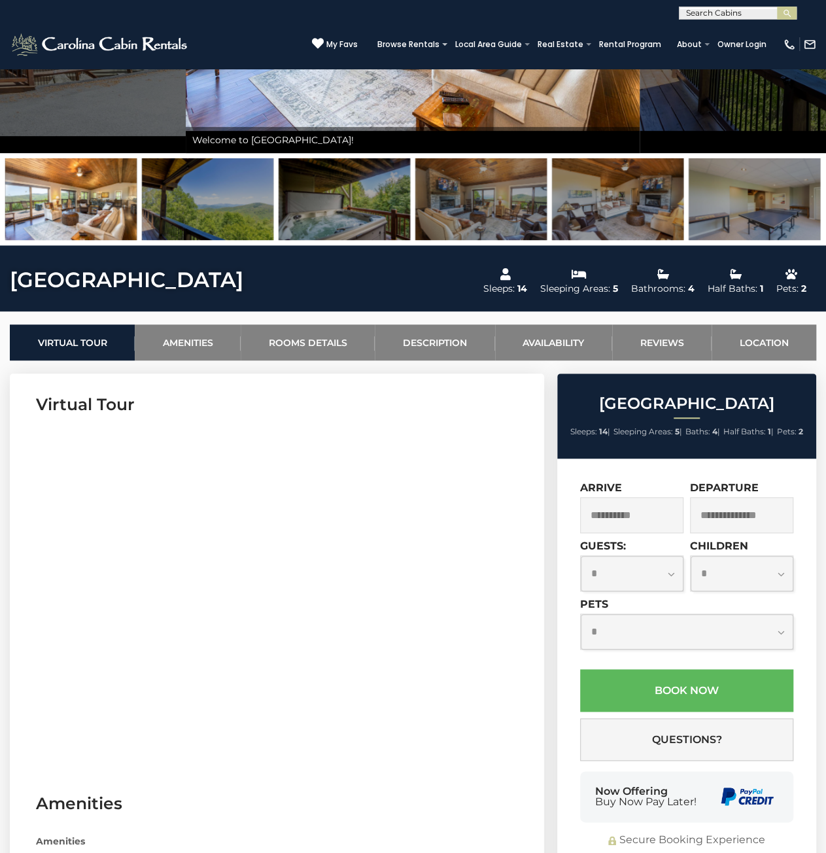
click at [621, 499] on input "**********" at bounding box center [631, 515] width 103 height 36
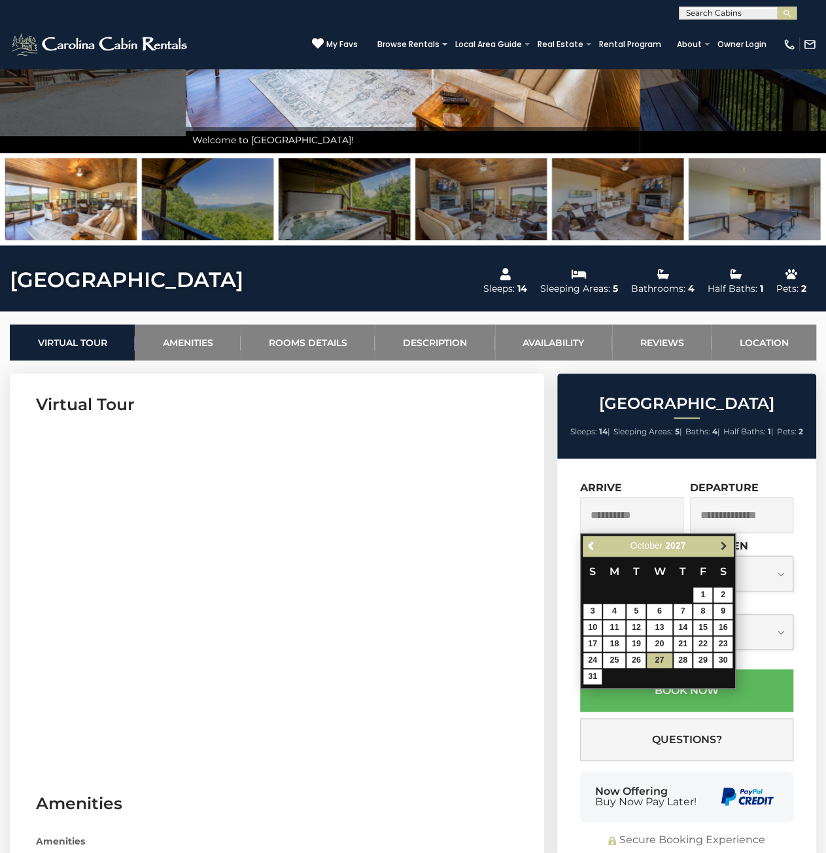
click at [721, 544] on span "Next" at bounding box center [723, 545] width 10 height 10
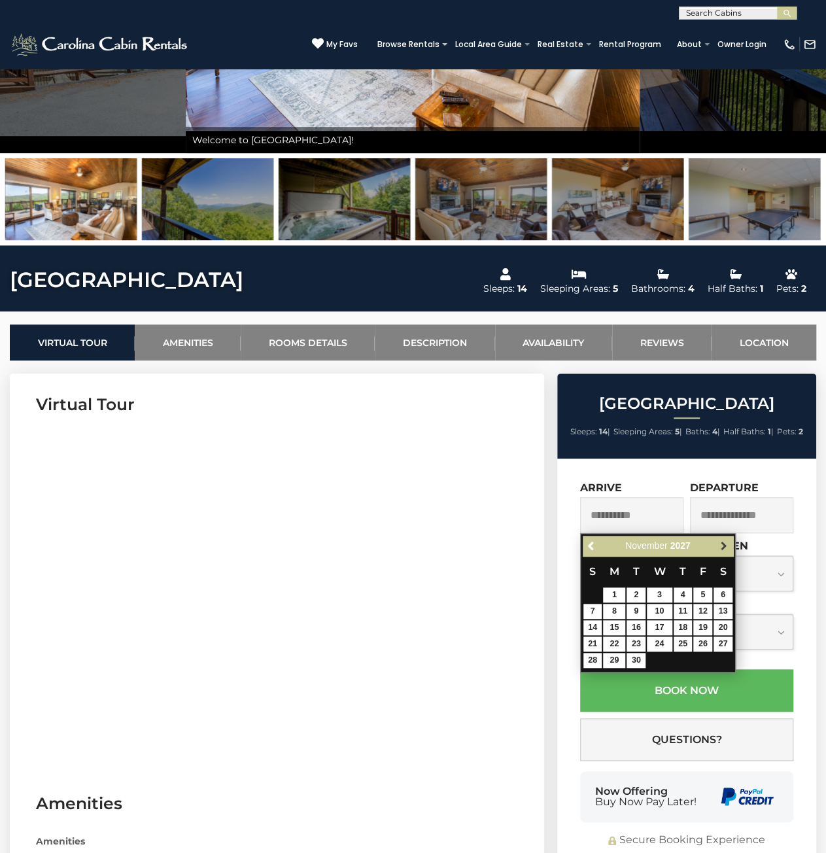
click at [722, 542] on span "Next" at bounding box center [723, 545] width 10 height 10
click at [596, 542] on span "Previous" at bounding box center [592, 545] width 10 height 10
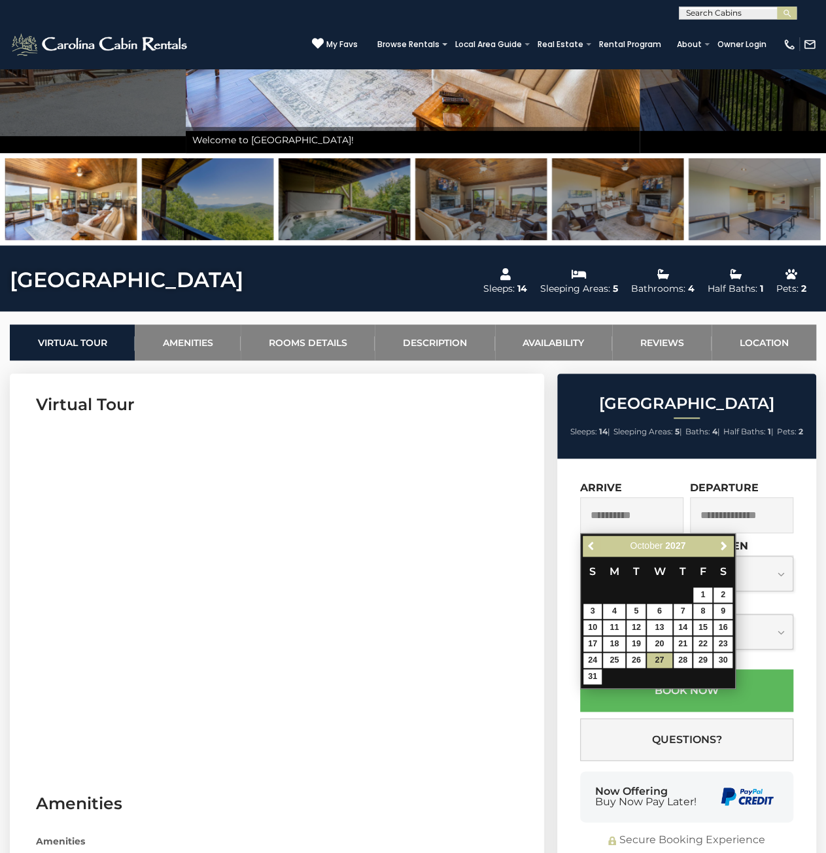
click at [596, 542] on span "Previous" at bounding box center [592, 545] width 10 height 10
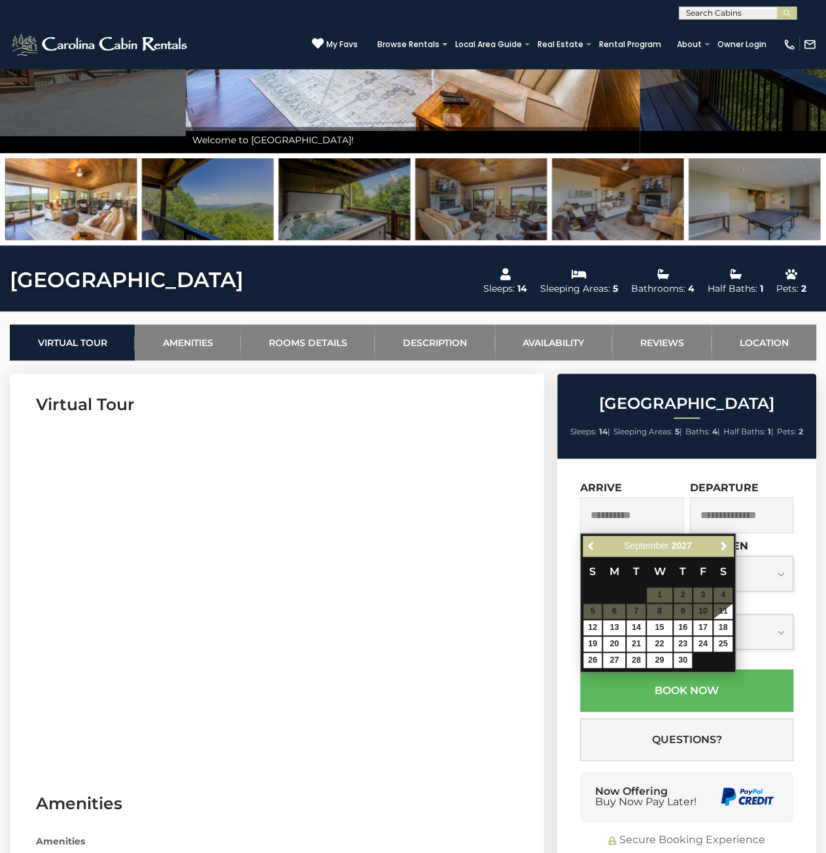
click at [596, 542] on span "Previous" at bounding box center [592, 545] width 10 height 10
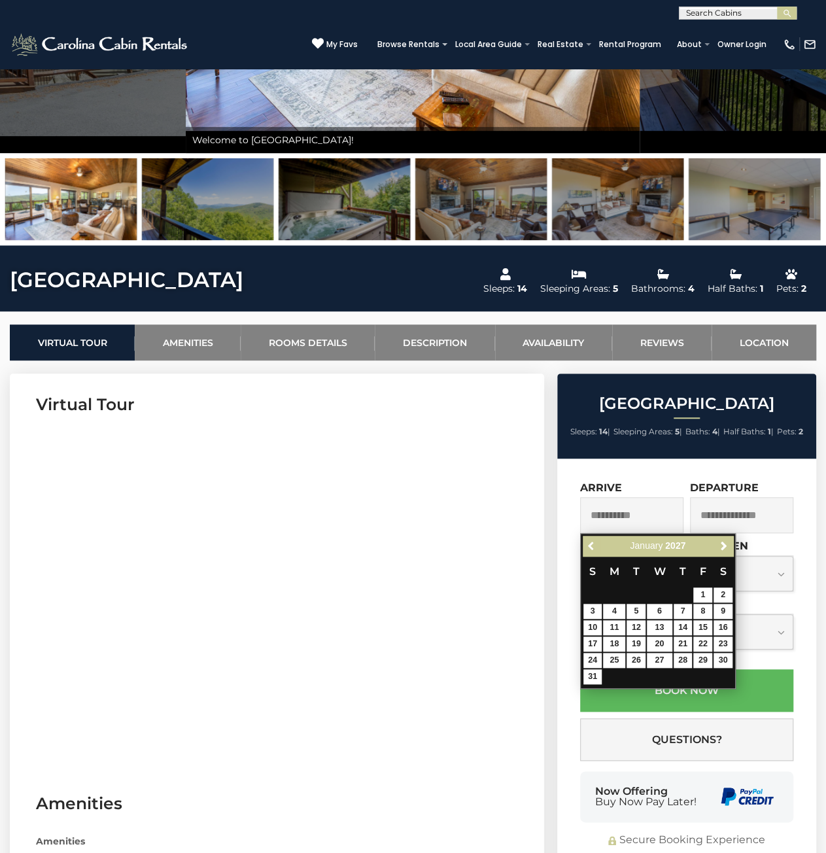
click at [596, 542] on span "Previous" at bounding box center [592, 545] width 10 height 10
click at [728, 542] on span "Next" at bounding box center [723, 545] width 10 height 10
click at [647, 592] on table "S M T W T F S 1 2 3 4 5 6 7 8 9 10 11 12 13 14 15 16 17 18 19 20 21 22 23 24 25…" at bounding box center [658, 620] width 150 height 129
